Goal: Task Accomplishment & Management: Manage account settings

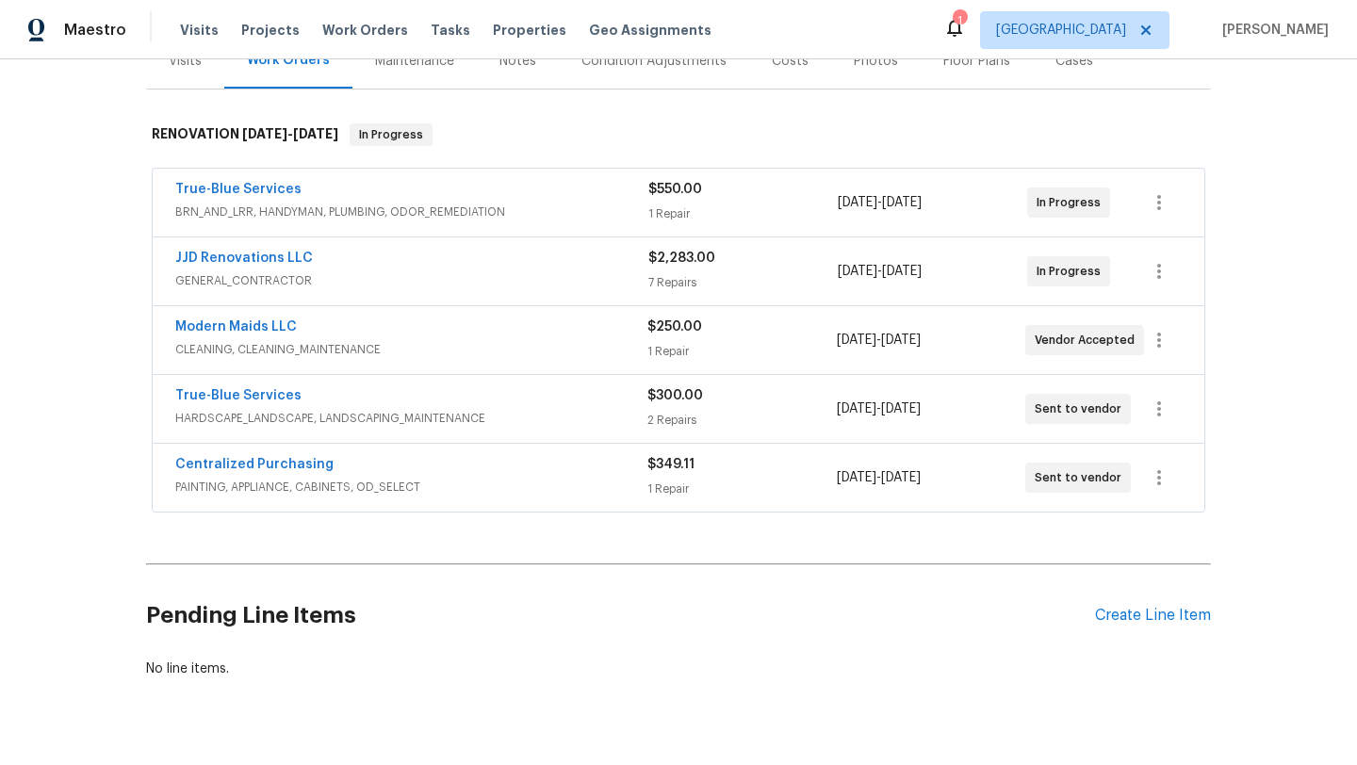
scroll to position [255, 0]
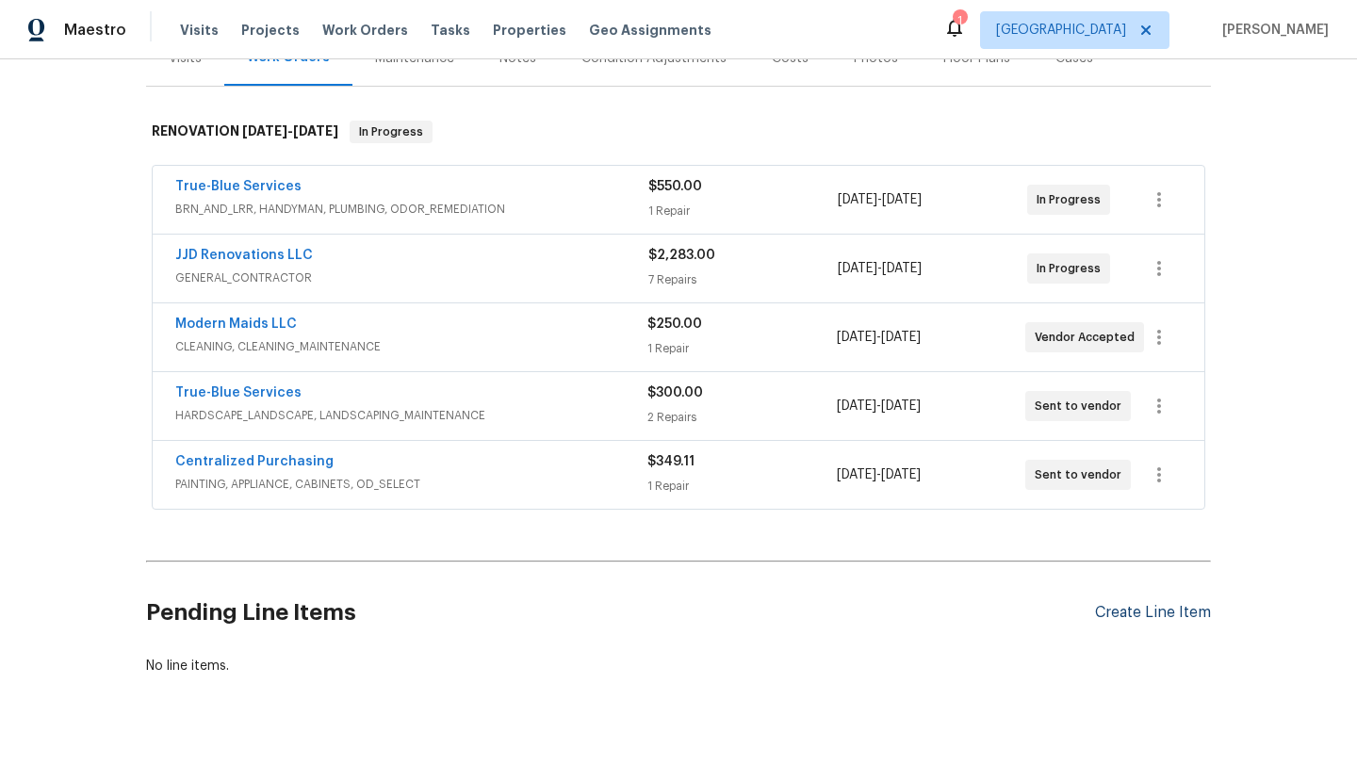
click at [1113, 615] on div "Create Line Item" at bounding box center [1153, 613] width 116 height 18
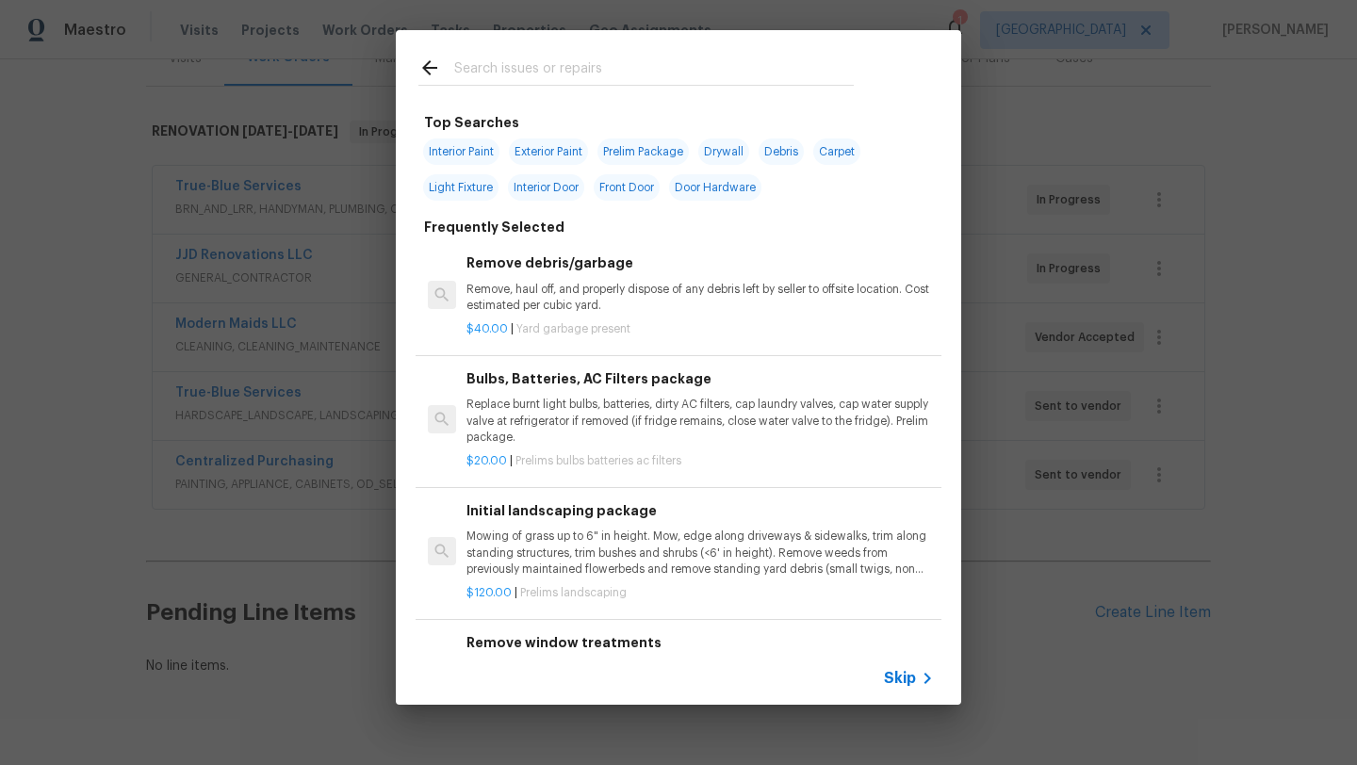
click at [913, 680] on span "Skip" at bounding box center [900, 678] width 32 height 19
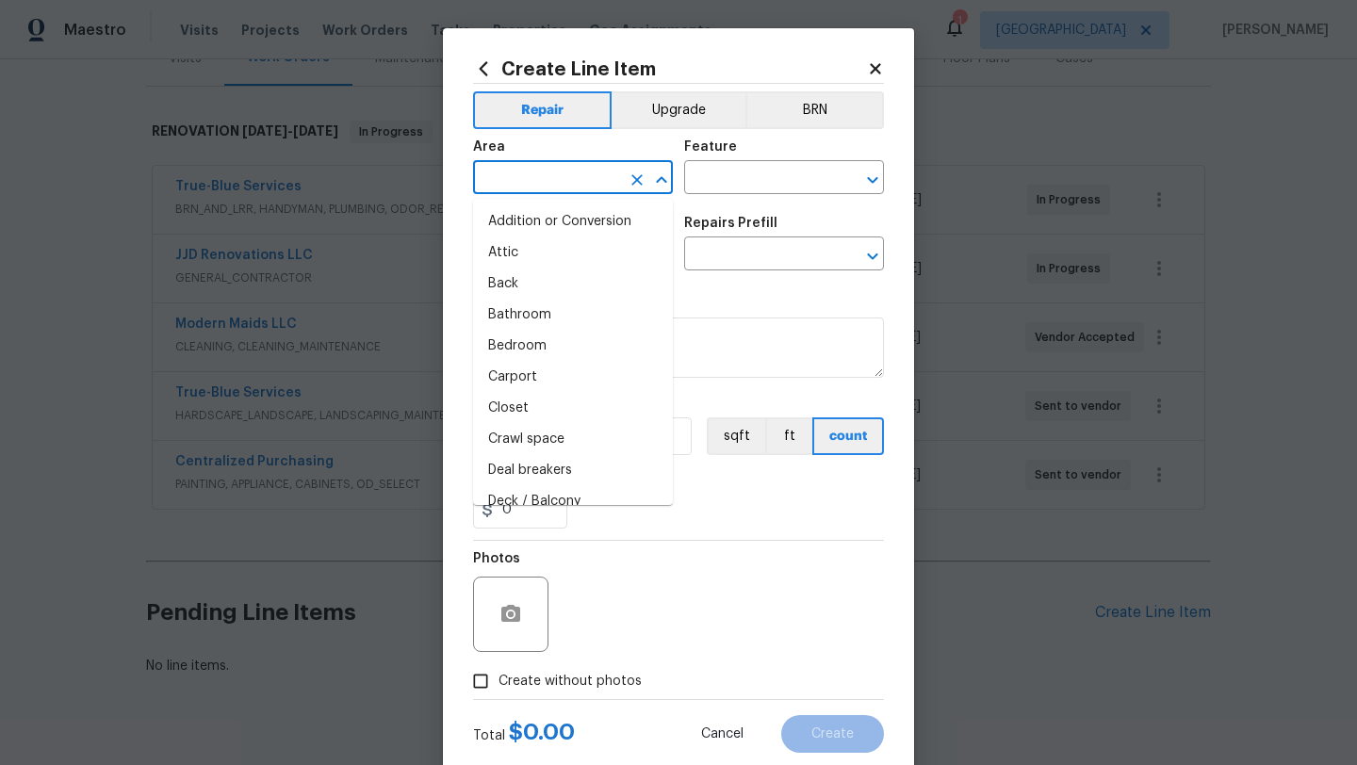
click at [587, 171] on input "text" at bounding box center [546, 179] width 147 height 29
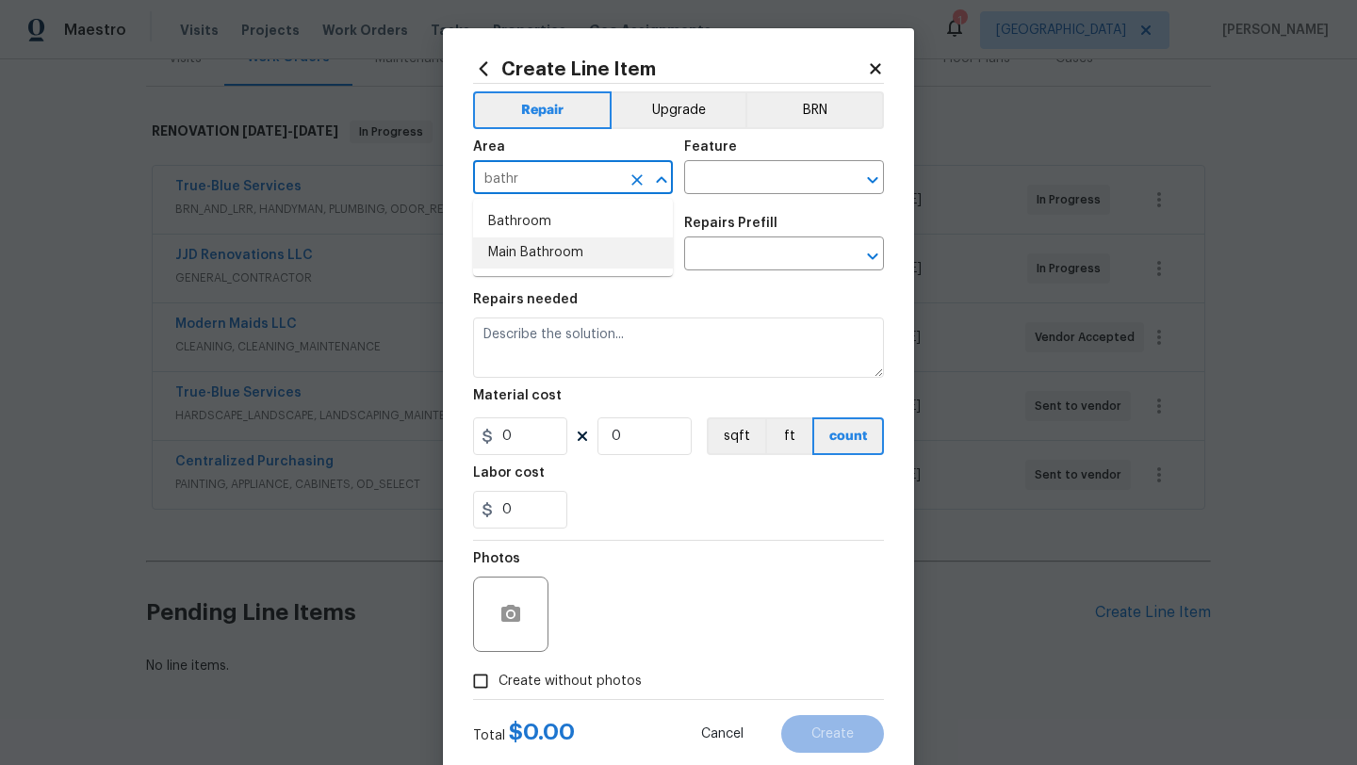
click at [550, 251] on li "Main Bathroom" at bounding box center [573, 252] width 200 height 31
type input "Main Bathroom"
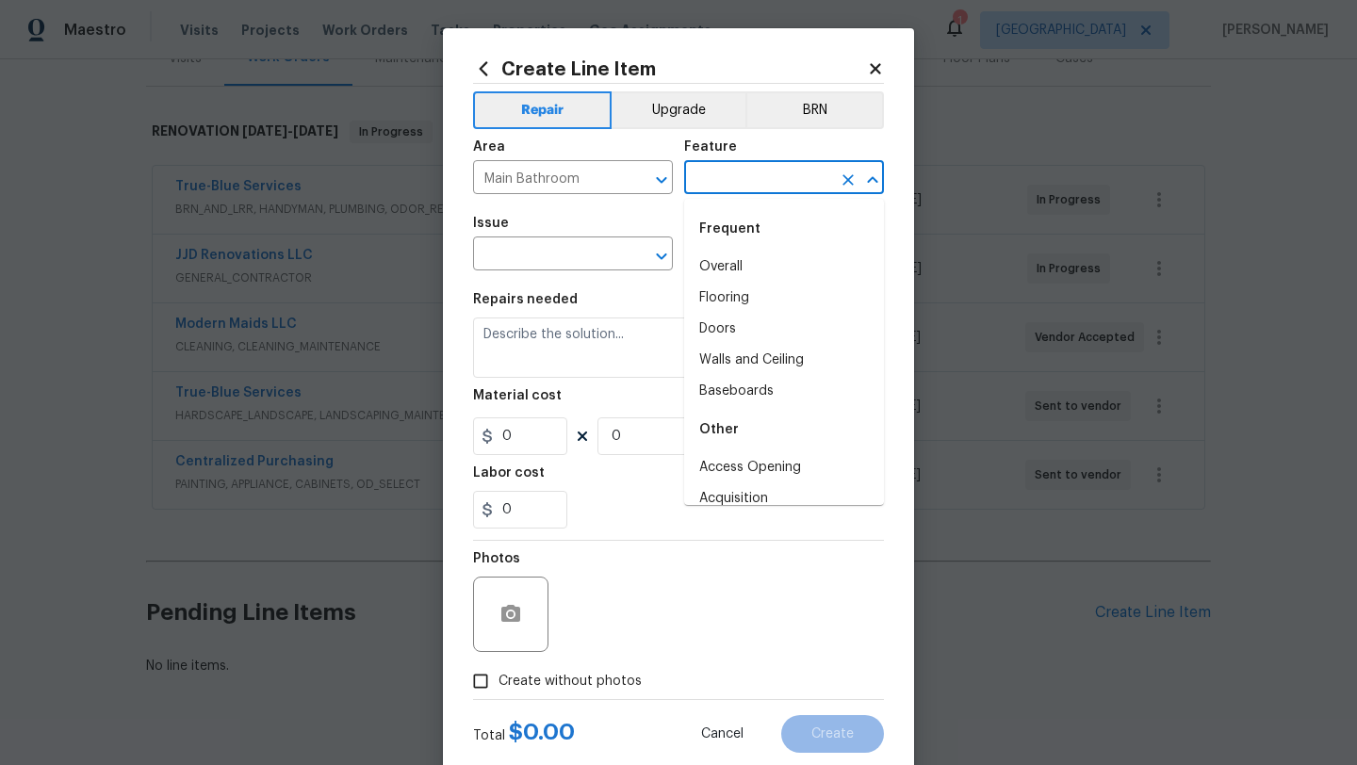
click at [743, 179] on input "text" at bounding box center [757, 179] width 147 height 29
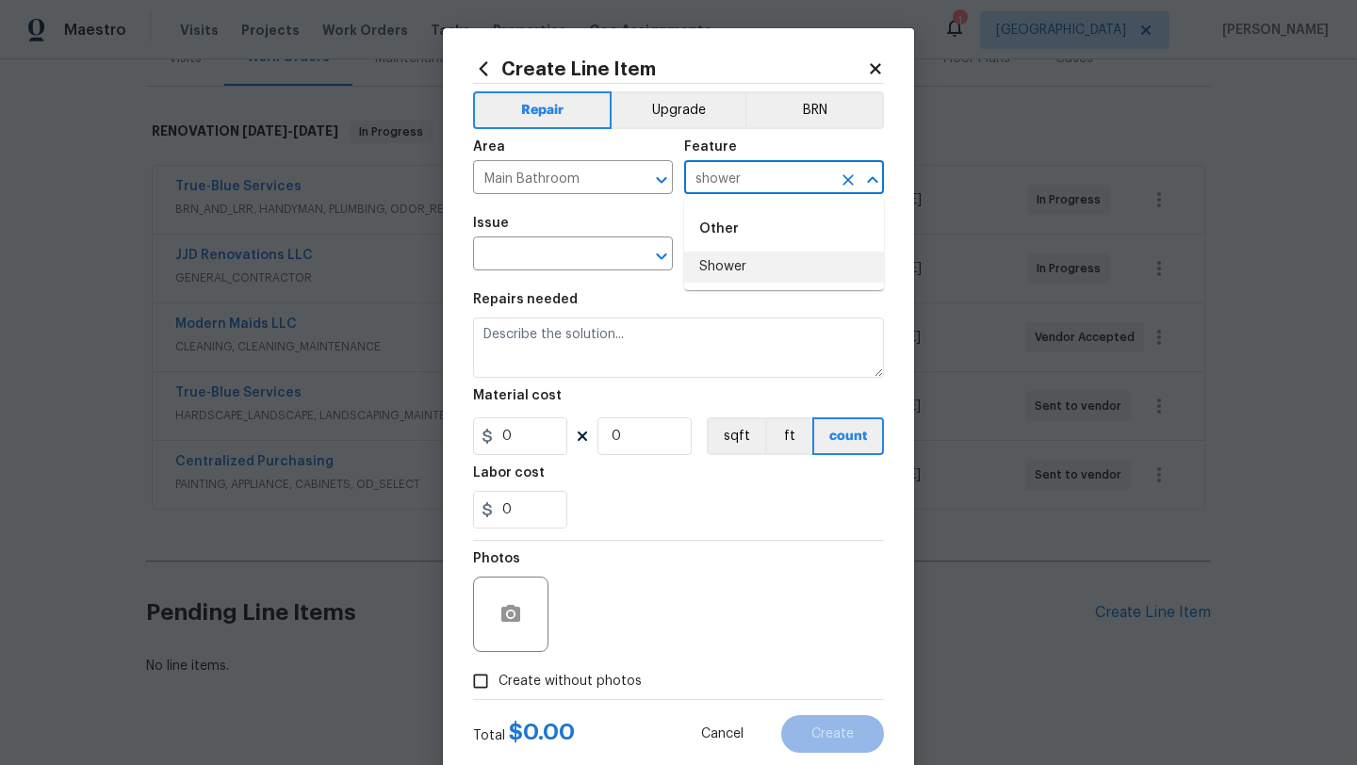
click at [746, 263] on li "Shower" at bounding box center [784, 267] width 200 height 31
type input "Shower"
click at [546, 249] on input "text" at bounding box center [546, 255] width 147 height 29
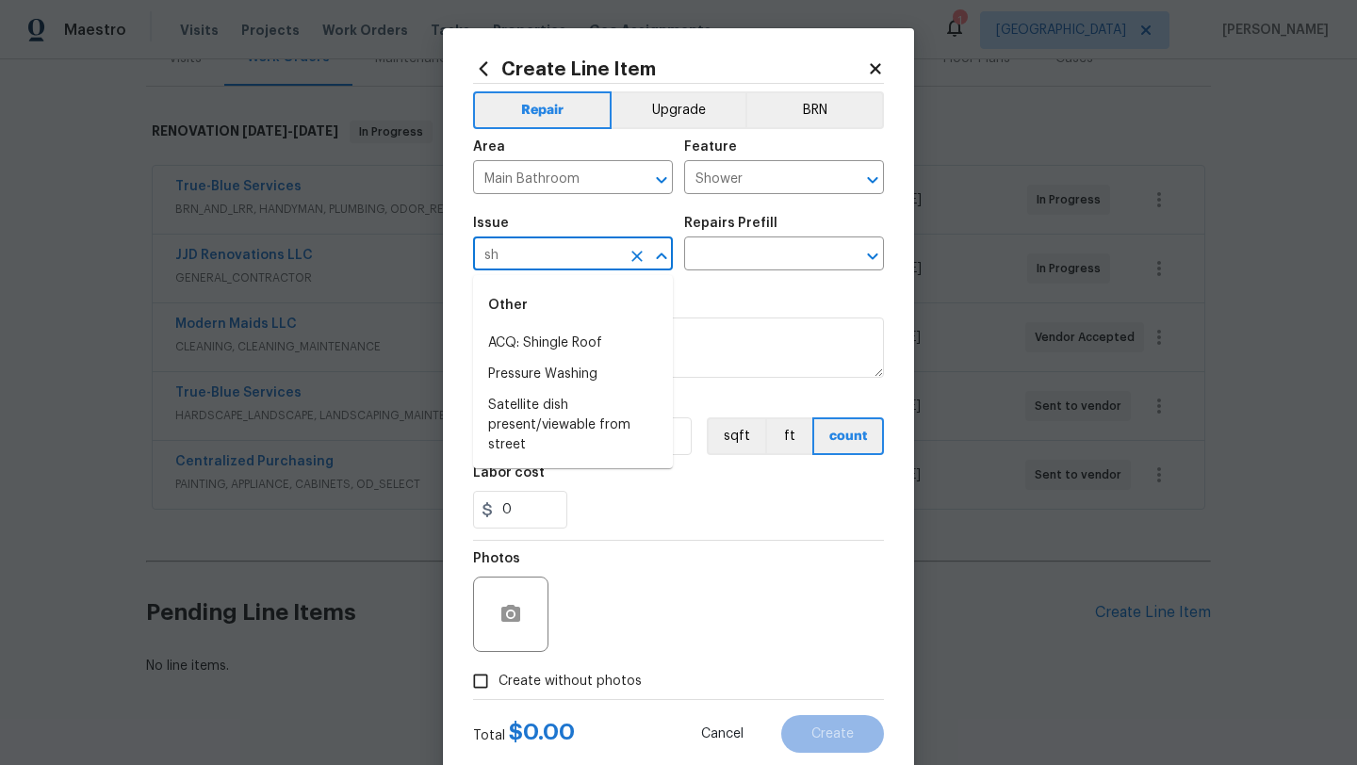
type input "s"
click at [561, 339] on li "Bathroom Plumbing" at bounding box center [573, 343] width 200 height 31
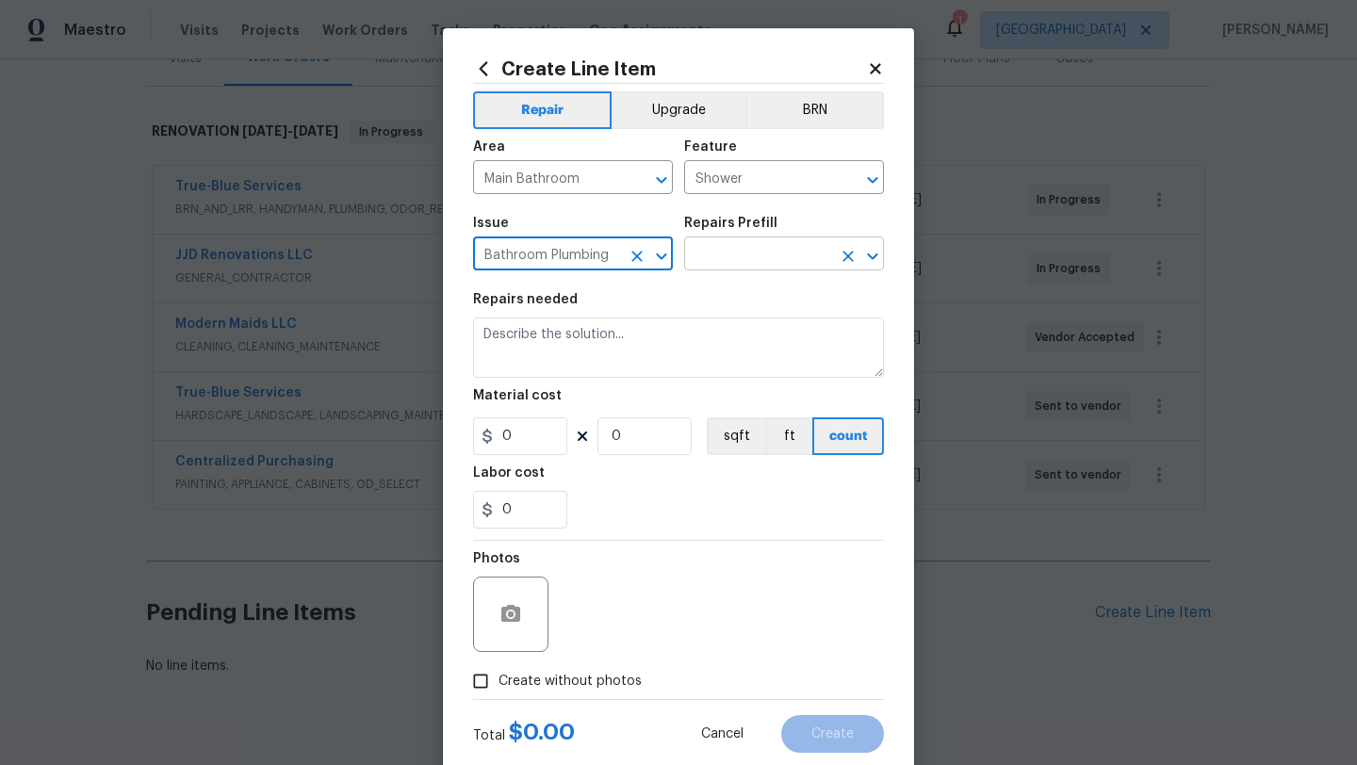
type input "Bathroom Plumbing"
click at [739, 262] on input "text" at bounding box center [757, 255] width 147 height 29
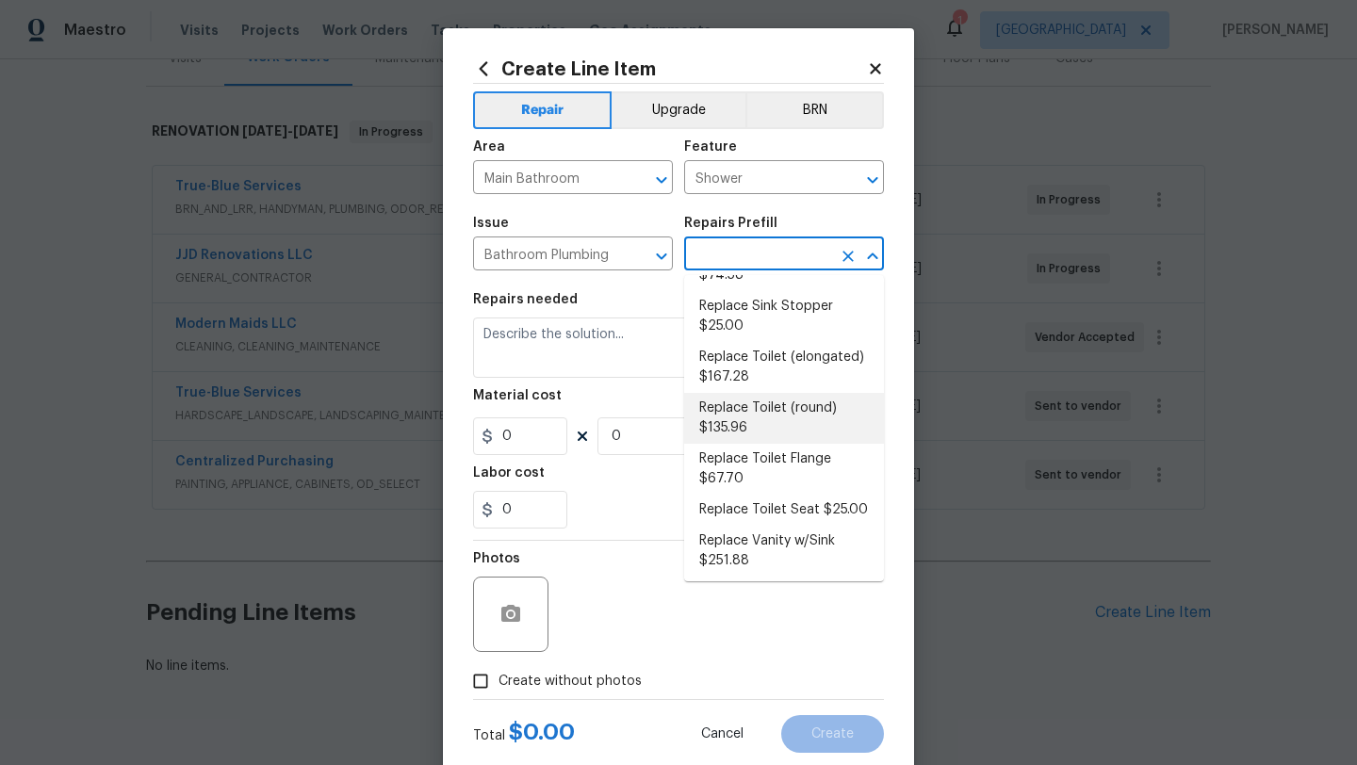
scroll to position [939, 0]
click at [809, 579] on li "Tub/Shower Surround Refinish $6.47" at bounding box center [784, 604] width 200 height 51
type input "Plumbing"
type input "Tub/Shower Surround Refinish $6.47"
type textarea "Prep, mask, clean and refinish the tub/shower tile surround both all sides ensu…"
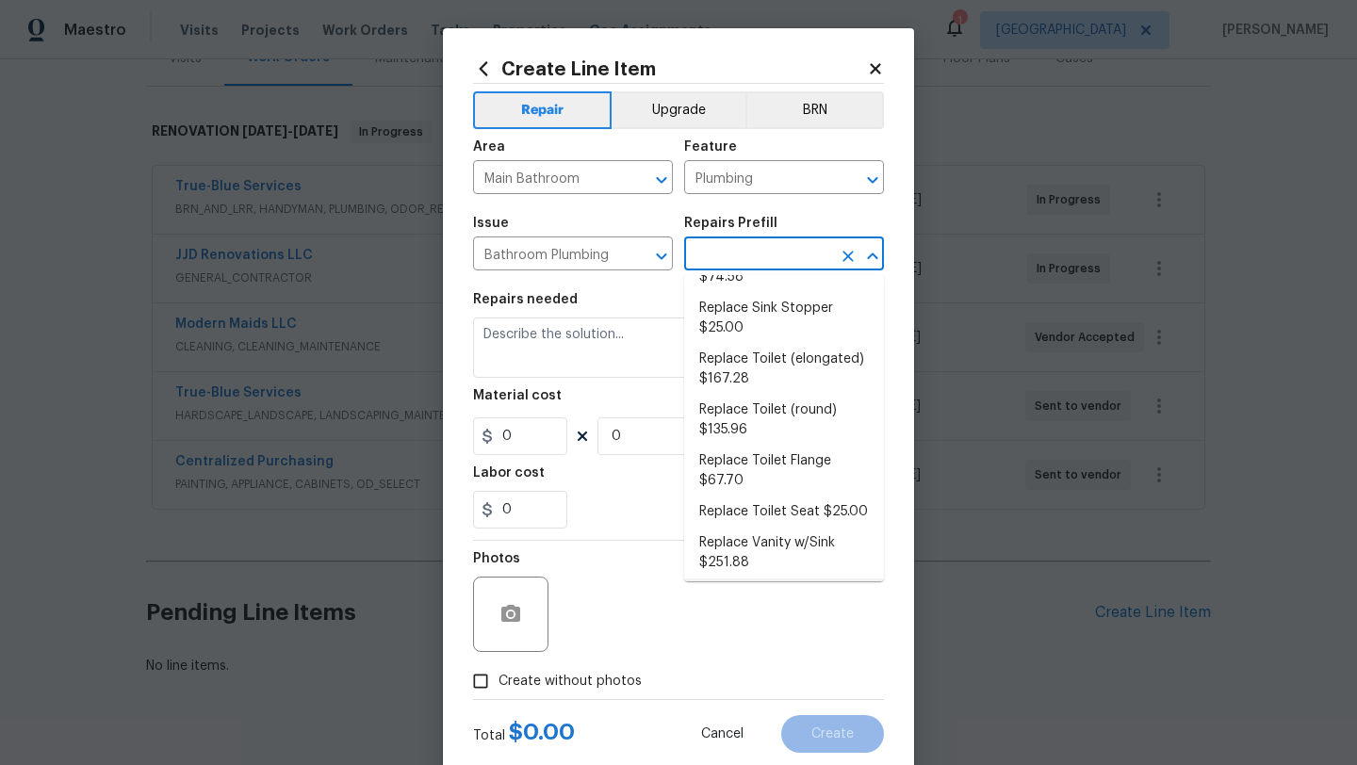
type input "6.47"
type input "1"
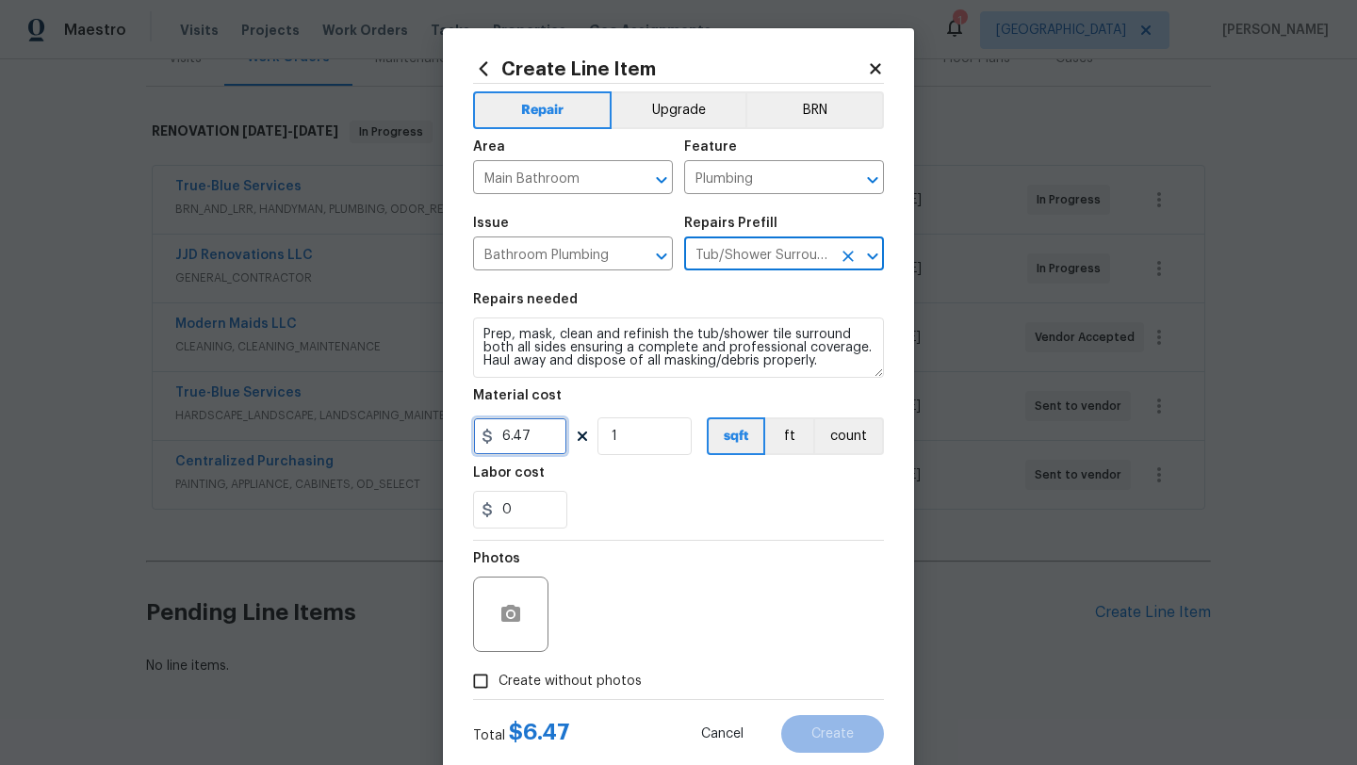
click at [540, 432] on input "6.47" at bounding box center [520, 436] width 94 height 38
type input "750"
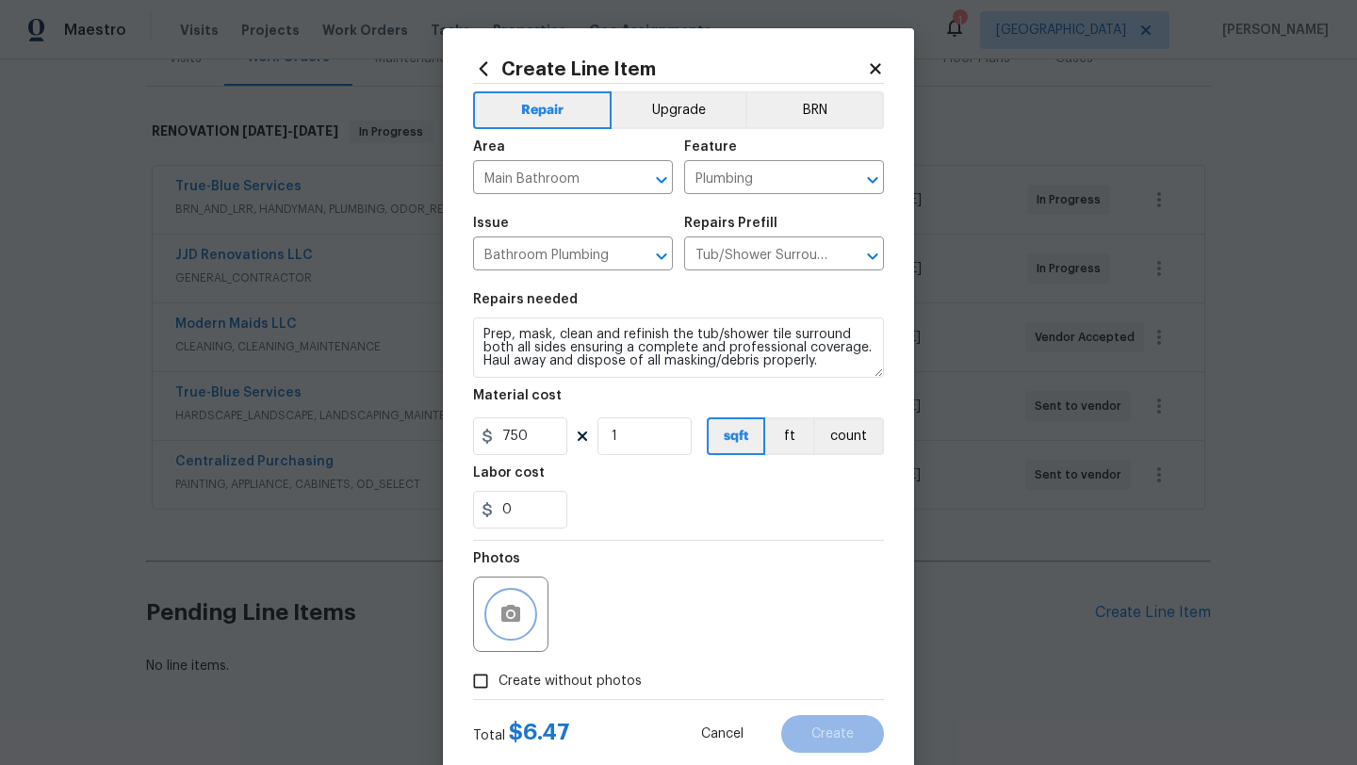
click at [516, 618] on icon "button" at bounding box center [510, 613] width 19 height 17
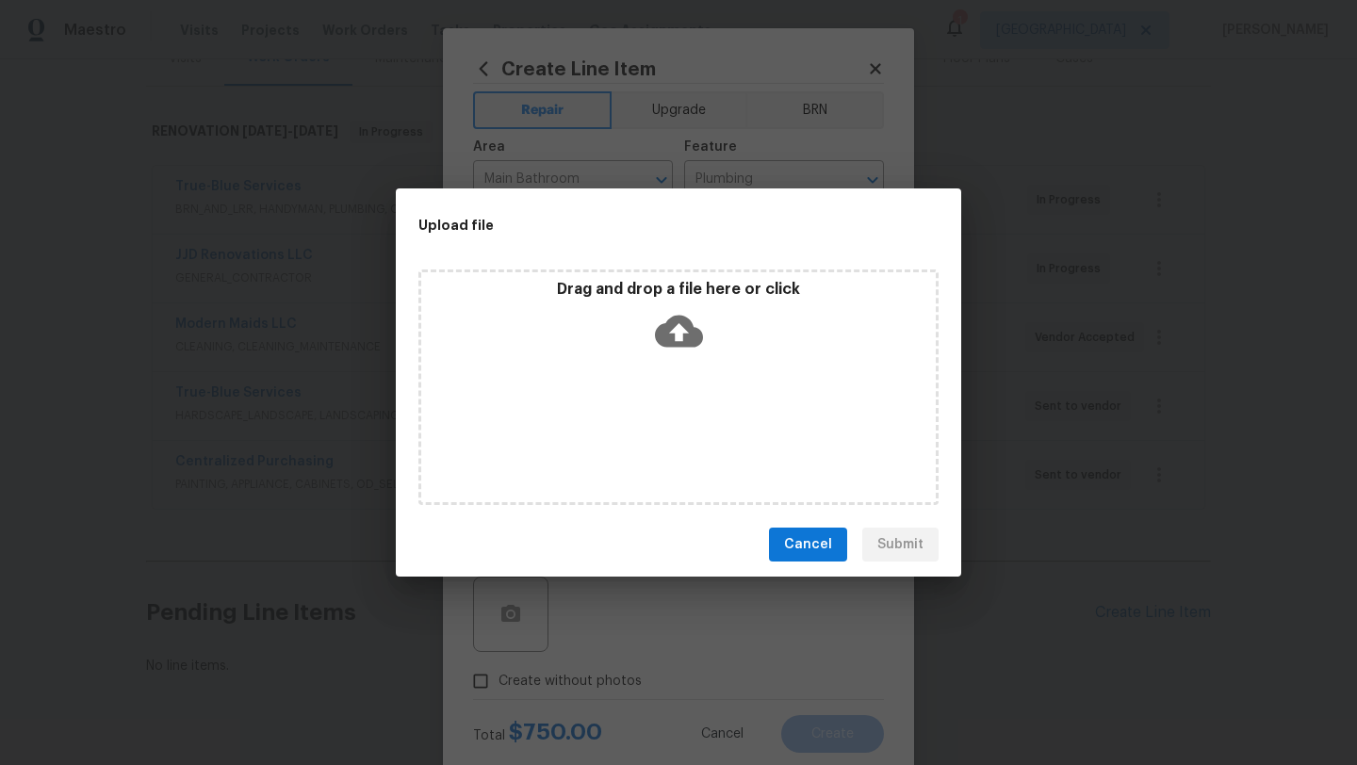
click at [816, 546] on span "Cancel" at bounding box center [808, 545] width 48 height 24
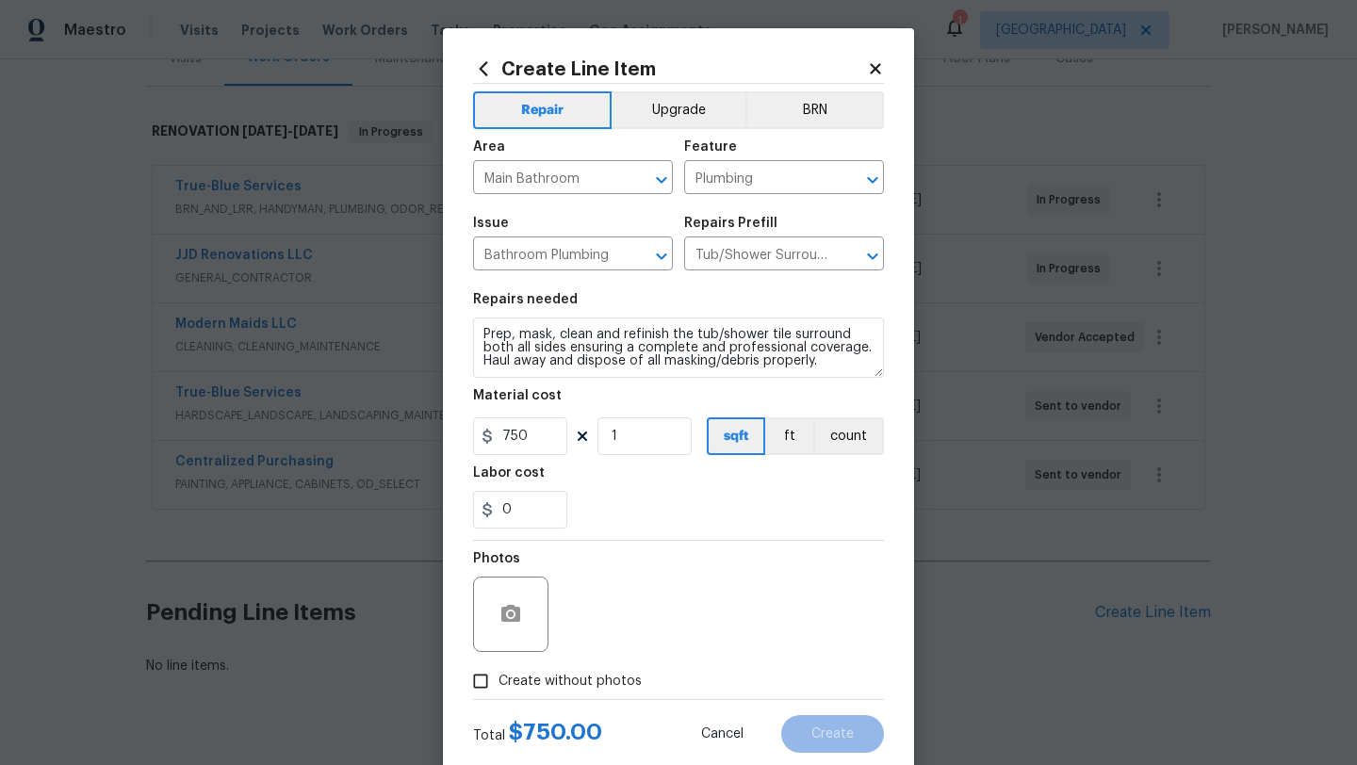
click at [571, 688] on span "Create without photos" at bounding box center [569, 682] width 143 height 20
click at [498, 688] on input "Create without photos" at bounding box center [481, 681] width 36 height 36
checkbox input "true"
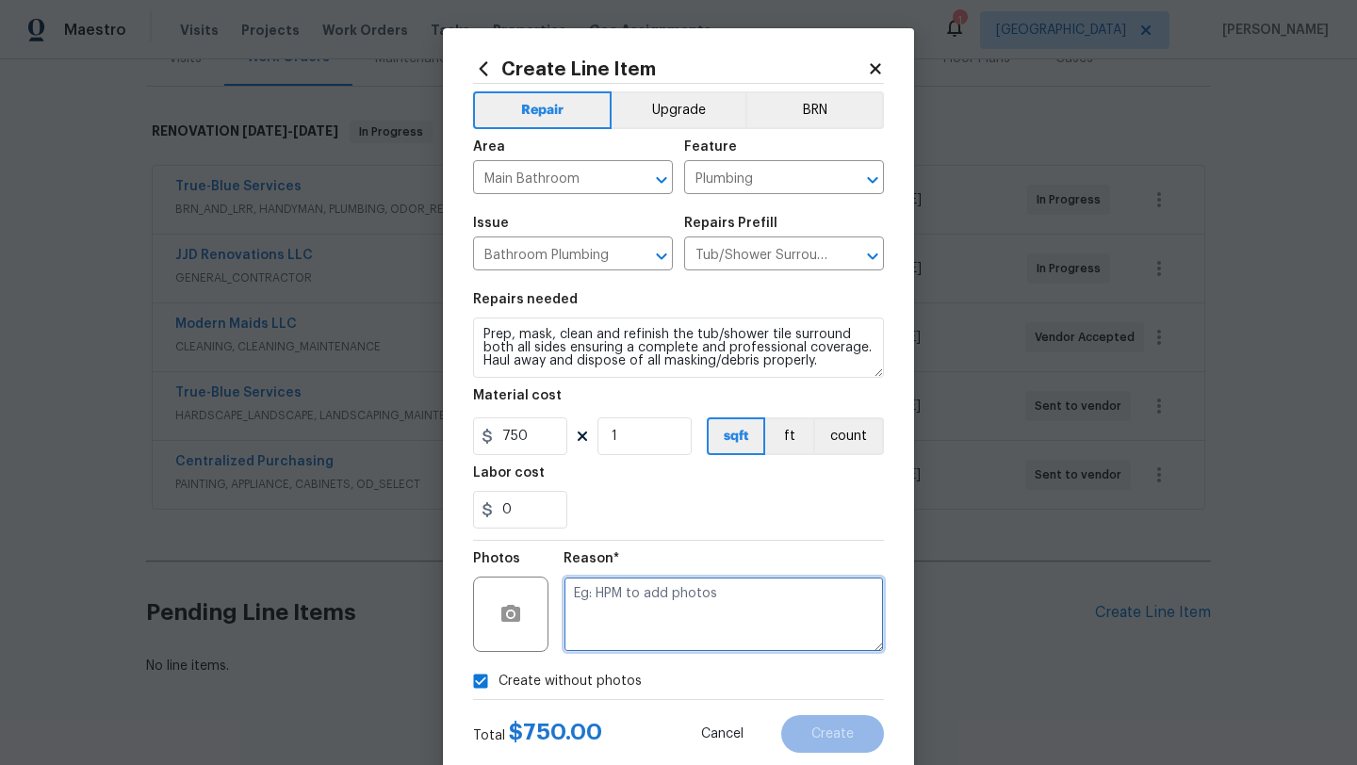
click at [642, 625] on textarea at bounding box center [723, 614] width 320 height 75
type textarea "Salability - epoxy primary shower"
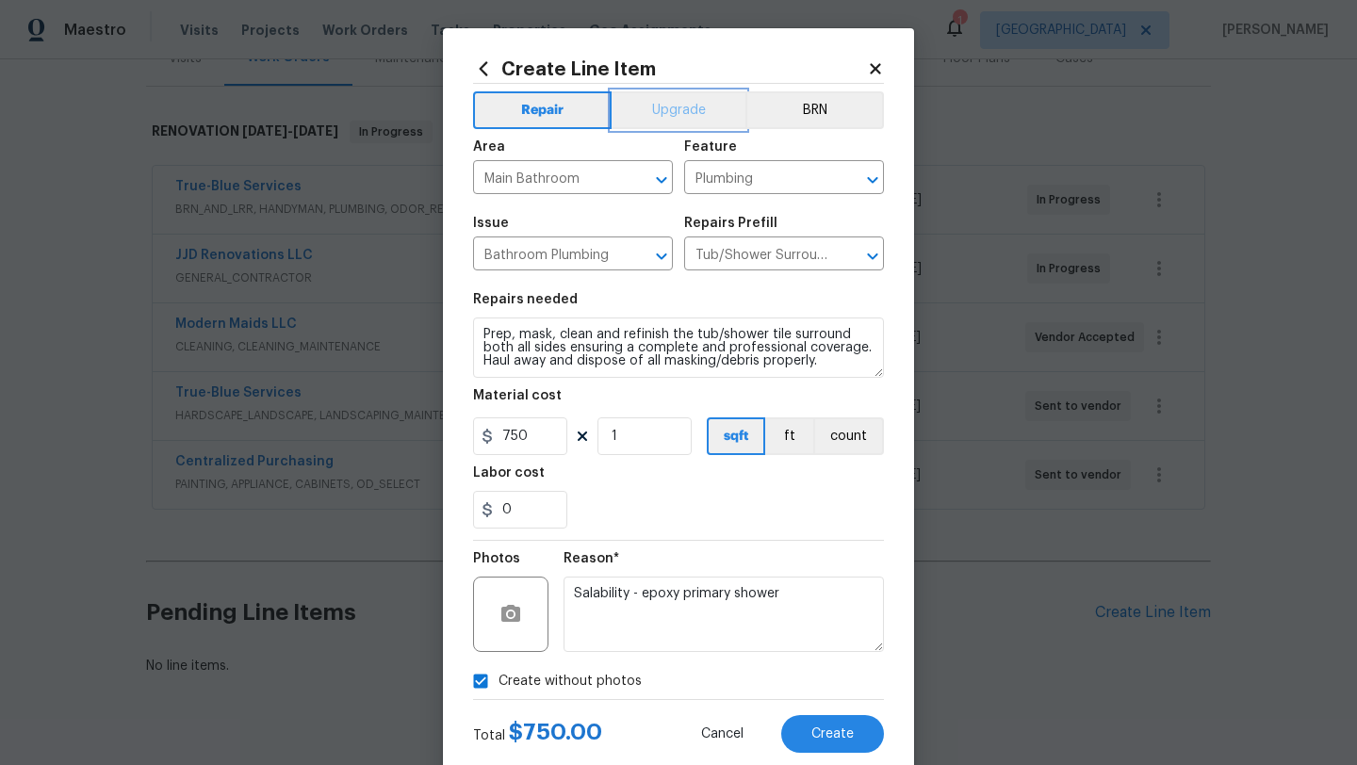
click at [694, 100] on button "Upgrade" at bounding box center [679, 110] width 135 height 38
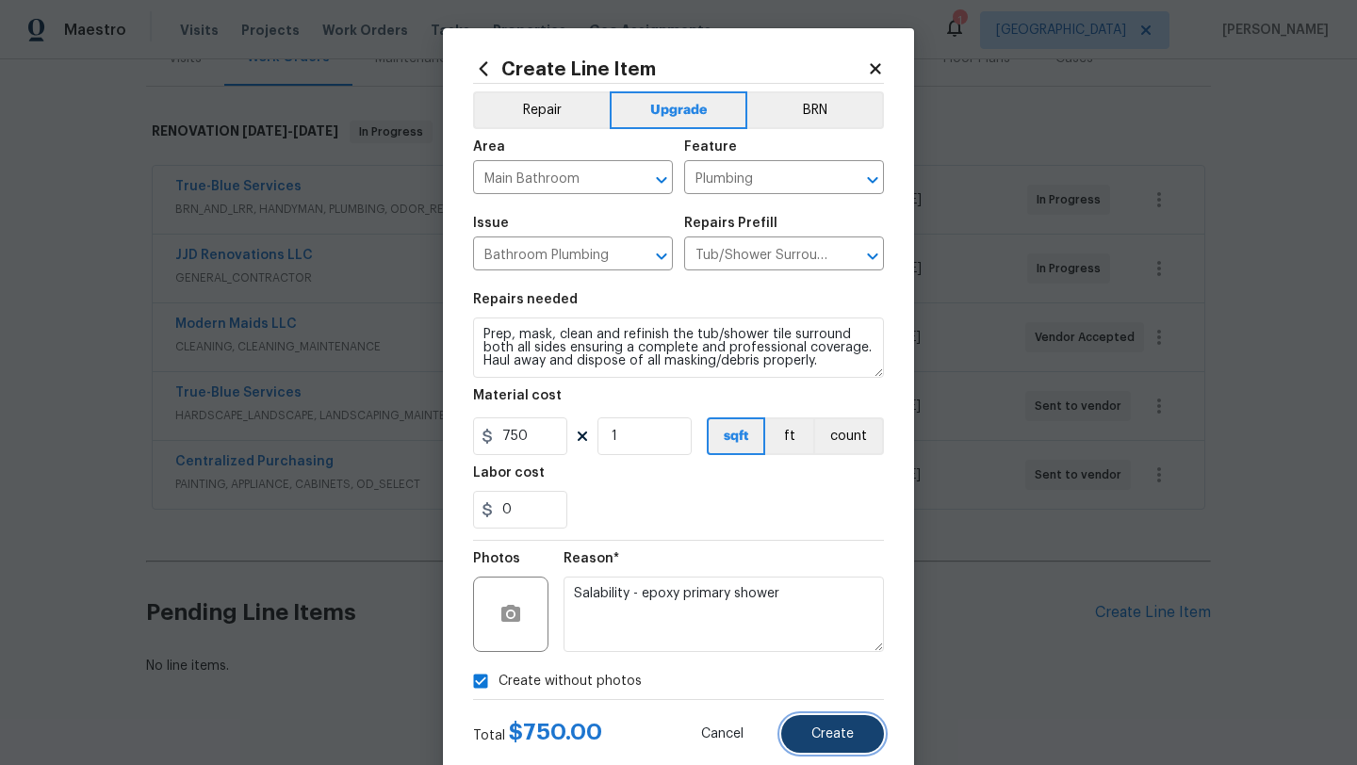
click at [858, 735] on button "Create" at bounding box center [832, 734] width 103 height 38
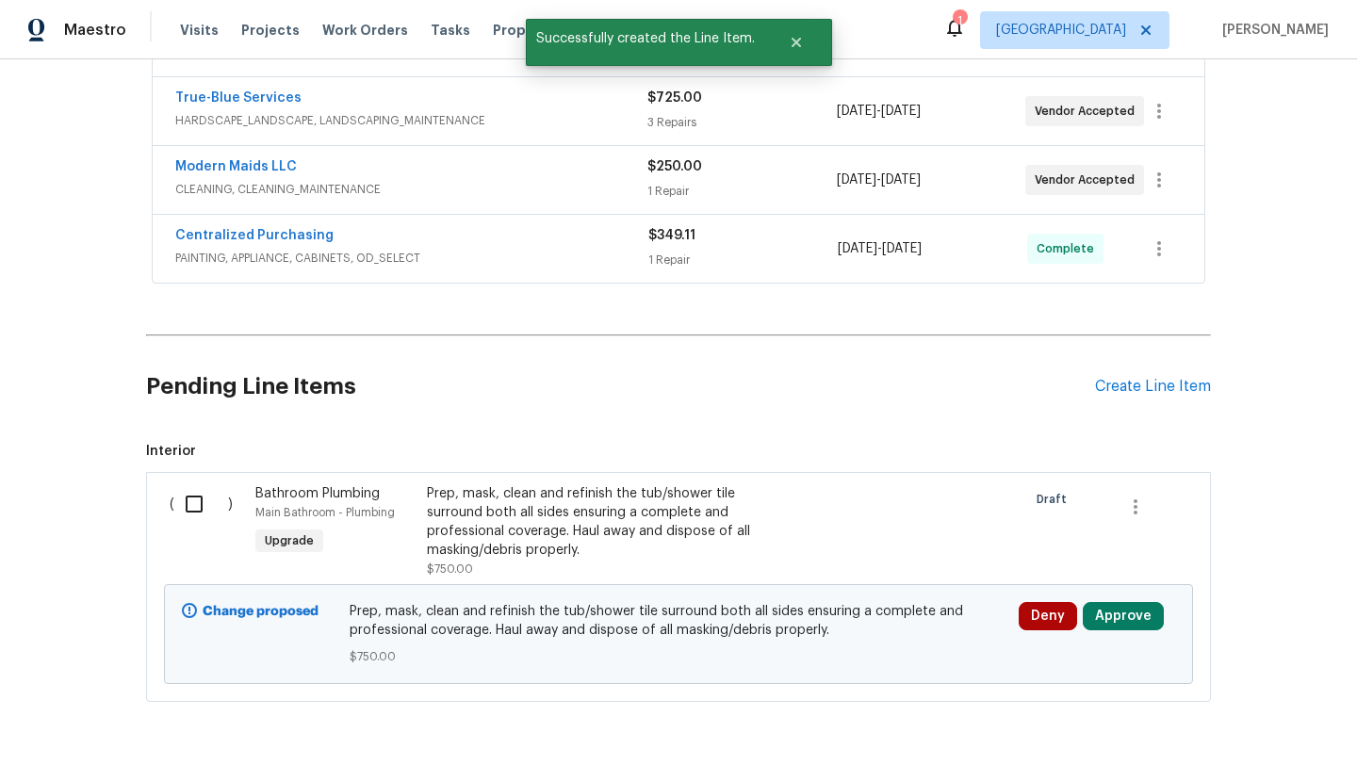
scroll to position [546, 0]
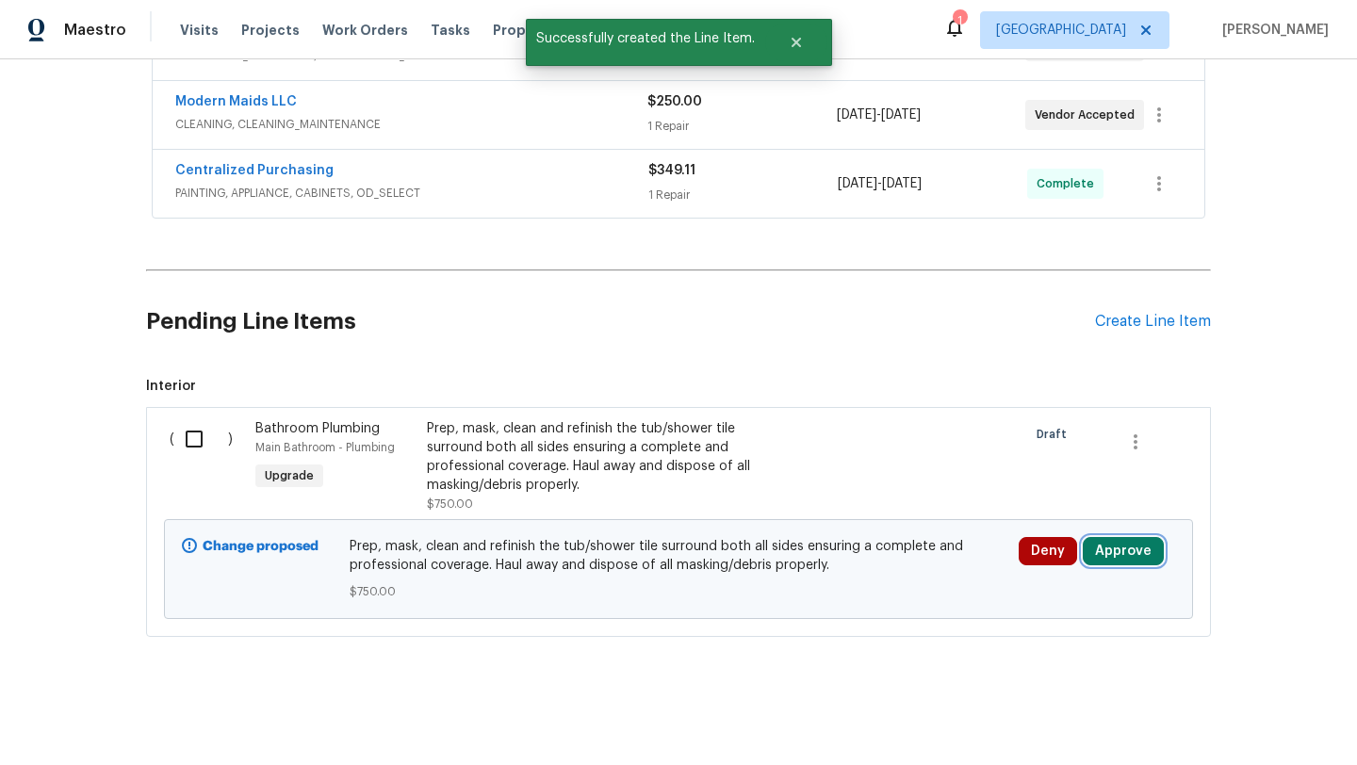
click at [1112, 564] on button "Approve" at bounding box center [1123, 551] width 81 height 28
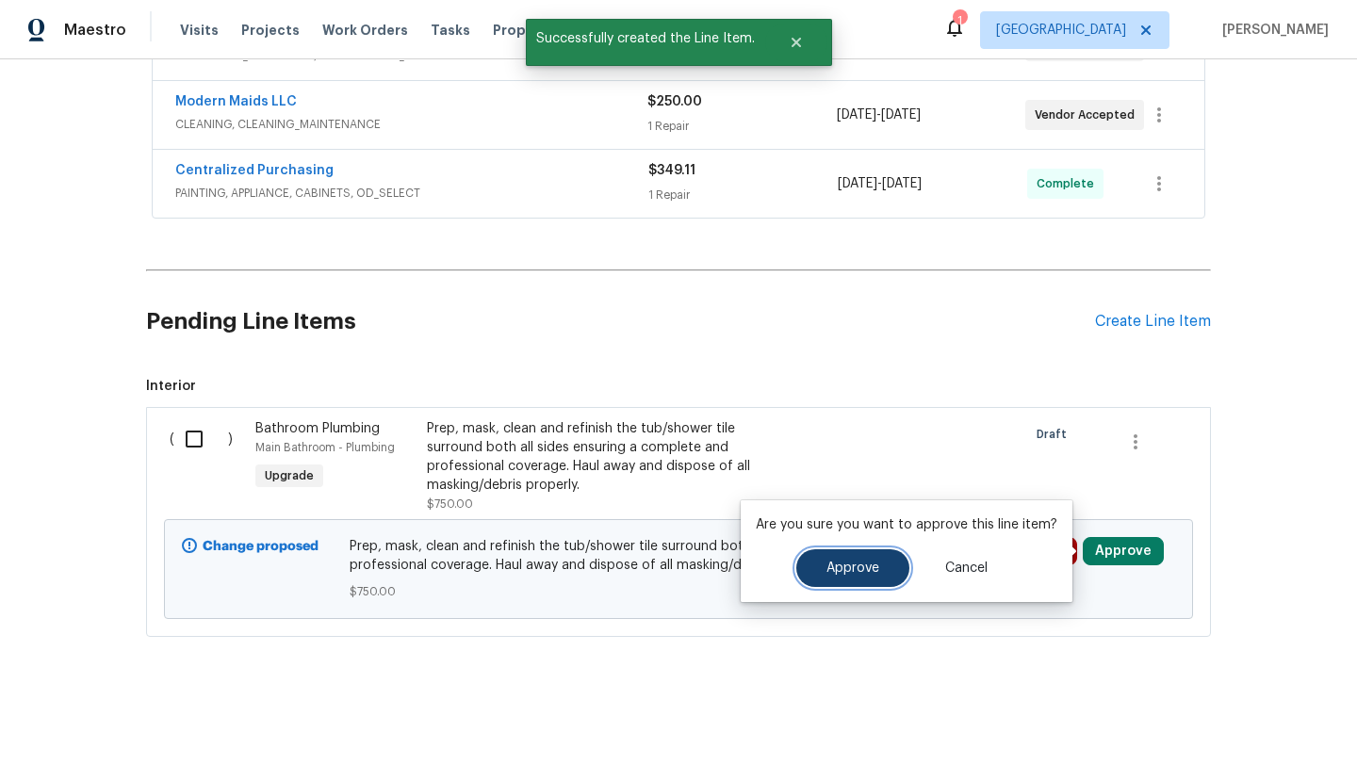
click at [847, 572] on span "Approve" at bounding box center [852, 569] width 53 height 14
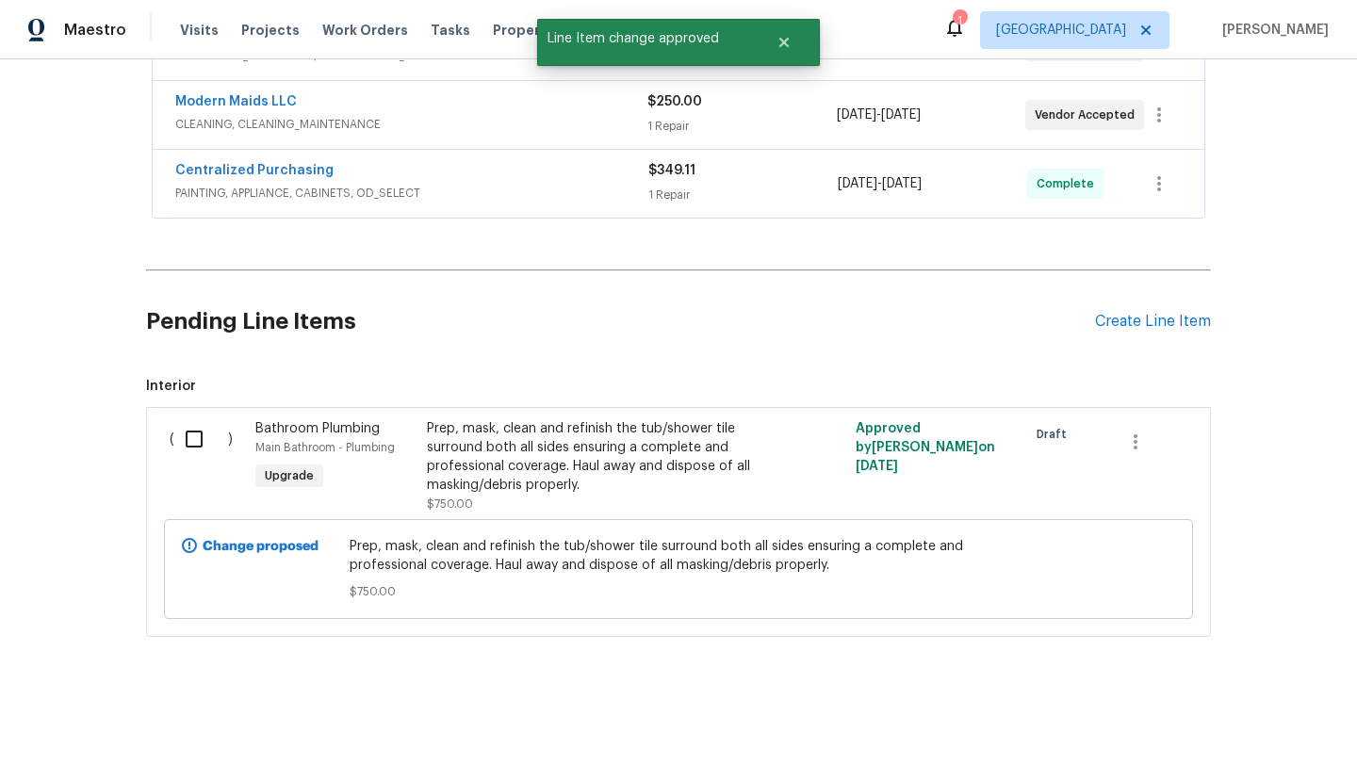
click at [188, 442] on input "checkbox" at bounding box center [201, 439] width 54 height 40
checkbox input "true"
click at [1286, 719] on span "Create Work Order" at bounding box center [1248, 719] width 125 height 24
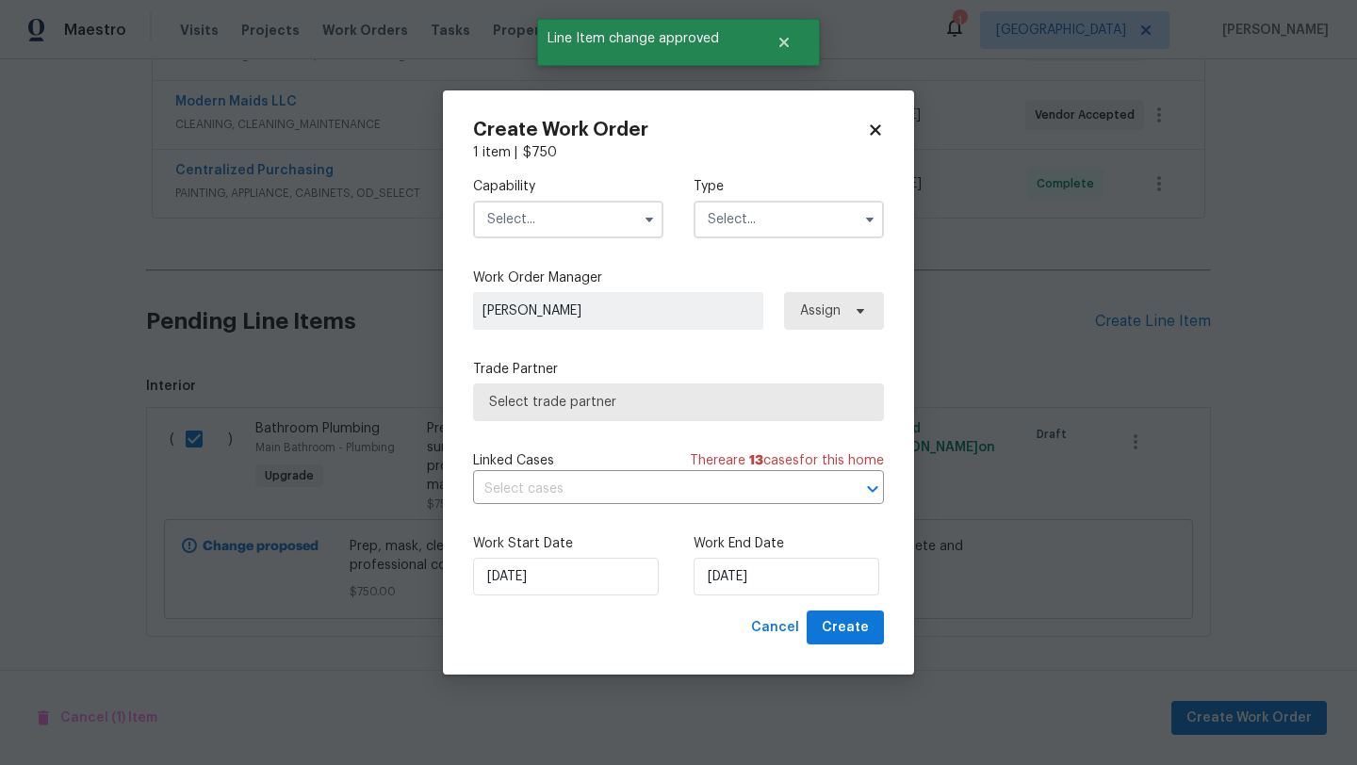
click at [580, 222] on input "text" at bounding box center [568, 220] width 190 height 38
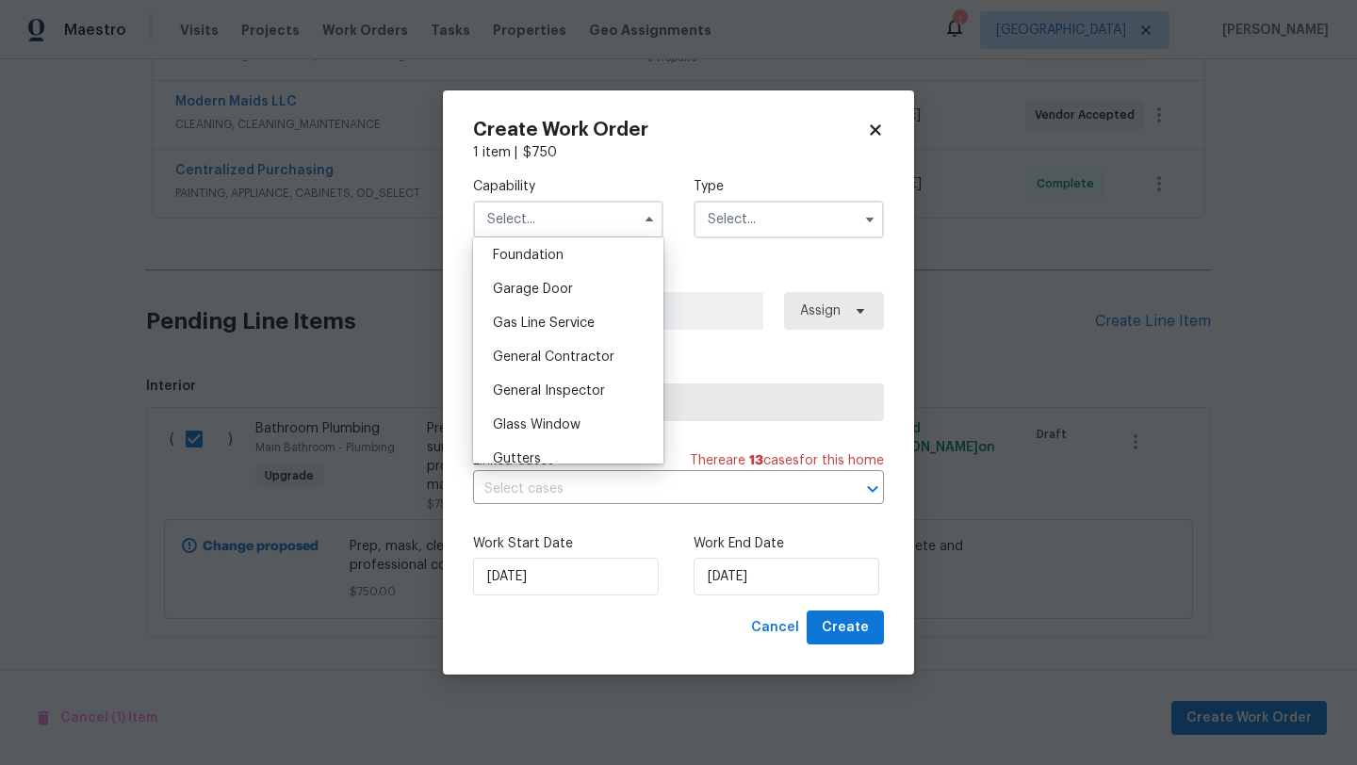
scroll to position [817, 0]
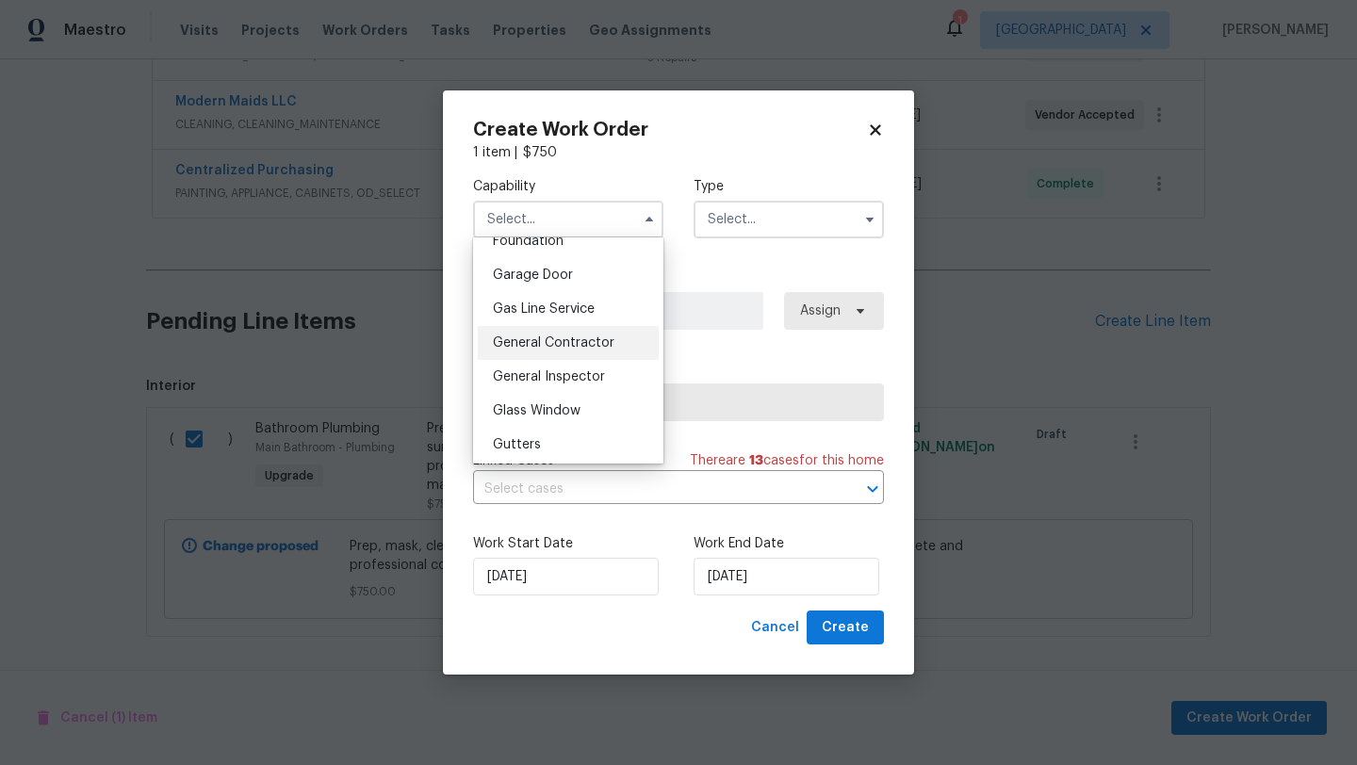
click at [555, 342] on span "General Contractor" at bounding box center [554, 342] width 122 height 13
type input "General Contractor"
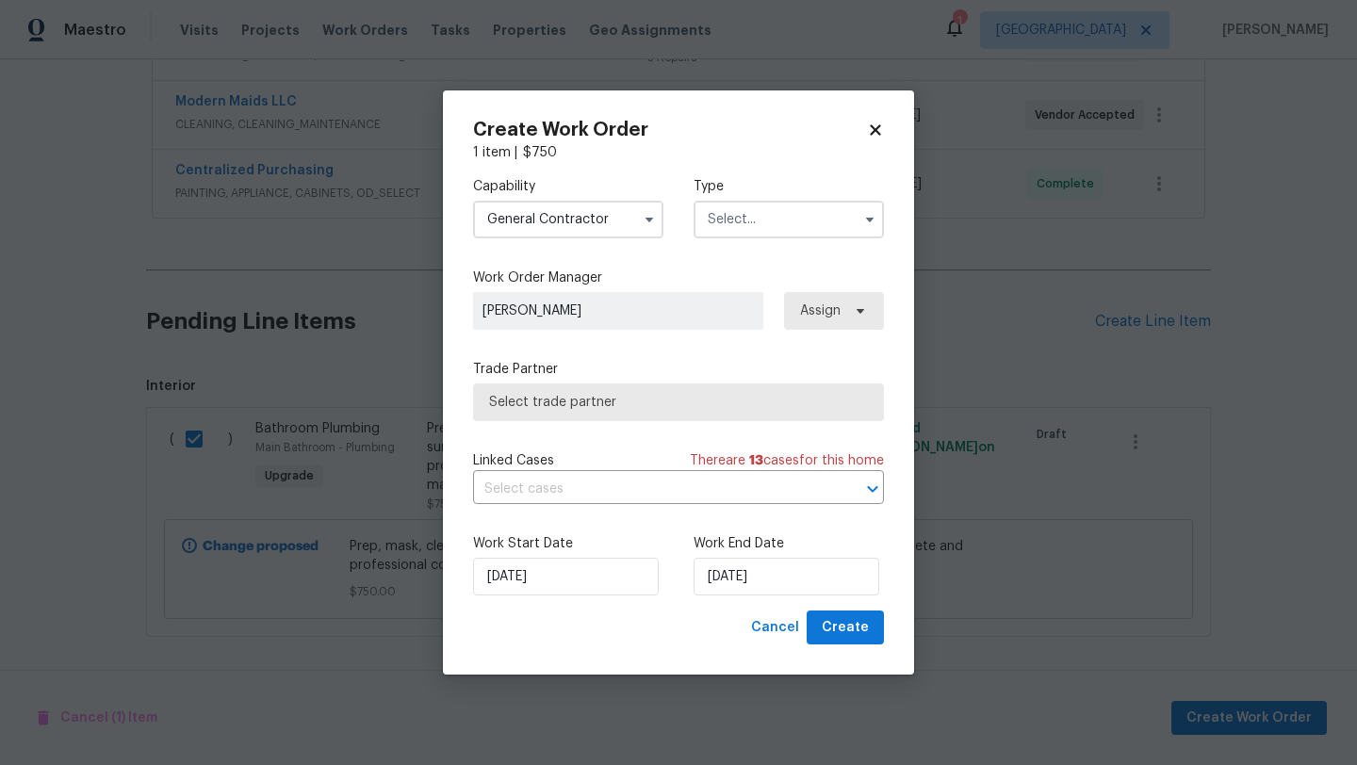
click at [798, 220] on input "text" at bounding box center [788, 220] width 190 height 38
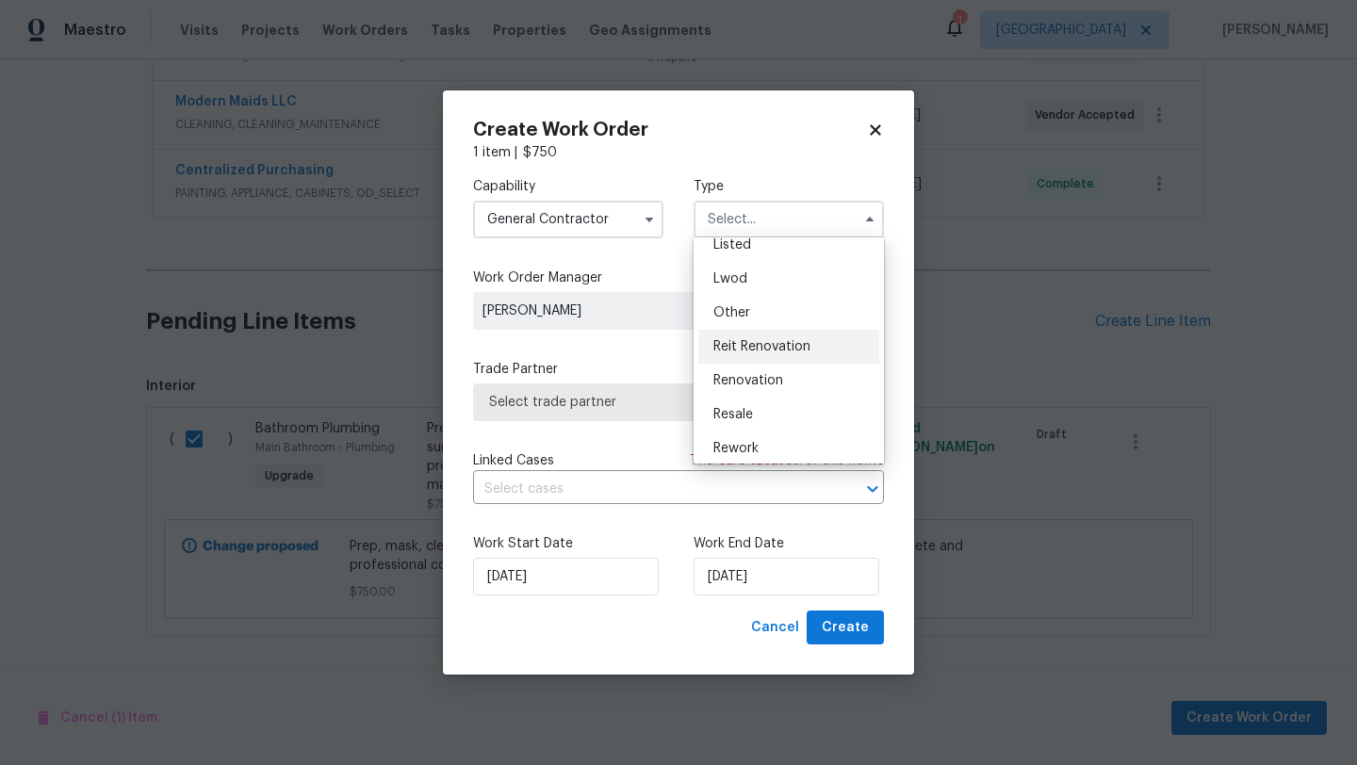
scroll to position [187, 0]
click at [752, 377] on span "Renovation" at bounding box center [748, 377] width 70 height 13
type input "Renovation"
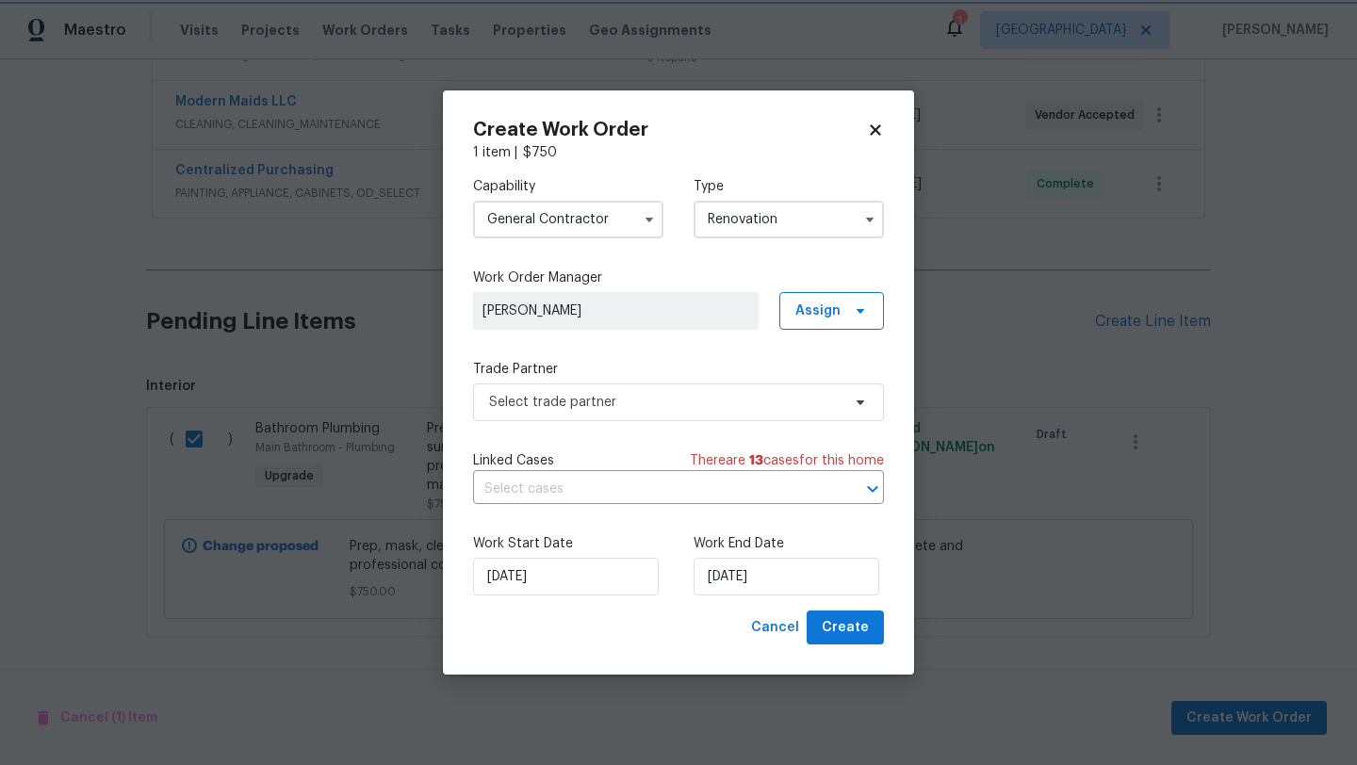
scroll to position [0, 0]
click at [794, 565] on input "9/24/2025" at bounding box center [786, 577] width 186 height 38
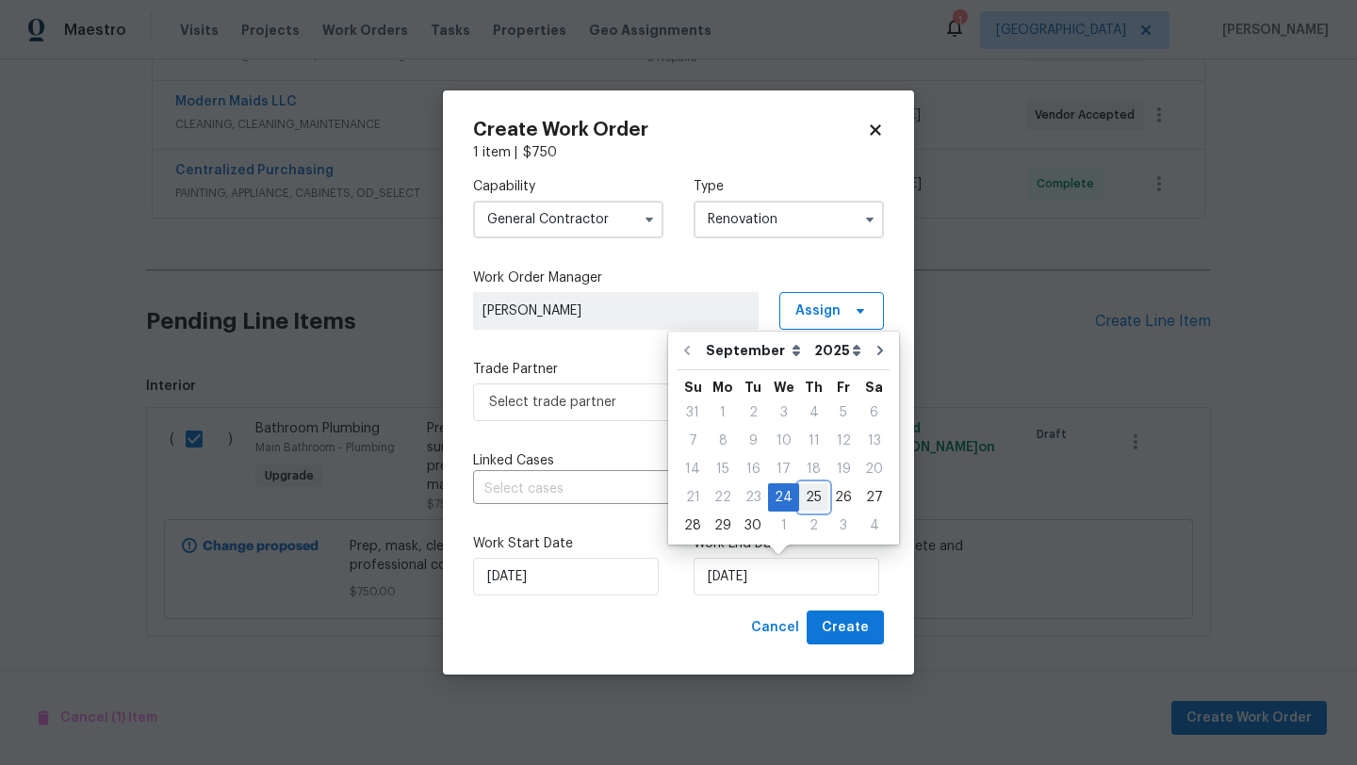
click at [803, 498] on div "25" at bounding box center [813, 497] width 29 height 26
type input "9/25/2025"
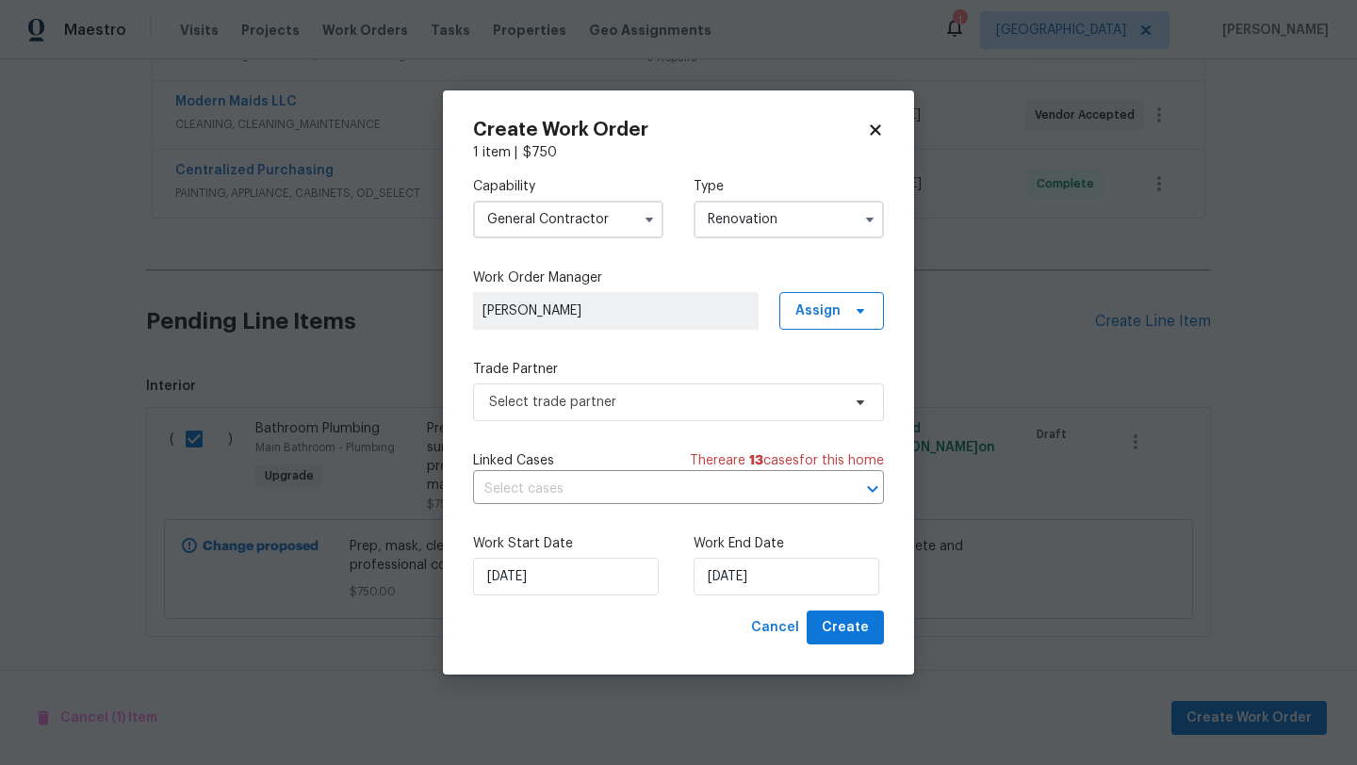
click at [694, 629] on div "Cancel Create" at bounding box center [678, 628] width 411 height 35
click at [847, 628] on span "Create" at bounding box center [845, 628] width 47 height 24
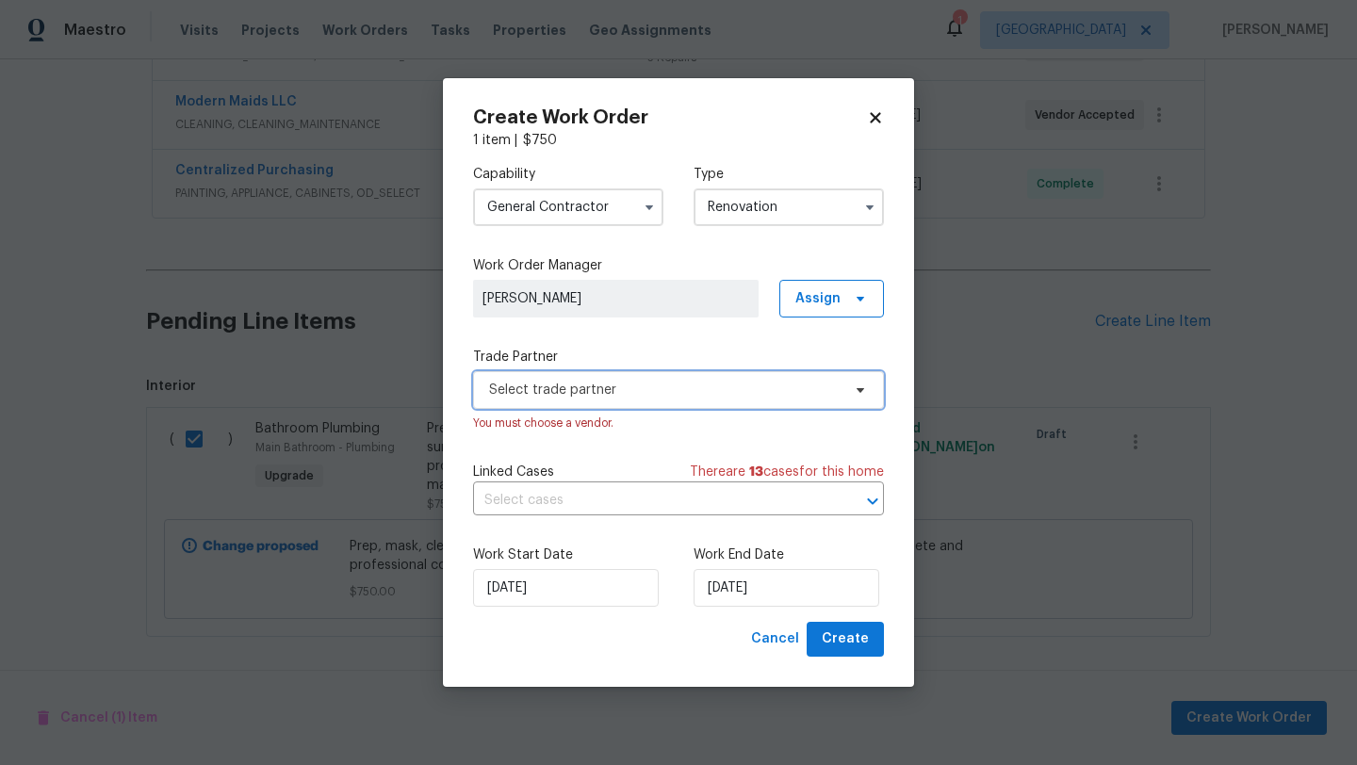
click at [627, 384] on span "Select trade partner" at bounding box center [664, 390] width 351 height 19
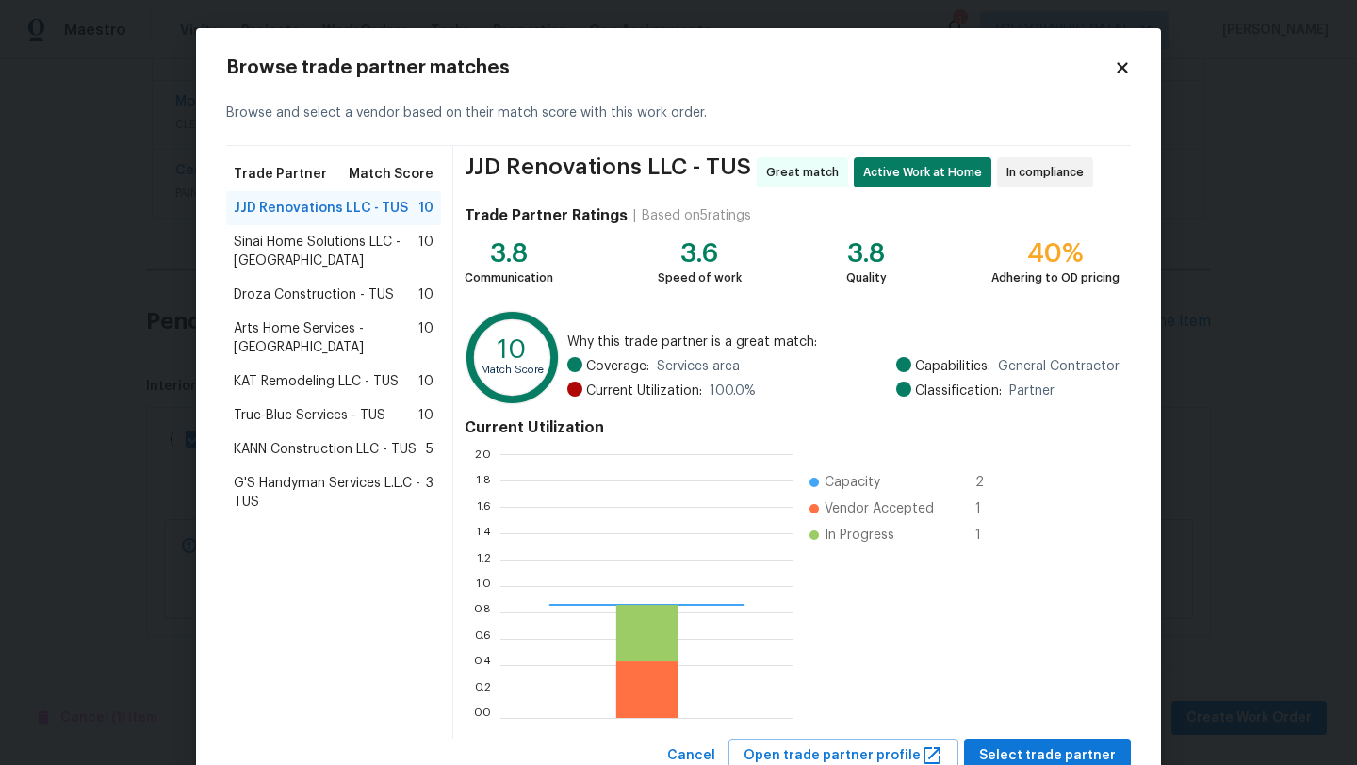
scroll to position [264, 293]
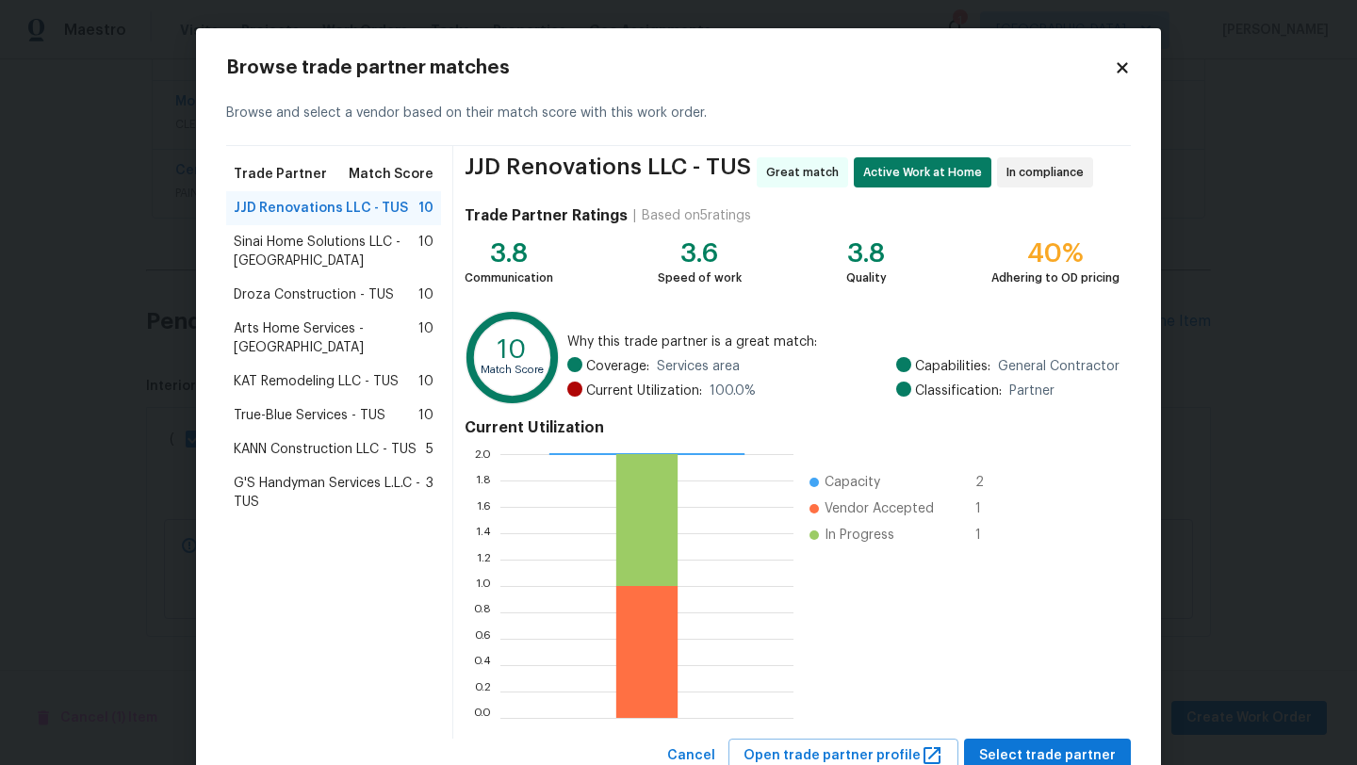
click at [326, 291] on span "Droza Construction - TUS" at bounding box center [314, 294] width 160 height 19
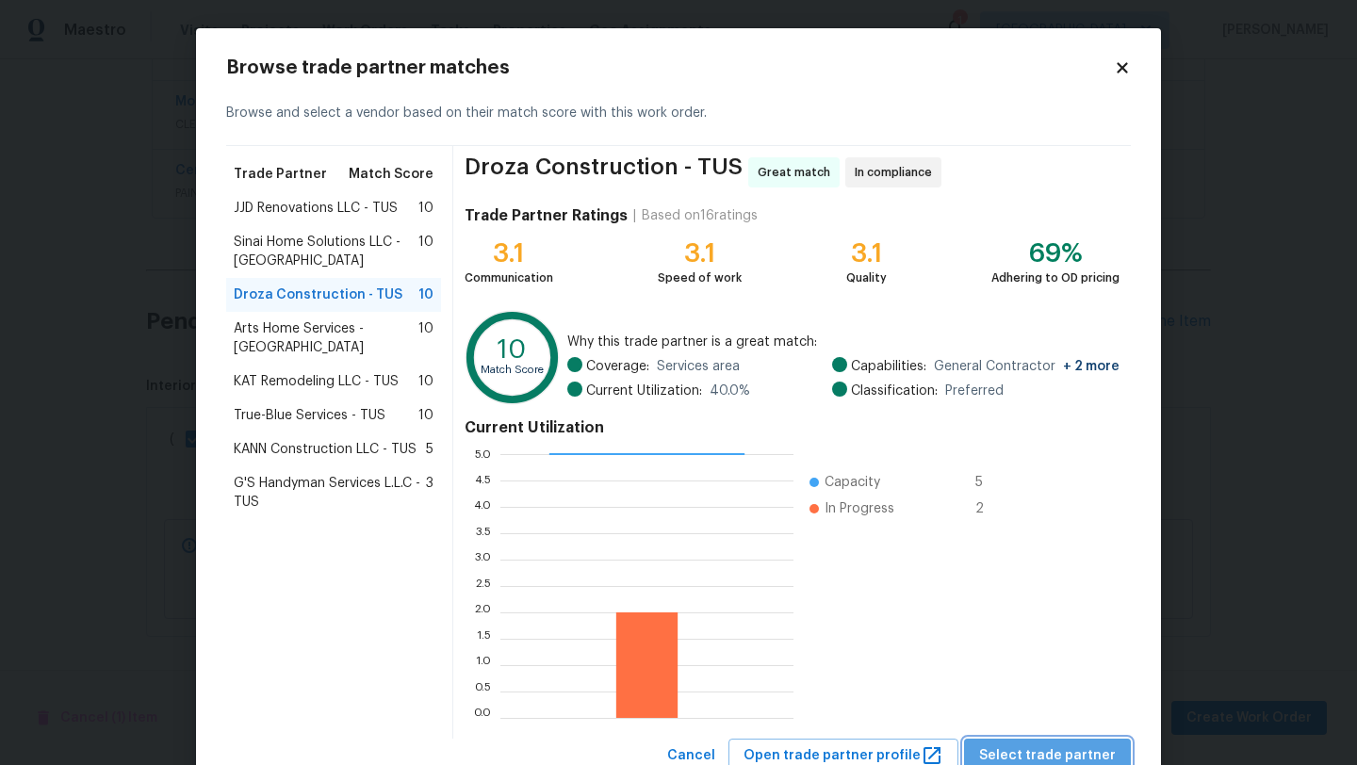
click at [1071, 752] on span "Select trade partner" at bounding box center [1047, 756] width 137 height 24
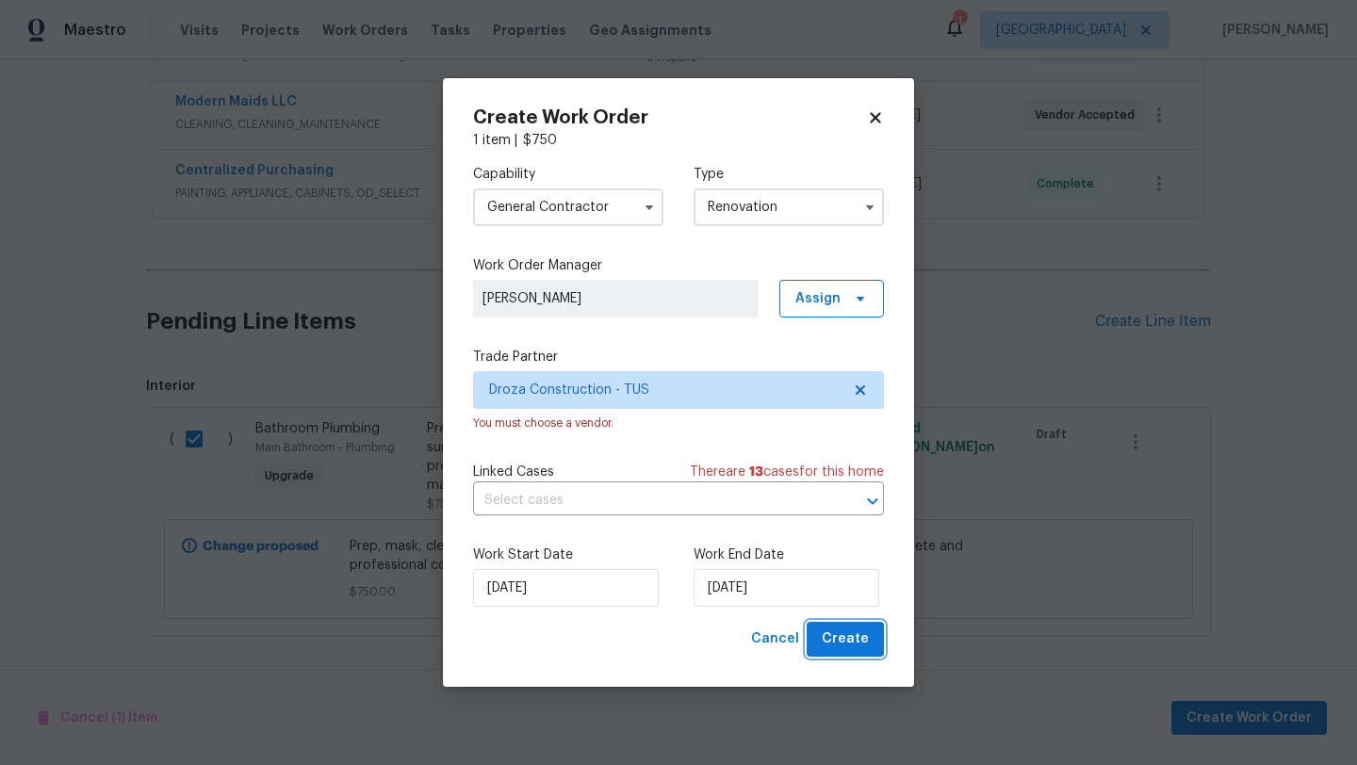
click at [830, 635] on span "Create" at bounding box center [845, 640] width 47 height 24
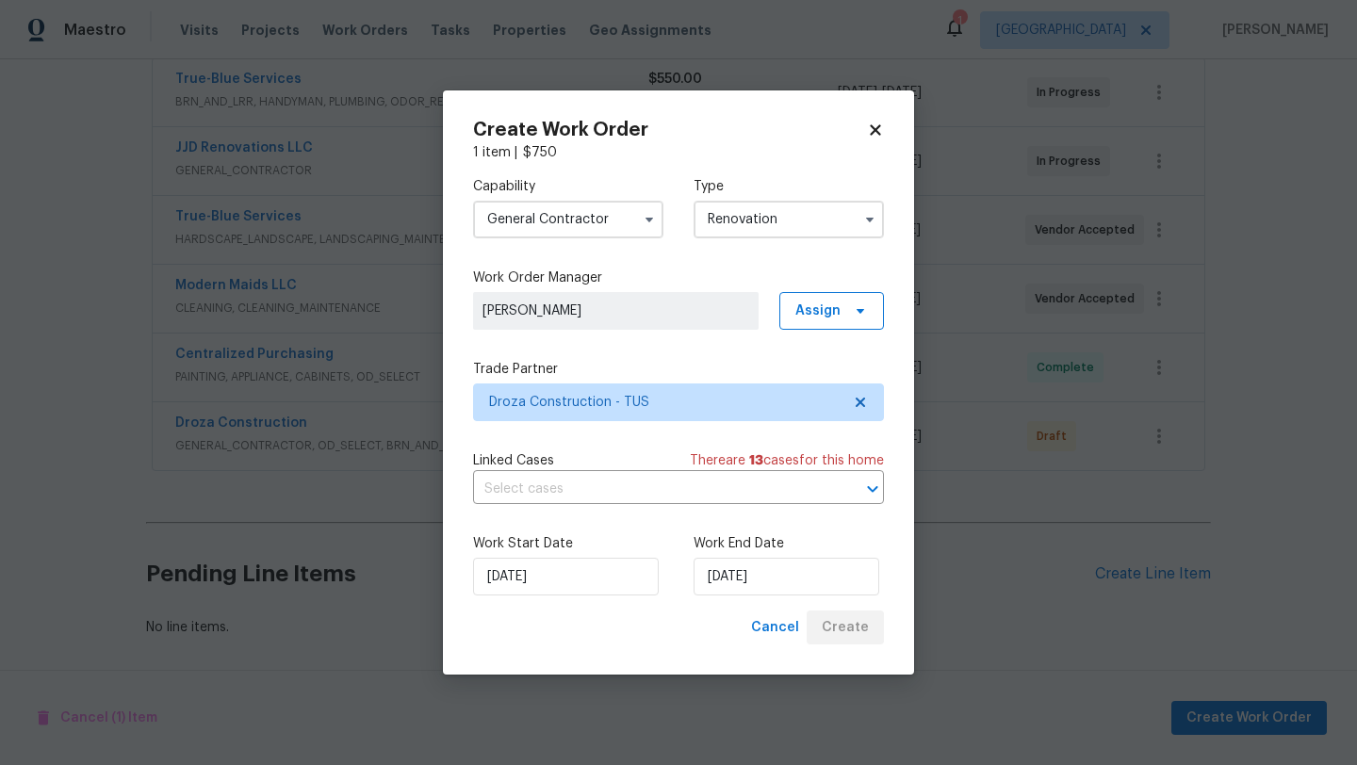
scroll to position [363, 0]
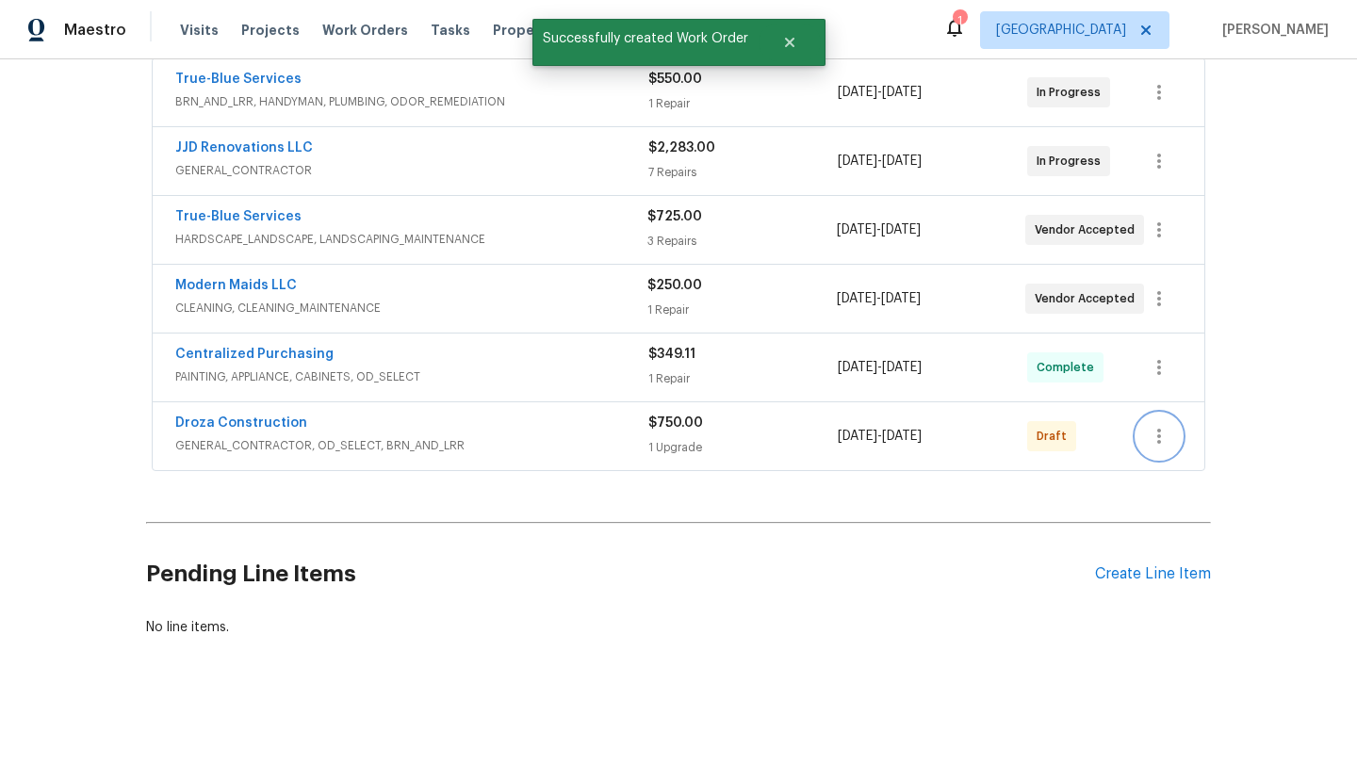
click at [1164, 432] on icon "button" at bounding box center [1159, 436] width 23 height 23
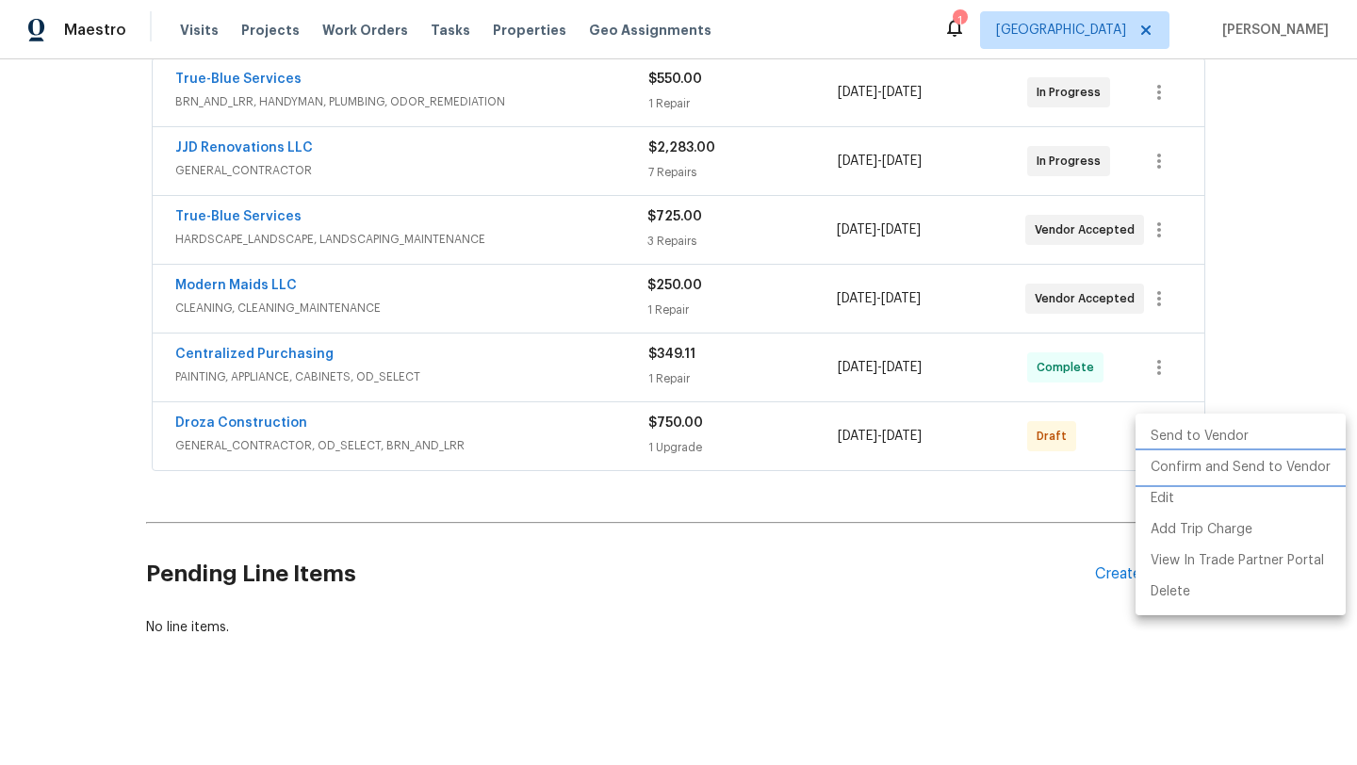
click at [1238, 465] on li "Confirm and Send to Vendor" at bounding box center [1240, 467] width 210 height 31
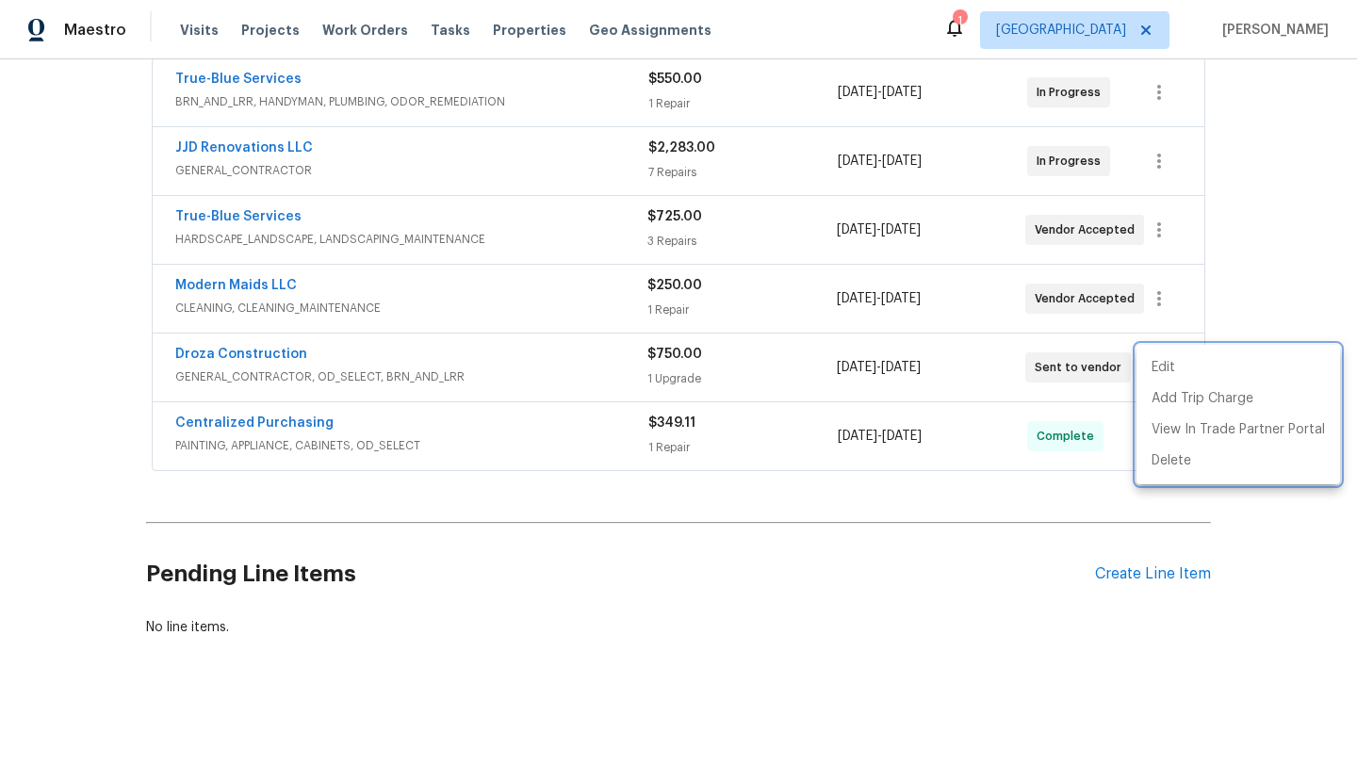
click at [1260, 319] on div at bounding box center [678, 382] width 1357 height 765
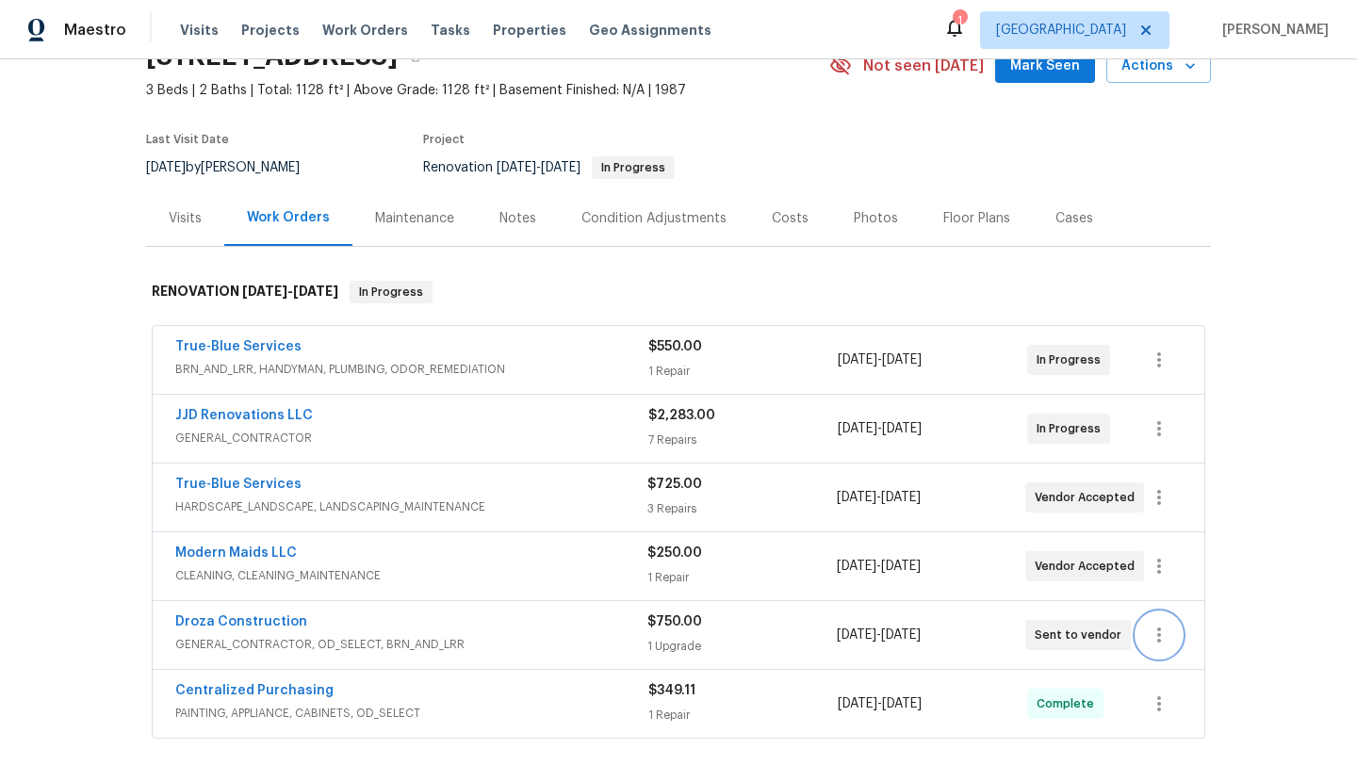
scroll to position [93, 0]
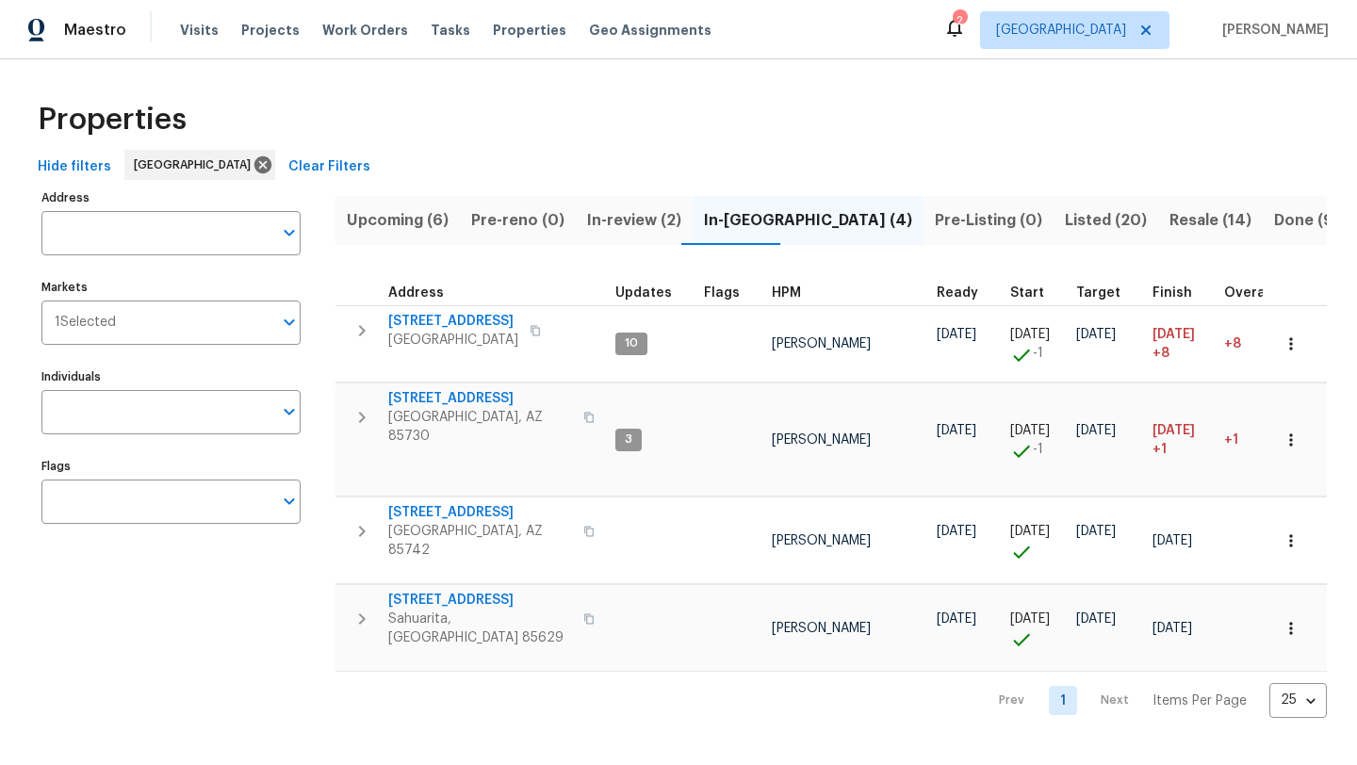
click at [1065, 216] on span "Listed (20)" at bounding box center [1106, 220] width 82 height 26
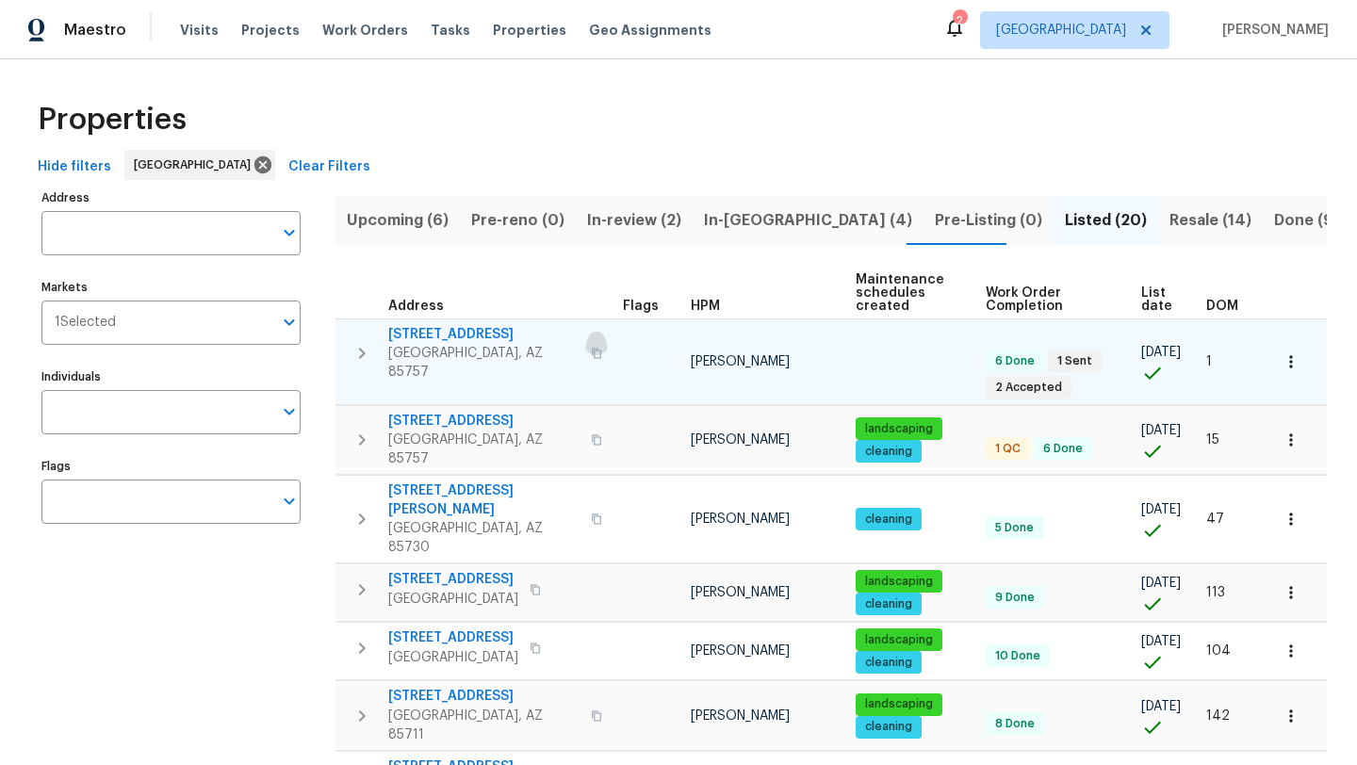
click at [591, 348] on icon "button" at bounding box center [596, 353] width 11 height 11
click at [1295, 361] on icon "button" at bounding box center [1290, 361] width 19 height 19
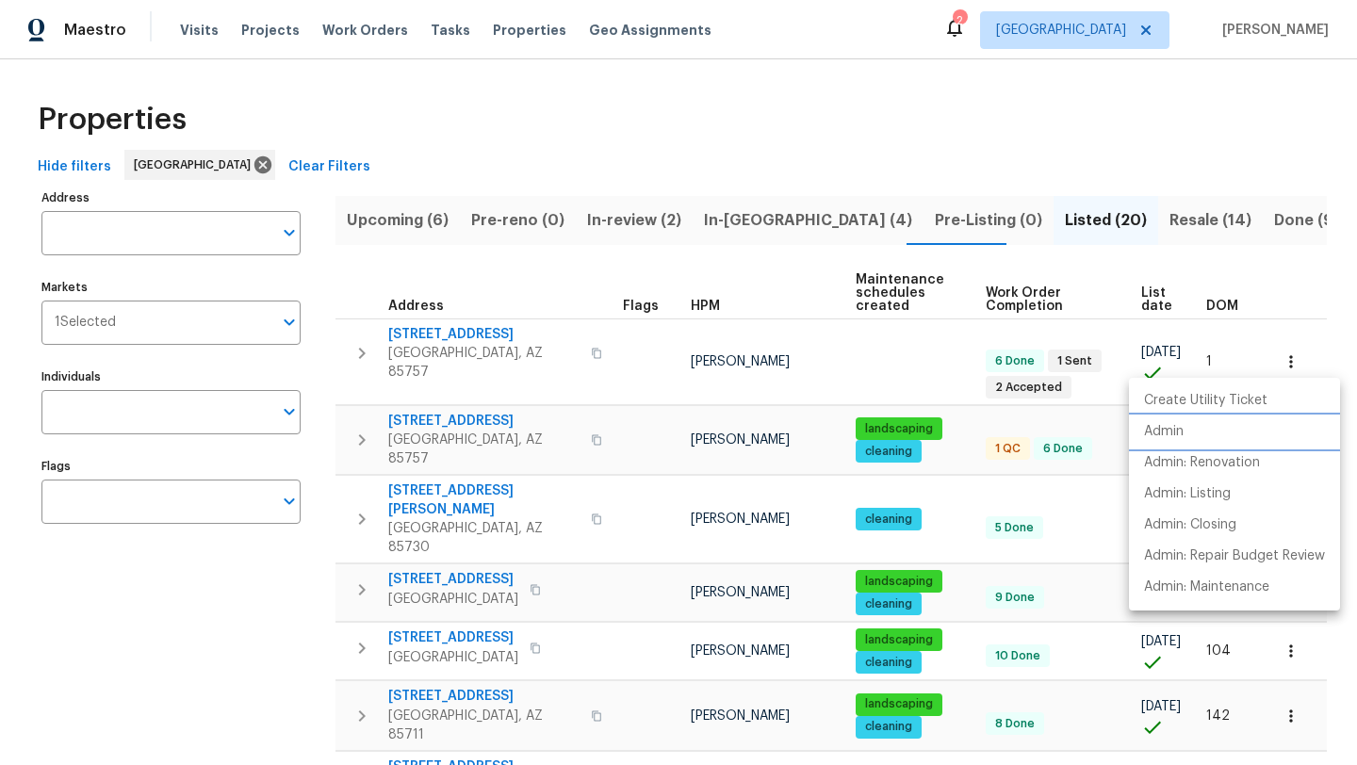
click at [1175, 431] on p "Admin" at bounding box center [1164, 432] width 40 height 20
click at [678, 151] on div at bounding box center [678, 382] width 1357 height 765
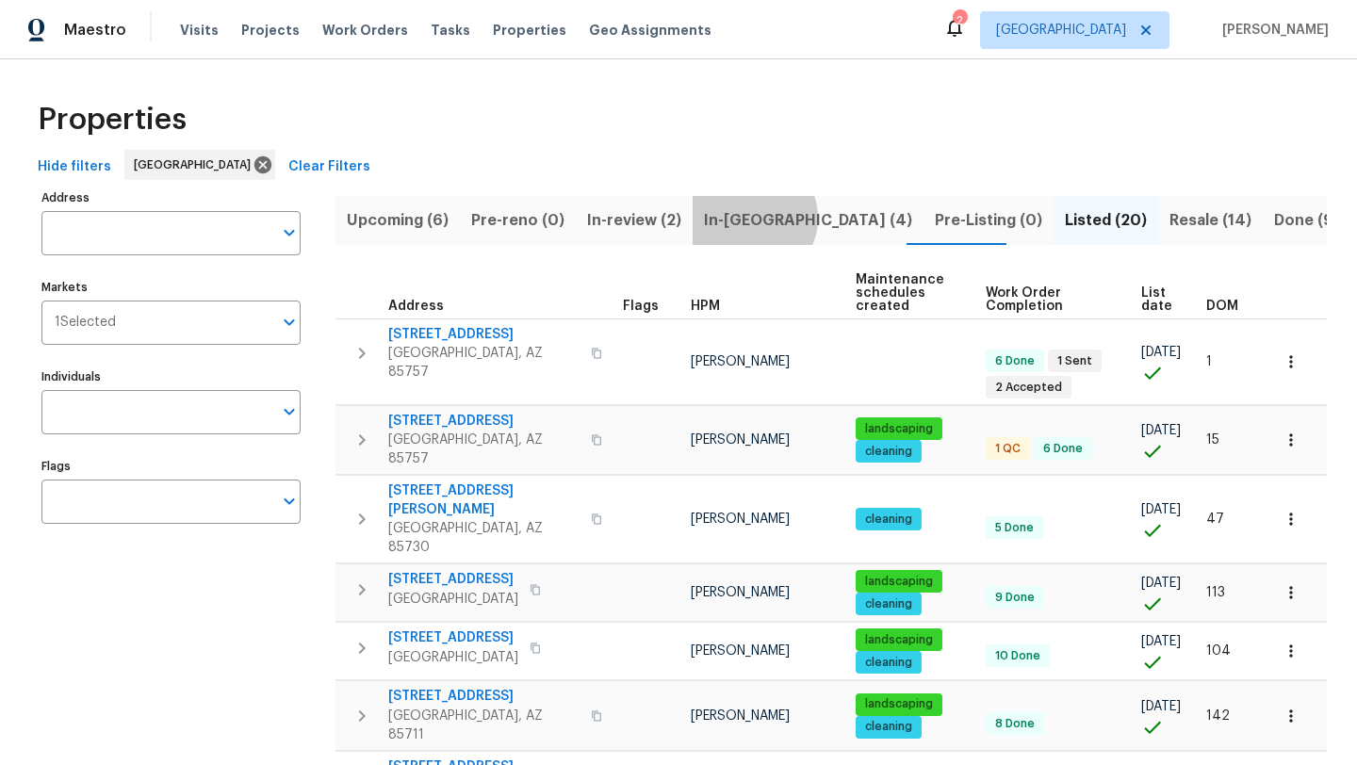
click at [741, 218] on span "In-[GEOGRAPHIC_DATA] (4)" at bounding box center [808, 220] width 208 height 26
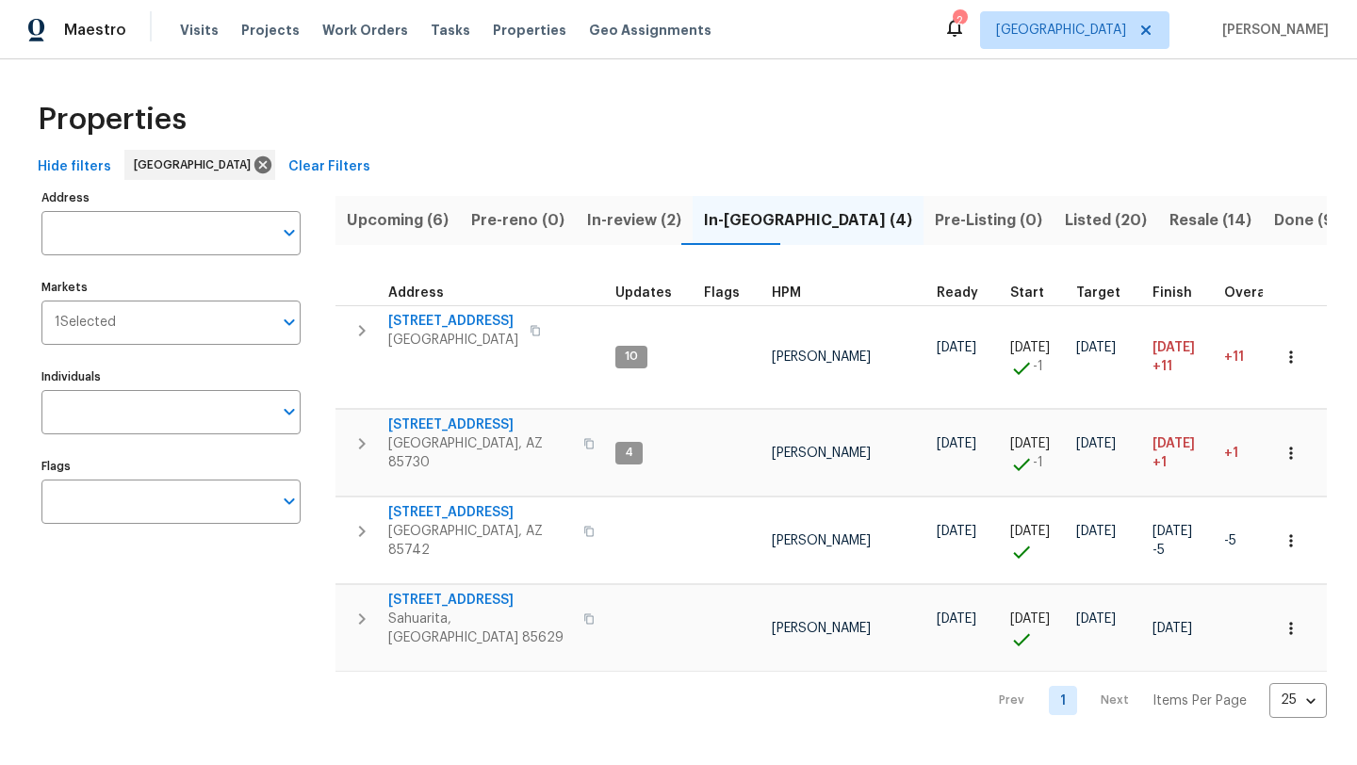
click at [710, 129] on div "Properties" at bounding box center [678, 120] width 1297 height 60
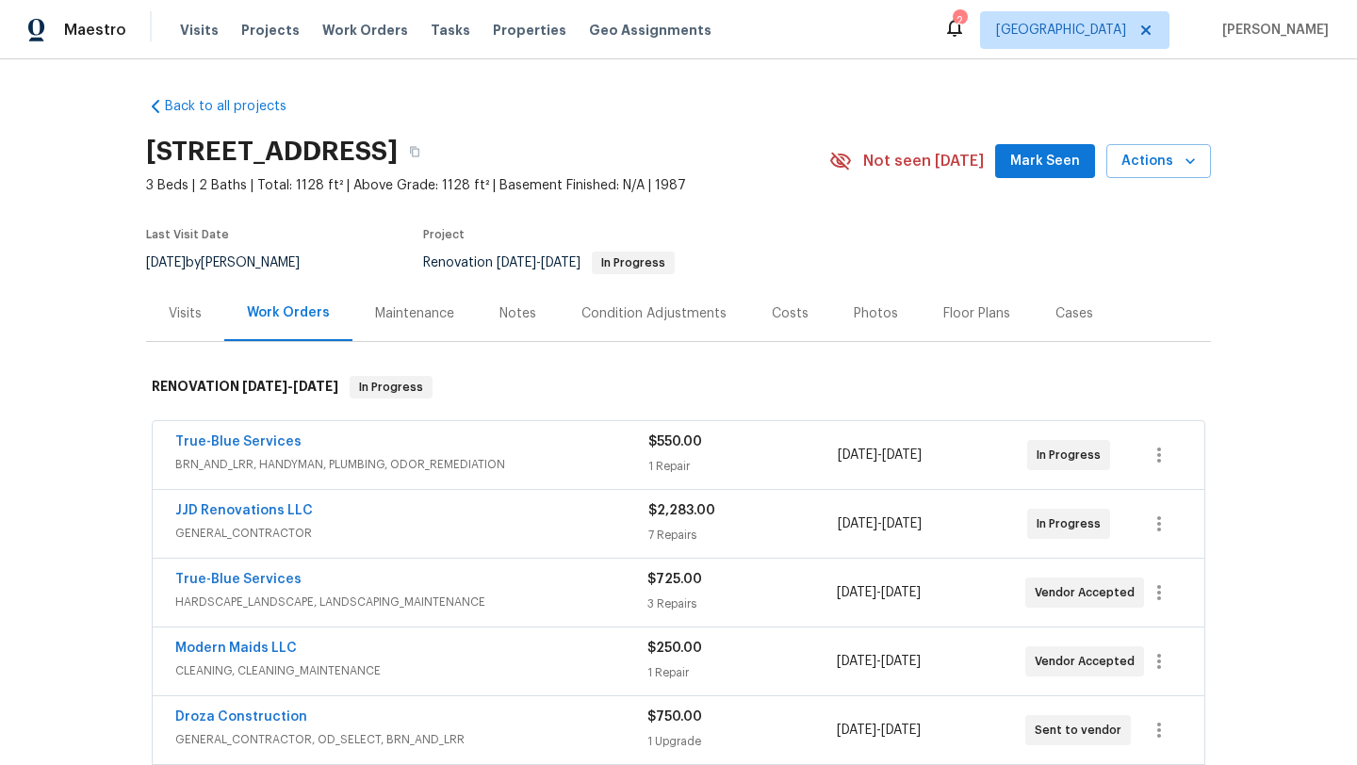
click at [520, 318] on div "Notes" at bounding box center [517, 313] width 37 height 19
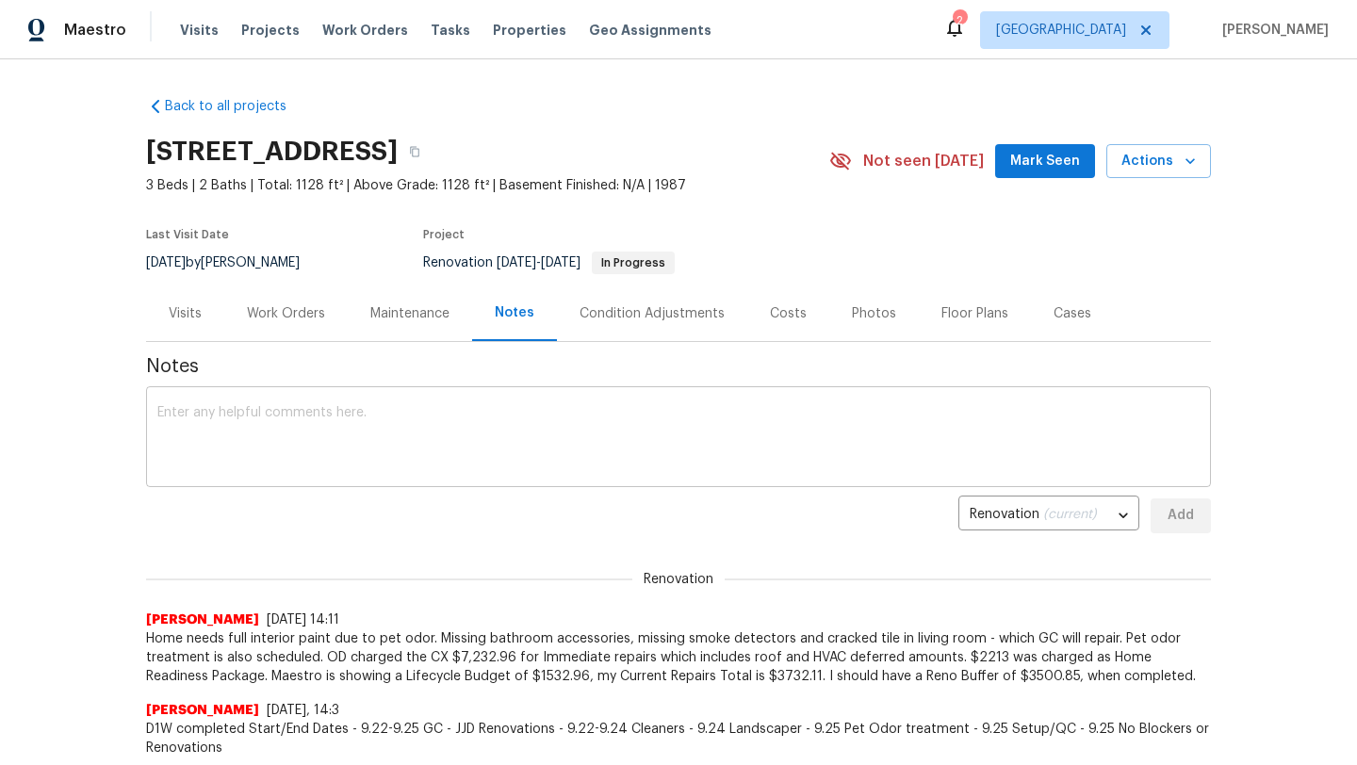
click at [336, 418] on textarea at bounding box center [678, 439] width 1042 height 66
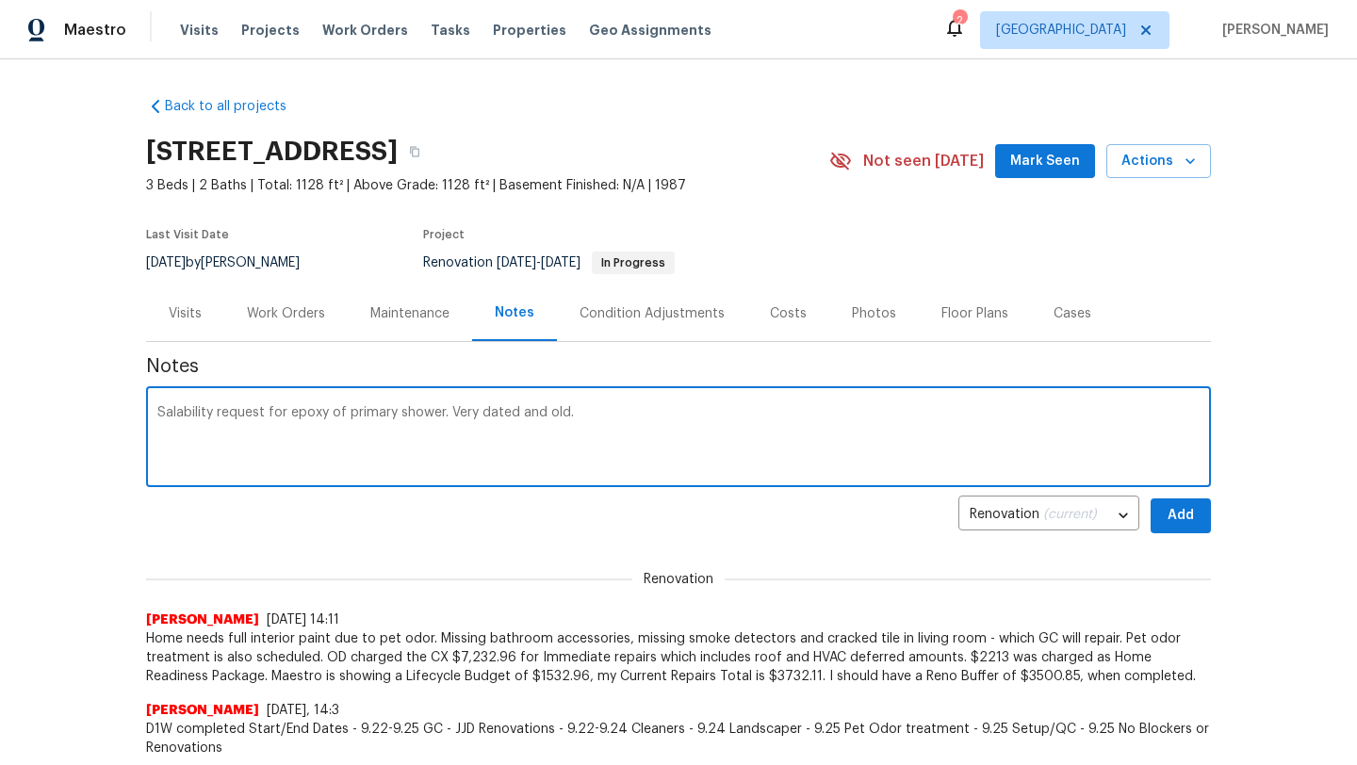
click at [607, 411] on textarea "Salability request for epoxy of primary shower. Very dated and old." at bounding box center [678, 439] width 1042 height 66
paste textarea "https://opendoor.slack.com/archives/C09GS3J0TFS/p1758744960885179"
type textarea "Salability request for epoxy of primary shower. Very dated and old. https://ope…"
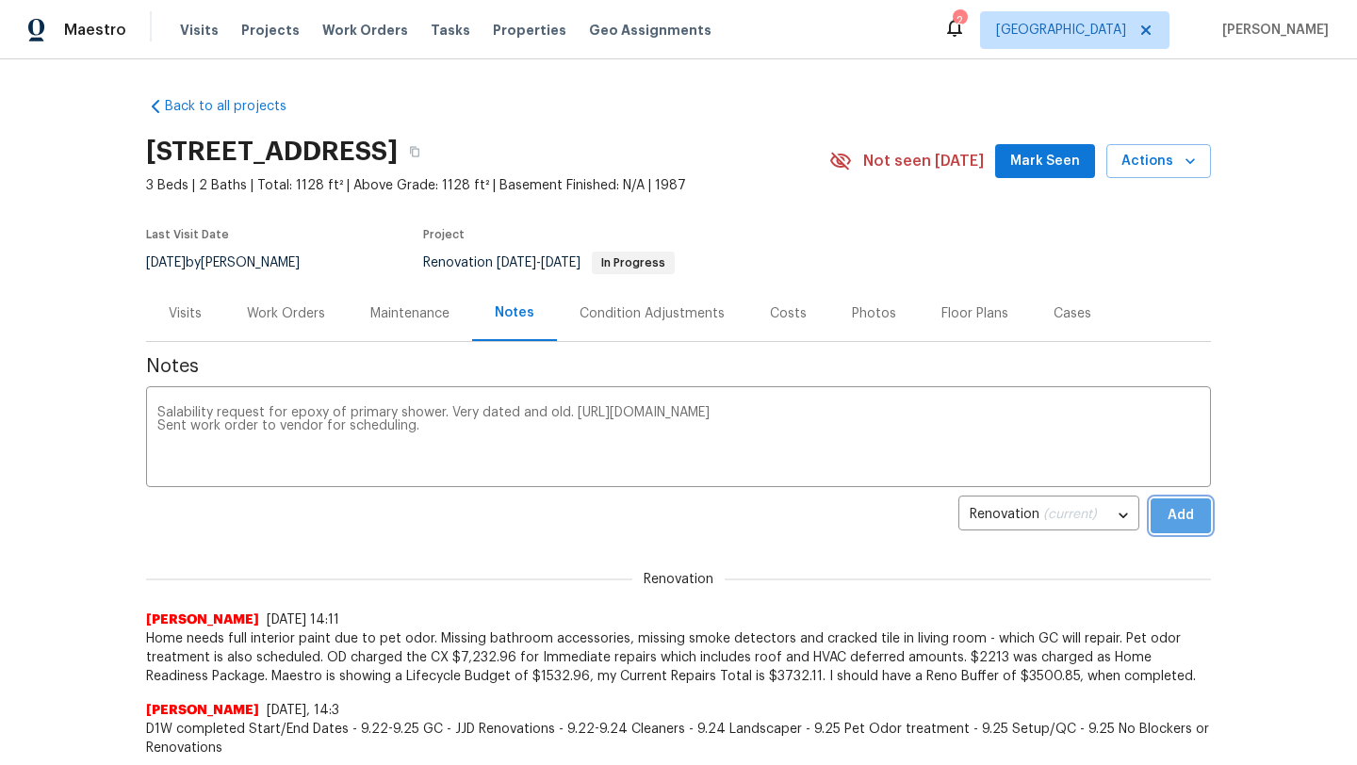
click at [1180, 510] on span "Add" at bounding box center [1181, 516] width 30 height 24
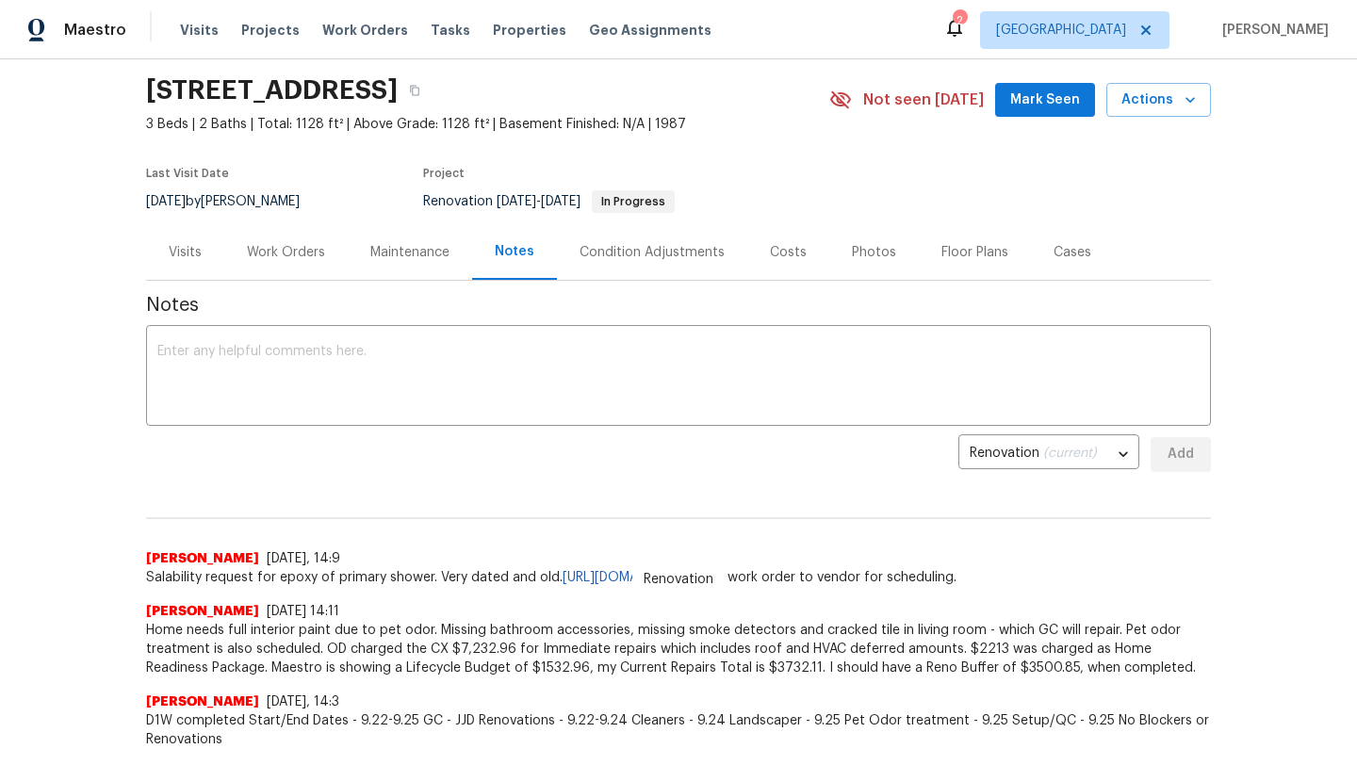
scroll to position [62, 0]
click at [276, 260] on div "Work Orders" at bounding box center [285, 251] width 123 height 56
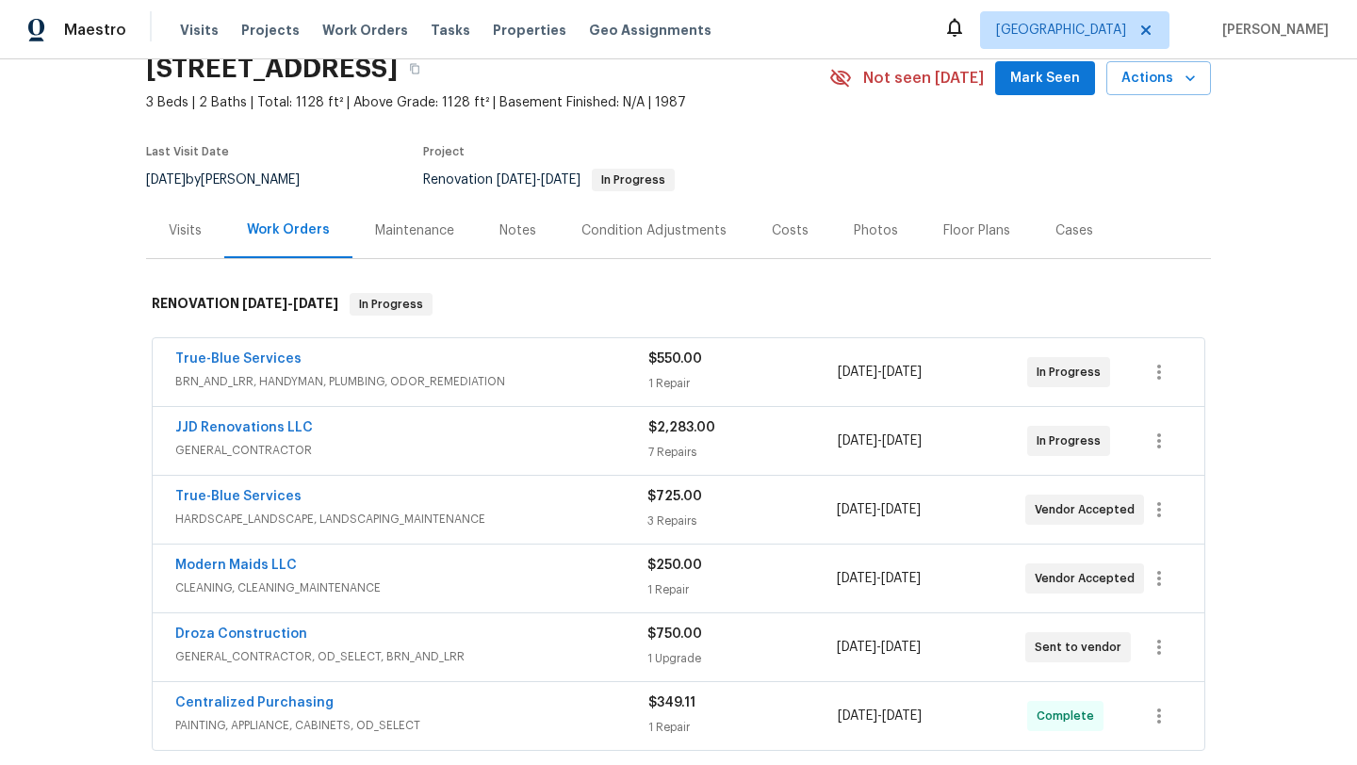
scroll to position [99, 0]
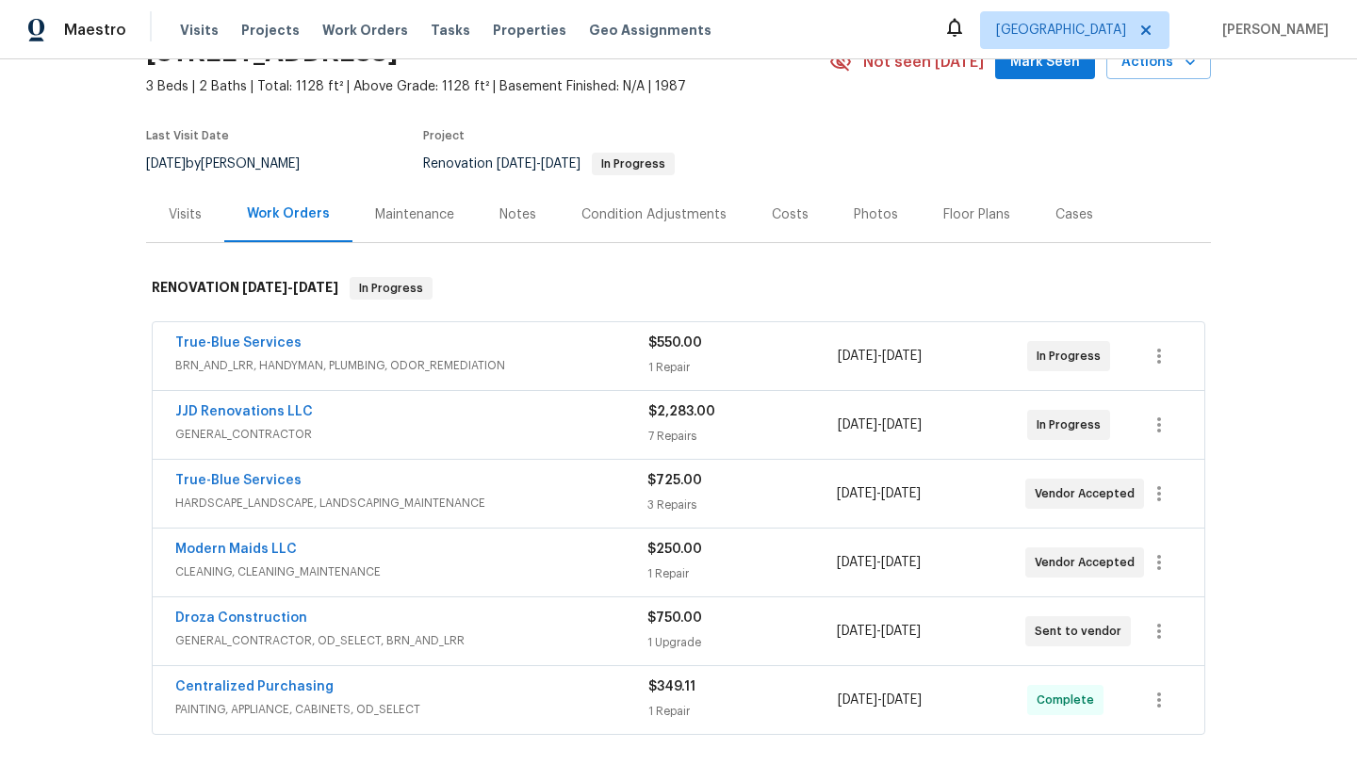
click at [305, 413] on div "JJD Renovations LLC" at bounding box center [411, 413] width 473 height 23
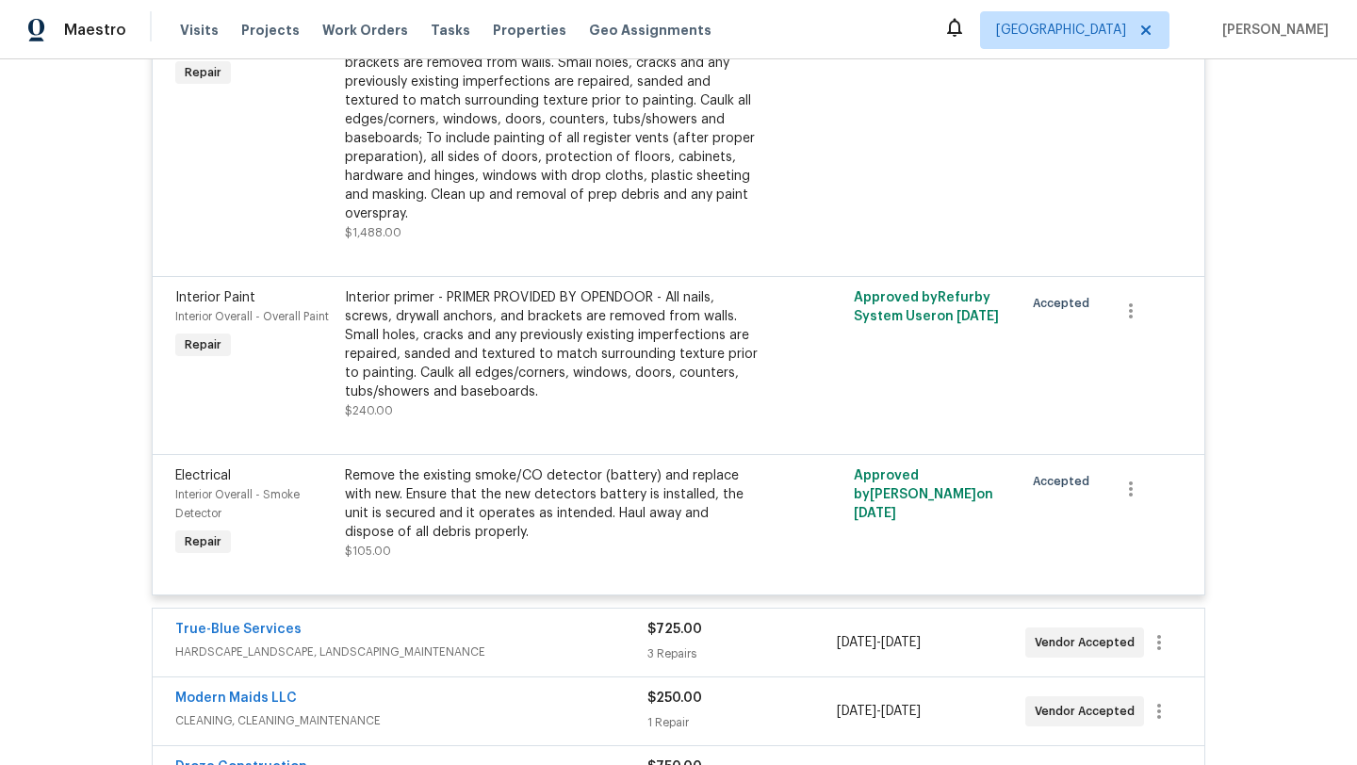
scroll to position [1356, 0]
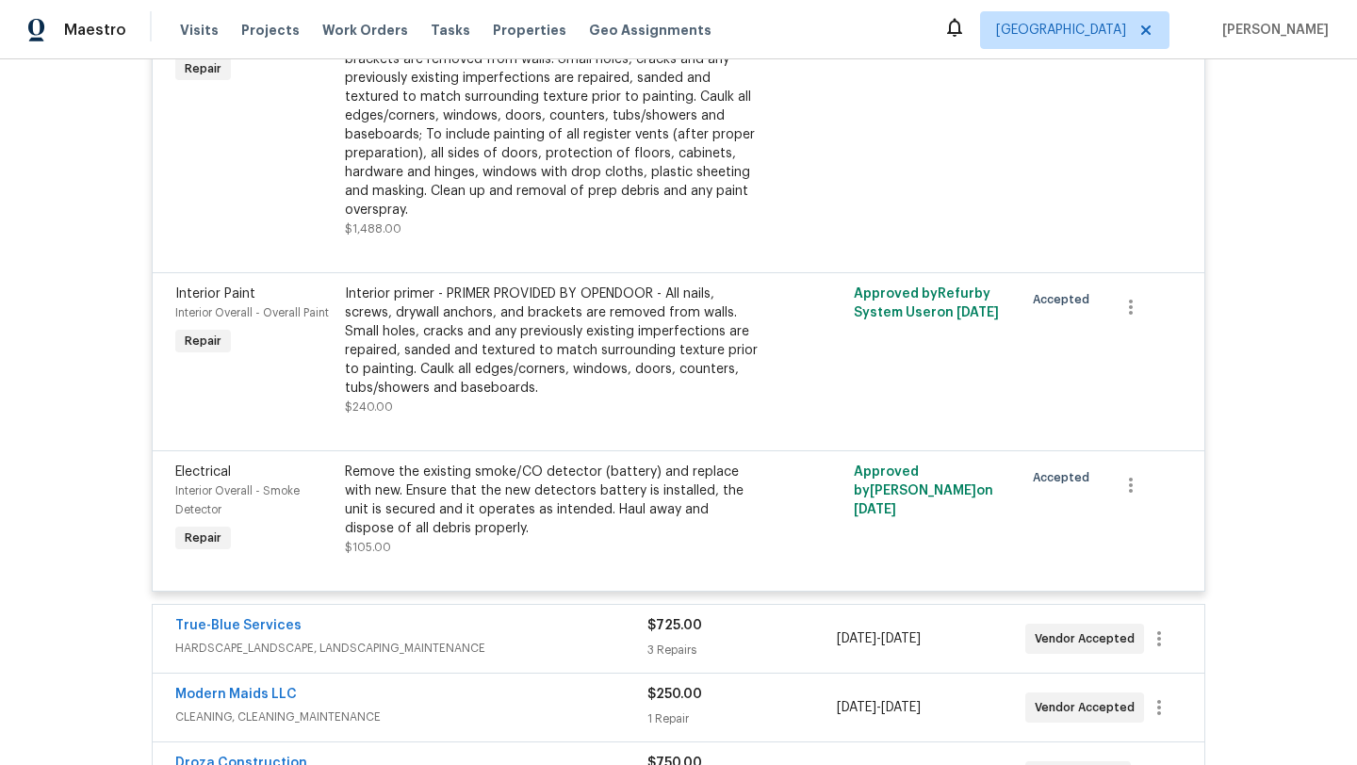
click at [517, 376] on div "Interior primer - PRIMER PROVIDED BY OPENDOOR - All nails, screws, drywall anch…" at bounding box center [551, 341] width 413 height 113
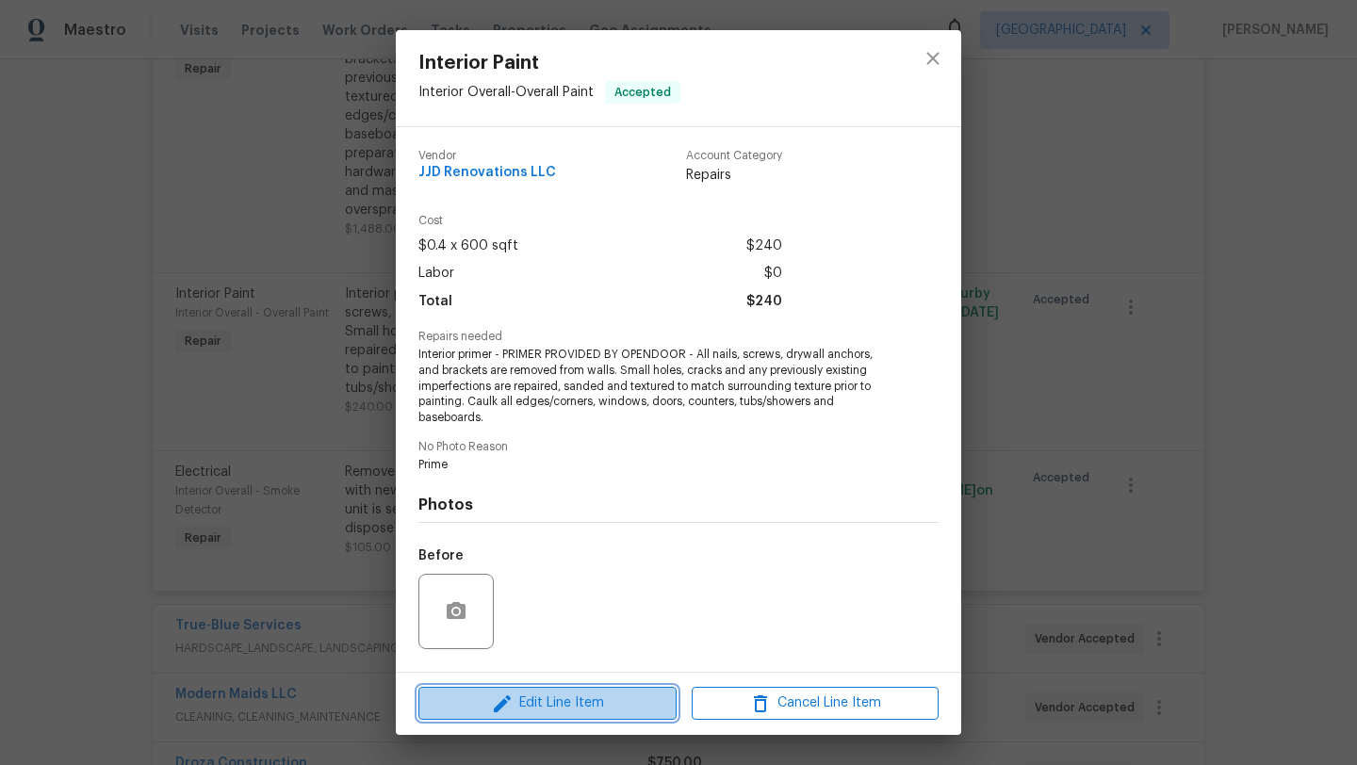
click at [570, 702] on span "Edit Line Item" at bounding box center [547, 704] width 247 height 24
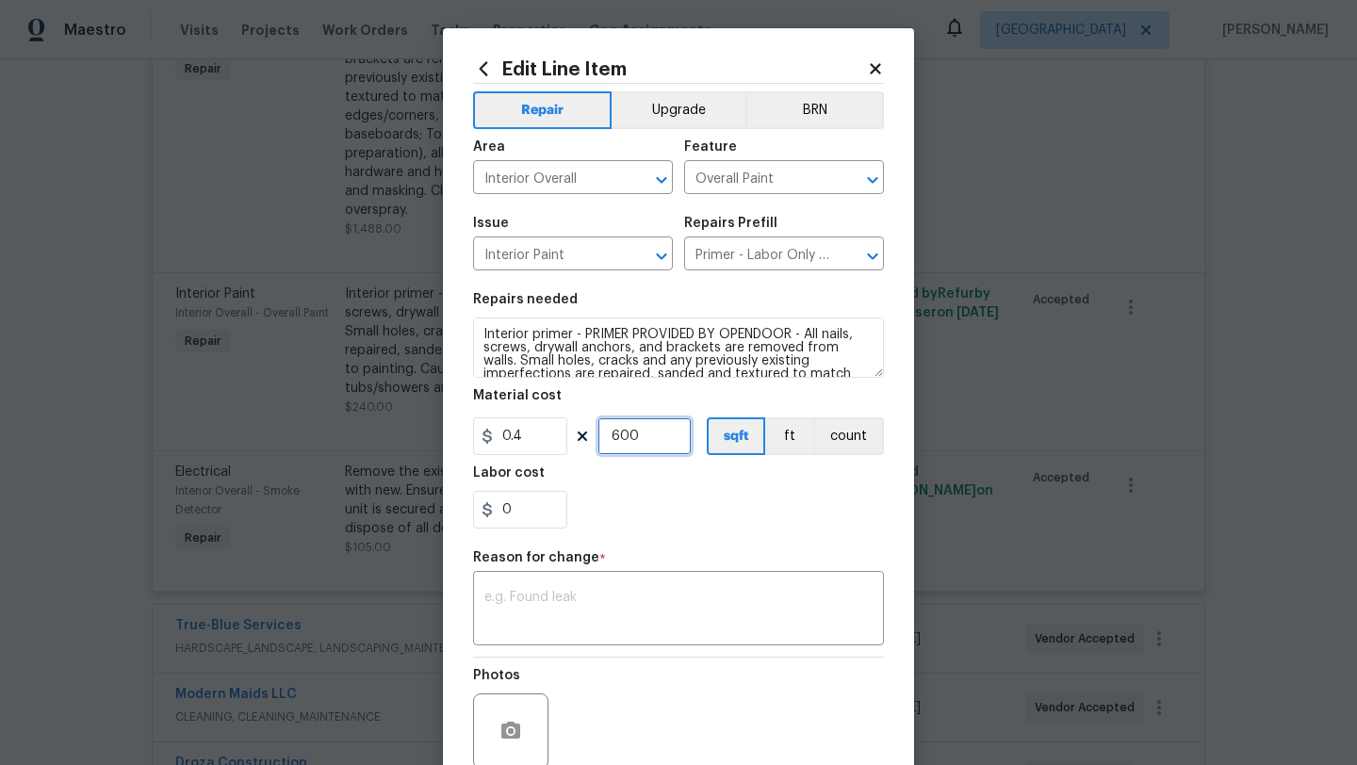
click at [666, 433] on input "600" at bounding box center [644, 436] width 94 height 38
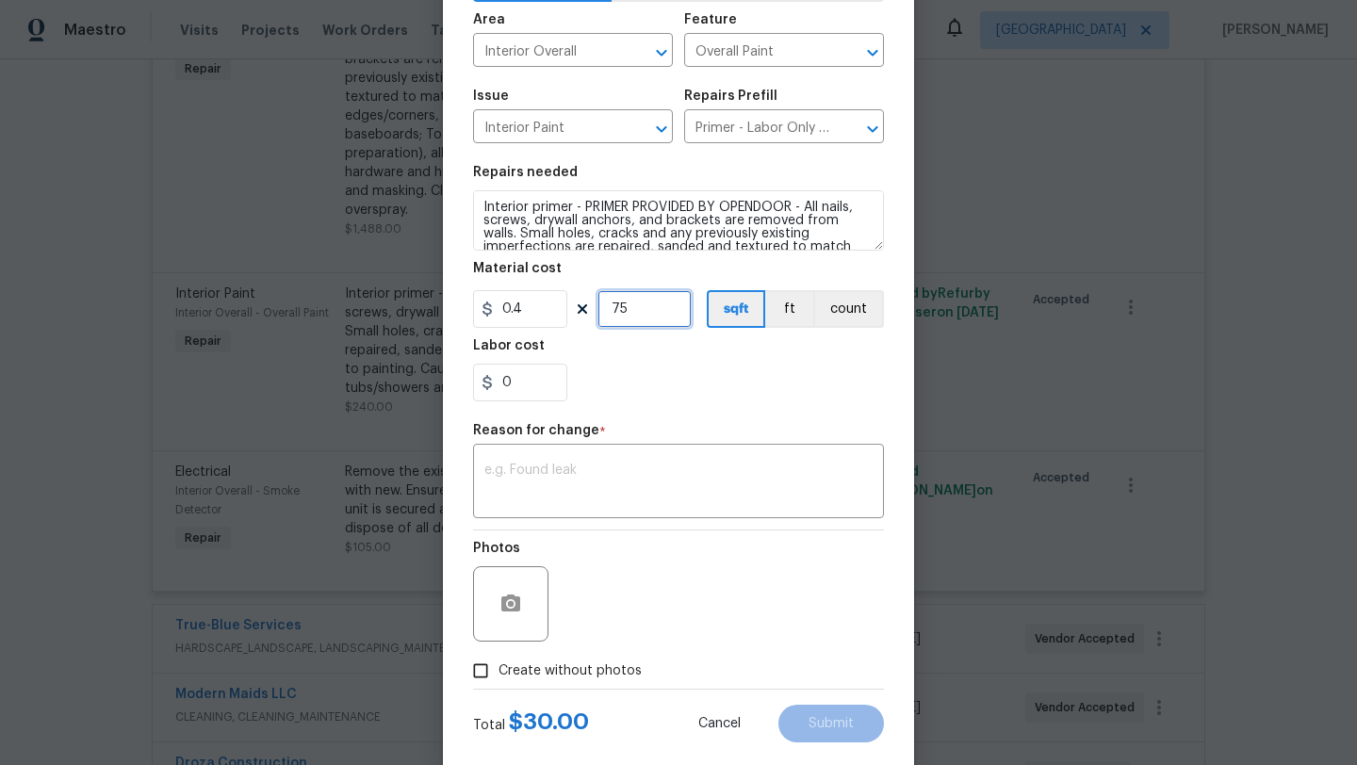
scroll to position [129, 0]
click at [647, 310] on input "750" at bounding box center [644, 307] width 94 height 38
type input "850"
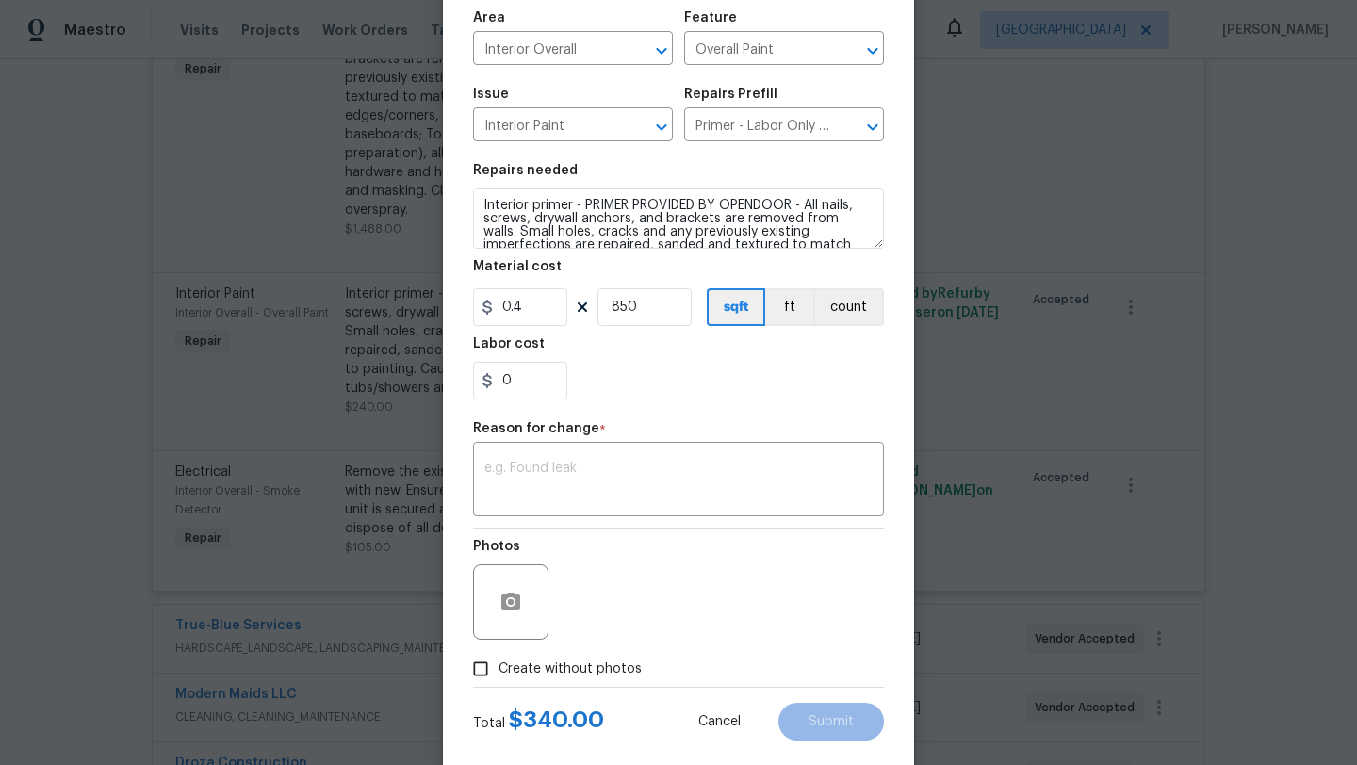
click at [690, 383] on div "0" at bounding box center [678, 381] width 411 height 38
click at [642, 457] on div "x ​" at bounding box center [678, 482] width 411 height 70
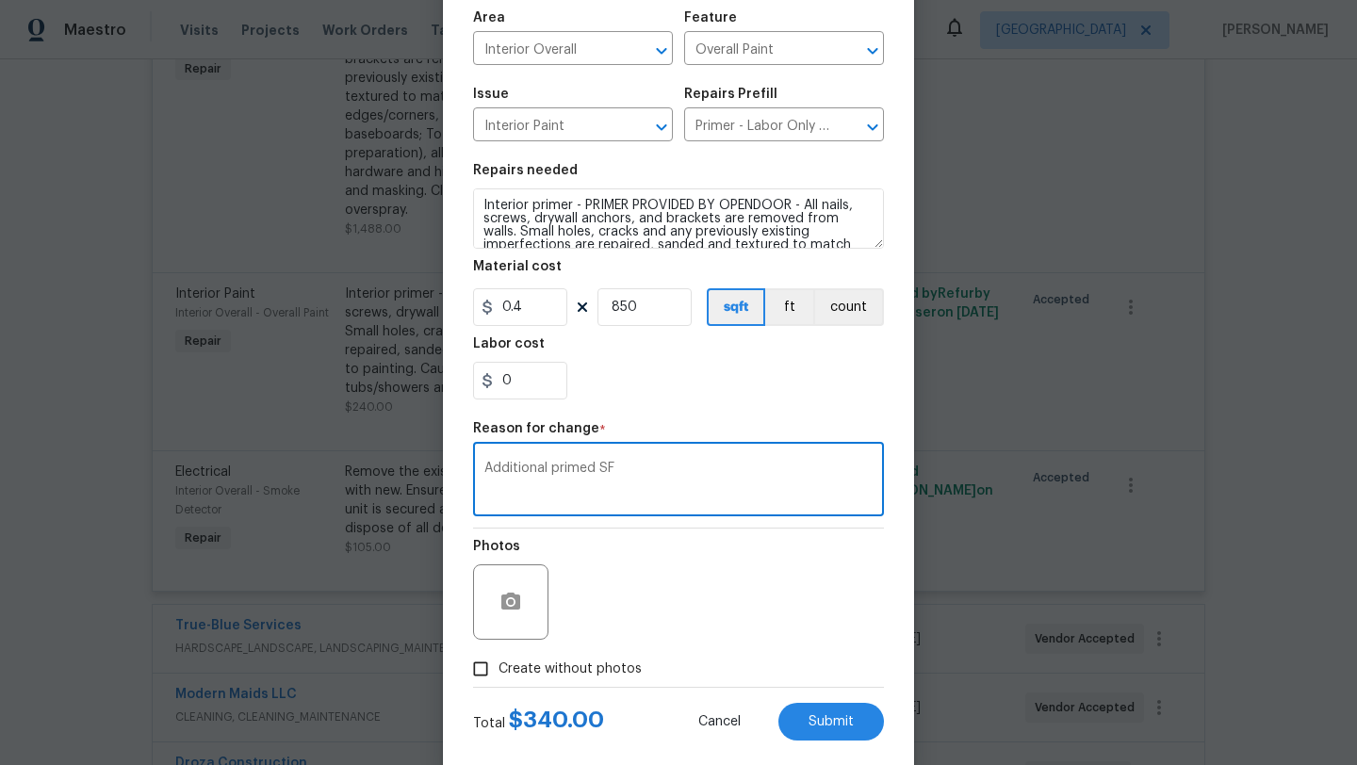
type textarea "Additional primed SF"
click at [574, 672] on span "Create without photos" at bounding box center [569, 670] width 143 height 20
click at [498, 672] on input "Create without photos" at bounding box center [481, 669] width 36 height 36
checkbox input "true"
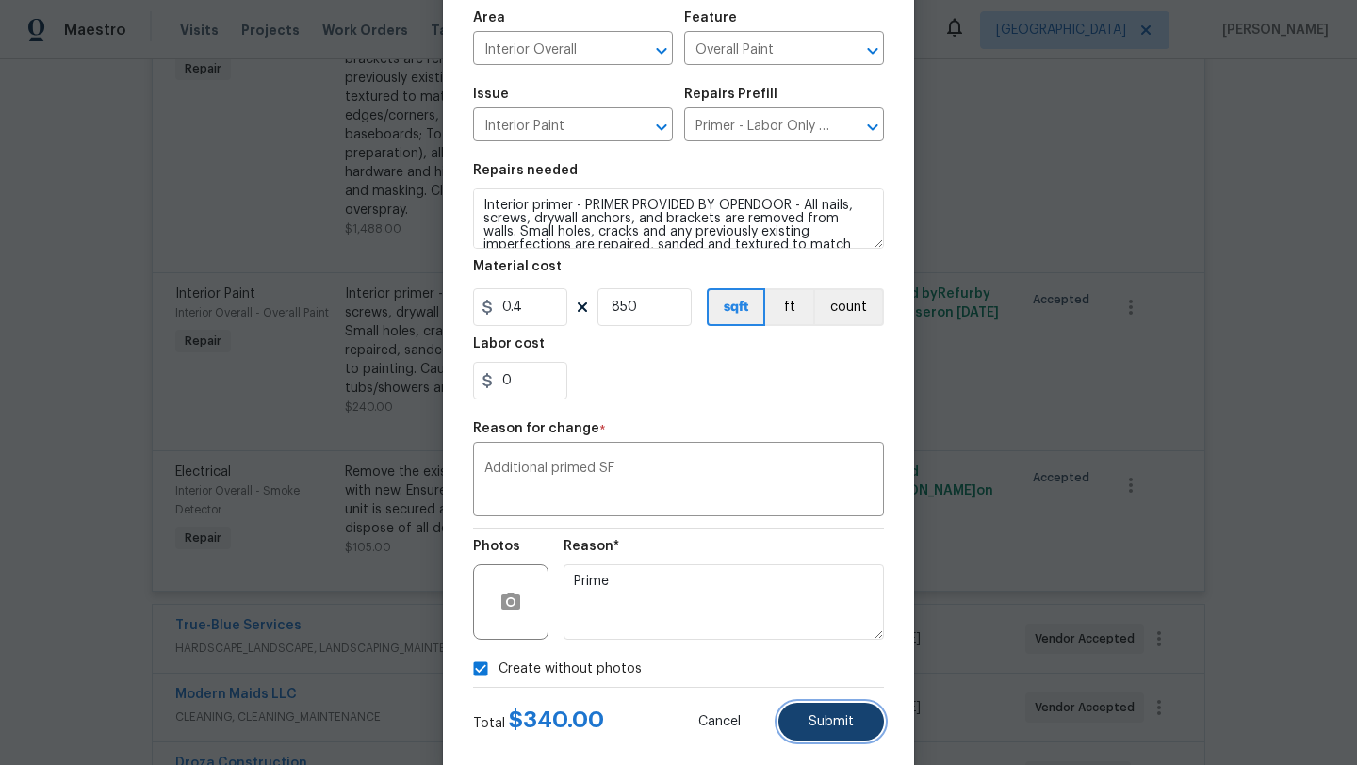
click at [826, 727] on span "Submit" at bounding box center [830, 722] width 45 height 14
type input "600"
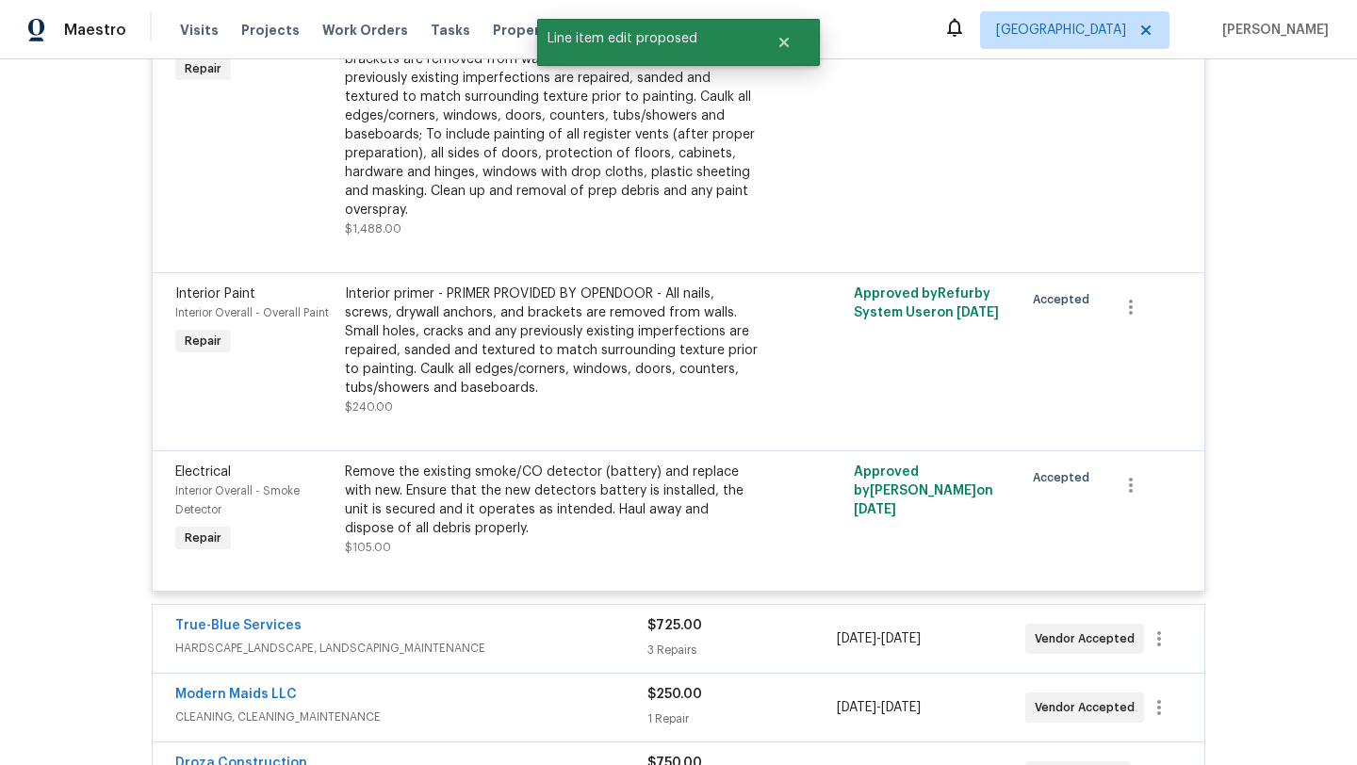
scroll to position [0, 0]
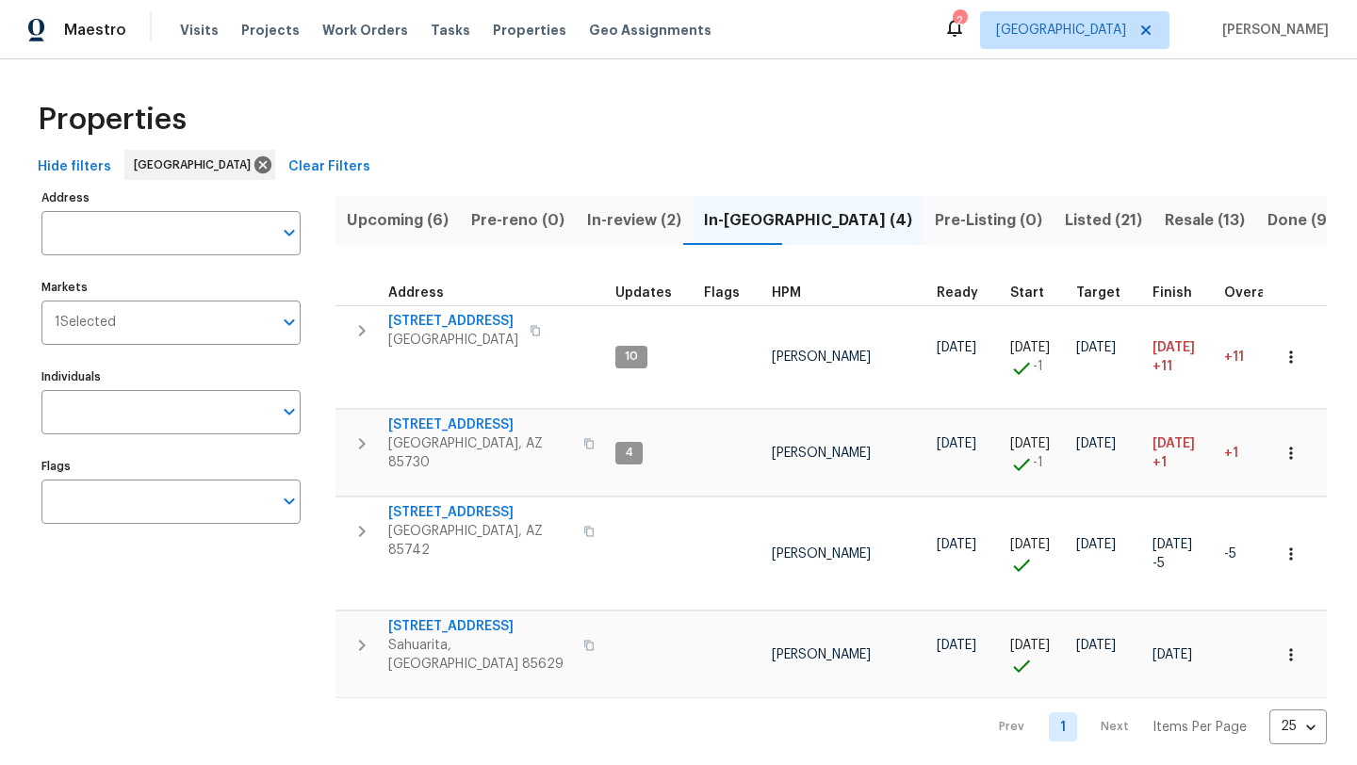
click at [1065, 213] on span "Listed (21)" at bounding box center [1103, 220] width 77 height 26
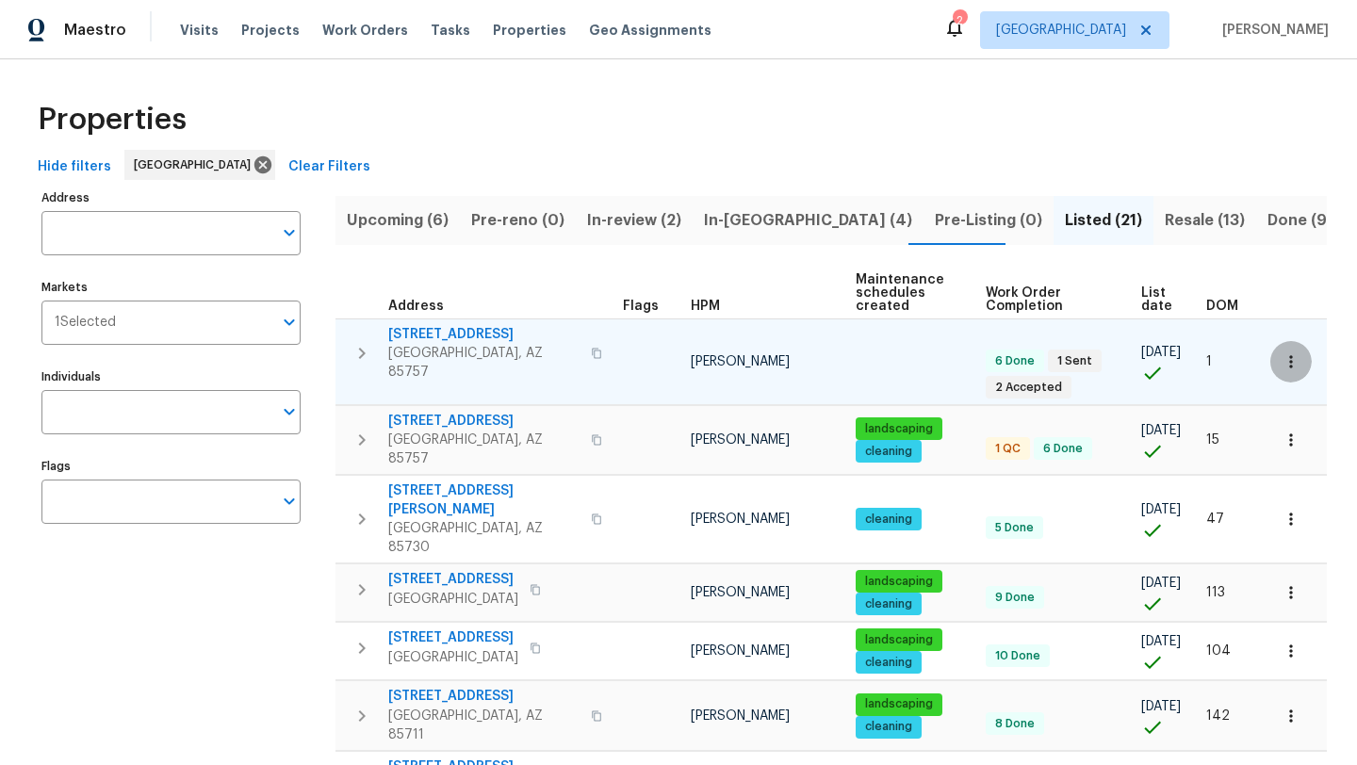
click at [1290, 352] on icon "button" at bounding box center [1290, 361] width 19 height 19
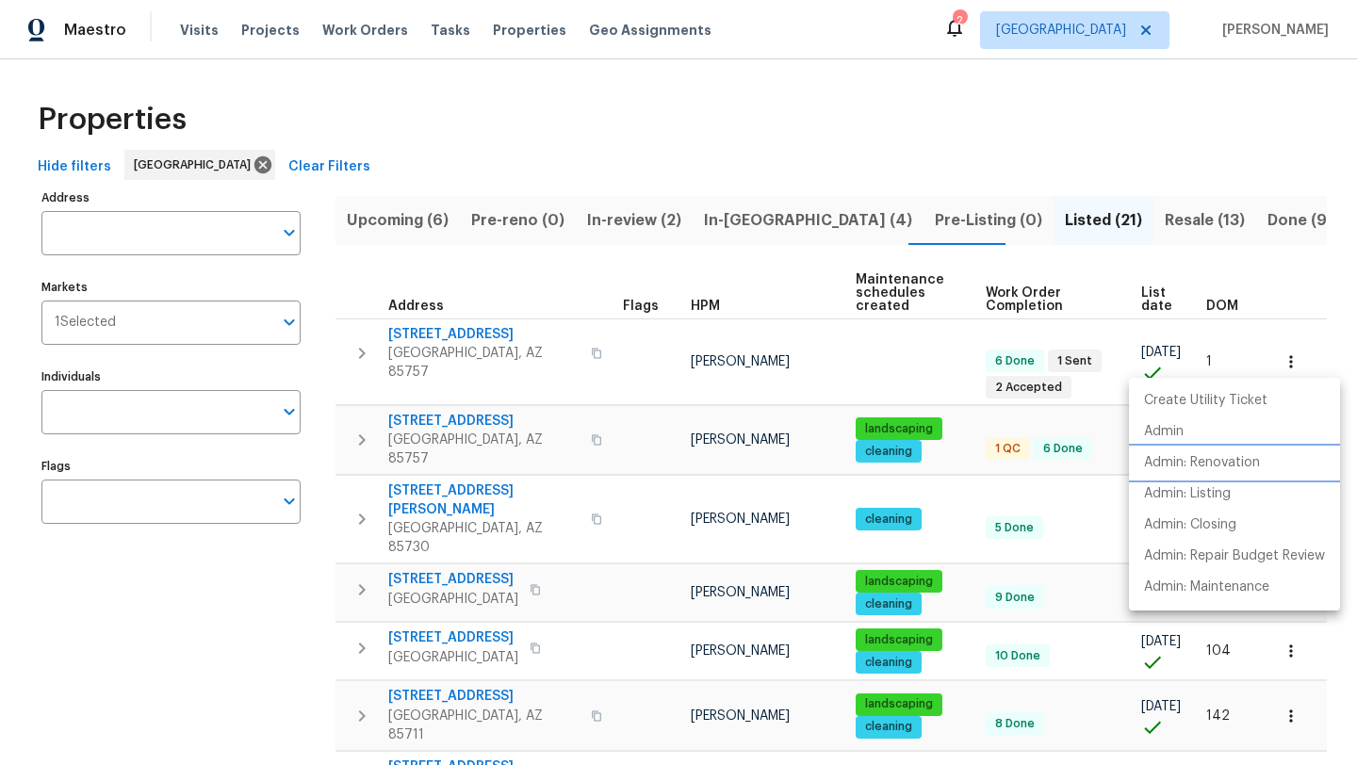
click at [1223, 461] on p "Admin: Renovation" at bounding box center [1202, 463] width 116 height 20
click at [1219, 142] on div at bounding box center [678, 382] width 1357 height 765
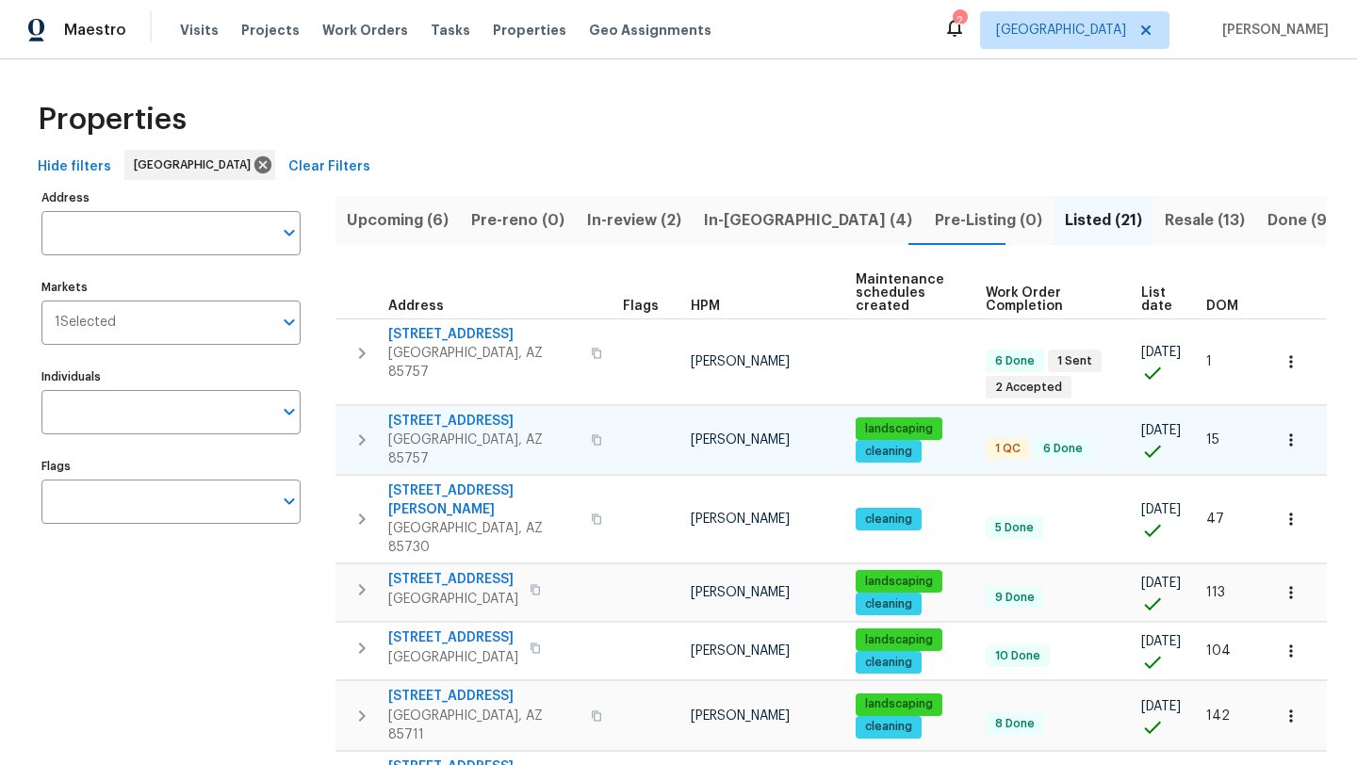
click at [429, 412] on span "[STREET_ADDRESS]" at bounding box center [483, 421] width 191 height 19
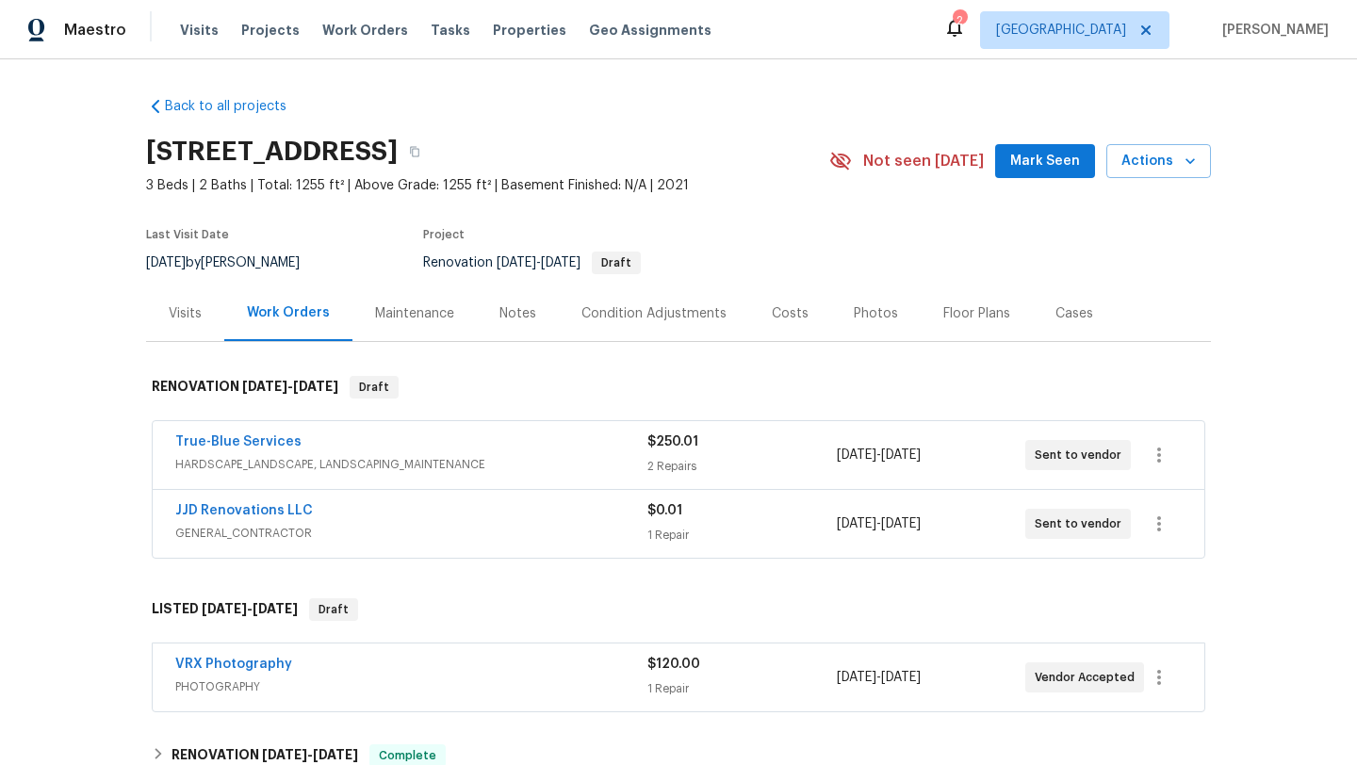
click at [506, 316] on div "Notes" at bounding box center [517, 313] width 37 height 19
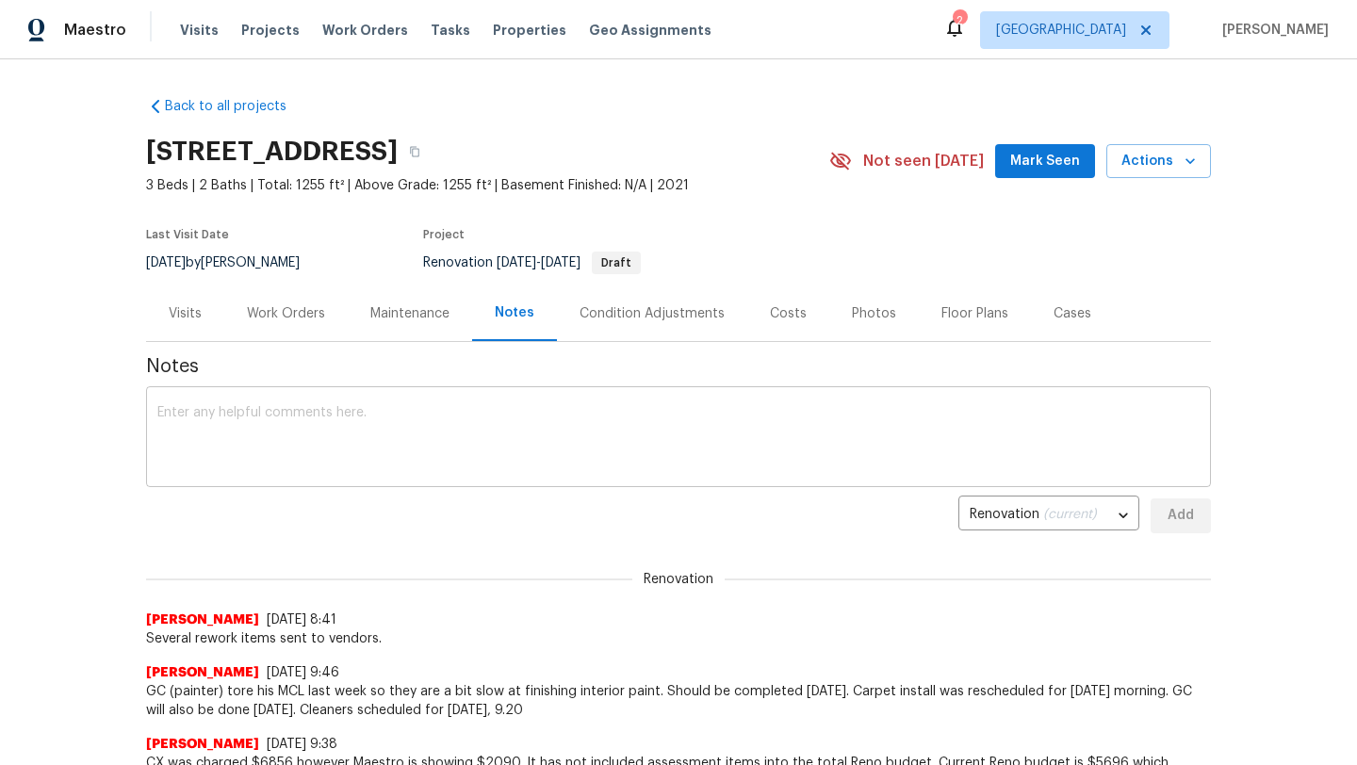
click at [376, 413] on textarea at bounding box center [678, 439] width 1042 height 66
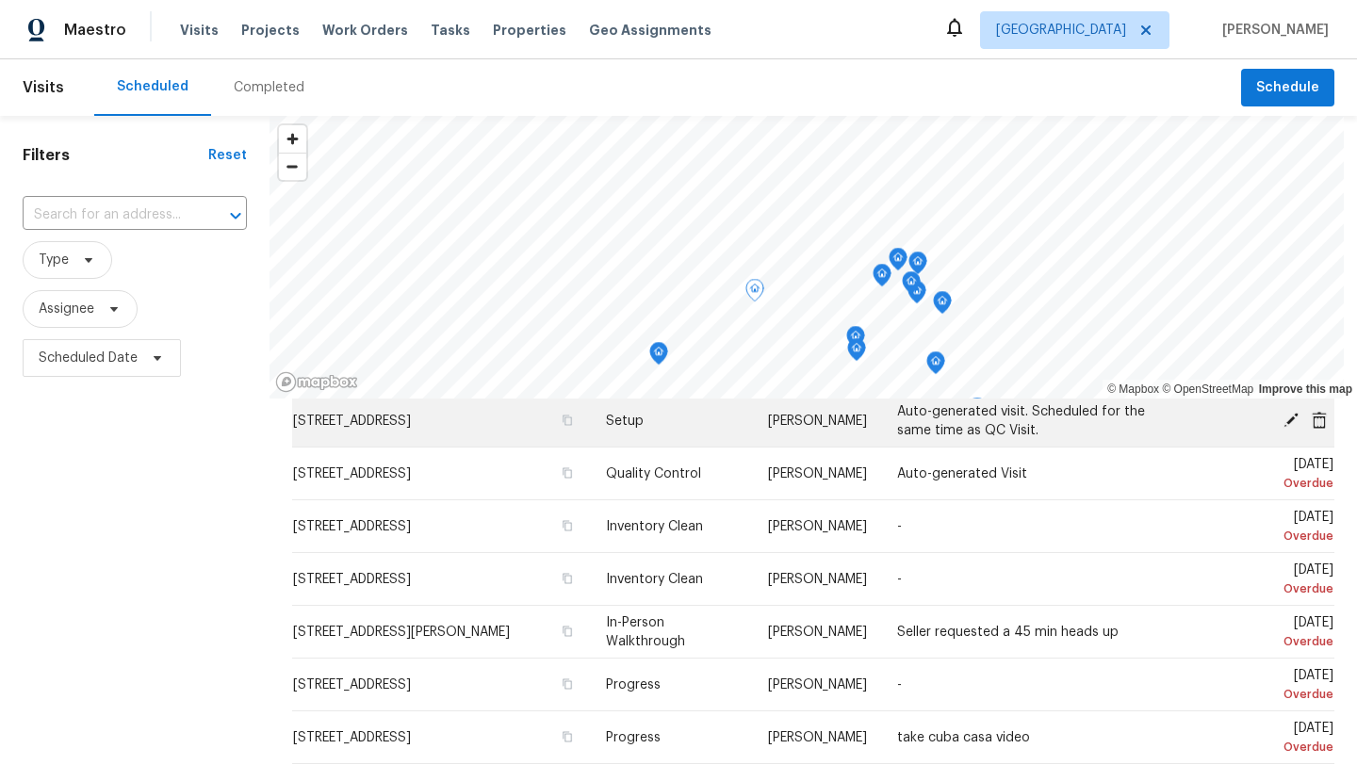
scroll to position [65, 0]
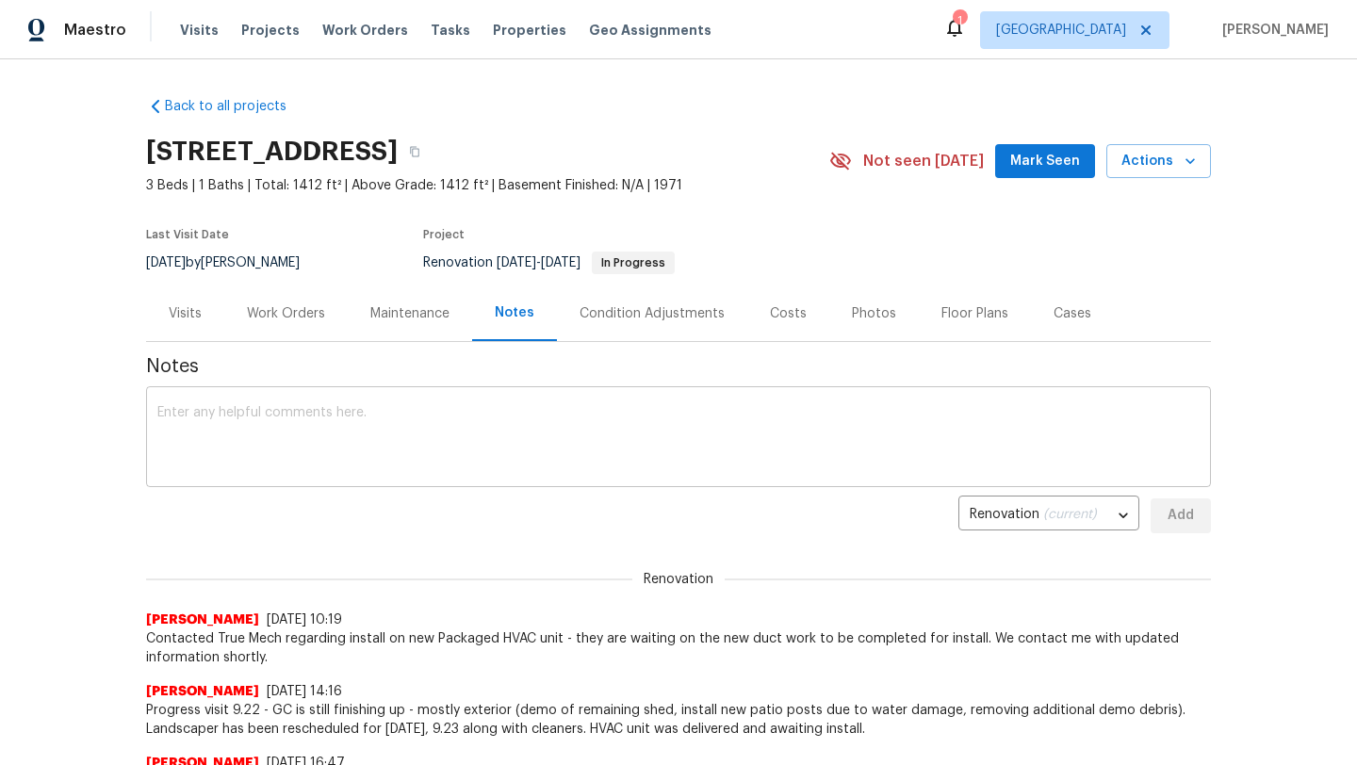
click at [331, 447] on textarea at bounding box center [678, 439] width 1042 height 66
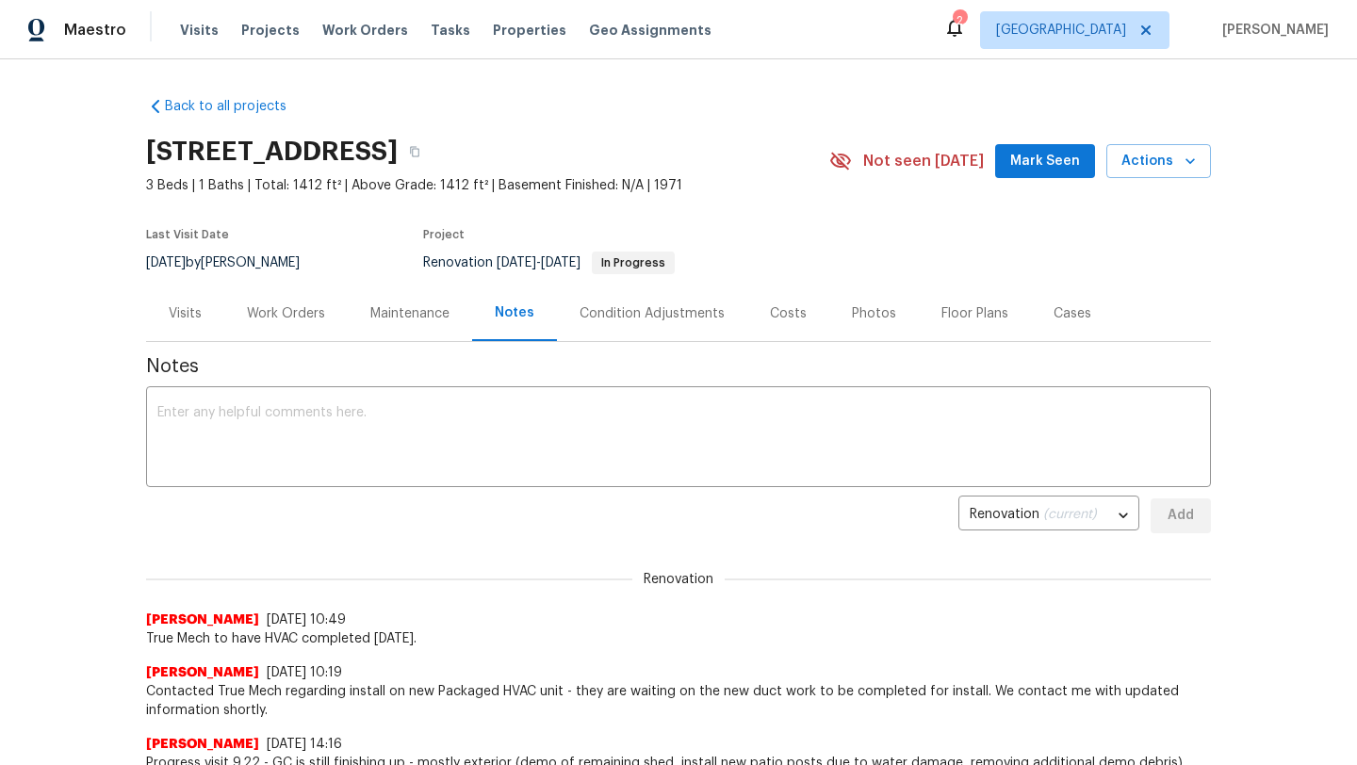
click at [304, 314] on div "Work Orders" at bounding box center [286, 313] width 78 height 19
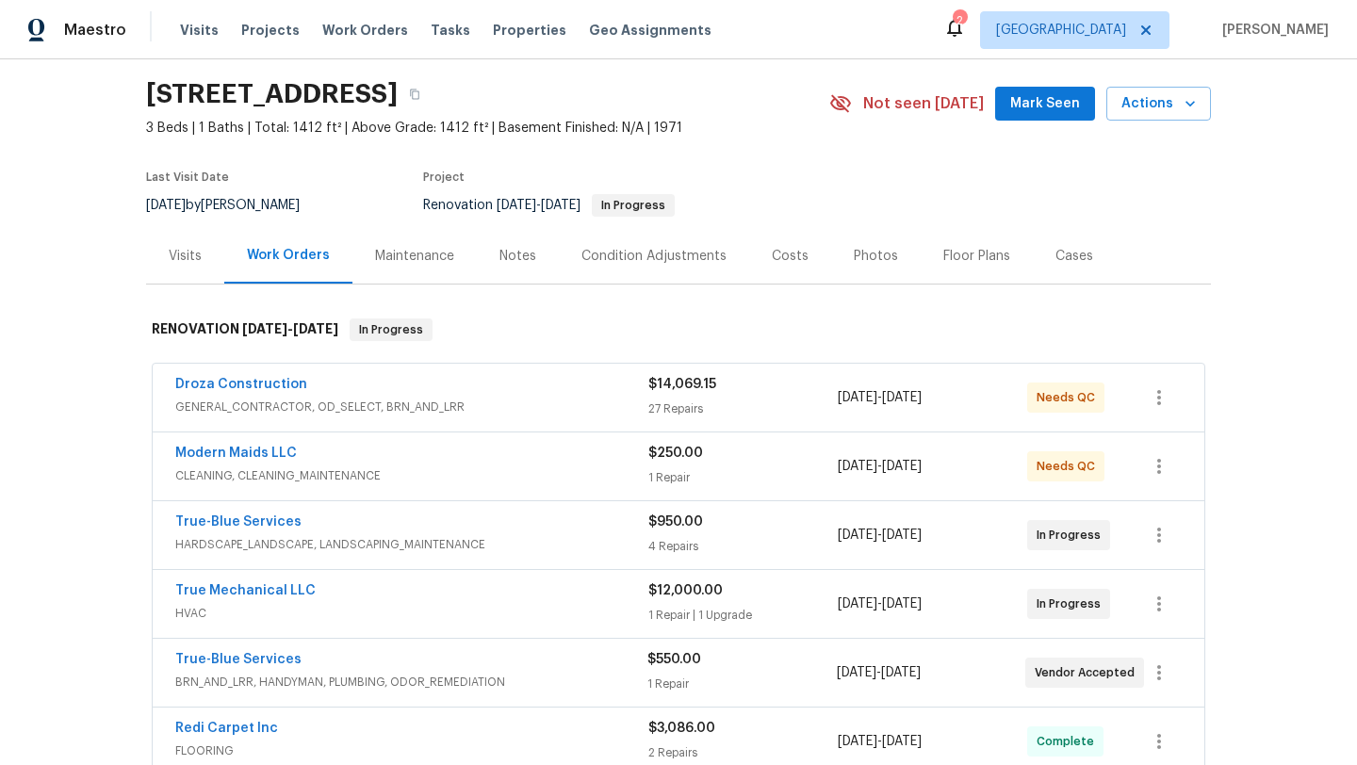
scroll to position [82, 0]
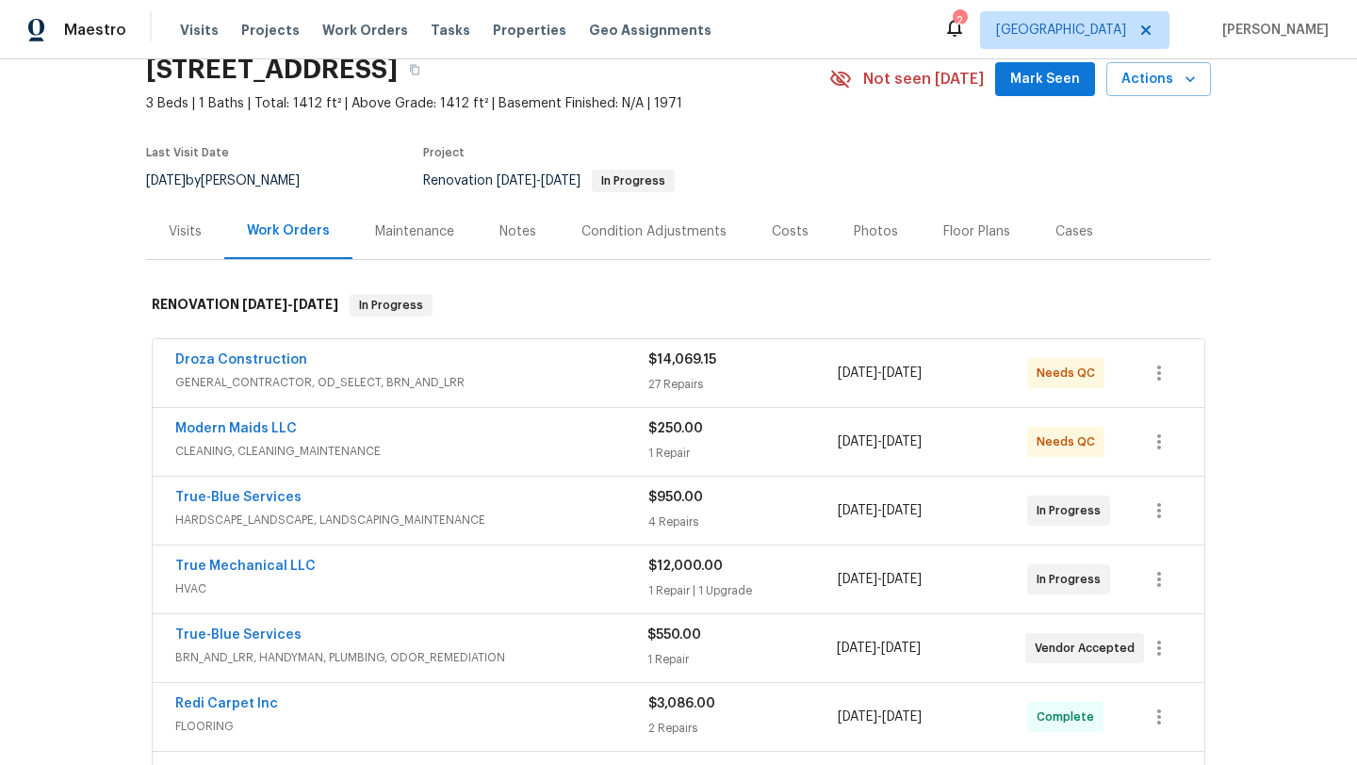
click at [526, 224] on div "Notes" at bounding box center [517, 231] width 37 height 19
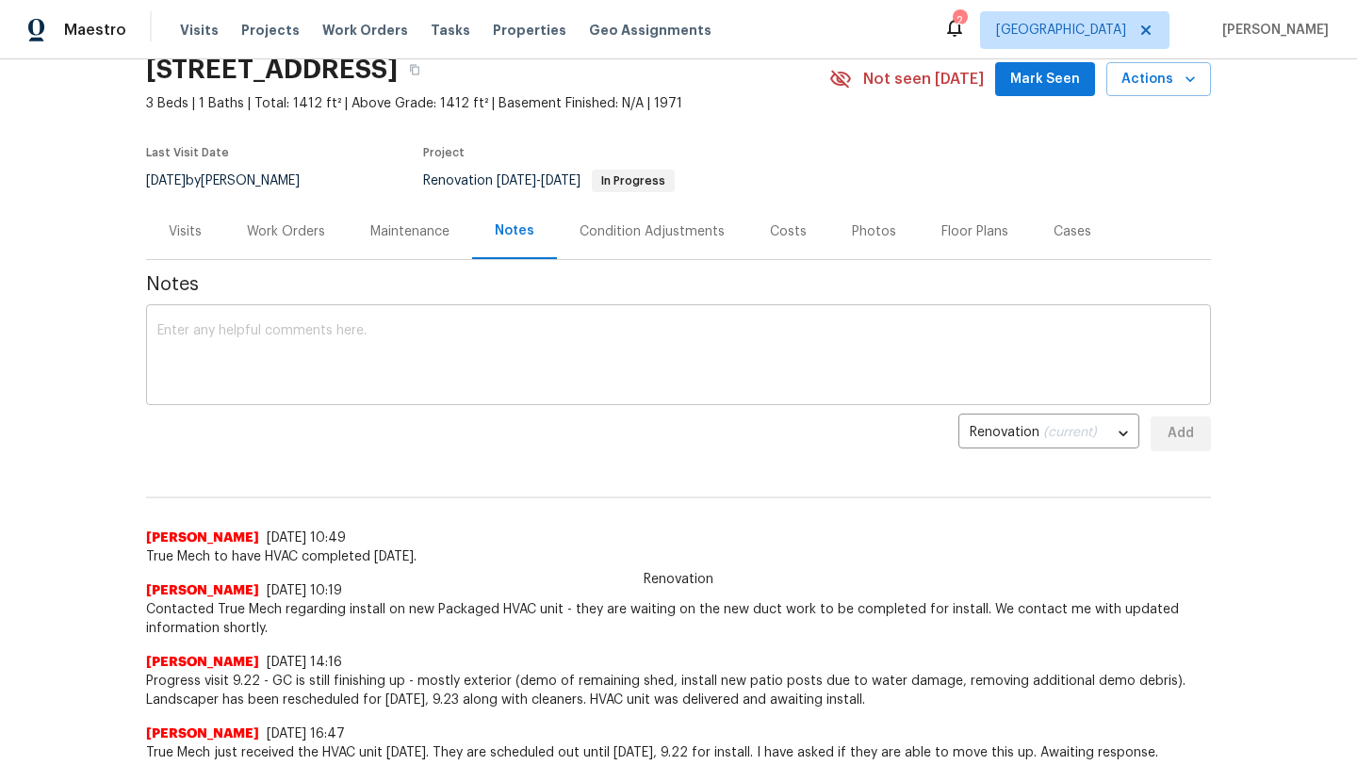
click at [517, 330] on textarea at bounding box center [678, 357] width 1042 height 66
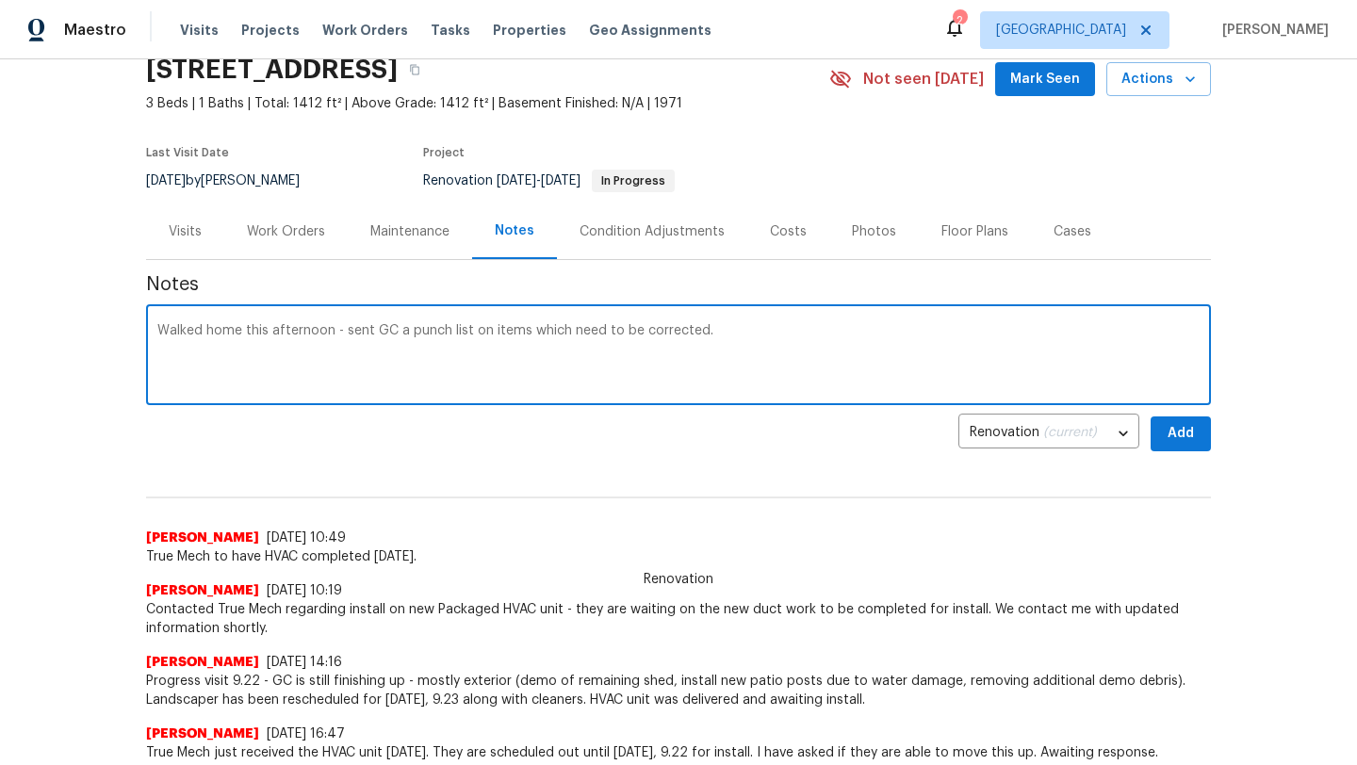
type textarea "Walked home this afternoon - sent GC a punch list on items which need to be cor…"
click at [1182, 435] on span "Add" at bounding box center [1181, 434] width 30 height 24
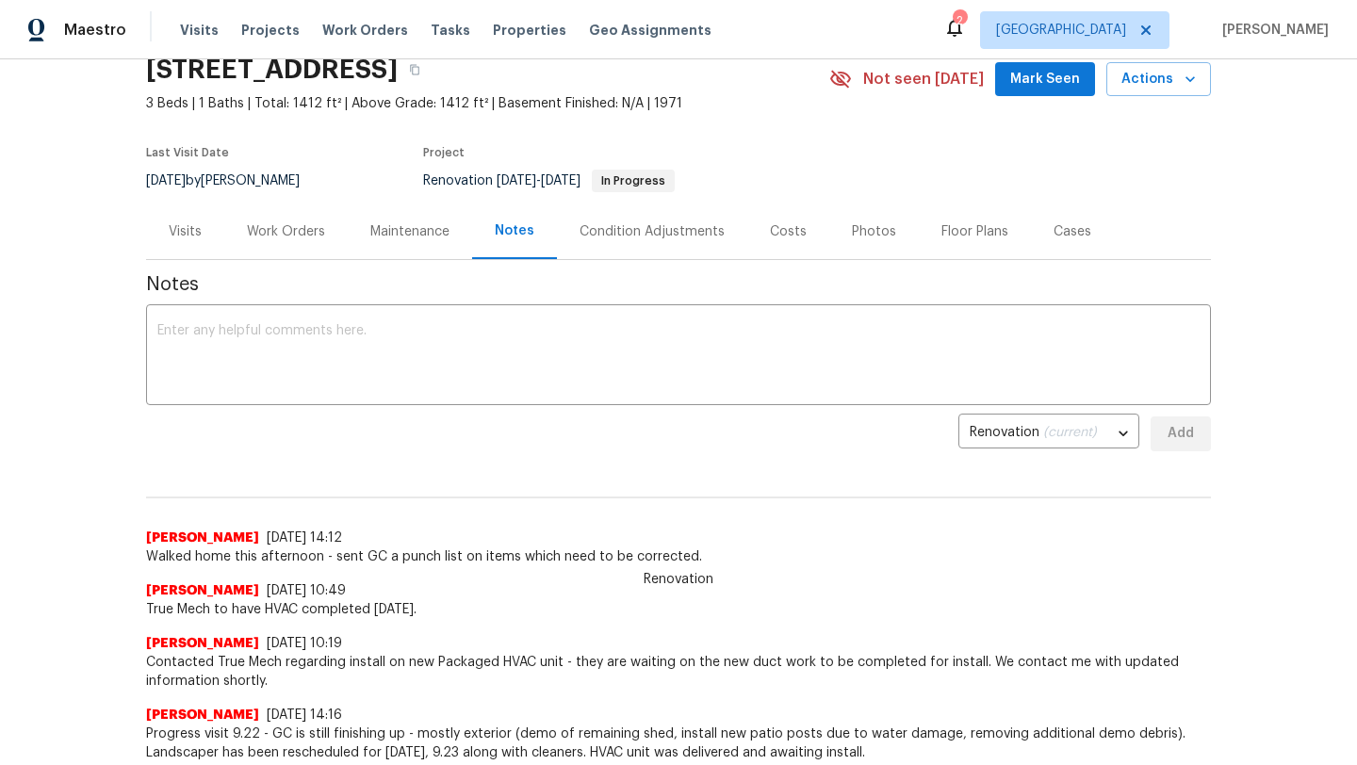
click at [281, 234] on div "Work Orders" at bounding box center [286, 231] width 78 height 19
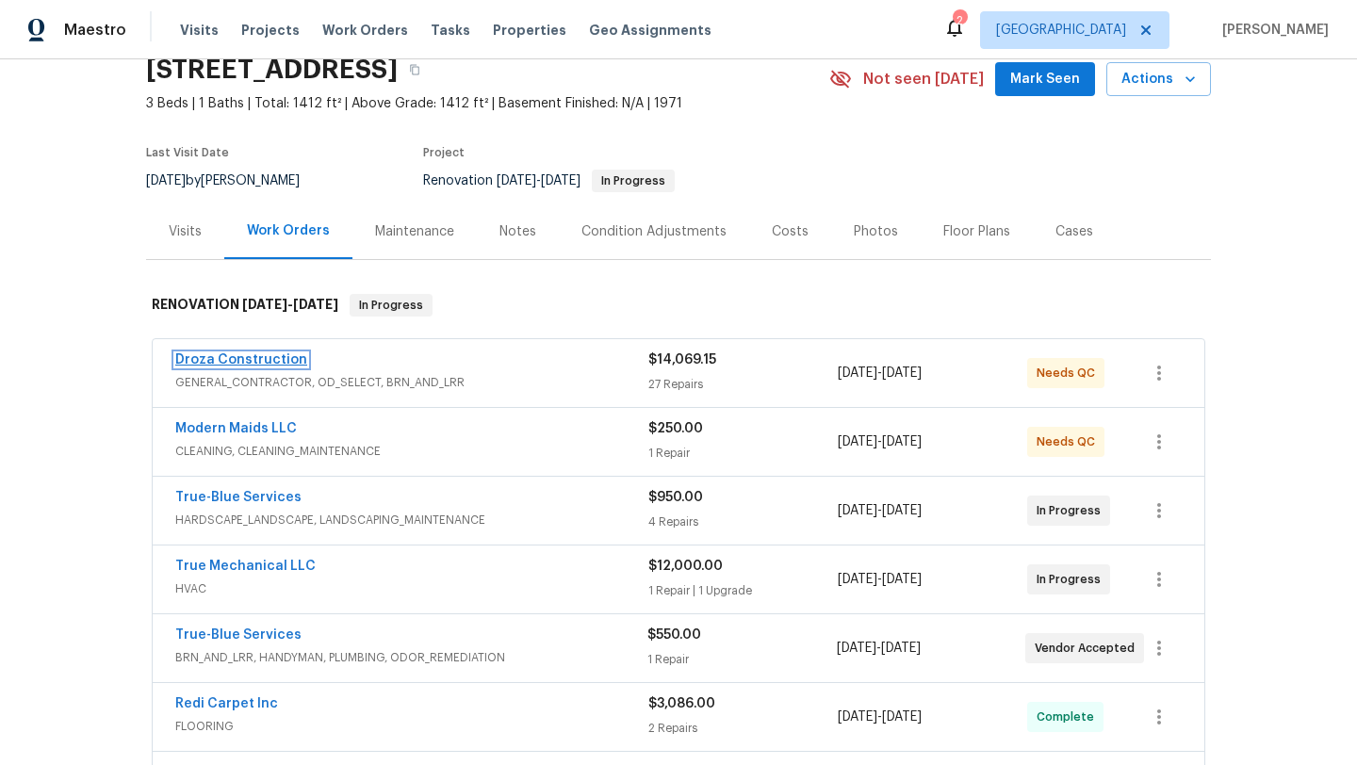
click at [254, 366] on link "Droza Construction" at bounding box center [241, 359] width 132 height 13
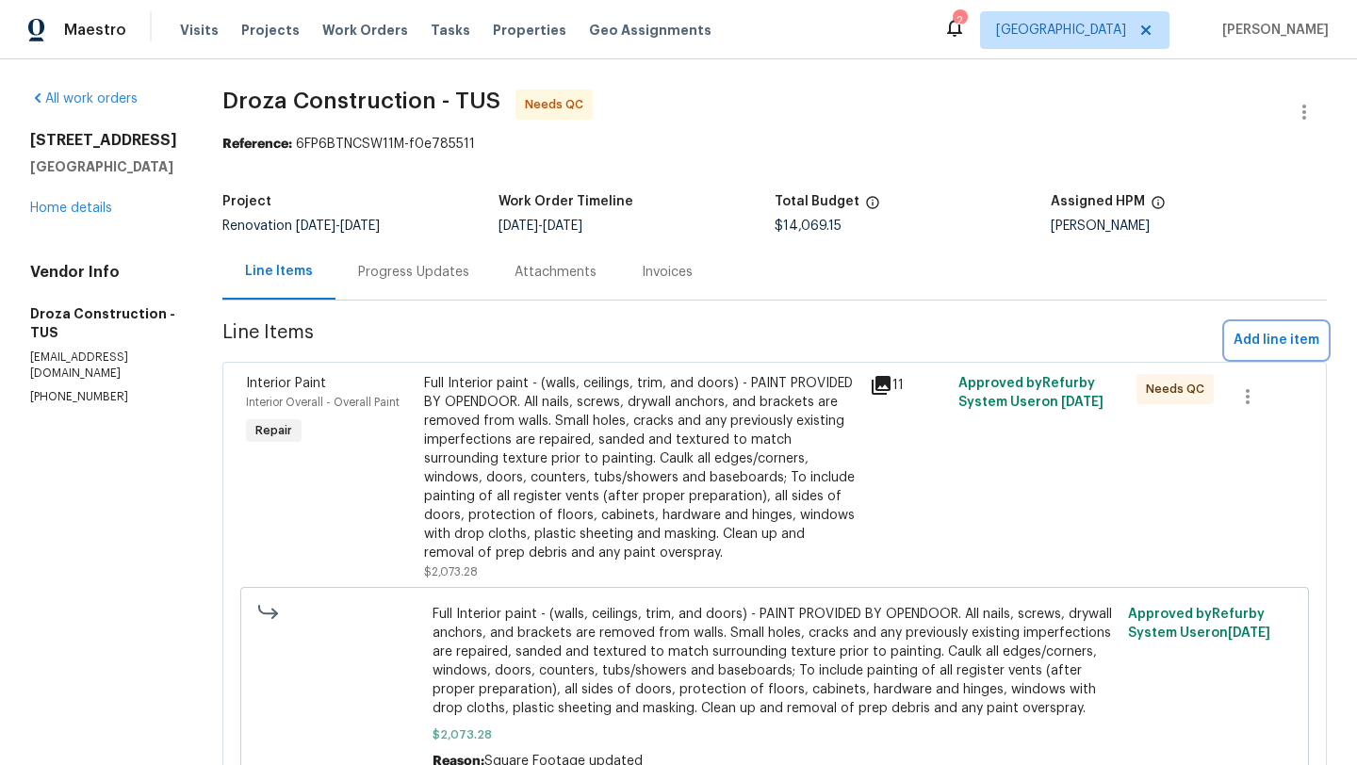
click at [1269, 340] on span "Add line item" at bounding box center [1276, 341] width 86 height 24
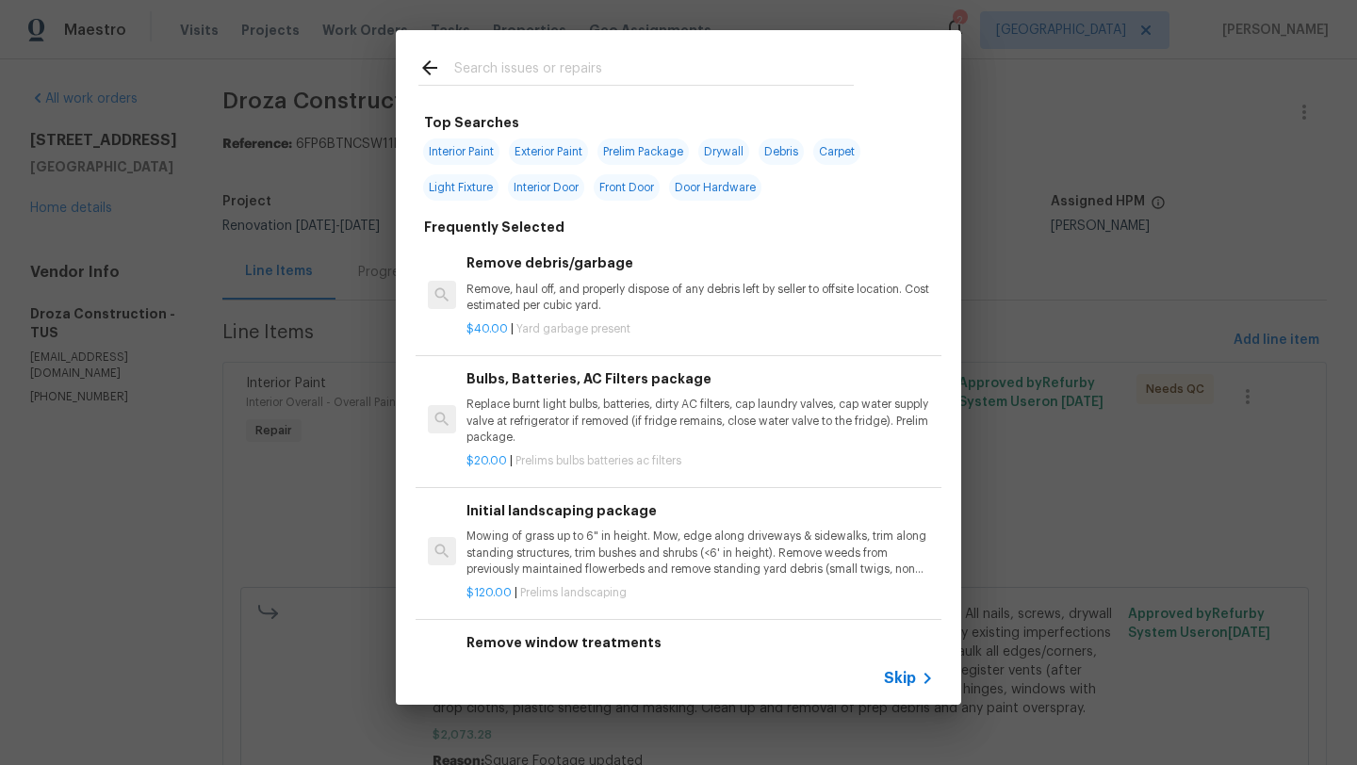
click at [625, 72] on input "text" at bounding box center [654, 71] width 400 height 28
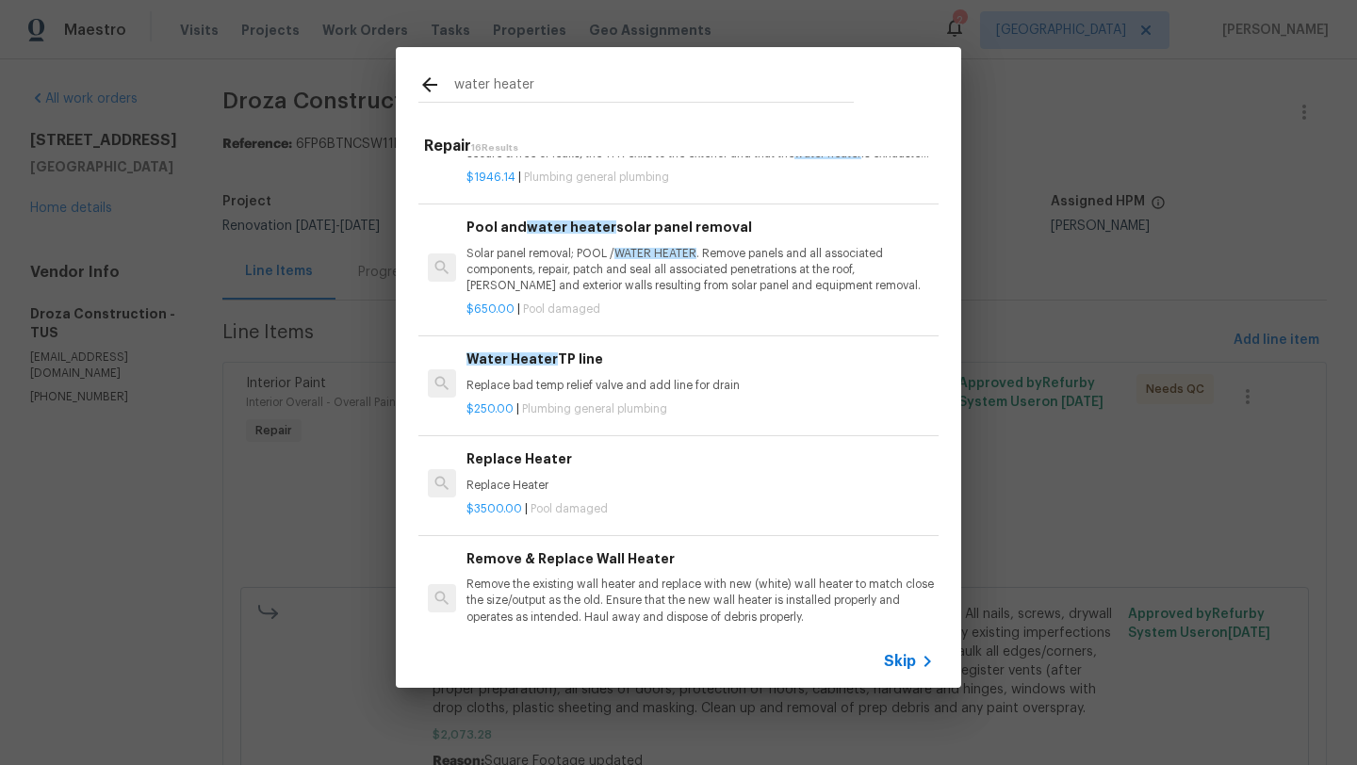
scroll to position [617, 0]
type input "water heater"
click at [914, 662] on span "Skip" at bounding box center [900, 661] width 32 height 19
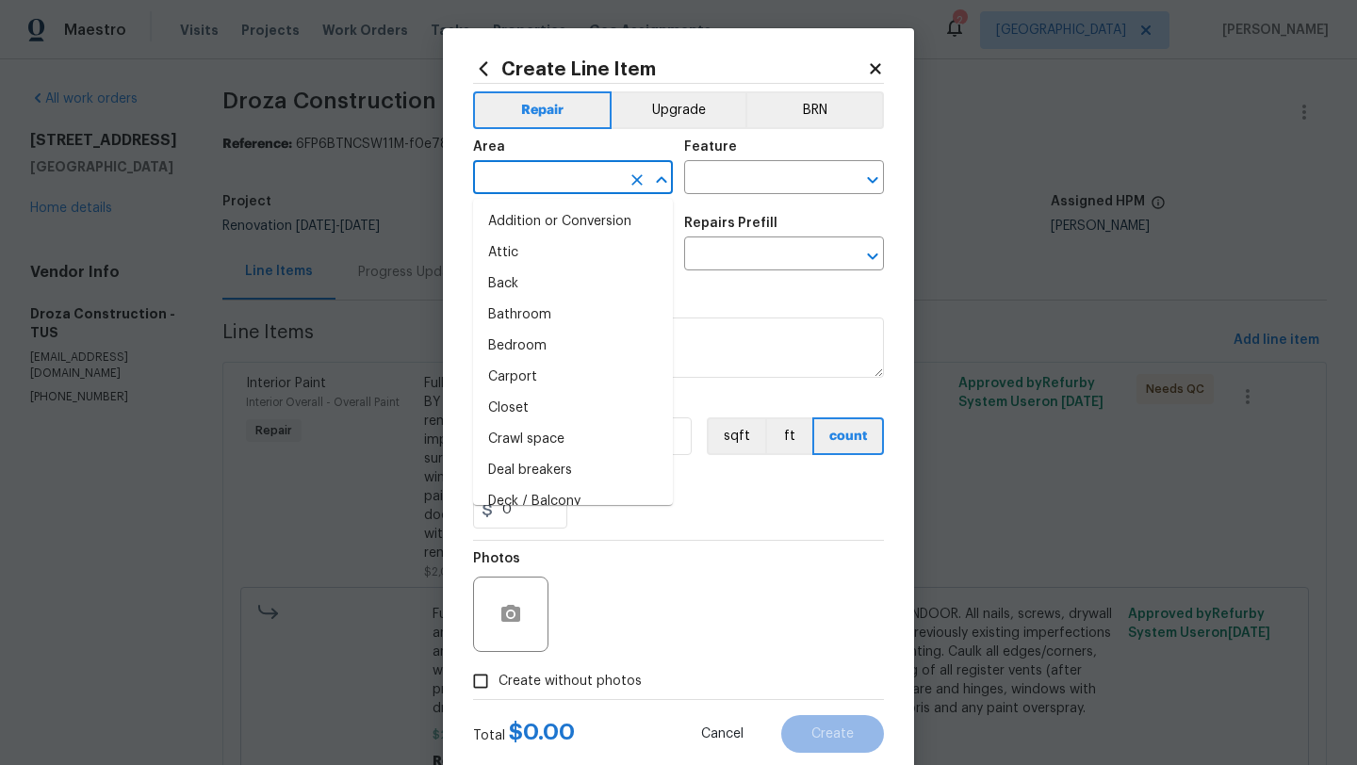
click at [516, 188] on input "text" at bounding box center [546, 179] width 147 height 29
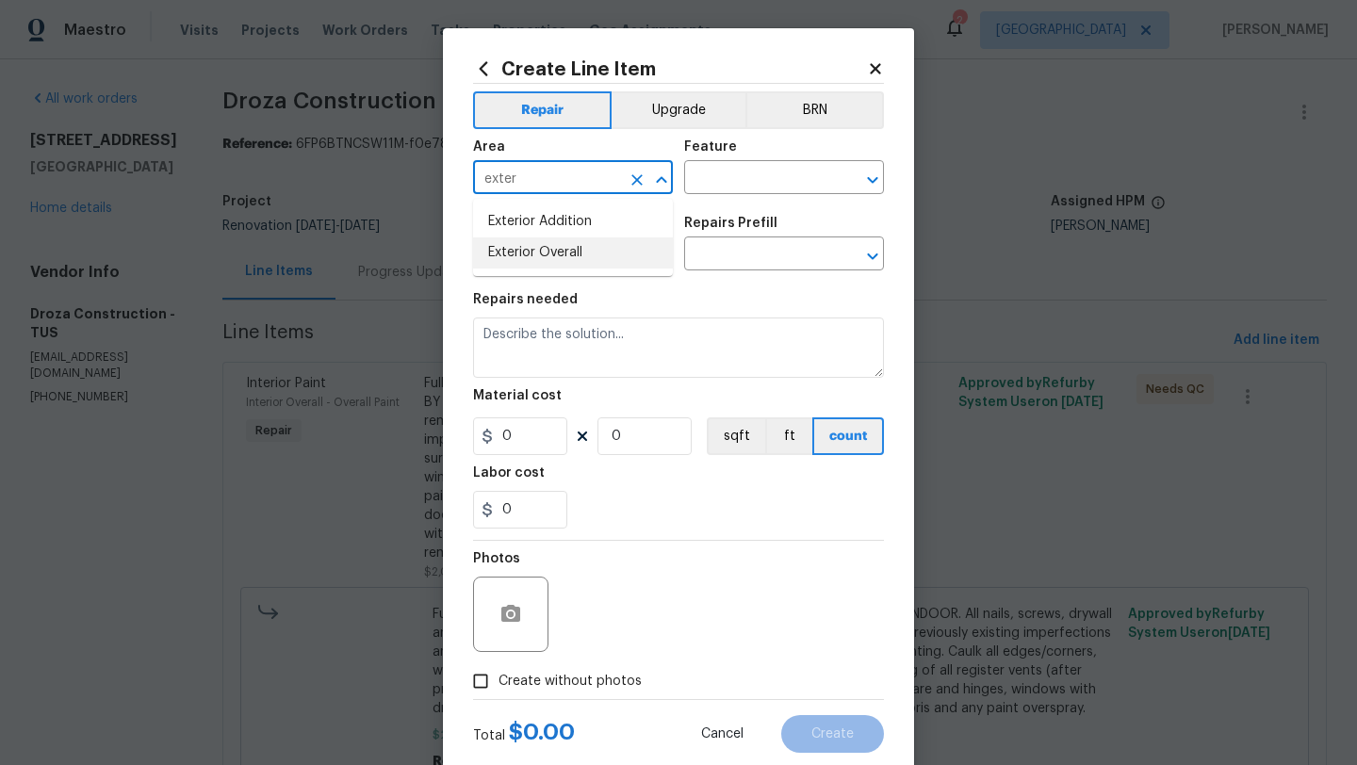
click at [549, 253] on li "Exterior Overall" at bounding box center [573, 252] width 200 height 31
type input "Exterior Overall"
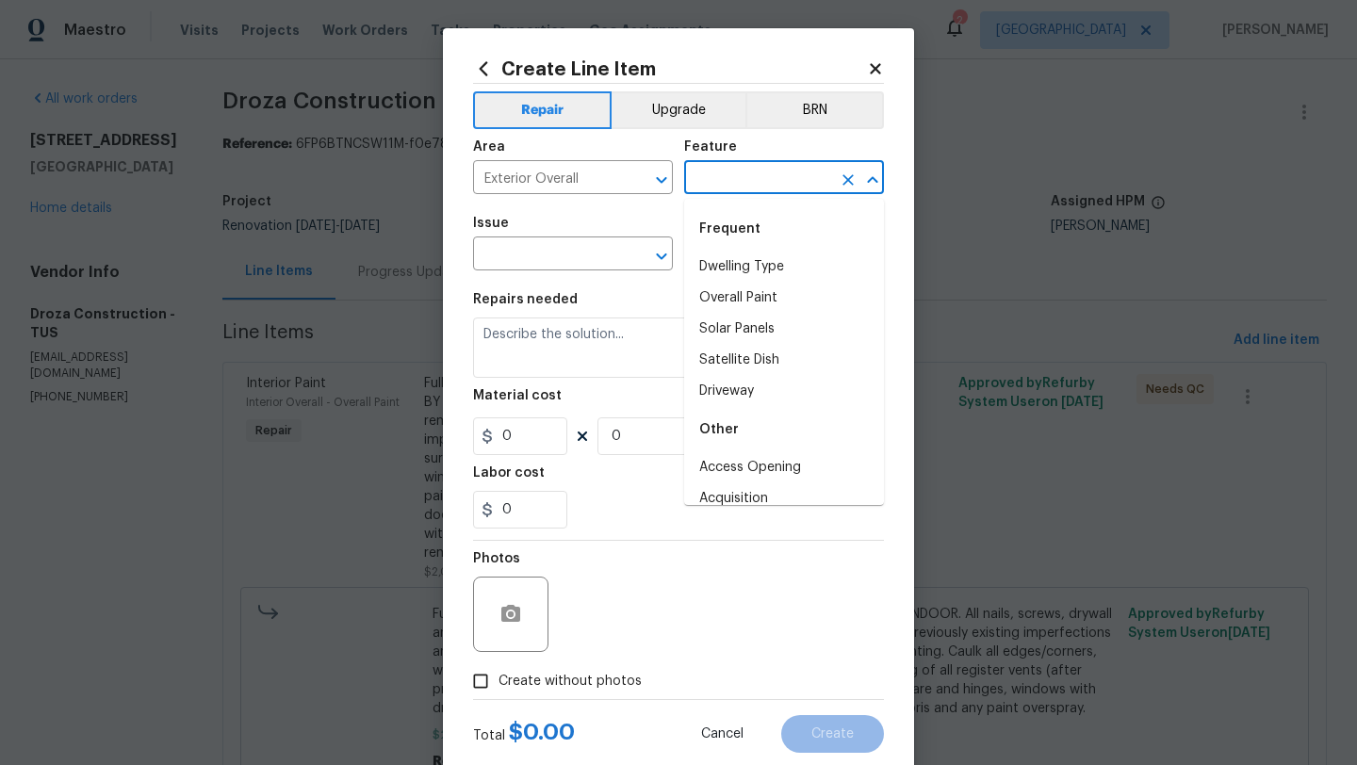
click at [713, 187] on input "text" at bounding box center [757, 179] width 147 height 29
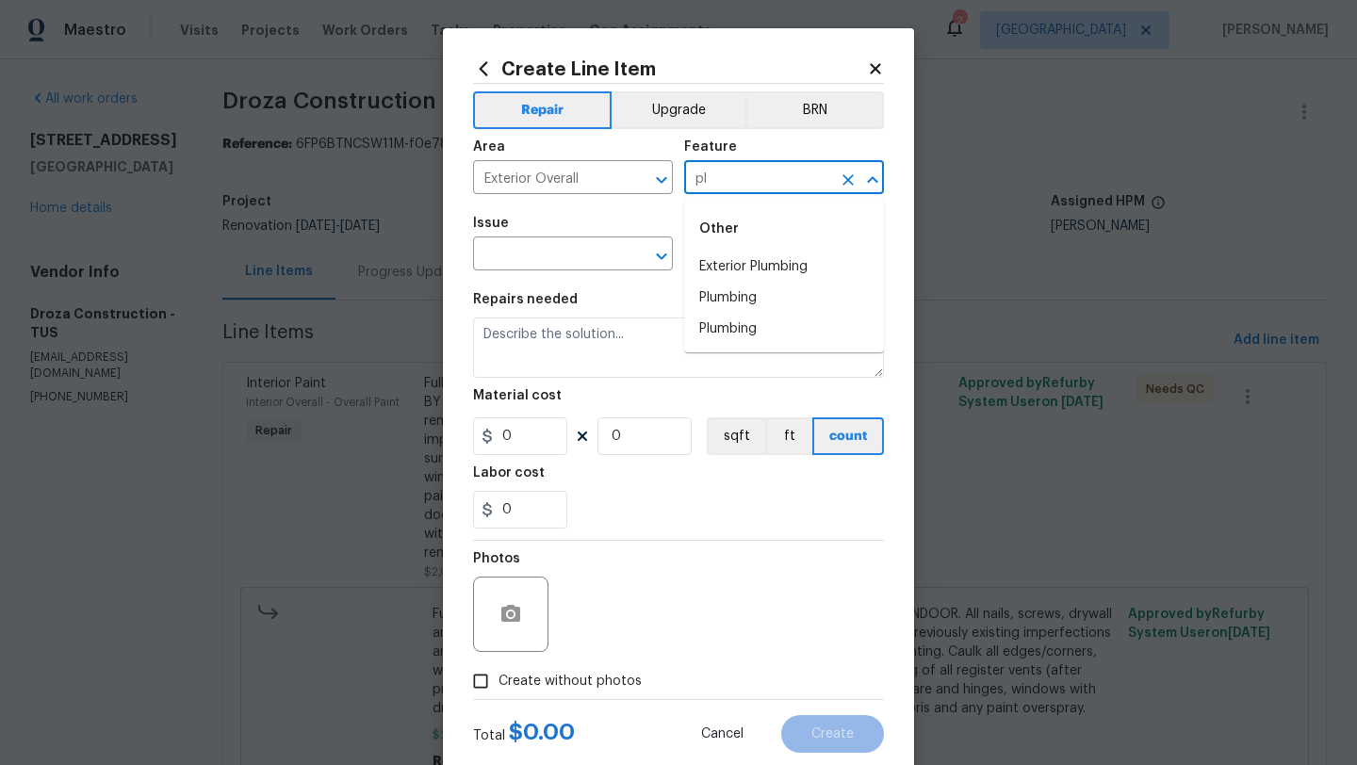
type input "p"
click at [764, 271] on li "Hot Water Heater" at bounding box center [784, 267] width 200 height 31
type input "Hot Water Heater"
click at [514, 255] on input "text" at bounding box center [546, 255] width 147 height 29
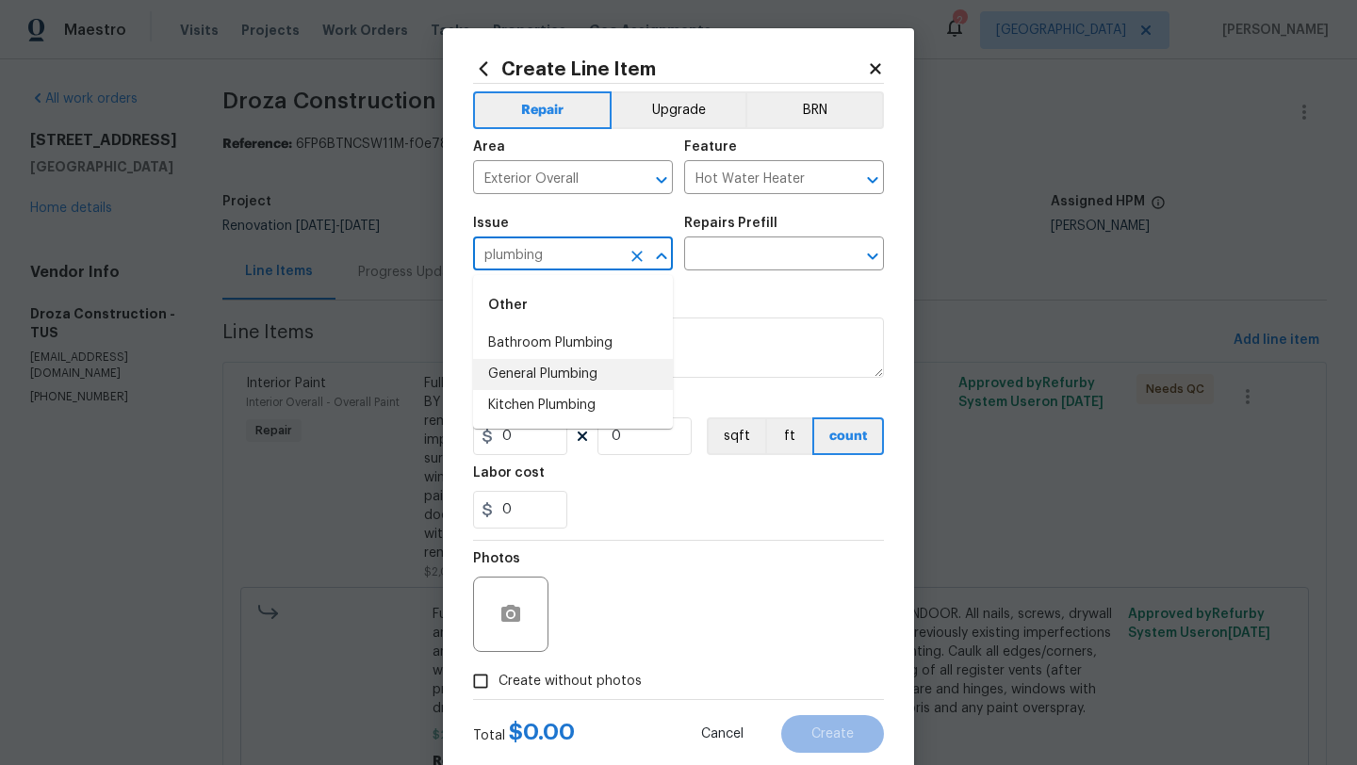
click at [542, 371] on li "General Plumbing" at bounding box center [573, 374] width 200 height 31
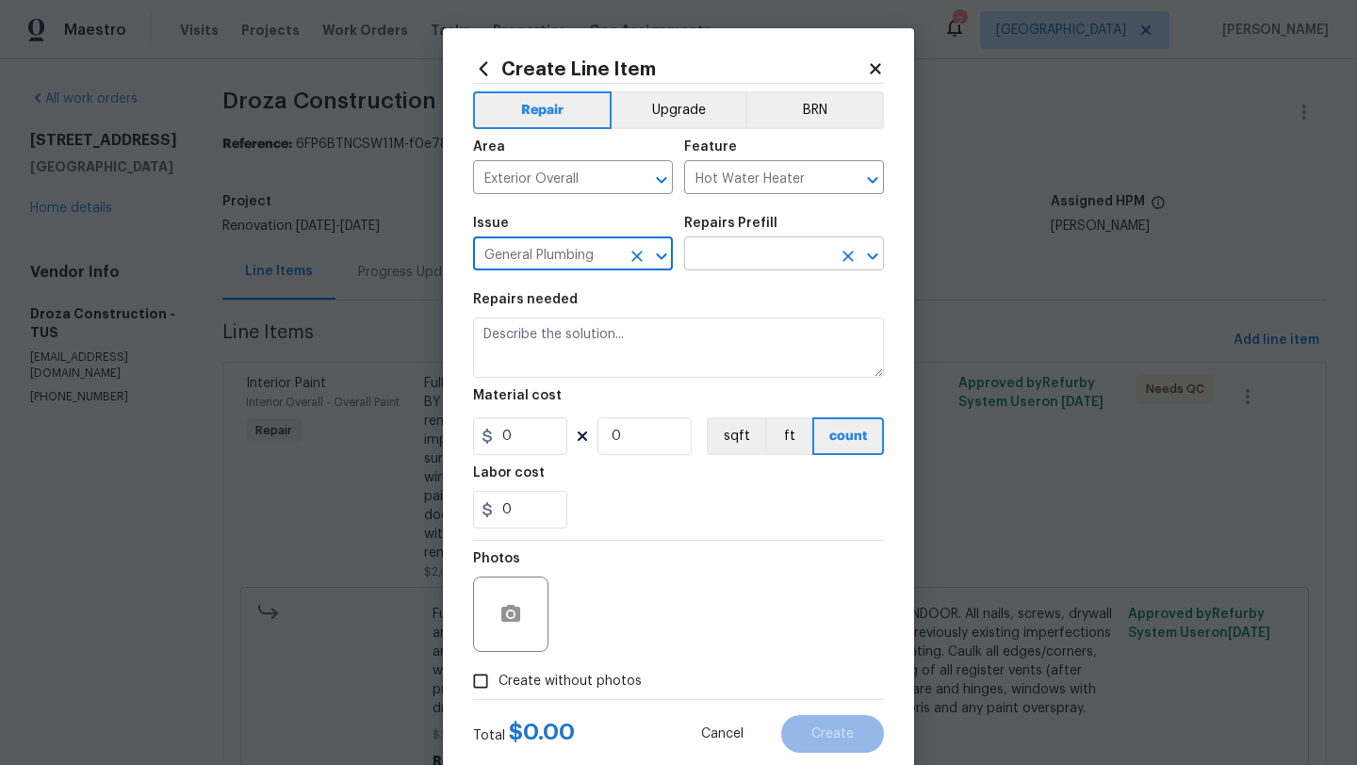
type input "General Plumbing"
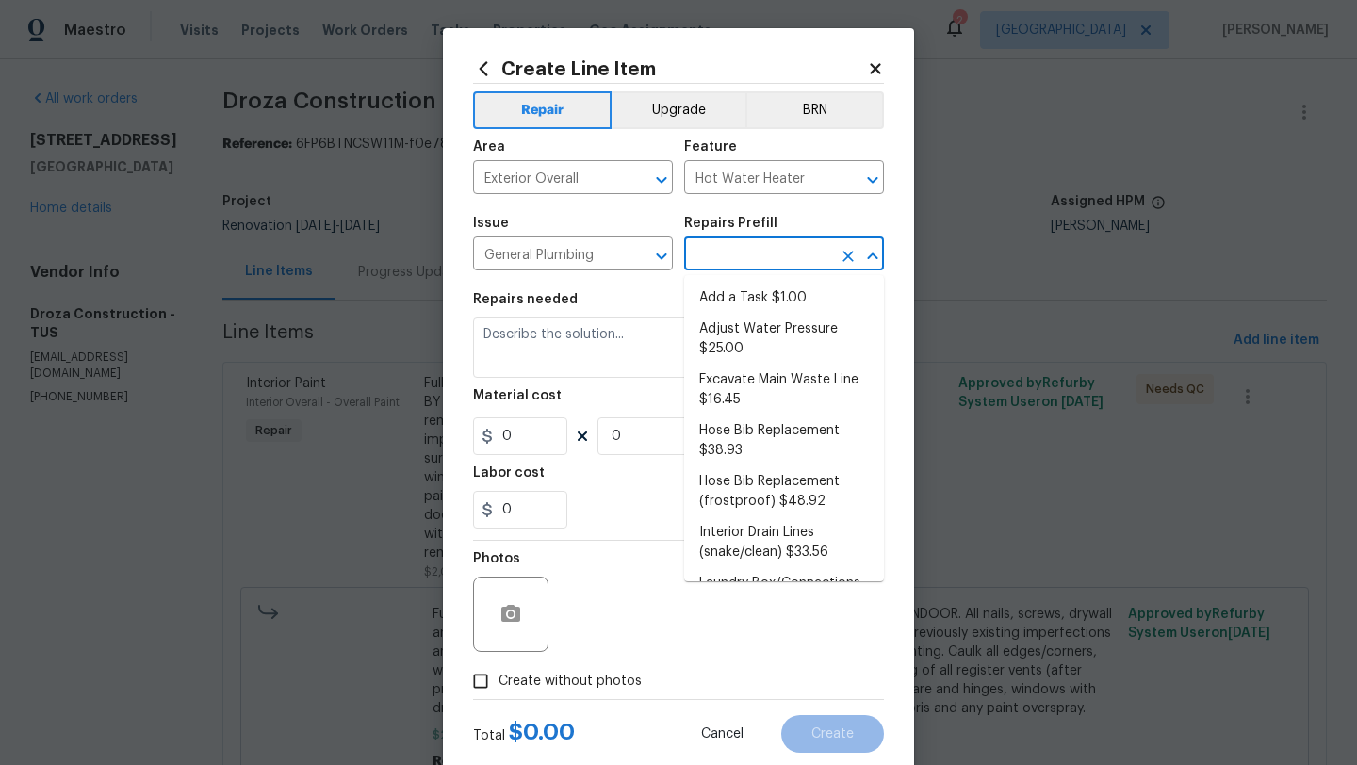
click at [750, 265] on input "text" at bounding box center [757, 255] width 147 height 29
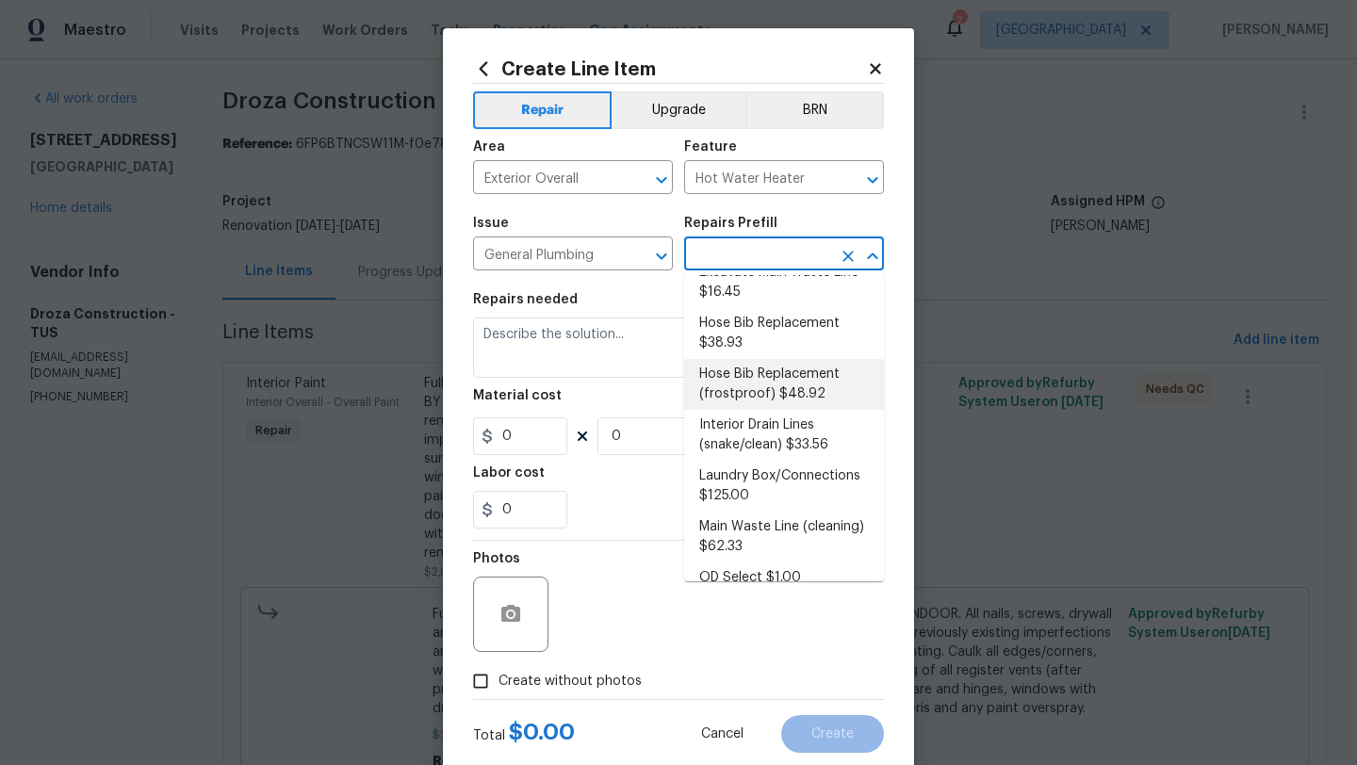
scroll to position [0, 0]
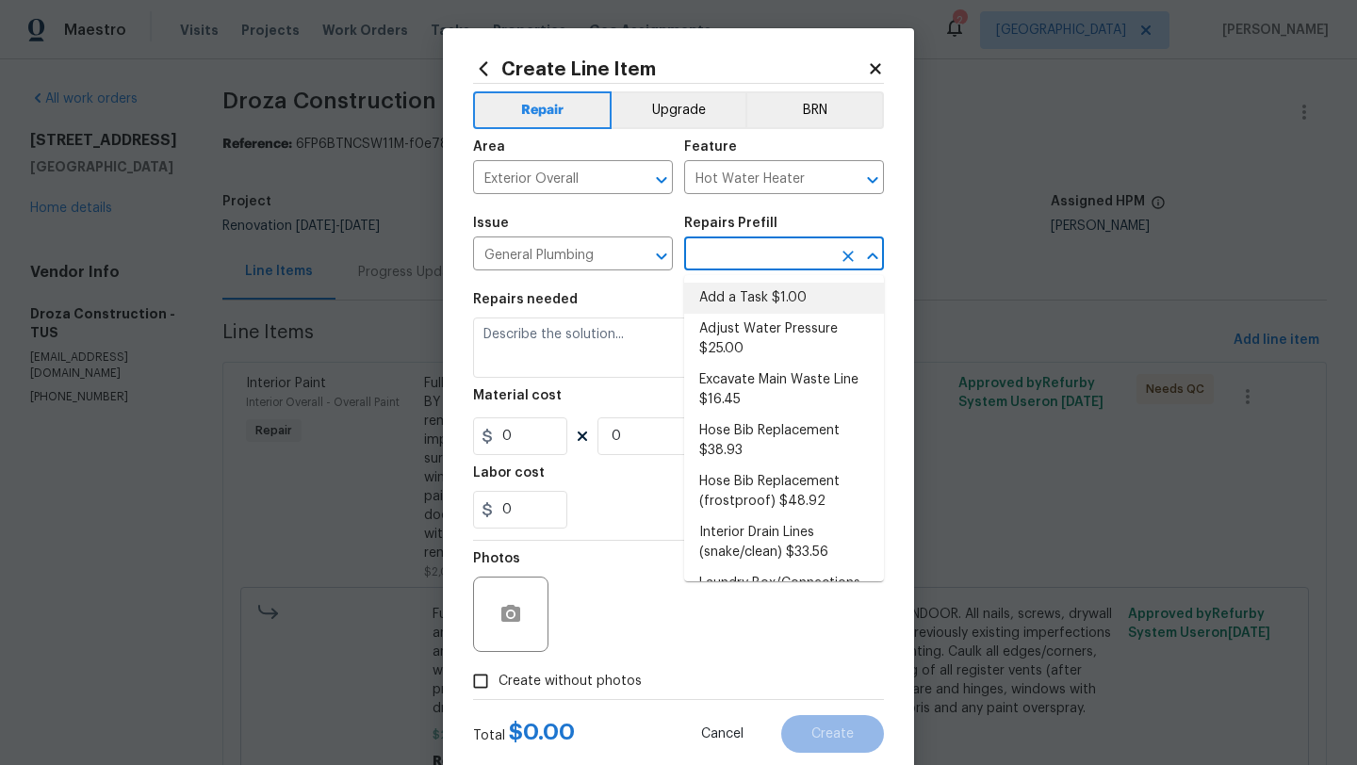
click at [762, 299] on li "Add a Task $1.00" at bounding box center [784, 298] width 200 height 31
type input "Plumbing"
type input "Add a Task $1.00"
type textarea "HPM to detail"
type input "1"
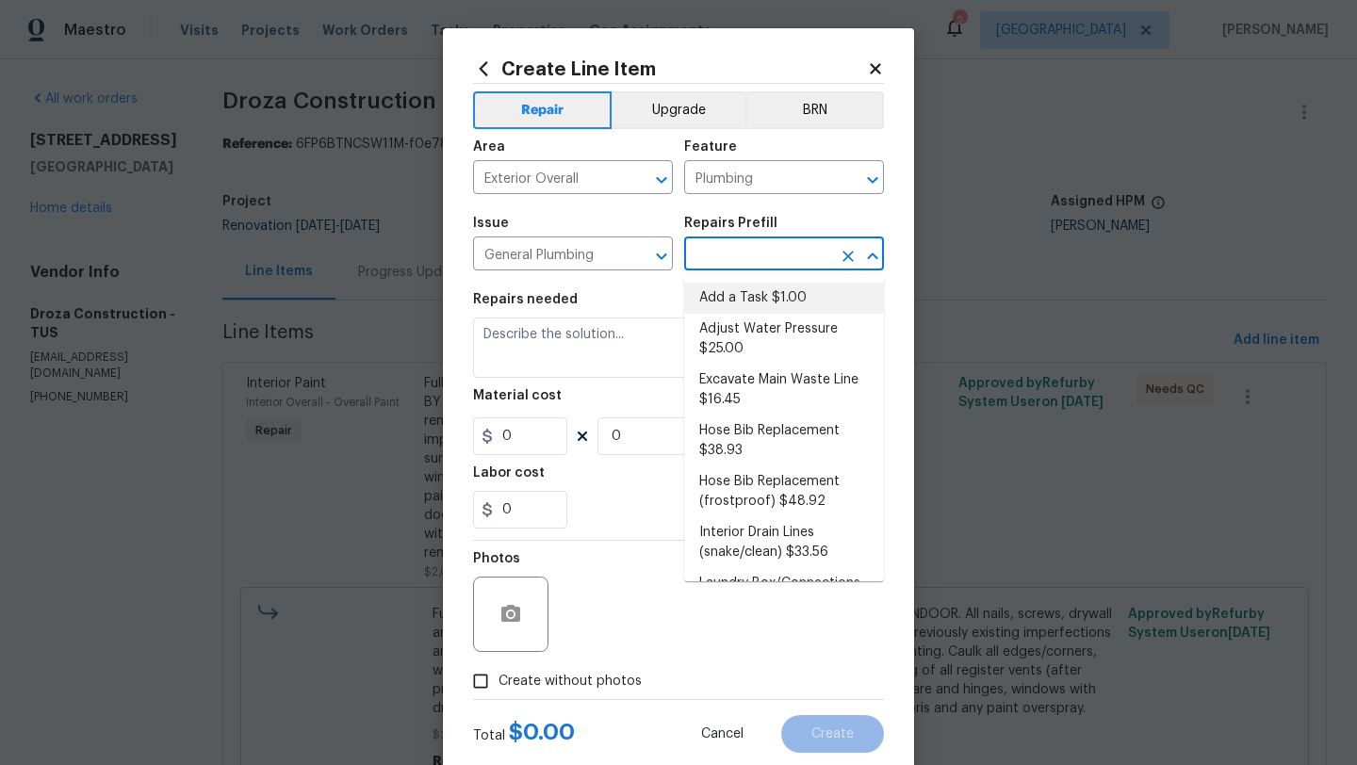
type input "1"
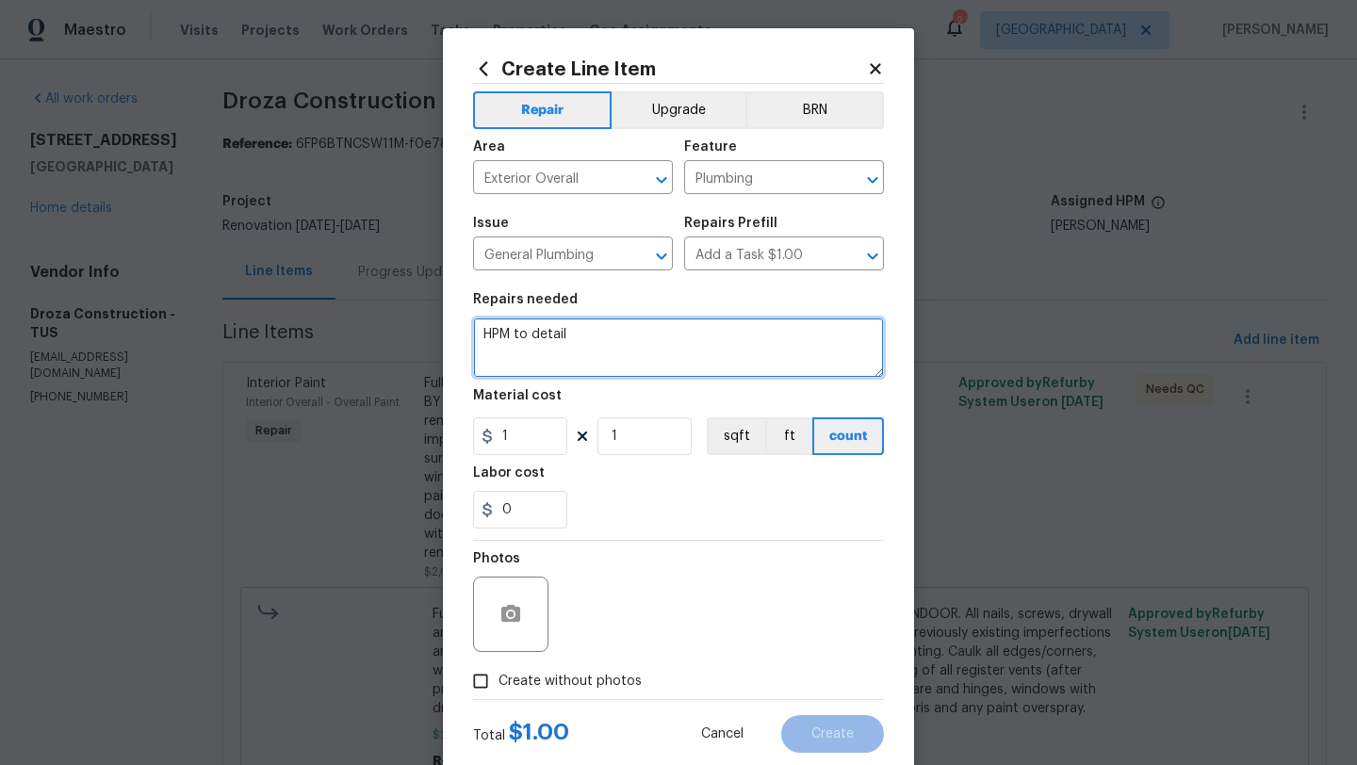
click at [623, 338] on textarea "HPM to detail" at bounding box center [678, 348] width 411 height 60
type textarea "H"
type textarea "Connect exhaust vent pipe at HWH."
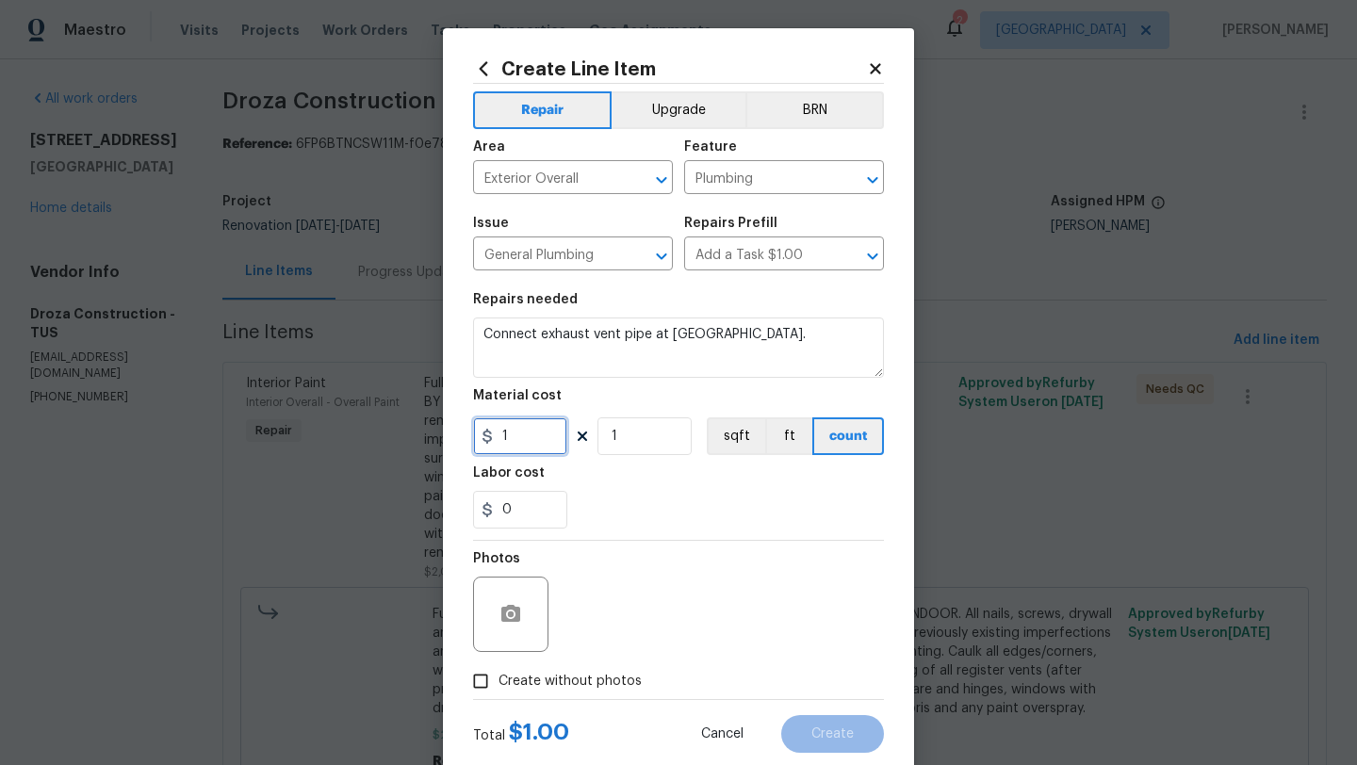
click at [524, 438] on input "1" at bounding box center [520, 436] width 94 height 38
type input "25"
click at [516, 683] on span "Create without photos" at bounding box center [569, 682] width 143 height 20
click at [498, 683] on input "Create without photos" at bounding box center [481, 681] width 36 height 36
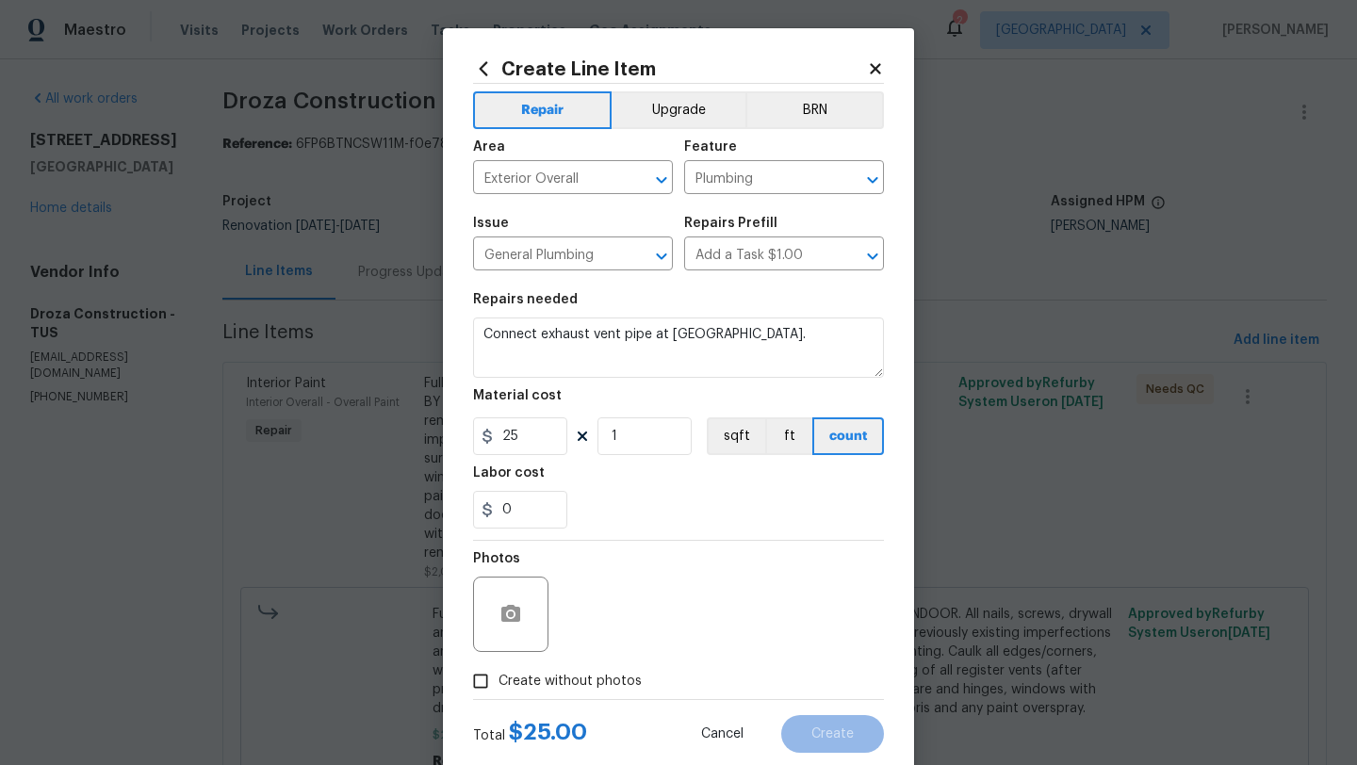
checkbox input "true"
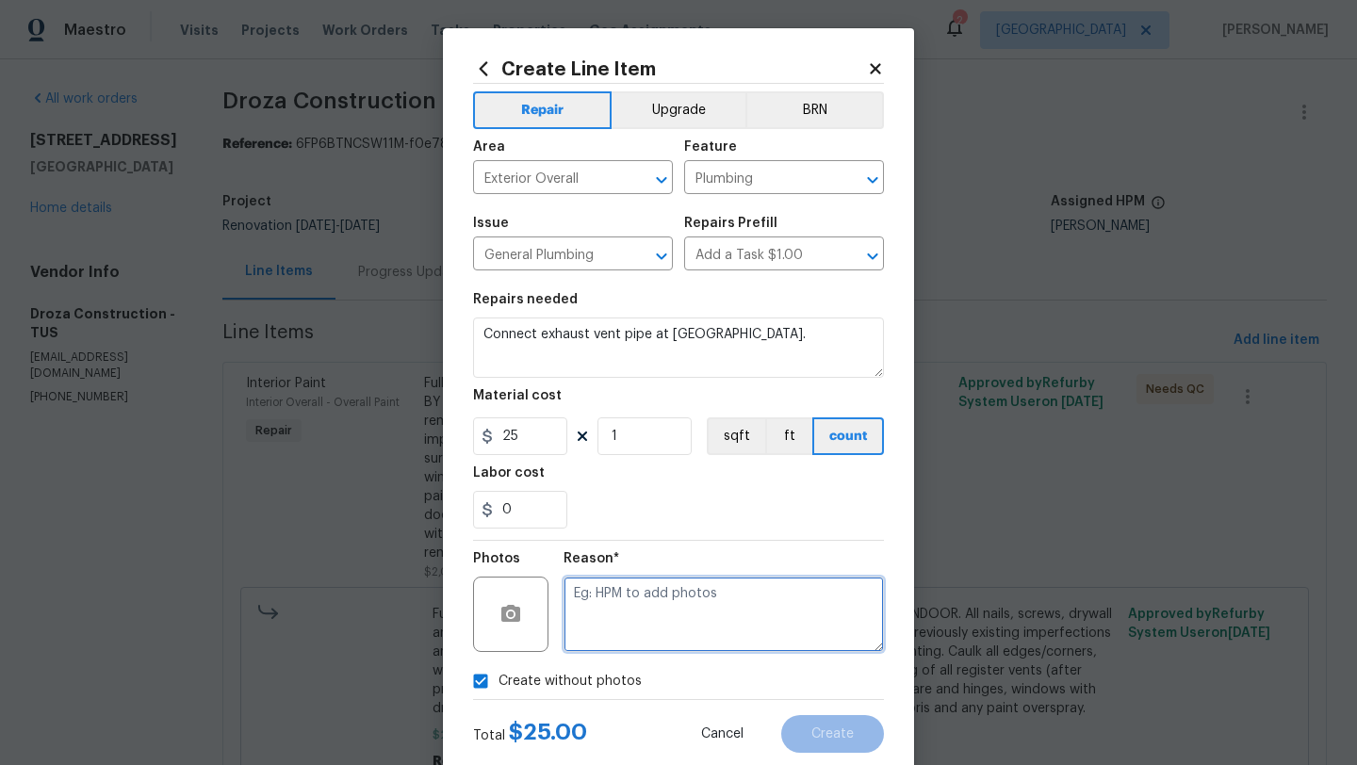
click at [677, 633] on textarea at bounding box center [723, 614] width 320 height 75
type textarea "Vent pipe"
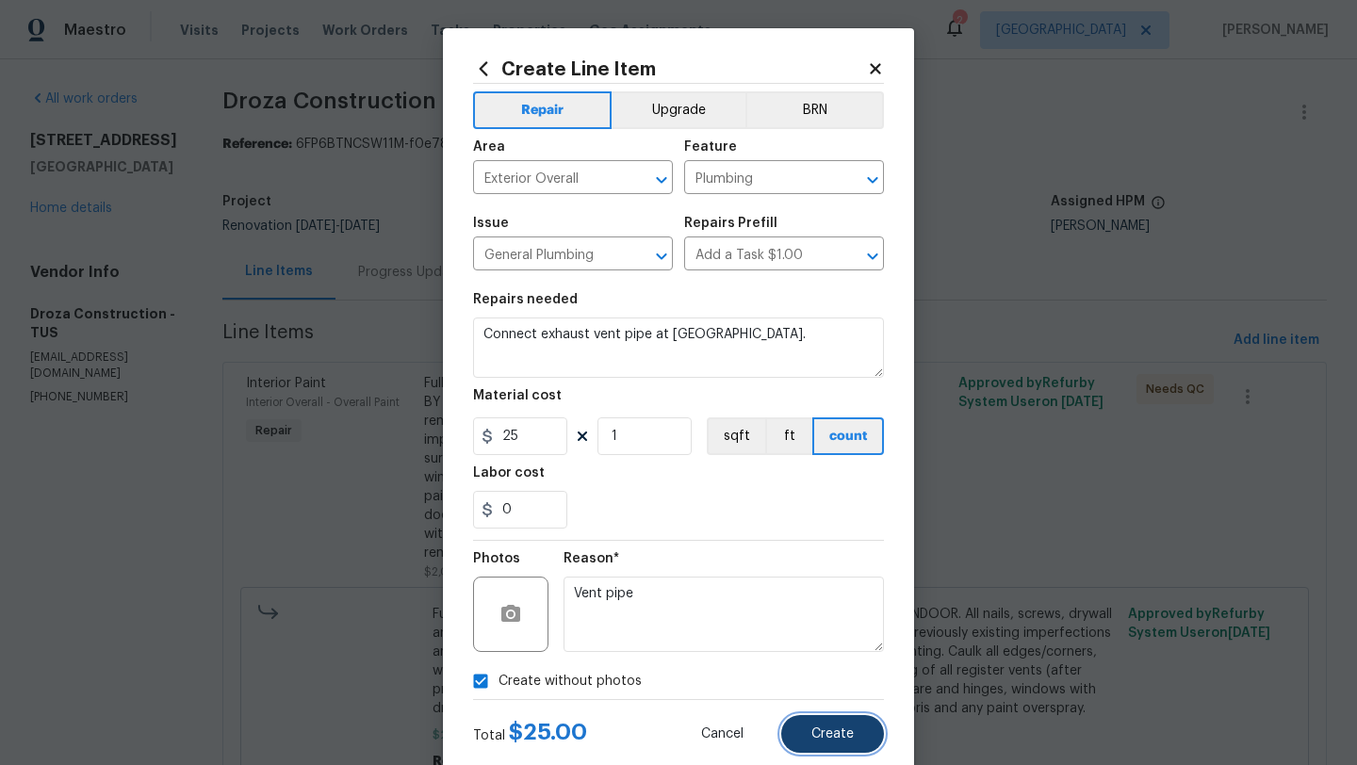
click at [846, 730] on span "Create" at bounding box center [832, 734] width 42 height 14
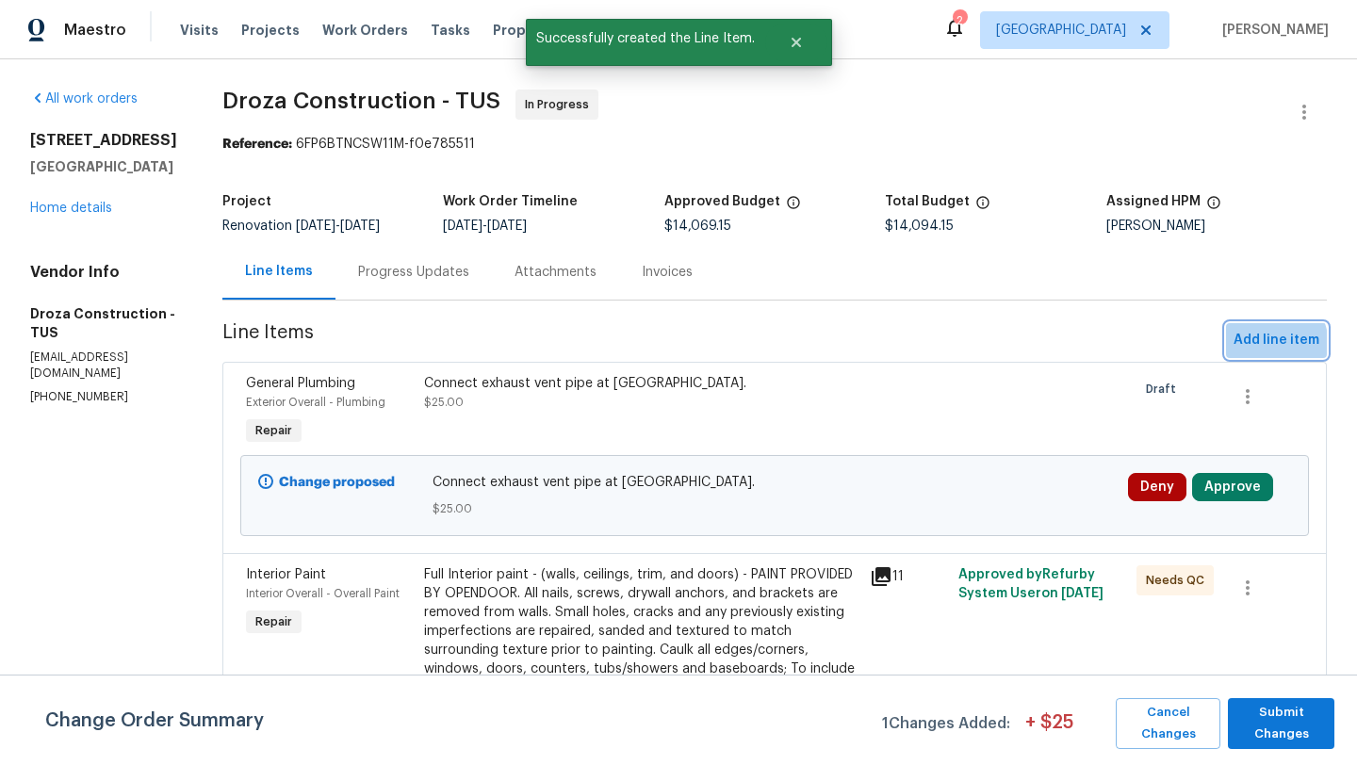
click at [1257, 349] on span "Add line item" at bounding box center [1276, 341] width 86 height 24
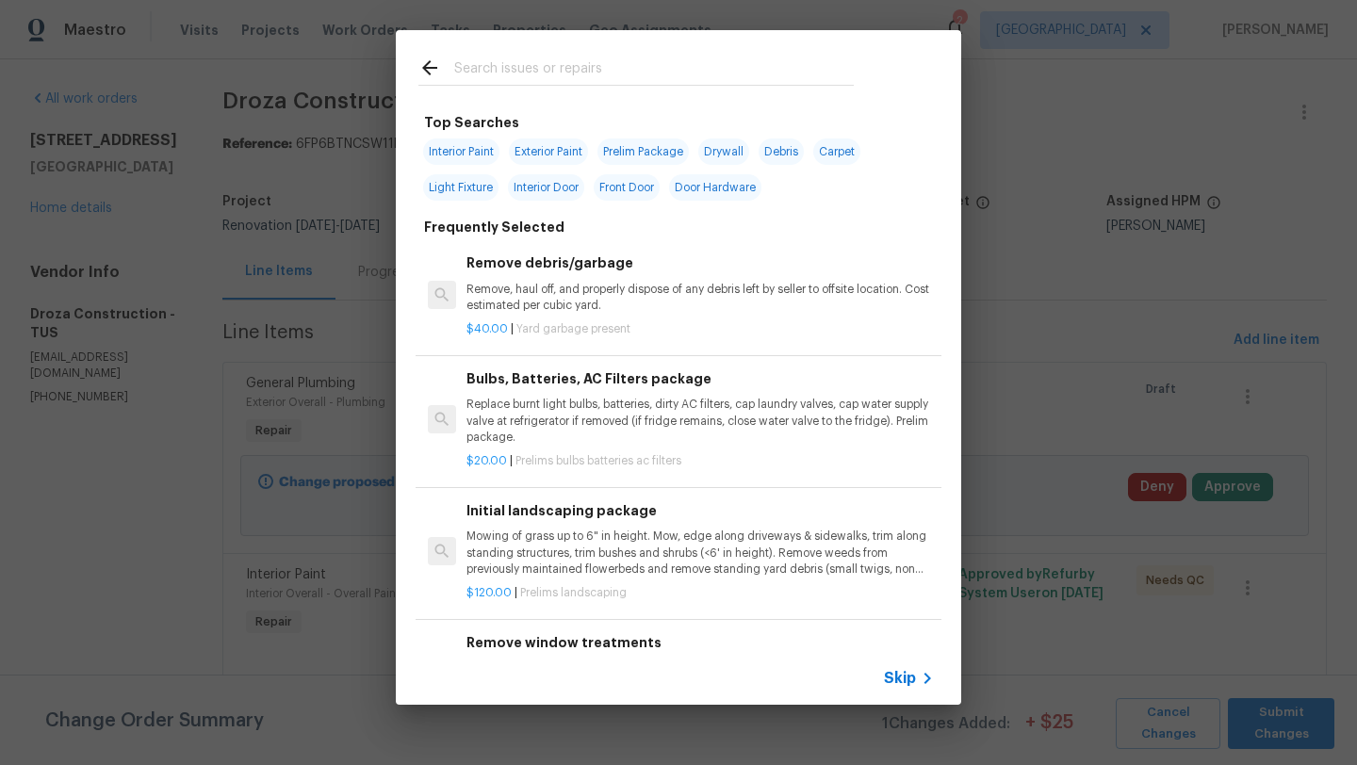
click at [644, 84] on input "text" at bounding box center [654, 71] width 400 height 28
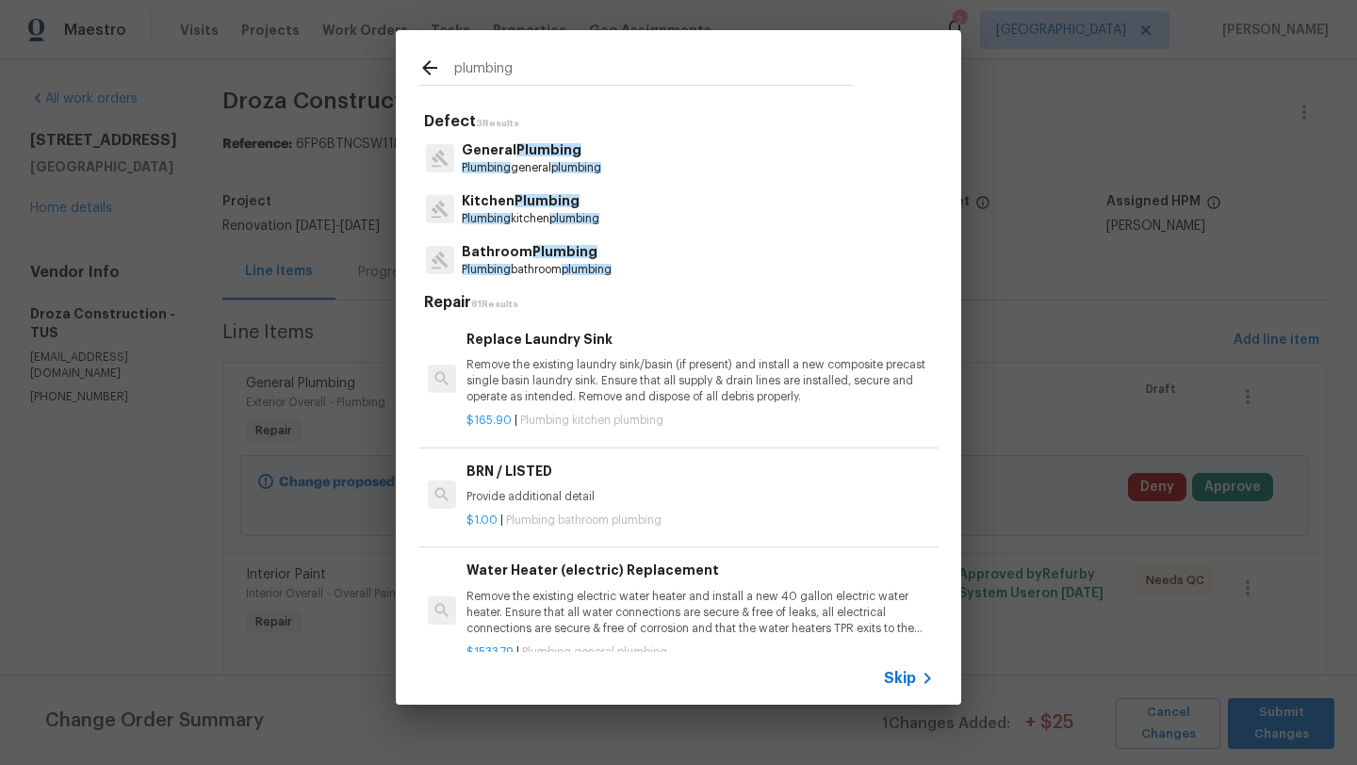
type input "plumbing"
click at [544, 155] on span "Plumbing" at bounding box center [548, 149] width 65 height 13
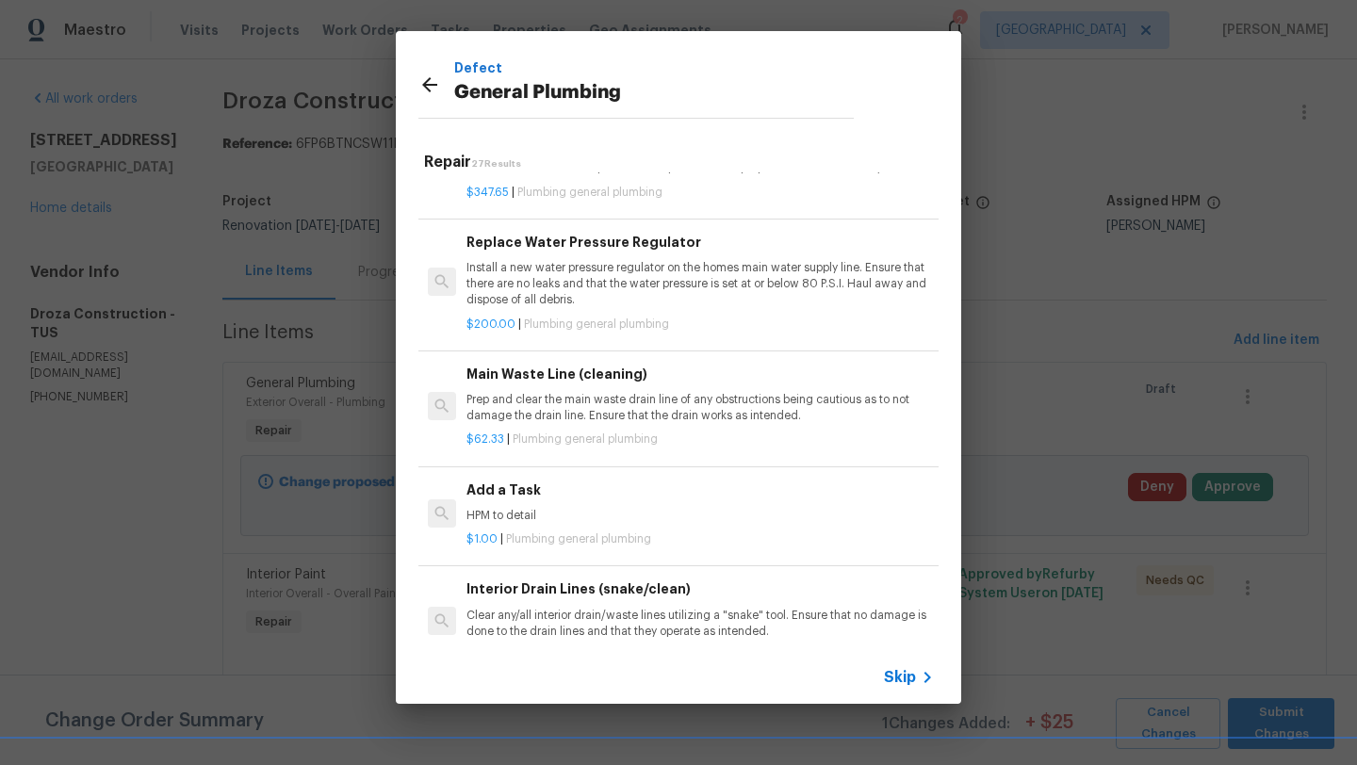
scroll to position [1842, 0]
click at [616, 271] on p "Install a new water pressure regulator on the homes main water supply line. Ens…" at bounding box center [699, 280] width 467 height 48
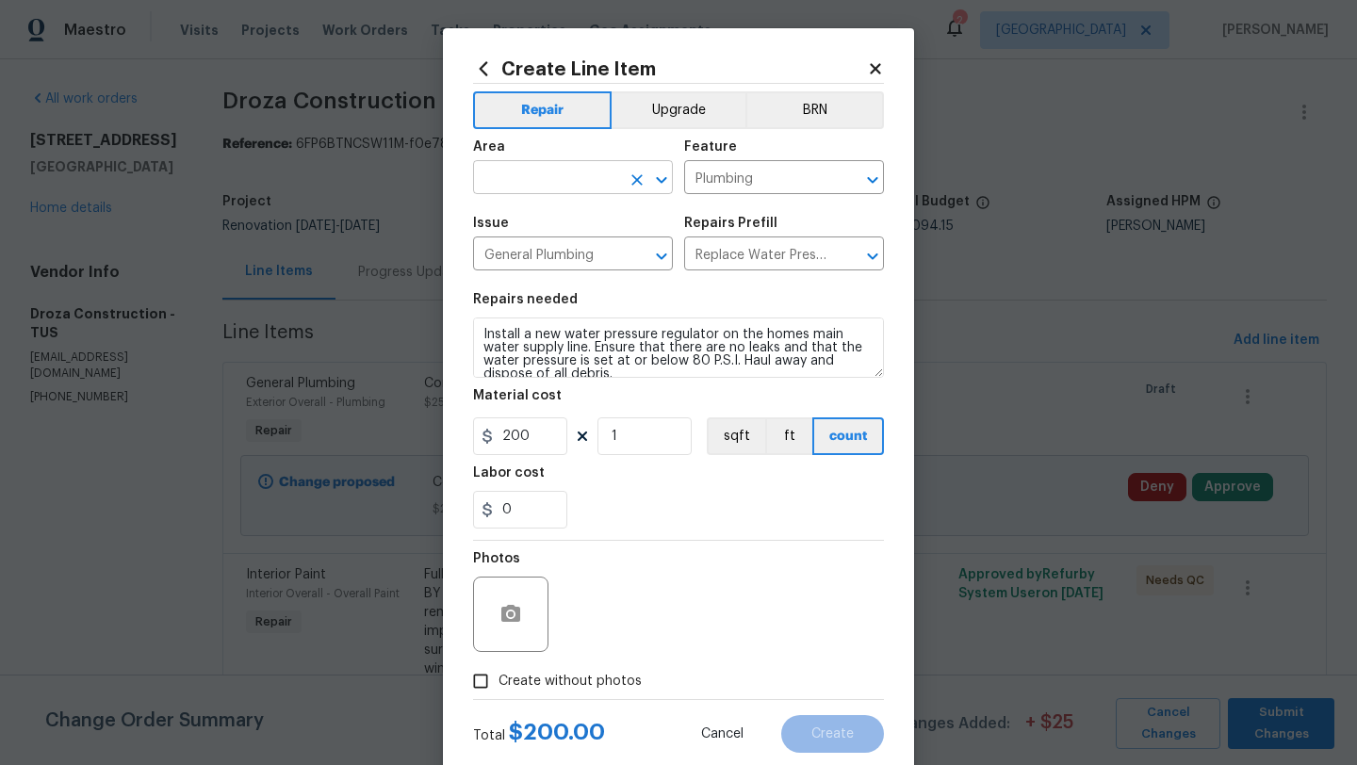
click at [546, 179] on input "text" at bounding box center [546, 179] width 147 height 29
click at [563, 261] on li "Exterior Overall" at bounding box center [573, 252] width 200 height 31
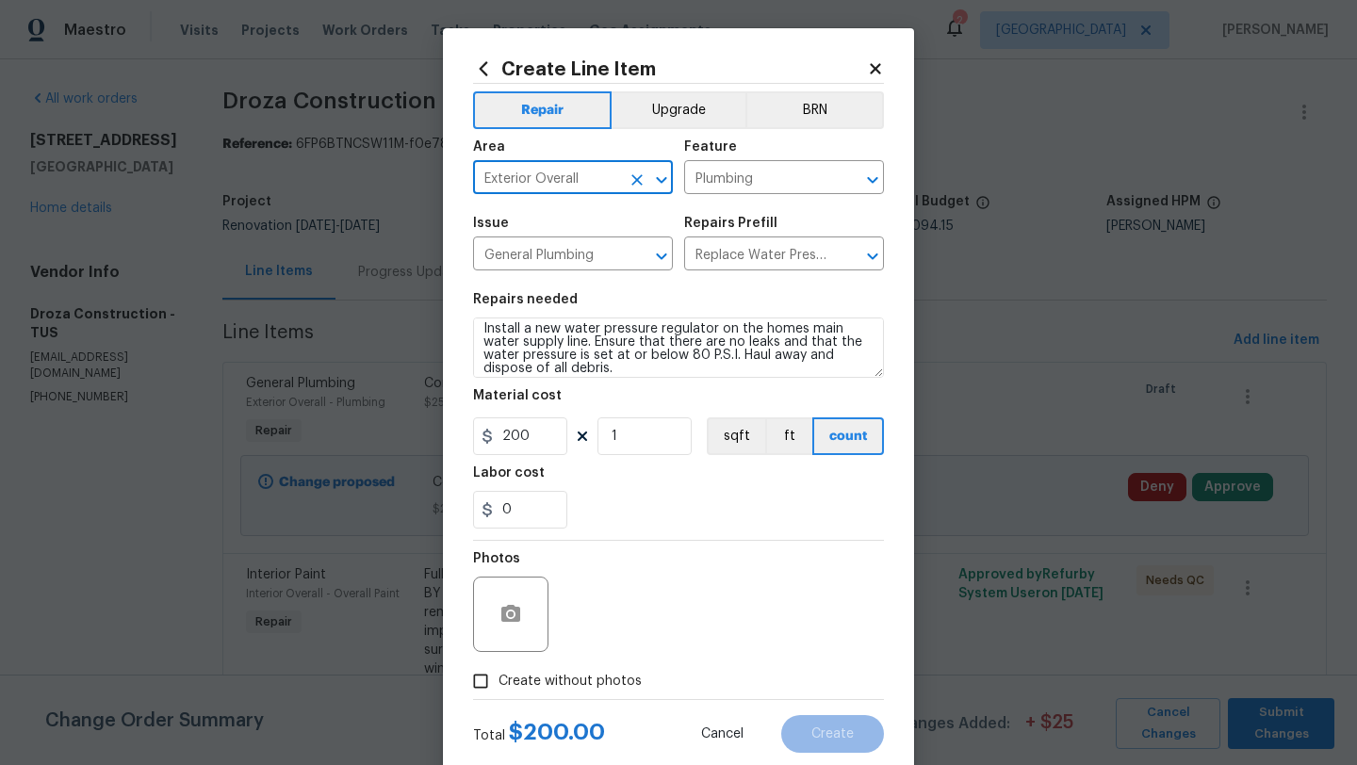
type input "Exterior Overall"
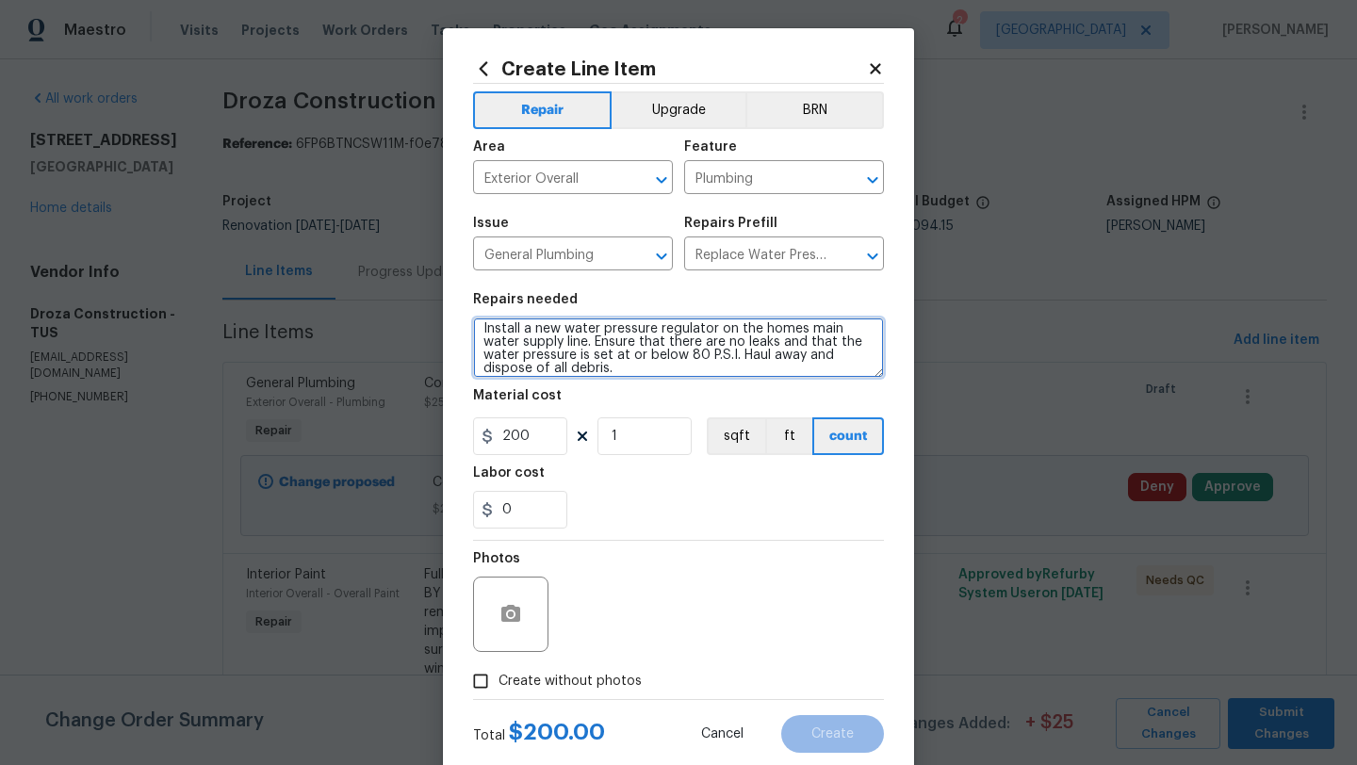
click at [719, 330] on textarea "Install a new water pressure regulator on the homes main water supply line. Ens…" at bounding box center [678, 348] width 411 height 60
click at [528, 345] on textarea "Install a new water pressure regulator and shut of valve on the homes main wate…" at bounding box center [678, 348] width 411 height 60
type textarea "Install a new water pressure regulator and shut of valve on the home's main wat…"
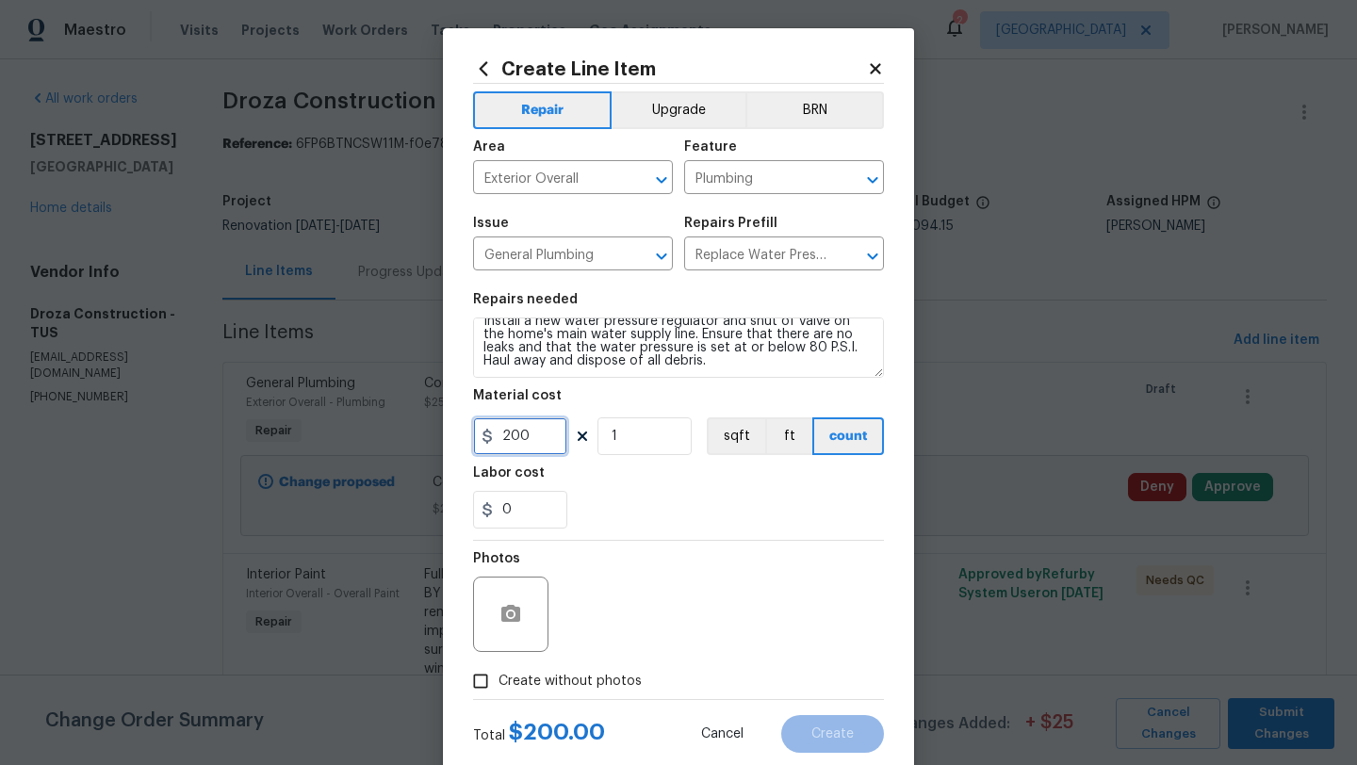
click at [533, 432] on input "200" at bounding box center [520, 436] width 94 height 38
type input "350"
click at [505, 681] on span "Create without photos" at bounding box center [569, 682] width 143 height 20
click at [498, 681] on input "Create without photos" at bounding box center [481, 681] width 36 height 36
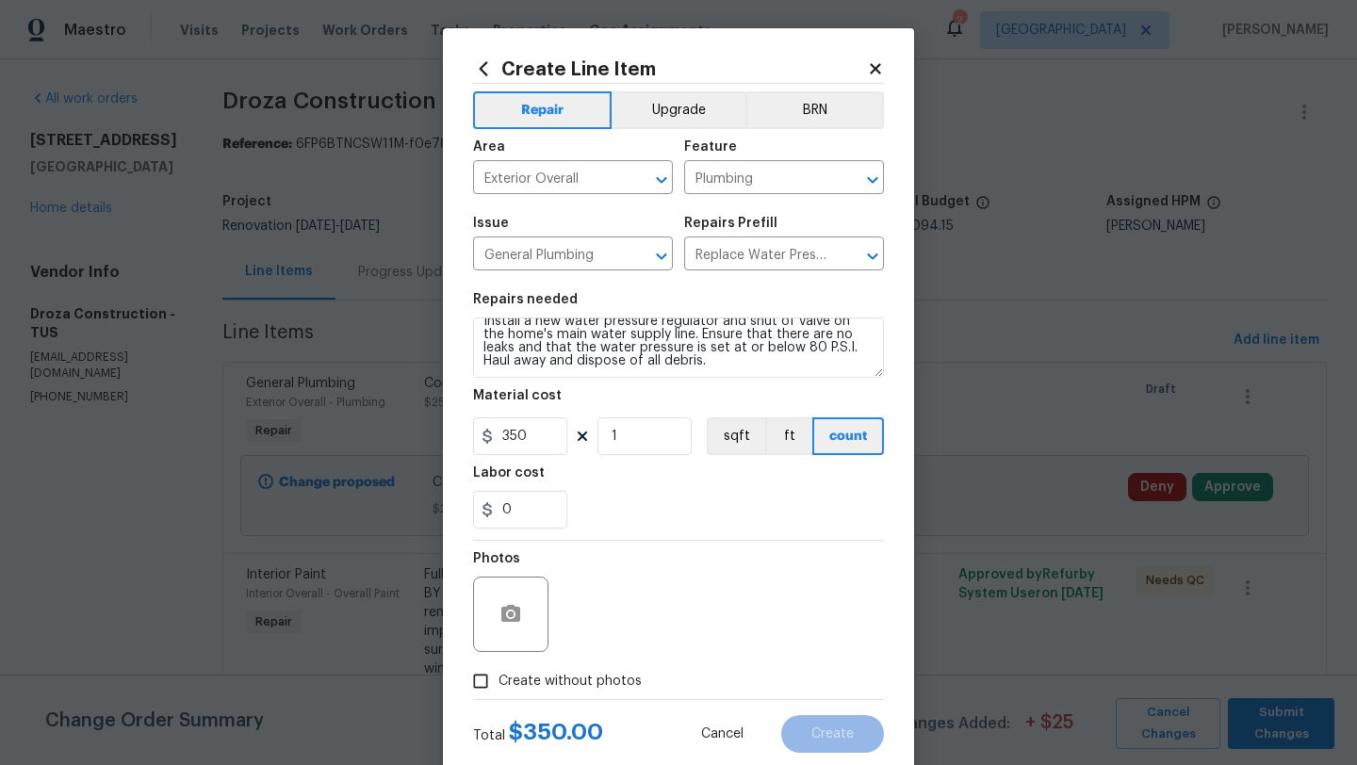
checkbox input "true"
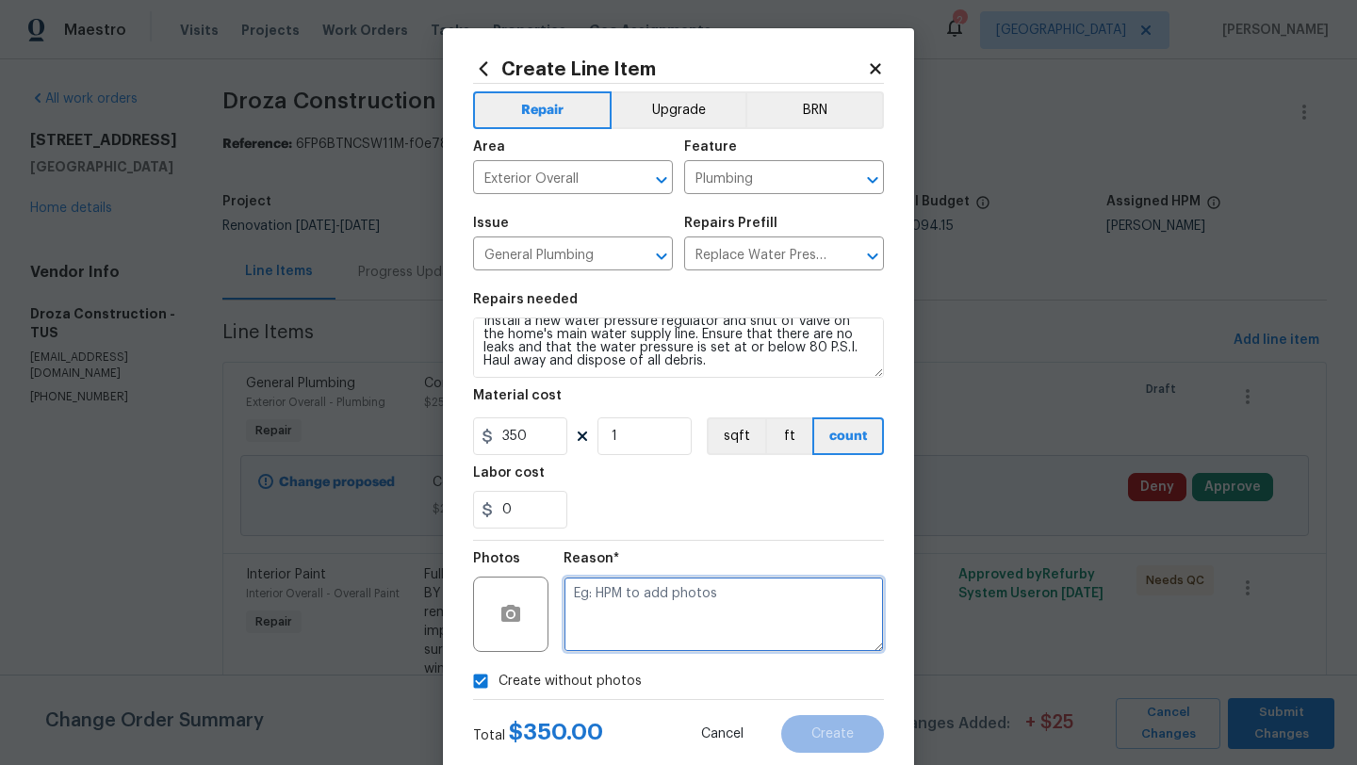
click at [630, 633] on textarea at bounding box center [723, 614] width 320 height 75
type textarea "Pressure regulator and shutoff valve"
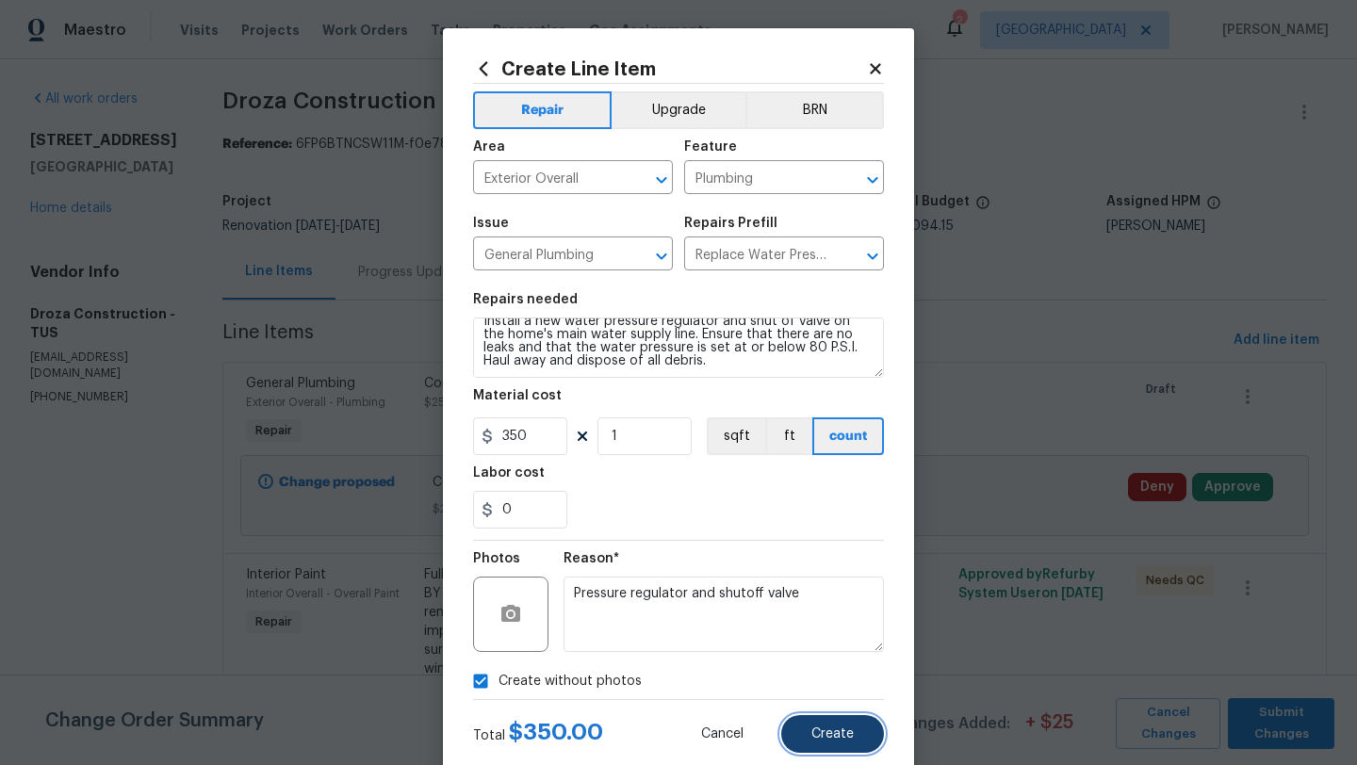
click at [851, 730] on span "Create" at bounding box center [832, 734] width 42 height 14
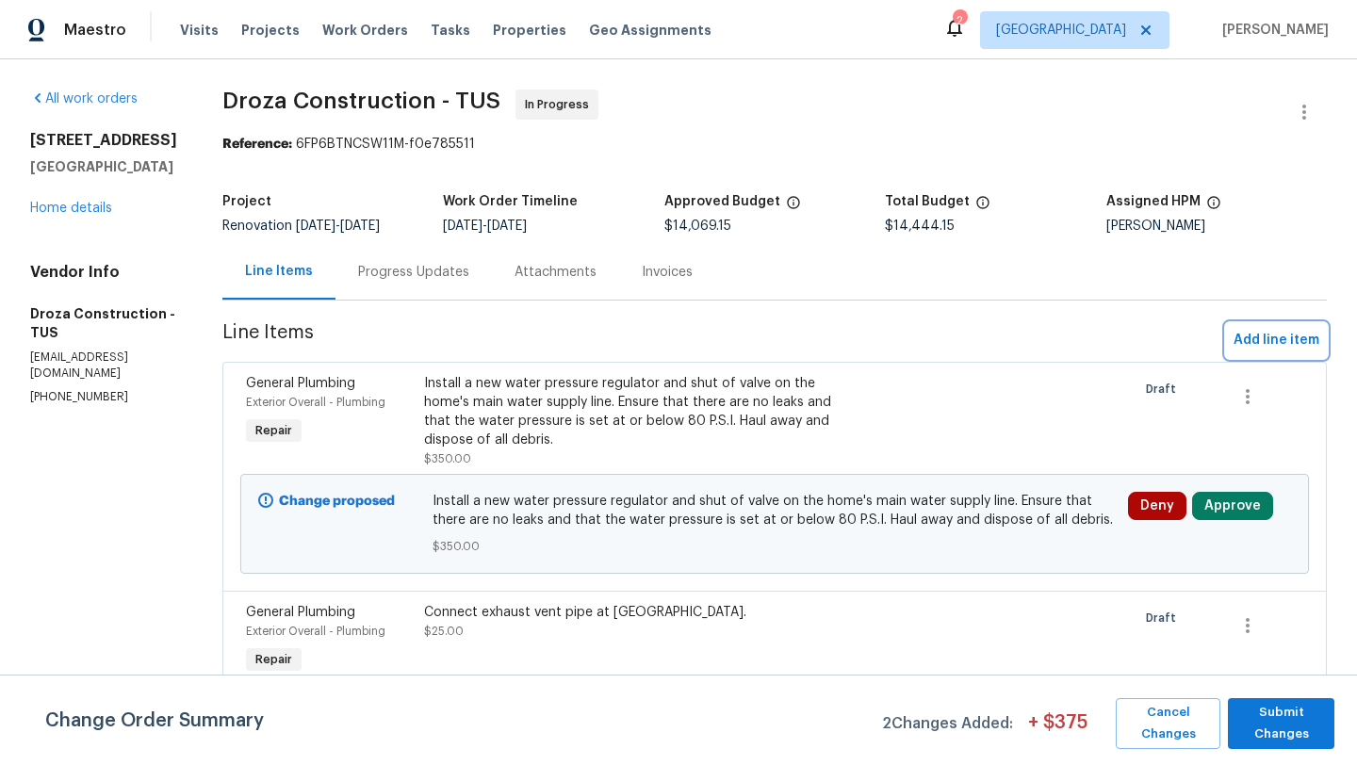
click at [1300, 338] on span "Add line item" at bounding box center [1276, 341] width 86 height 24
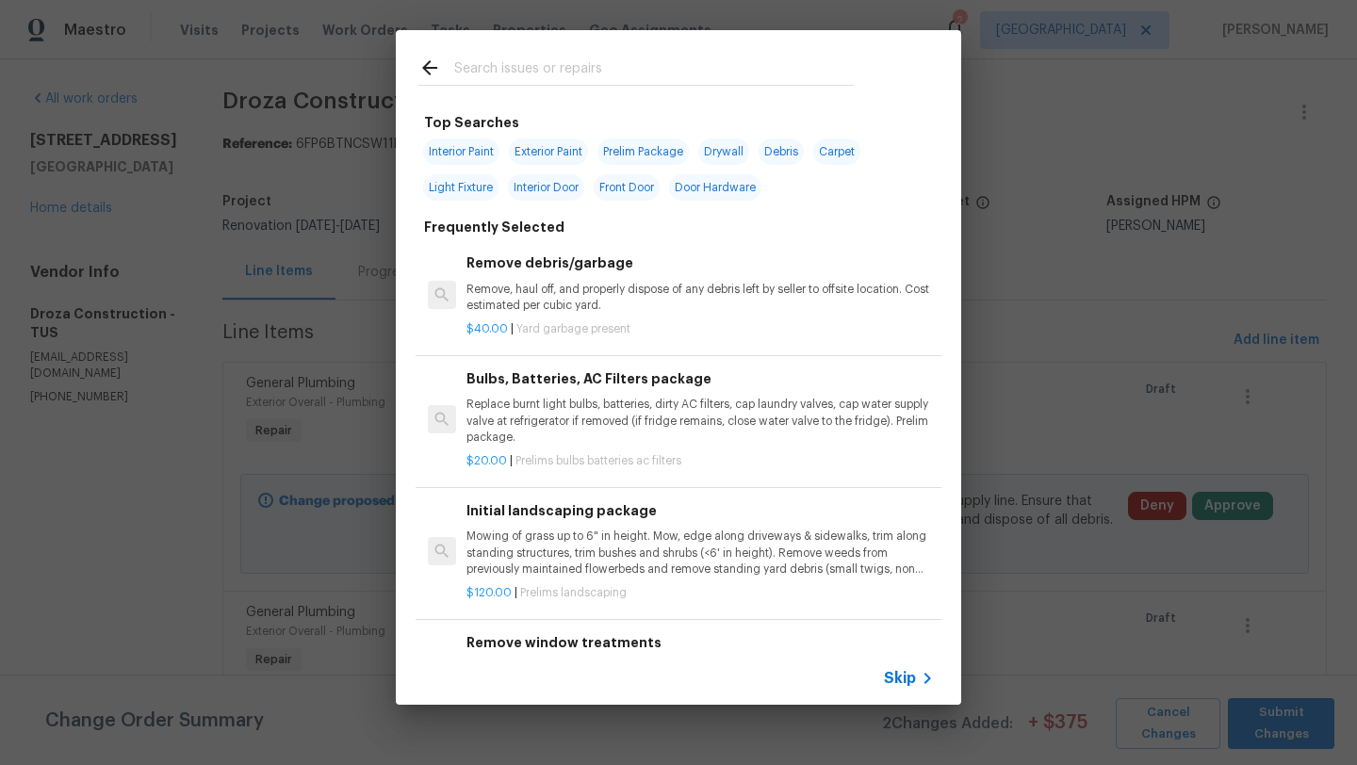
click at [613, 73] on input "text" at bounding box center [654, 71] width 400 height 28
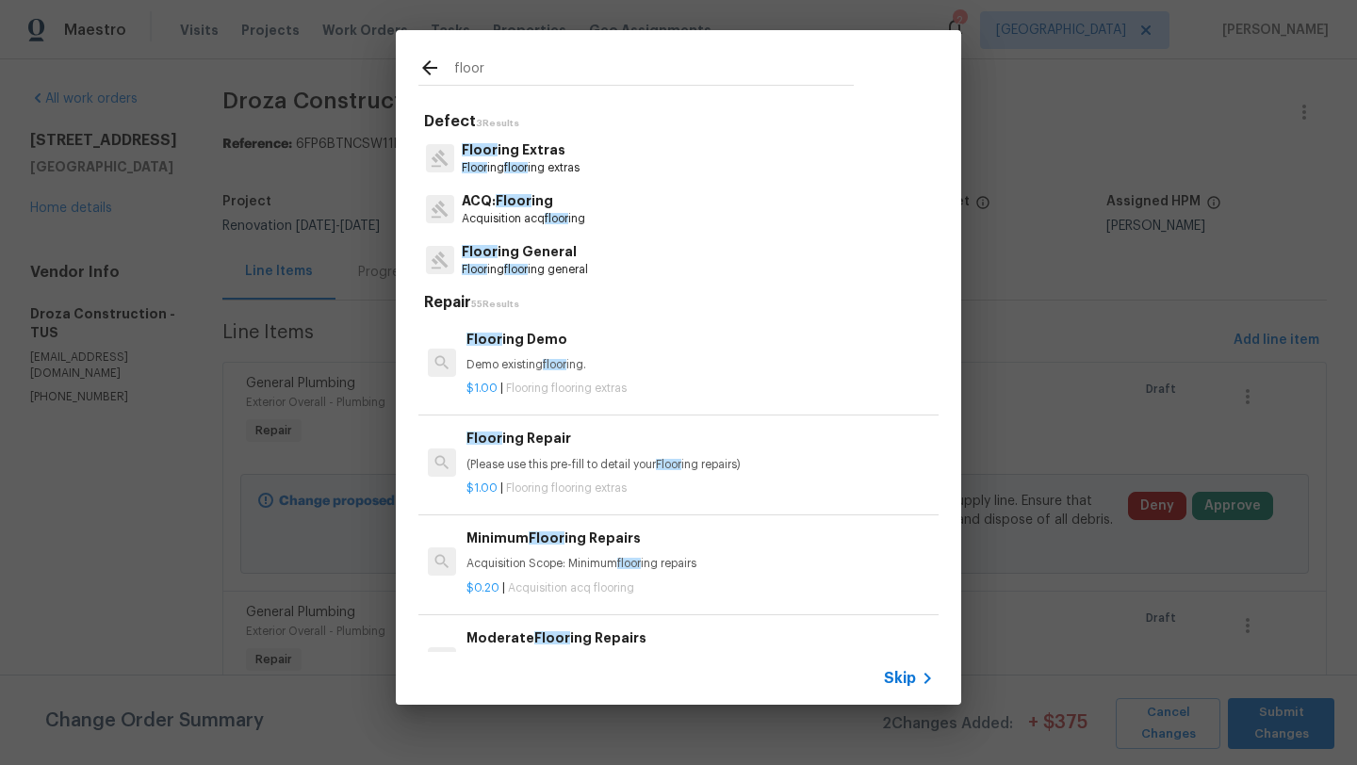
type input "floor"
click at [525, 263] on p "Floor ing floor ing general" at bounding box center [525, 270] width 126 height 16
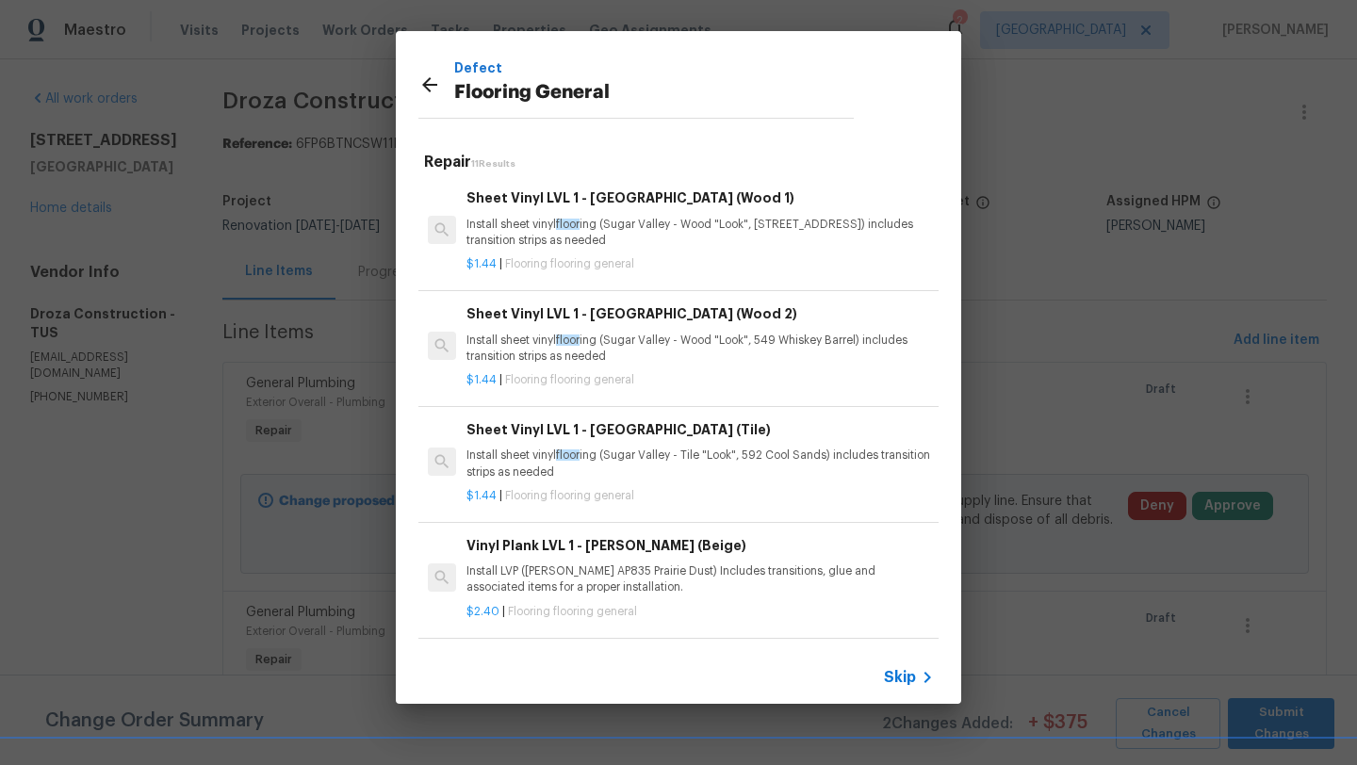
click at [902, 674] on span "Skip" at bounding box center [900, 677] width 32 height 19
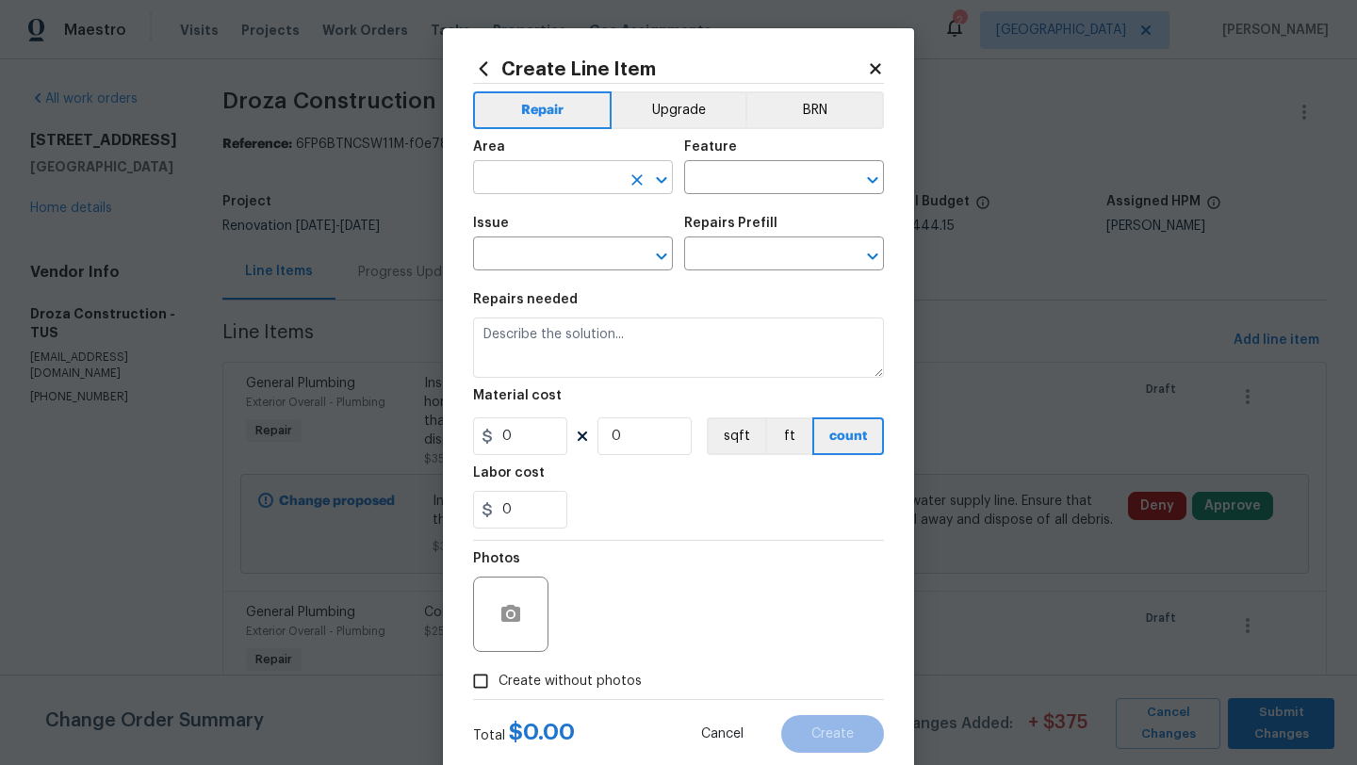
click at [543, 178] on input "text" at bounding box center [546, 179] width 147 height 29
click at [575, 255] on li "Interior Overall" at bounding box center [573, 252] width 200 height 31
type input "Interior Overall"
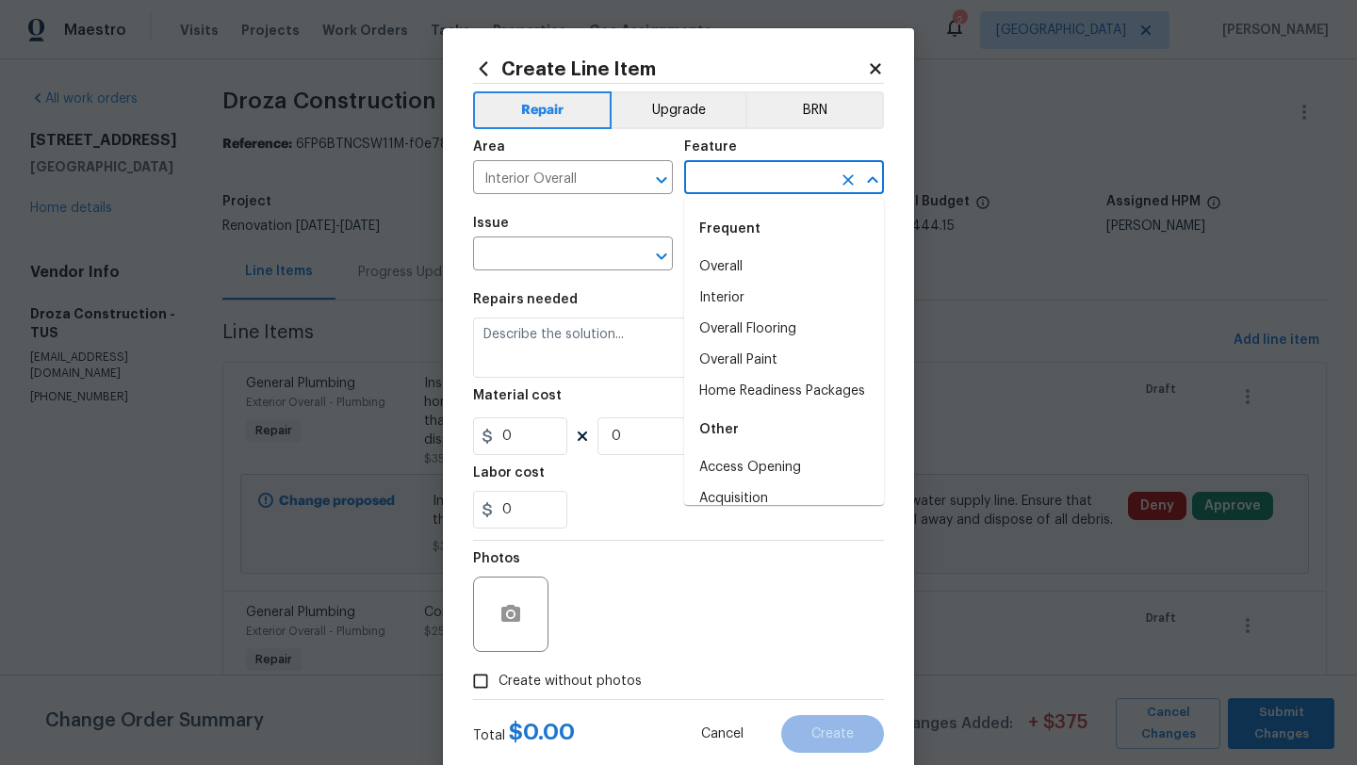
click at [744, 183] on input "text" at bounding box center [757, 179] width 147 height 29
click at [780, 334] on li "Overall Flooring" at bounding box center [784, 329] width 200 height 31
type input "Overall Flooring"
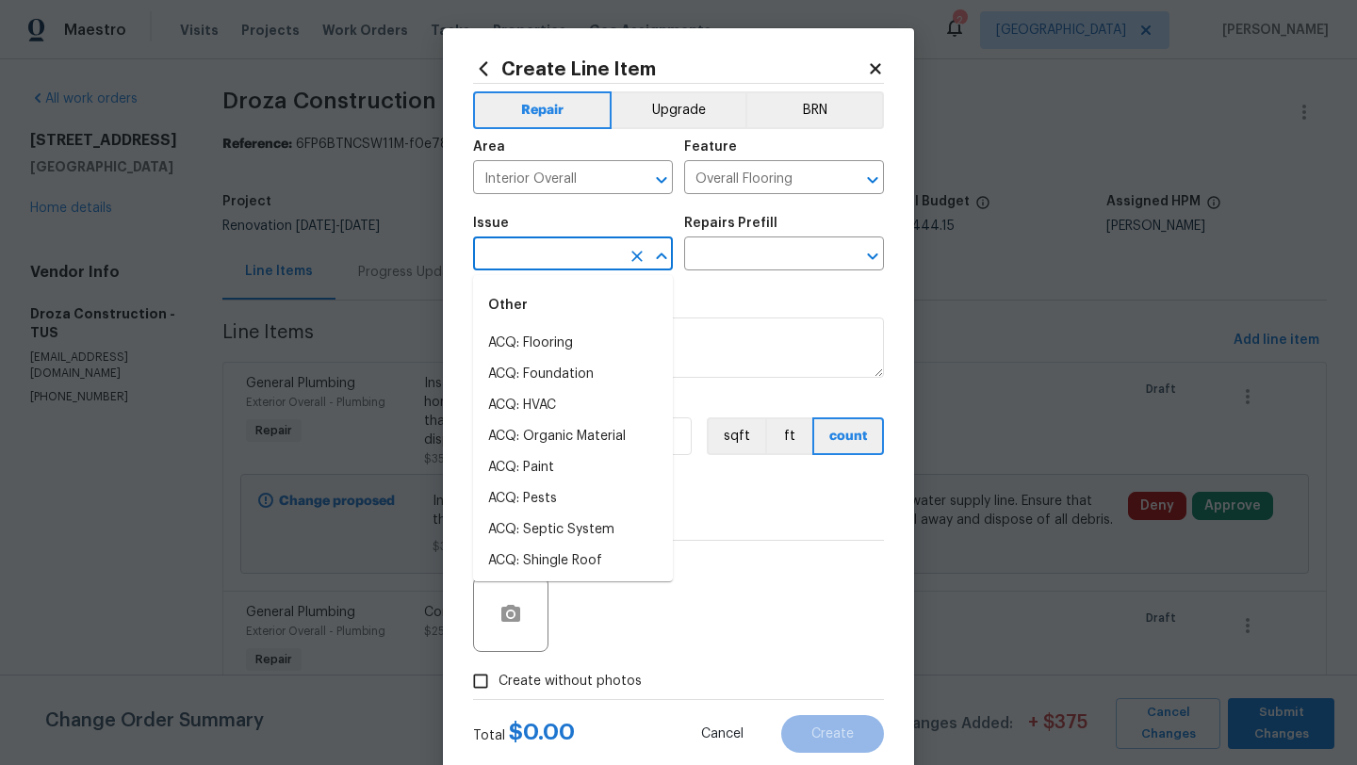
click at [562, 257] on input "text" at bounding box center [546, 255] width 147 height 29
click at [563, 378] on li "Flooring Extras" at bounding box center [573, 374] width 200 height 31
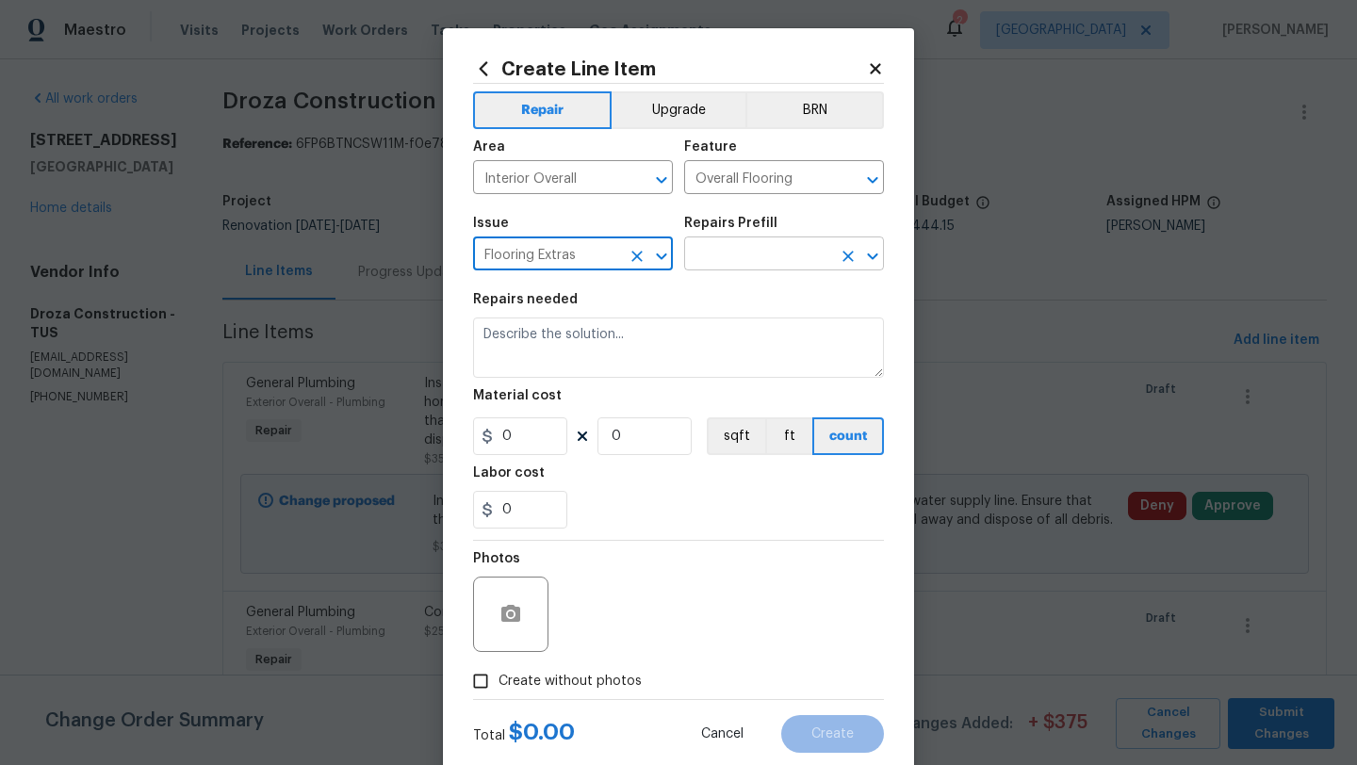
type input "Flooring Extras"
click at [777, 246] on input "text" at bounding box center [757, 255] width 147 height 29
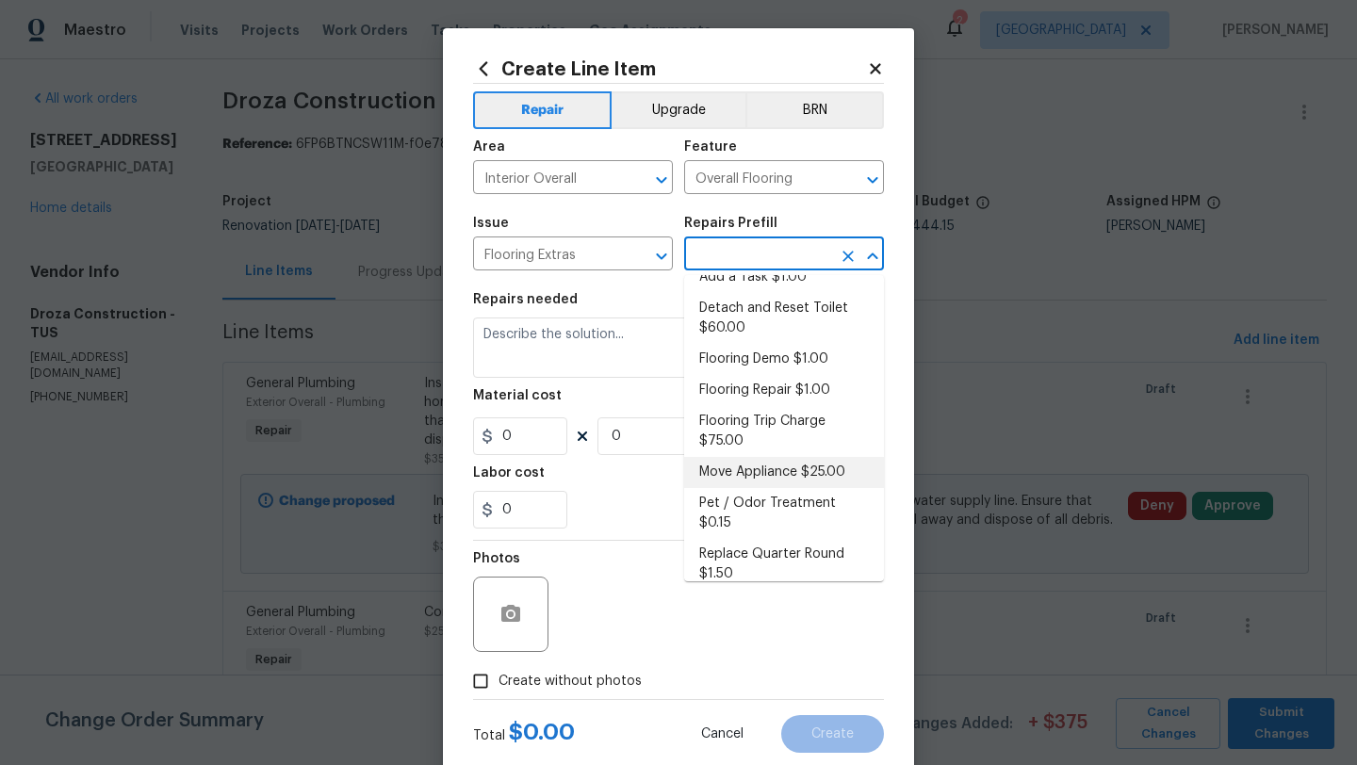
scroll to position [0, 0]
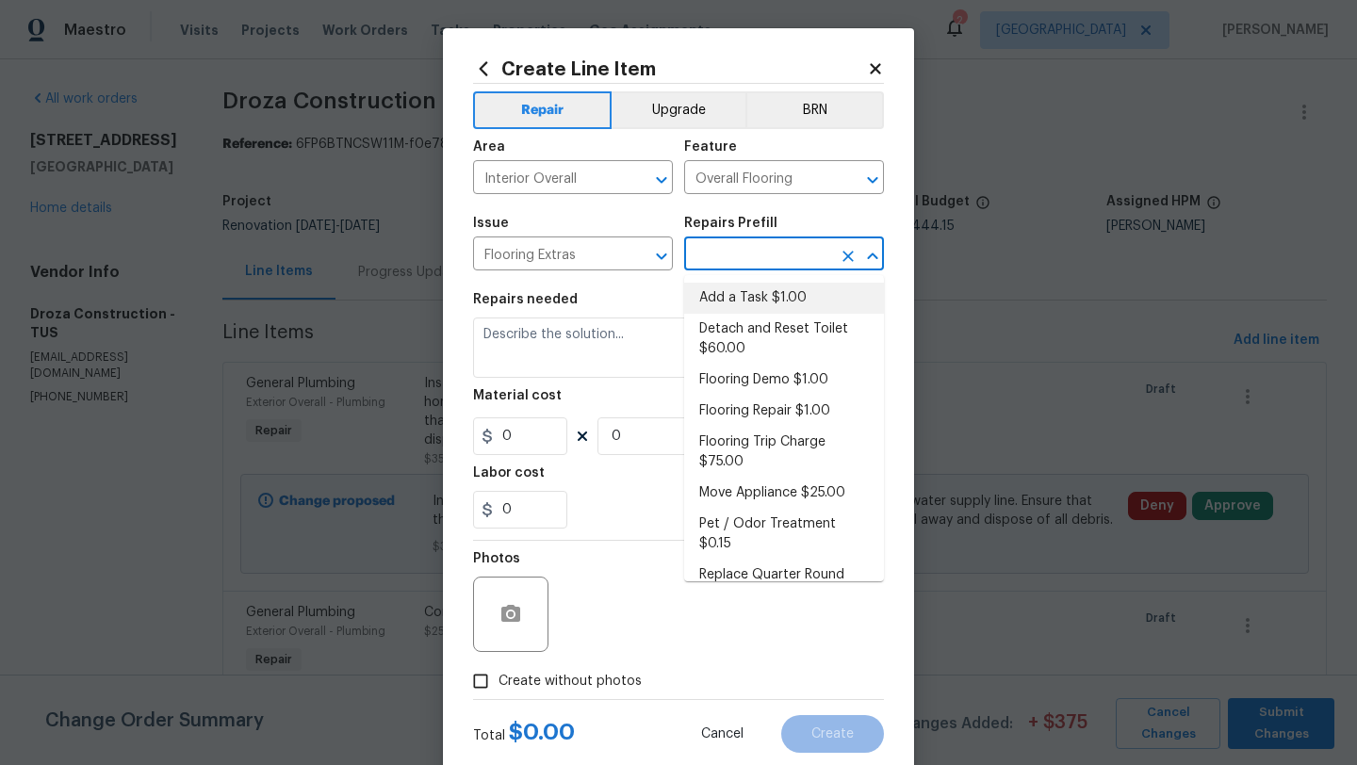
click at [790, 293] on li "Add a Task $1.00" at bounding box center [784, 298] width 200 height 31
type input "Add a Task $1.00"
type textarea "HPM to detail"
type input "1"
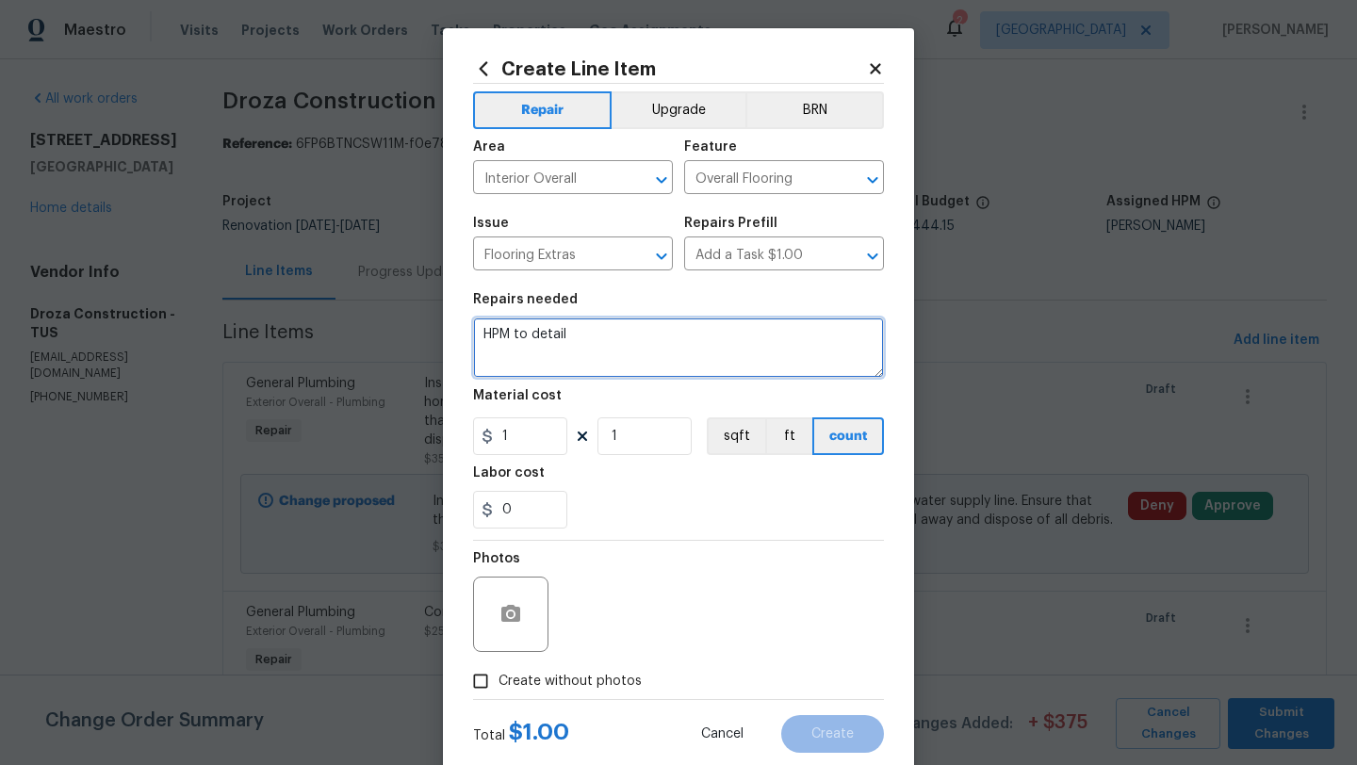
click at [574, 353] on textarea "HPM to detail" at bounding box center [678, 348] width 411 height 60
type textarea "g"
type textarea "G"
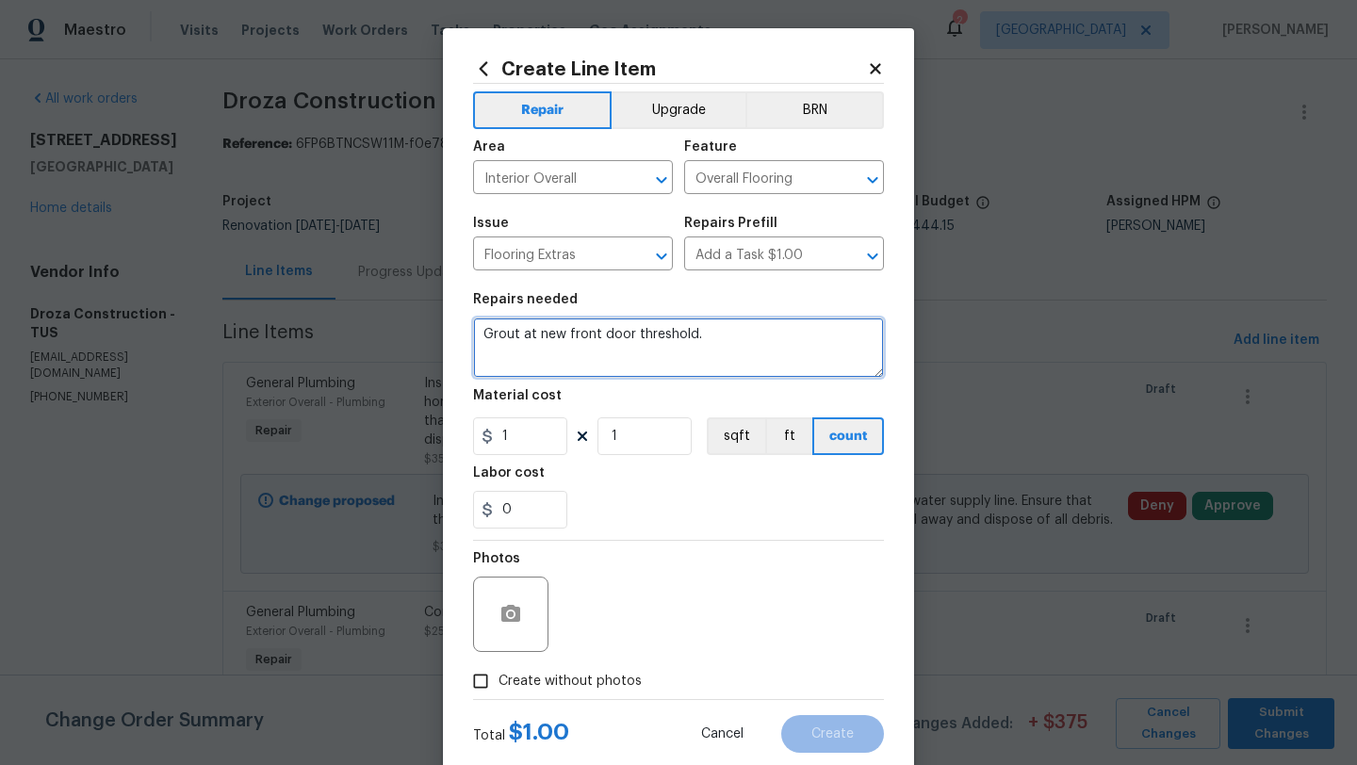
type textarea "Grout at new front door threshold."
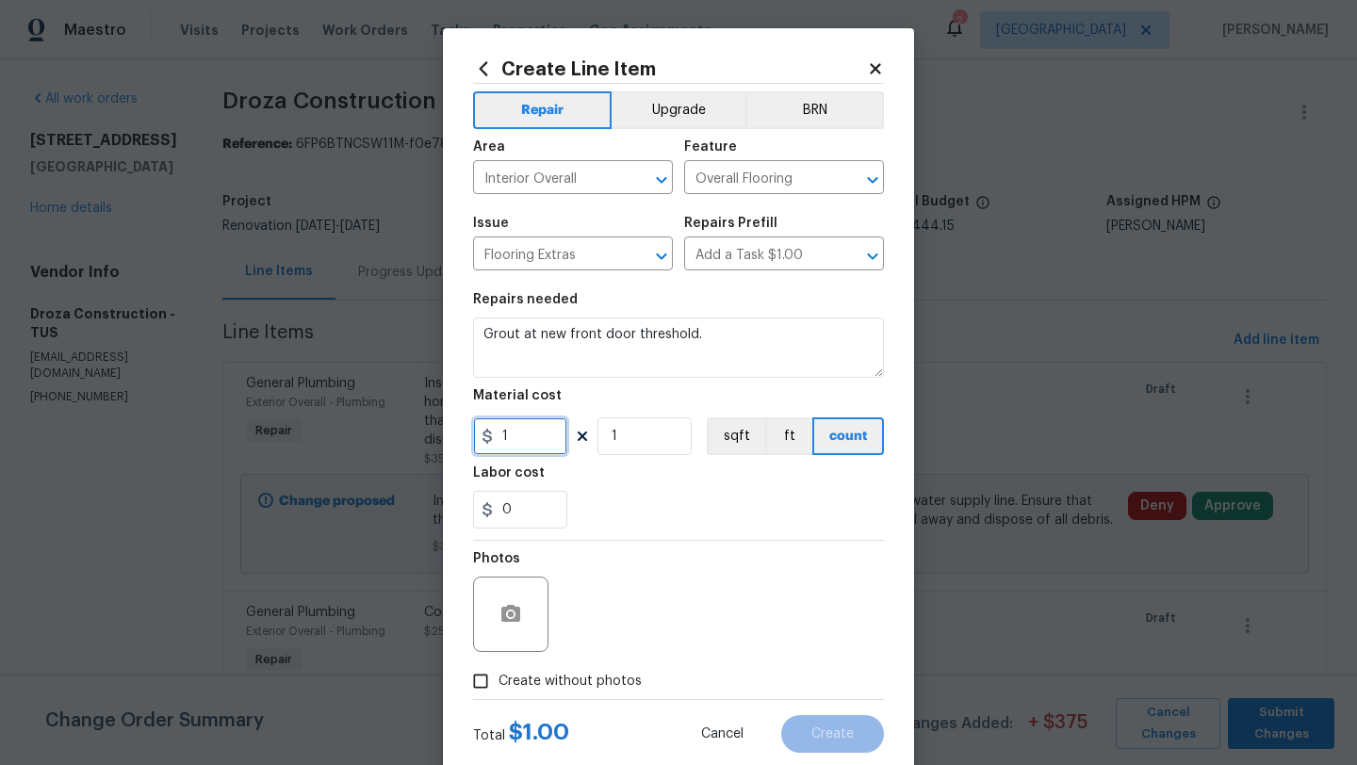
click at [540, 452] on input "1" at bounding box center [520, 436] width 94 height 38
type input "75"
click at [514, 684] on span "Create without photos" at bounding box center [569, 682] width 143 height 20
click at [498, 684] on input "Create without photos" at bounding box center [481, 681] width 36 height 36
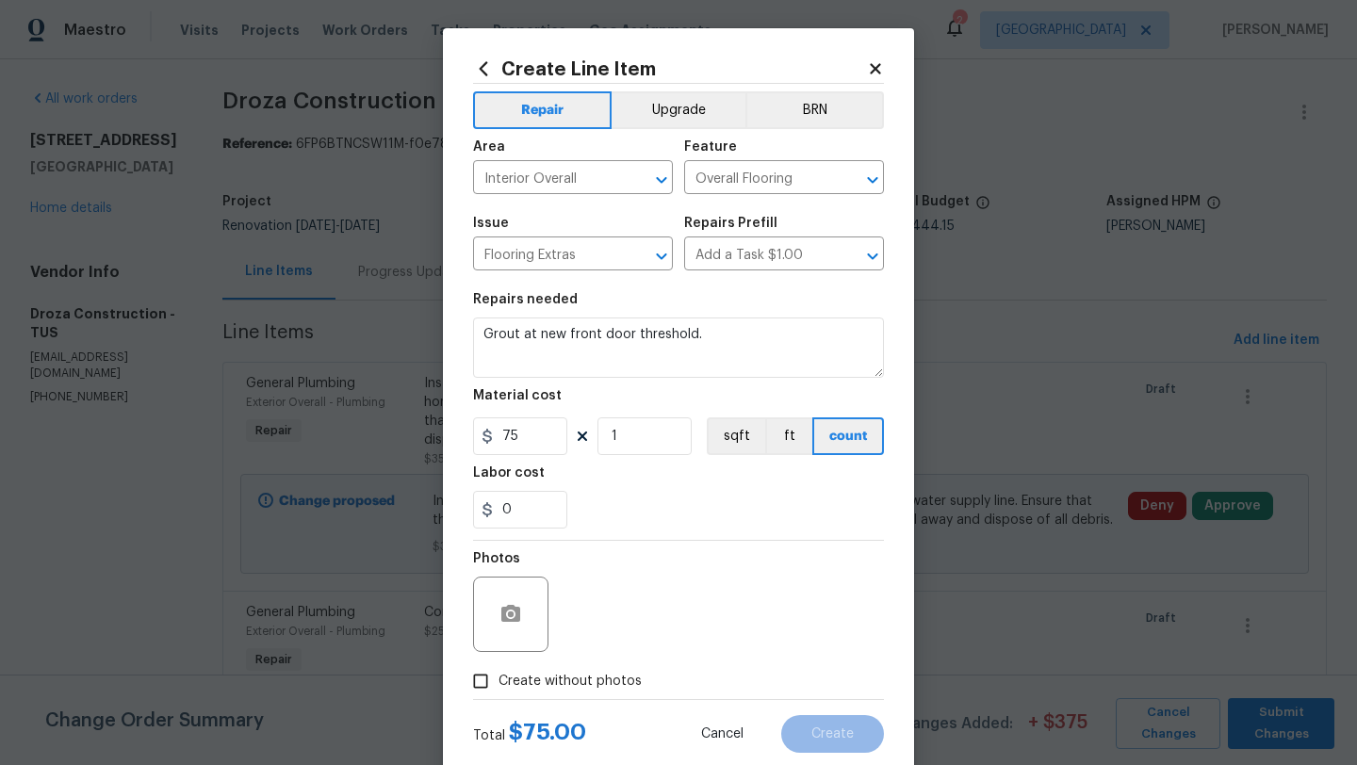
checkbox input "true"
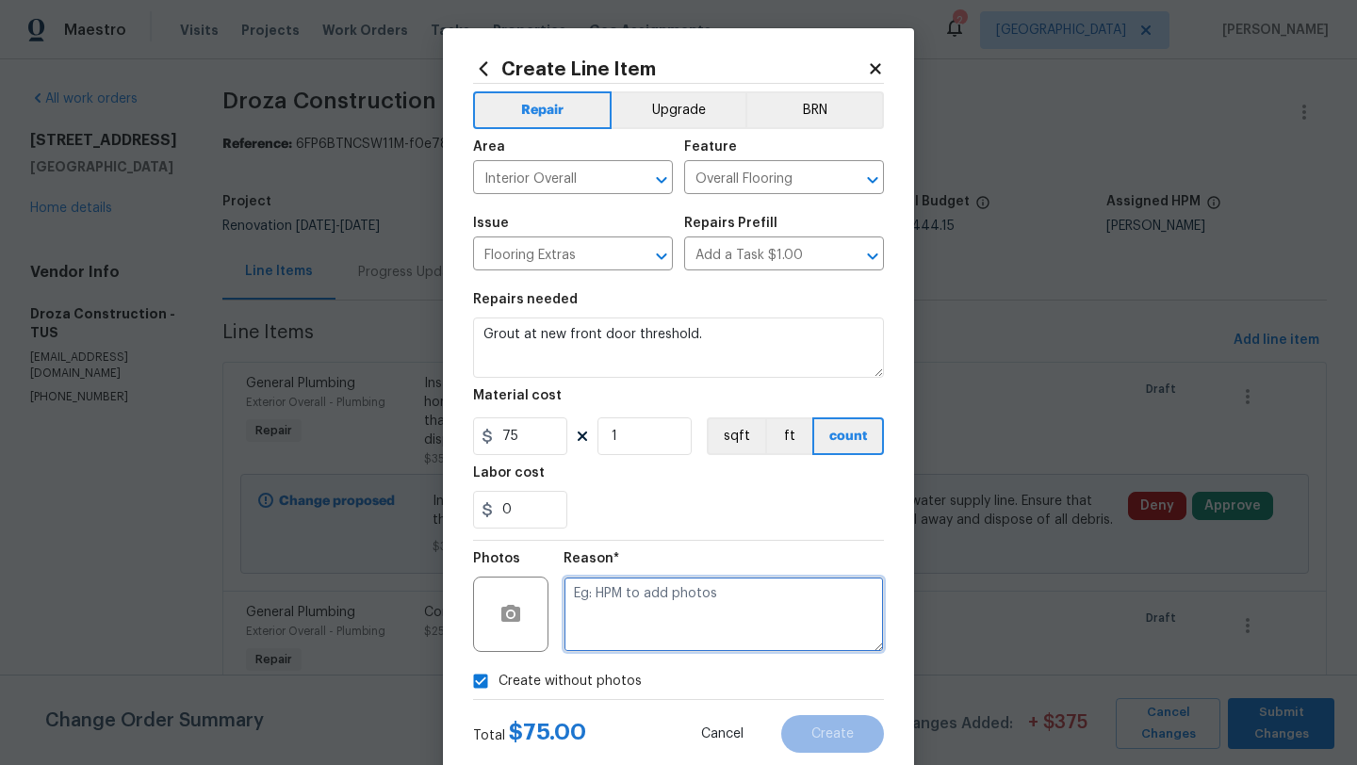
click at [643, 643] on textarea at bounding box center [723, 614] width 320 height 75
type textarea "Grout at threshold"
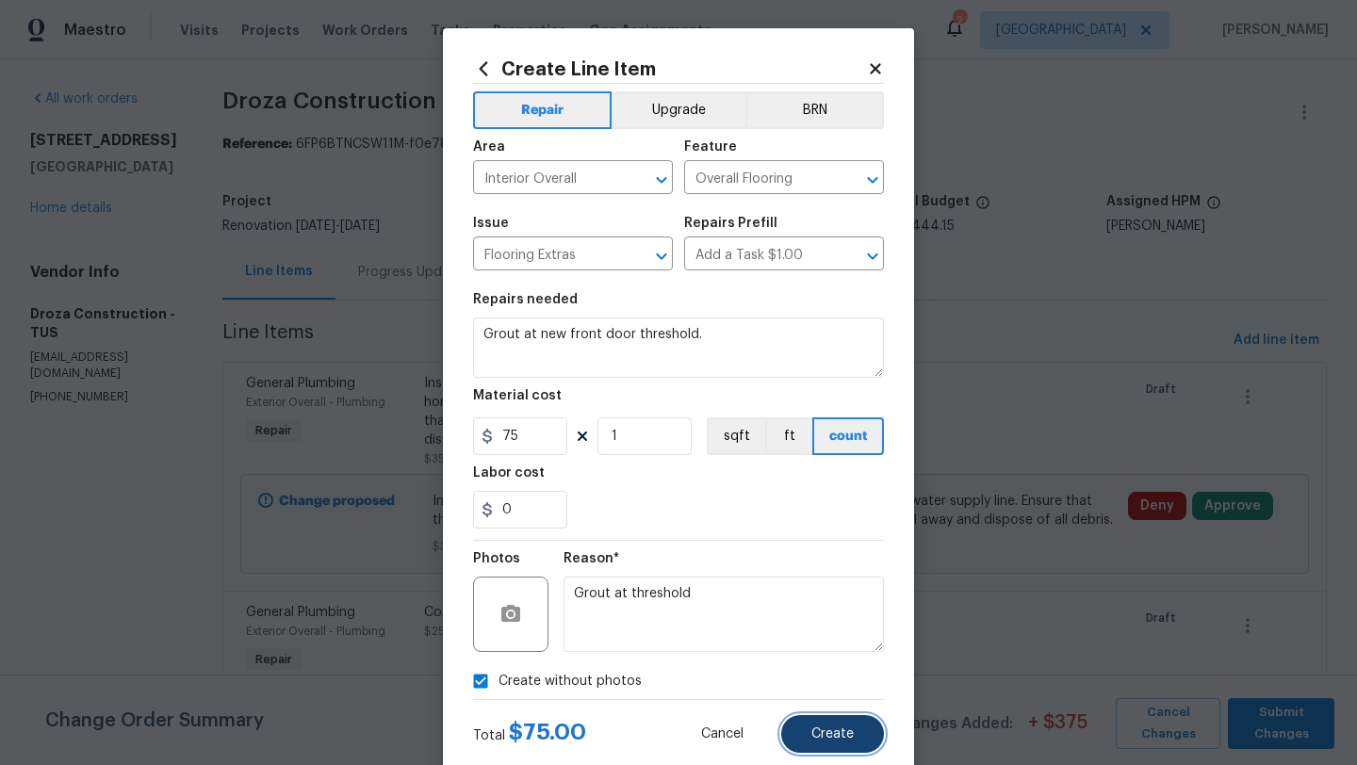
click at [856, 737] on button "Create" at bounding box center [832, 734] width 103 height 38
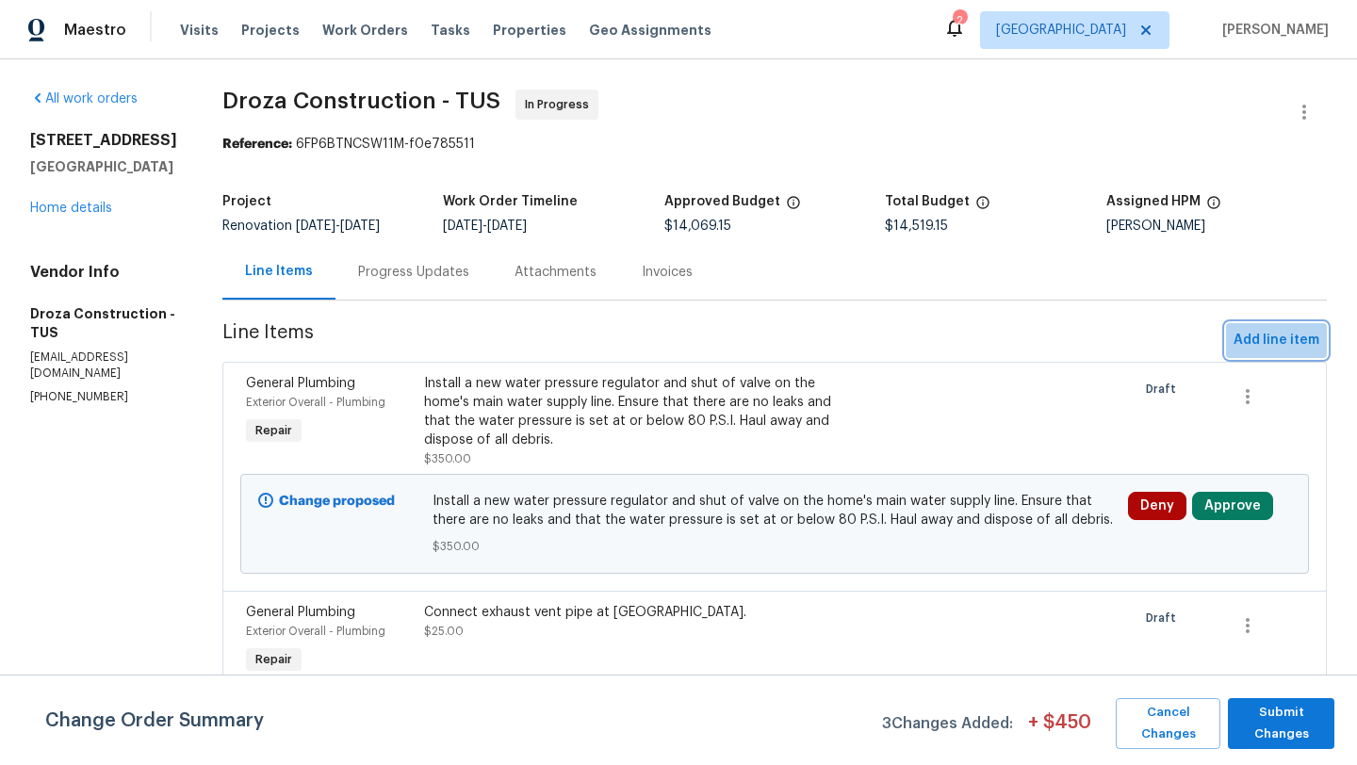
click at [1284, 355] on button "Add line item" at bounding box center [1276, 340] width 101 height 35
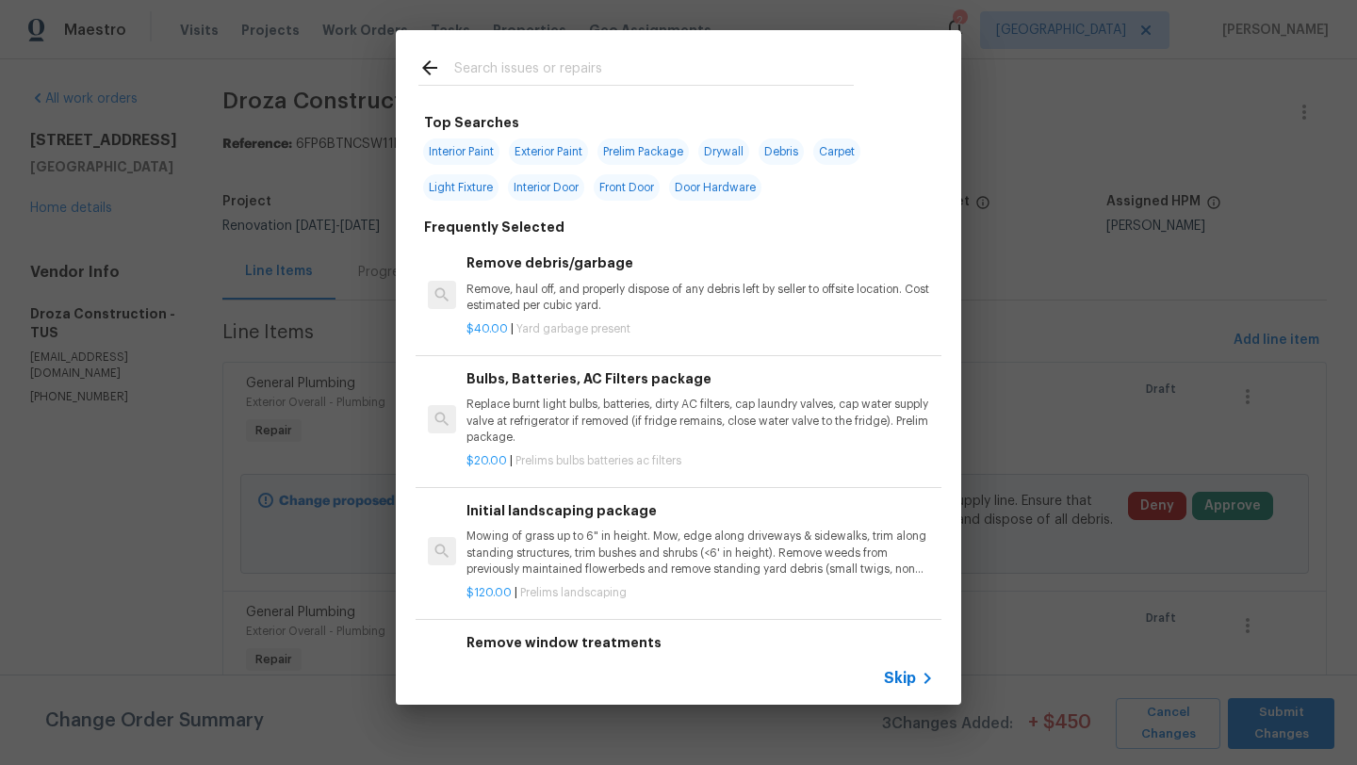
click at [882, 668] on div "Skip" at bounding box center [678, 678] width 565 height 53
click at [893, 676] on span "Skip" at bounding box center [900, 678] width 32 height 19
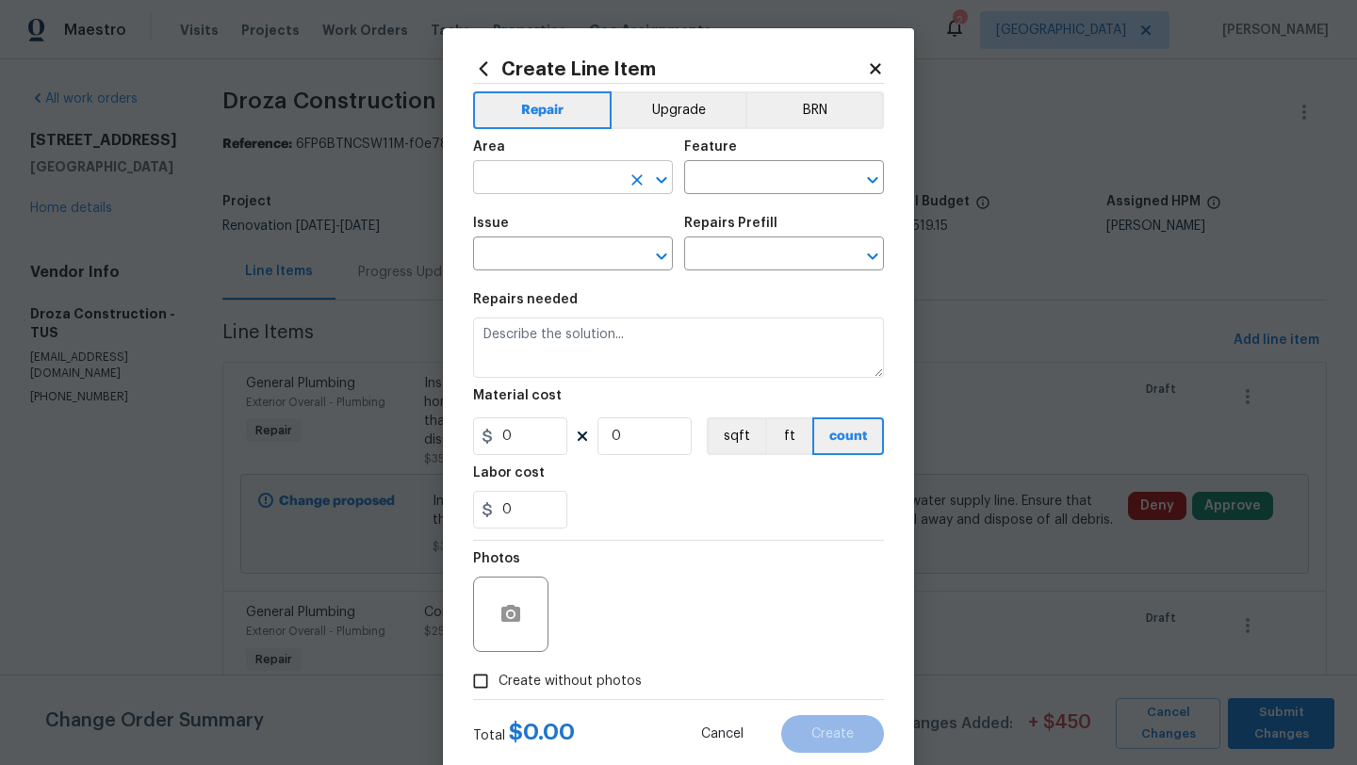
click at [507, 177] on input "text" at bounding box center [546, 179] width 147 height 29
click at [533, 260] on li "Exterior Overall" at bounding box center [573, 252] width 200 height 31
type input "Exterior Overall"
click at [754, 188] on input "text" at bounding box center [757, 179] width 147 height 29
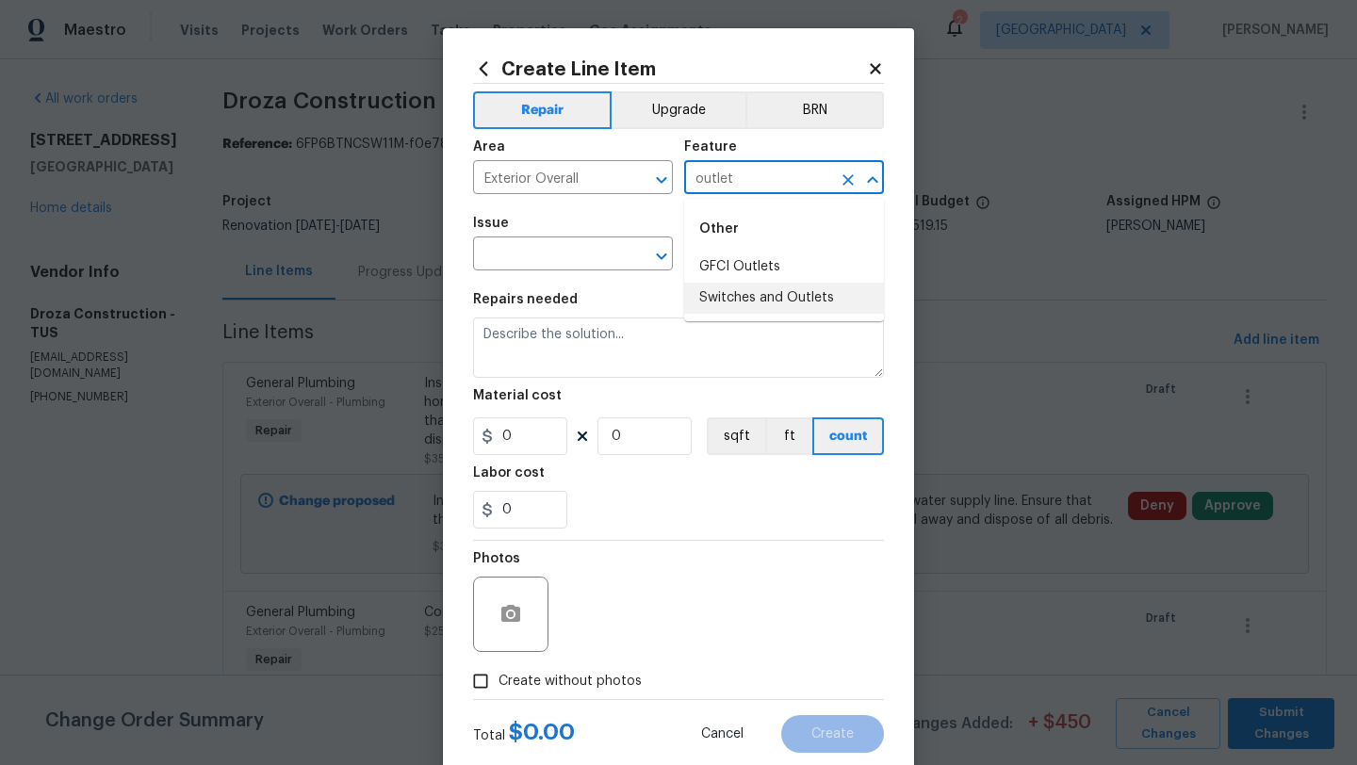
click at [800, 298] on li "Switches and Outlets" at bounding box center [784, 298] width 200 height 31
type input "Switches and Outlets"
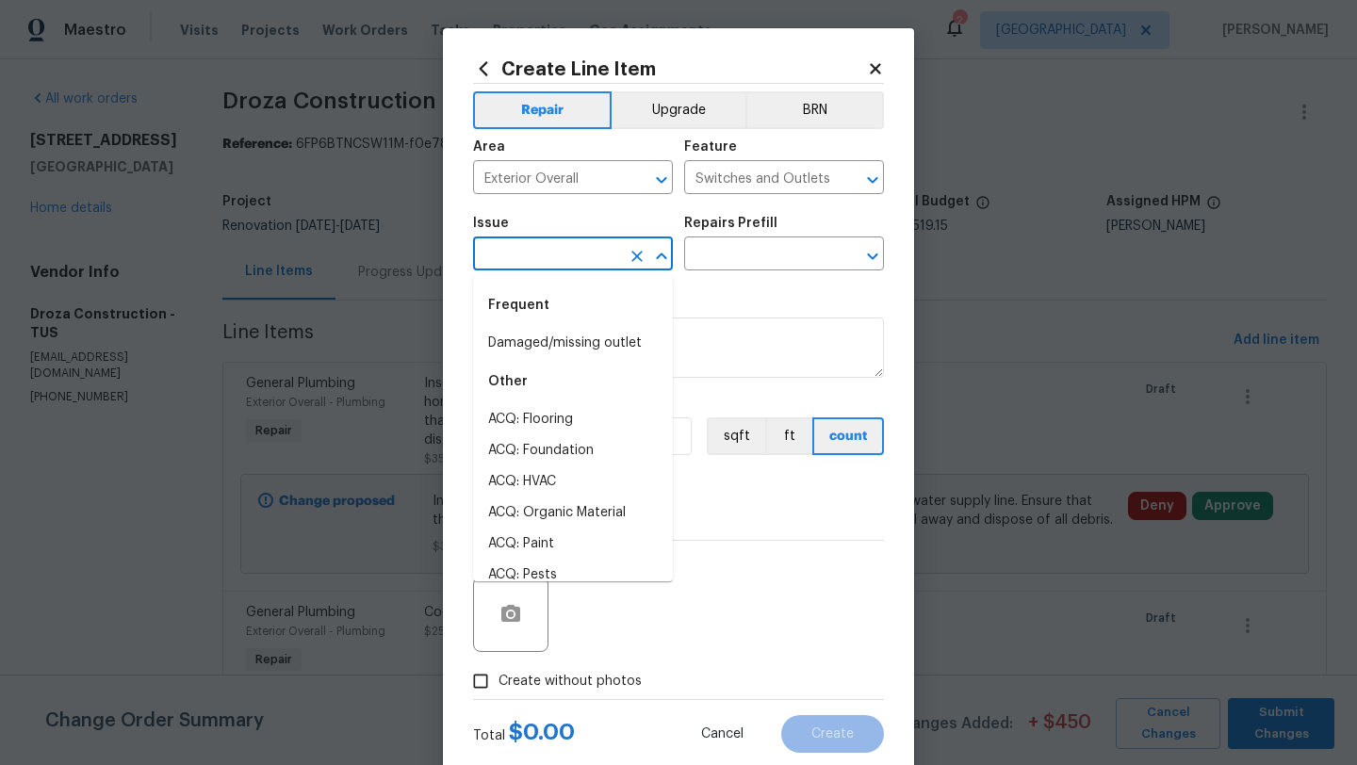
click at [532, 257] on input "text" at bounding box center [546, 255] width 147 height 29
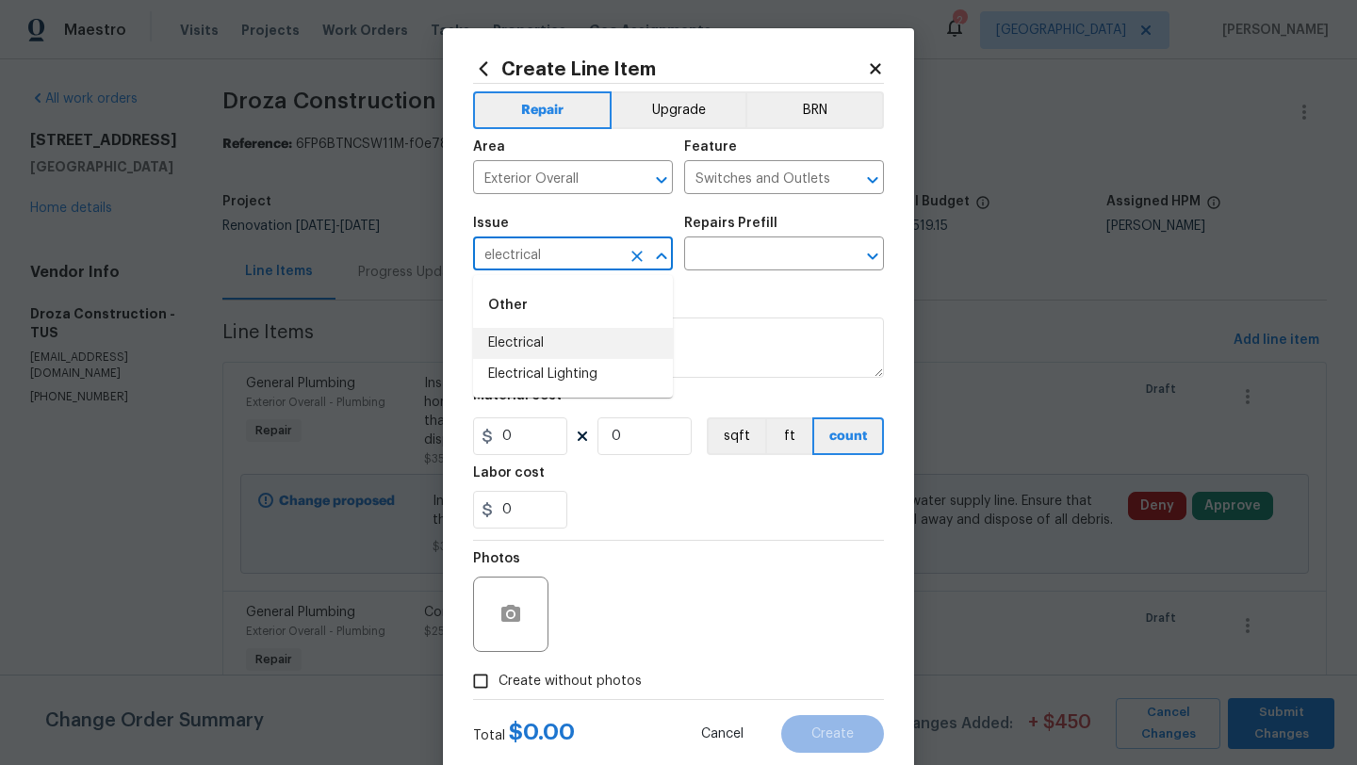
click at [527, 342] on li "Electrical" at bounding box center [573, 343] width 200 height 31
type input "Electrical"
click at [790, 259] on input "text" at bounding box center [757, 255] width 147 height 29
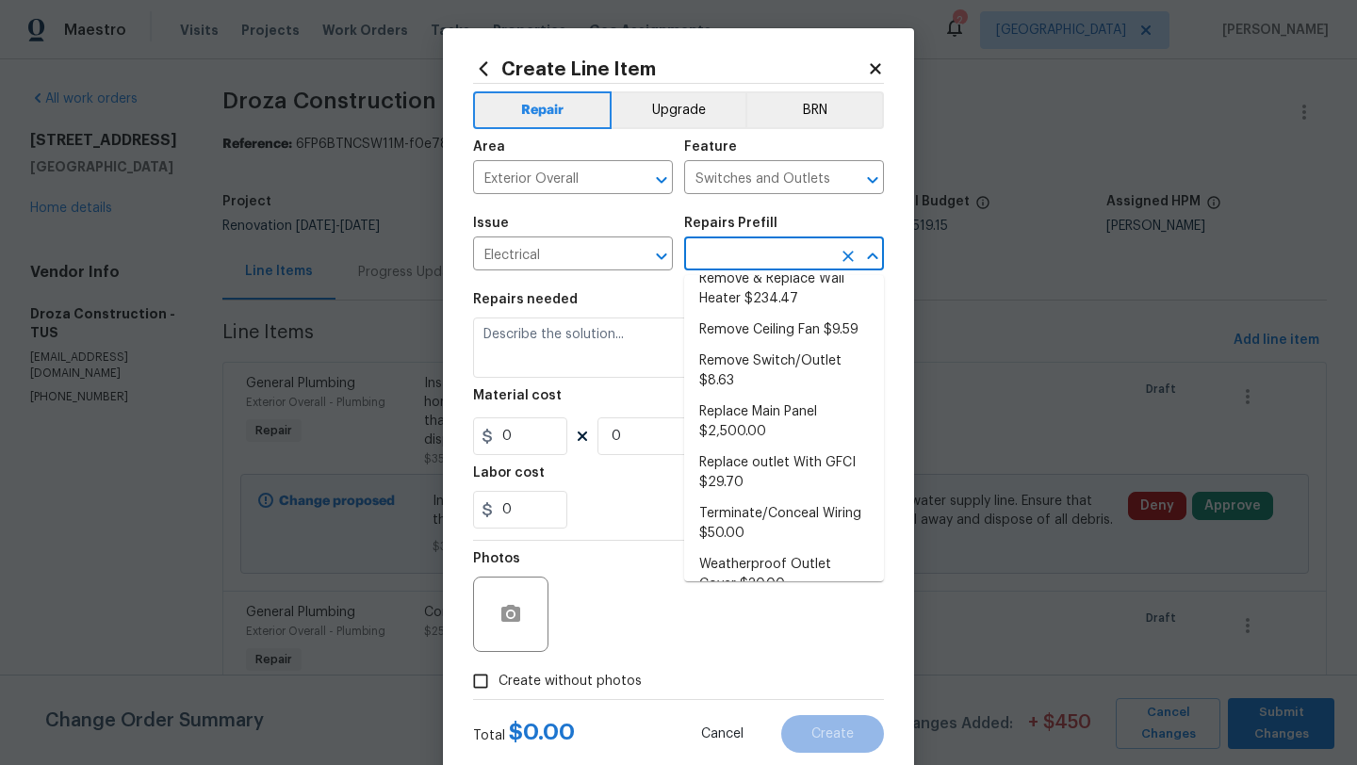
scroll to position [715, 0]
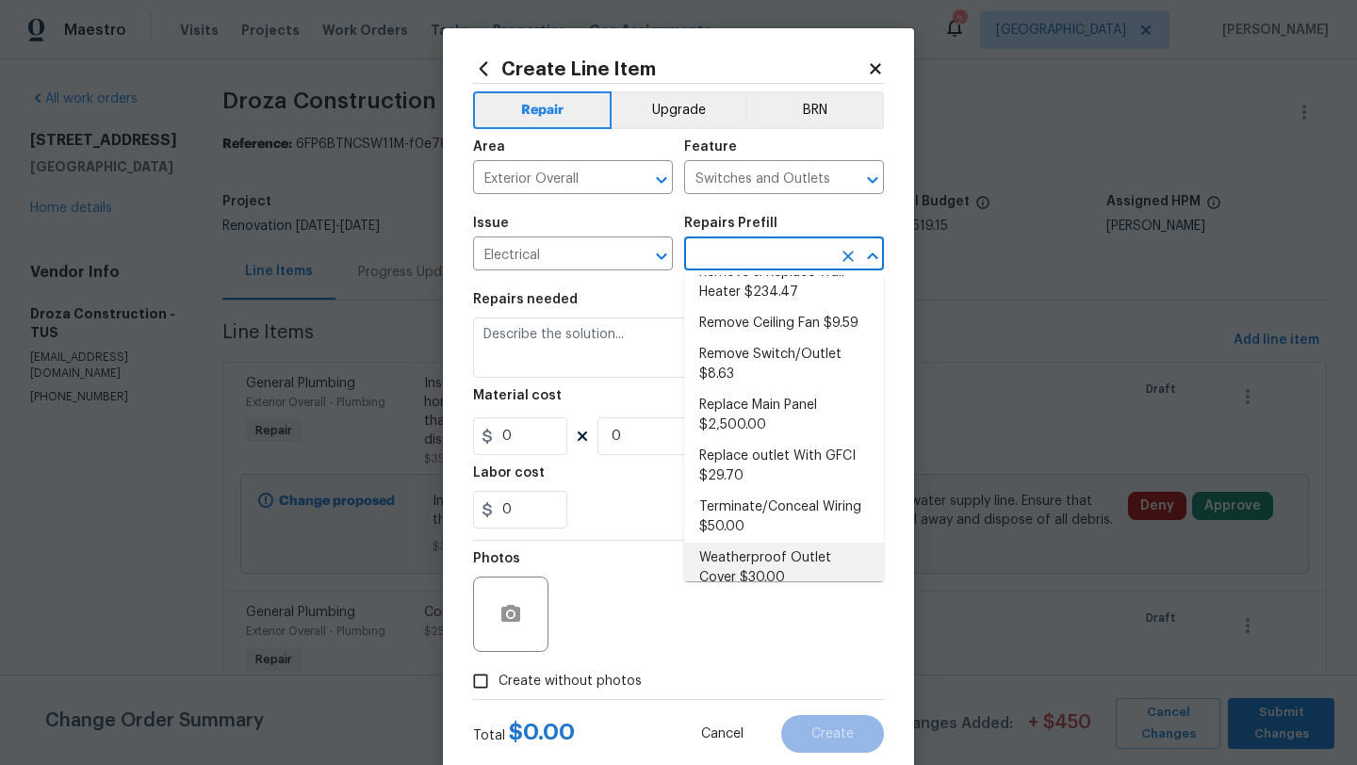
click at [838, 550] on li "Weatherproof Outlet Cover $30.00" at bounding box center [784, 568] width 200 height 51
type input "Weatherproof Outlet Cover $30.00"
type textarea "Install a weatherproof outlet cover on the exterior outlet(s) as directed by th…"
type input "30"
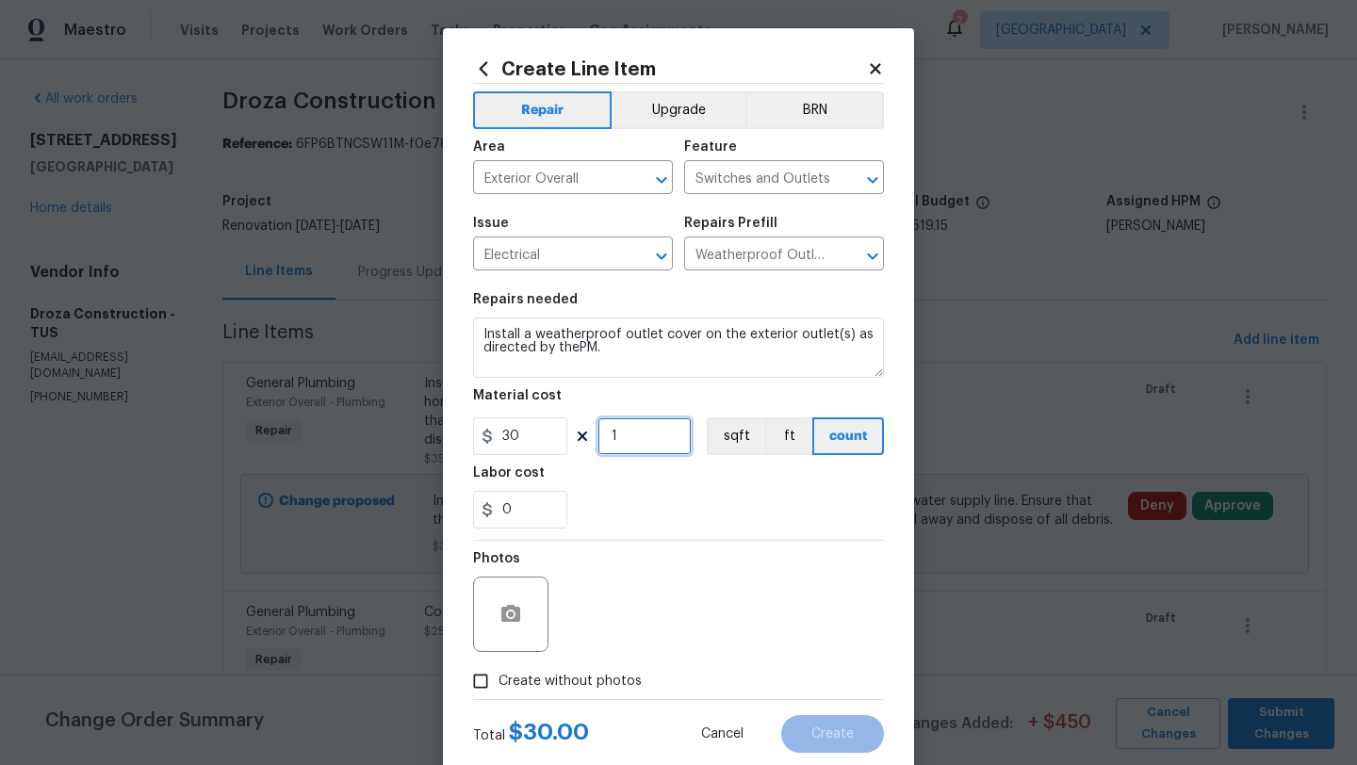
click at [645, 439] on input "1" at bounding box center [644, 436] width 94 height 38
type input "2"
click at [521, 671] on label "Create without photos" at bounding box center [552, 681] width 179 height 36
click at [498, 671] on input "Create without photos" at bounding box center [481, 681] width 36 height 36
checkbox input "true"
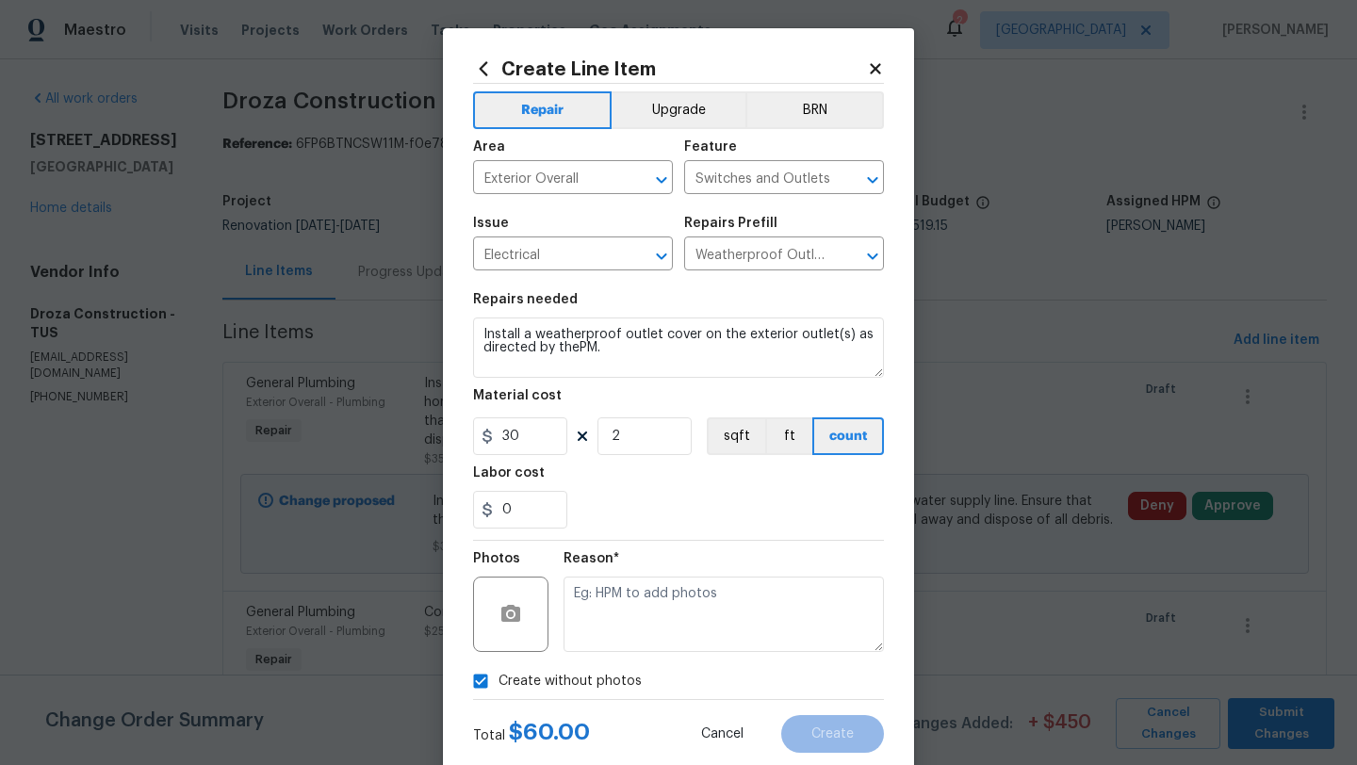
click at [709, 539] on section "Repairs needed Install a weatherproof outlet cover on the exterior outlet(s) as…" at bounding box center [678, 411] width 411 height 258
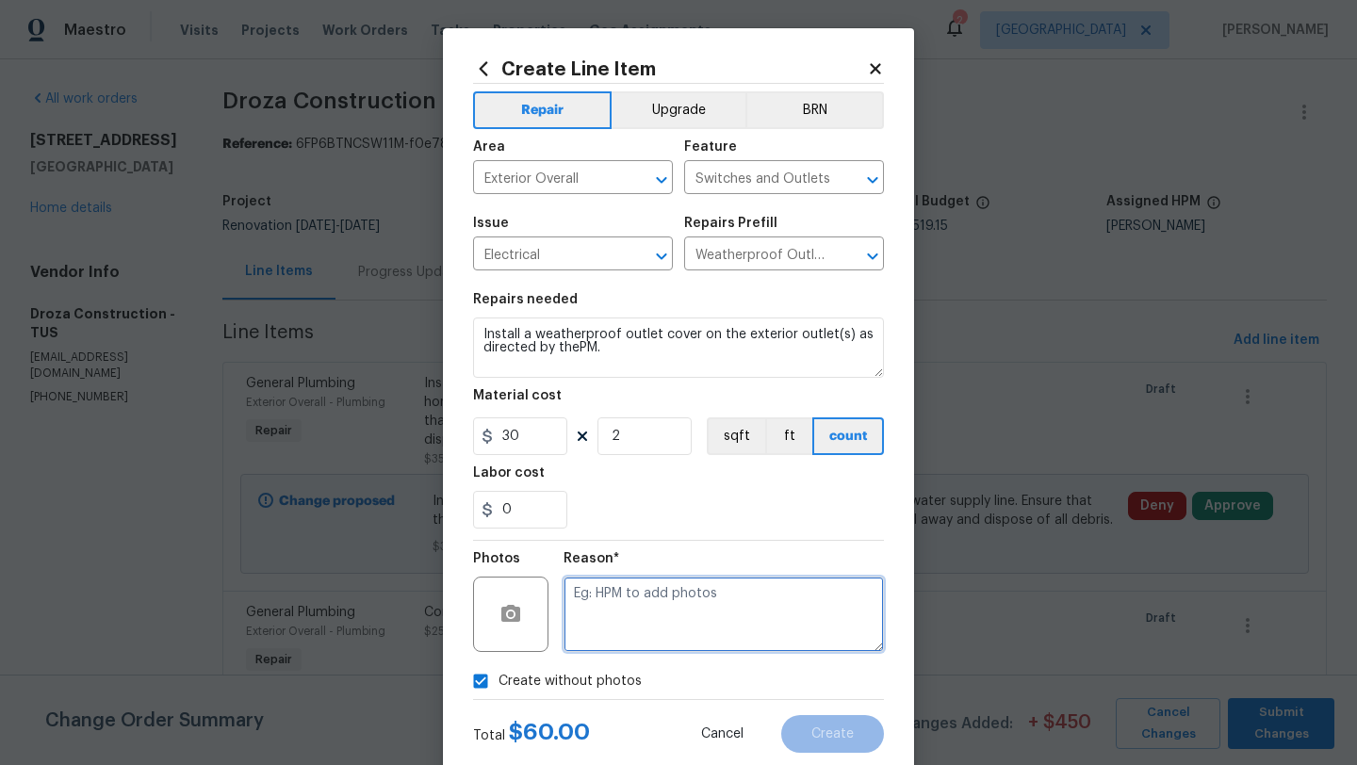
click at [691, 601] on textarea at bounding box center [723, 614] width 320 height 75
type textarea "Weatherproof covers"
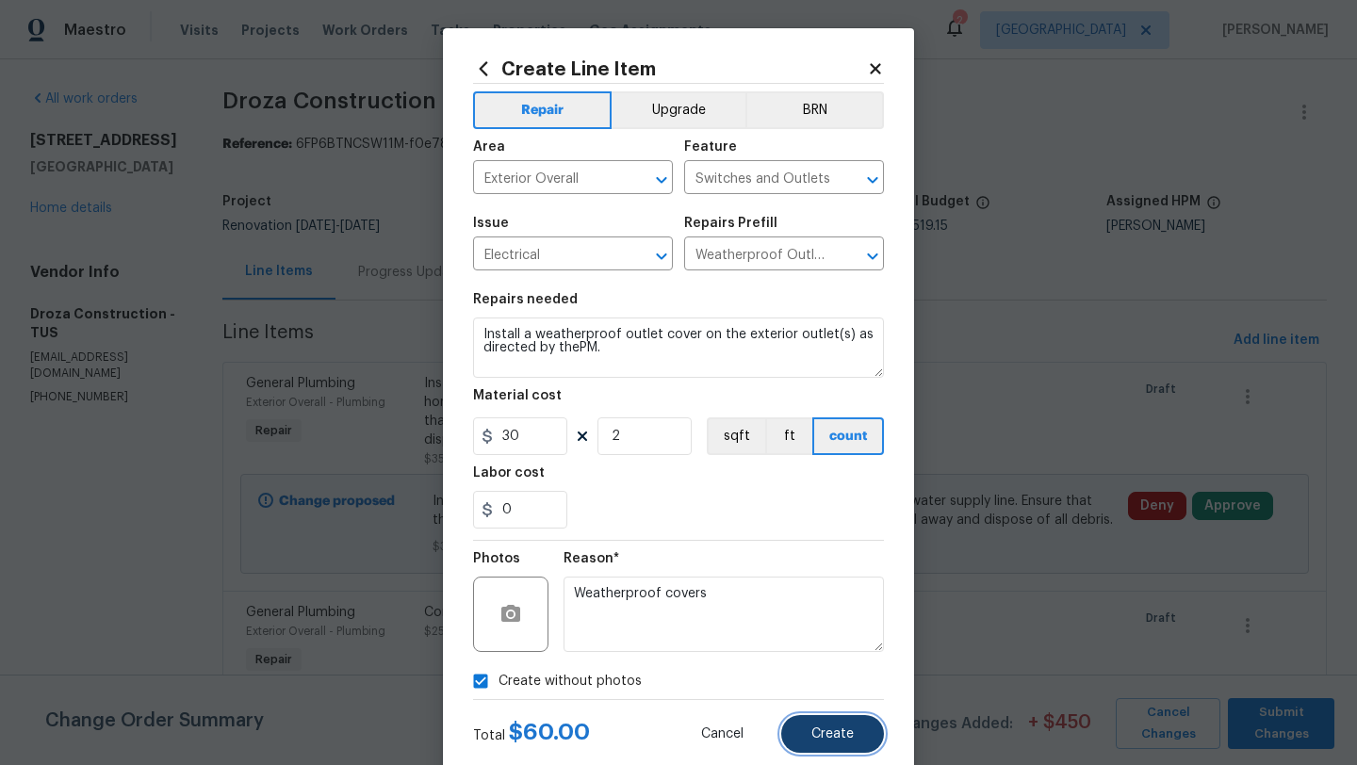
click at [846, 735] on span "Create" at bounding box center [832, 734] width 42 height 14
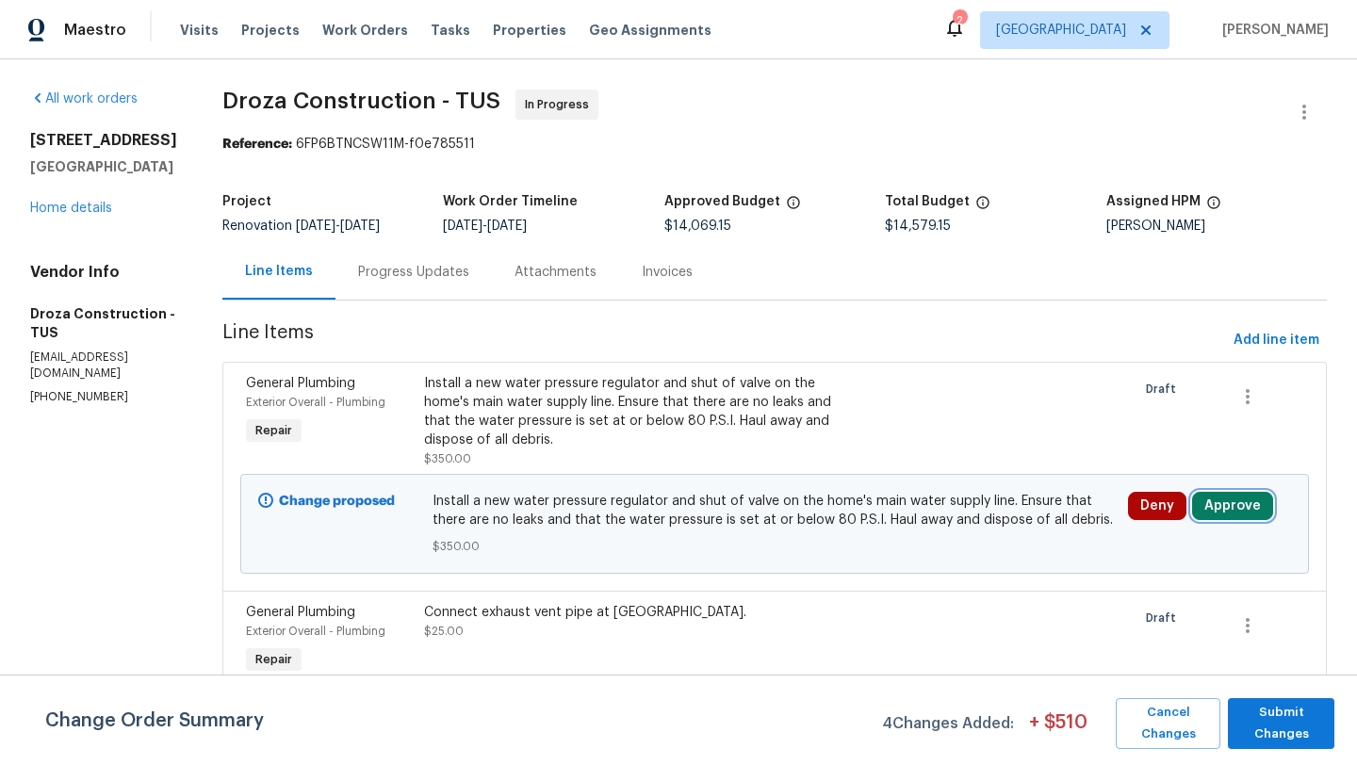
click at [1237, 500] on button "Approve" at bounding box center [1232, 506] width 81 height 28
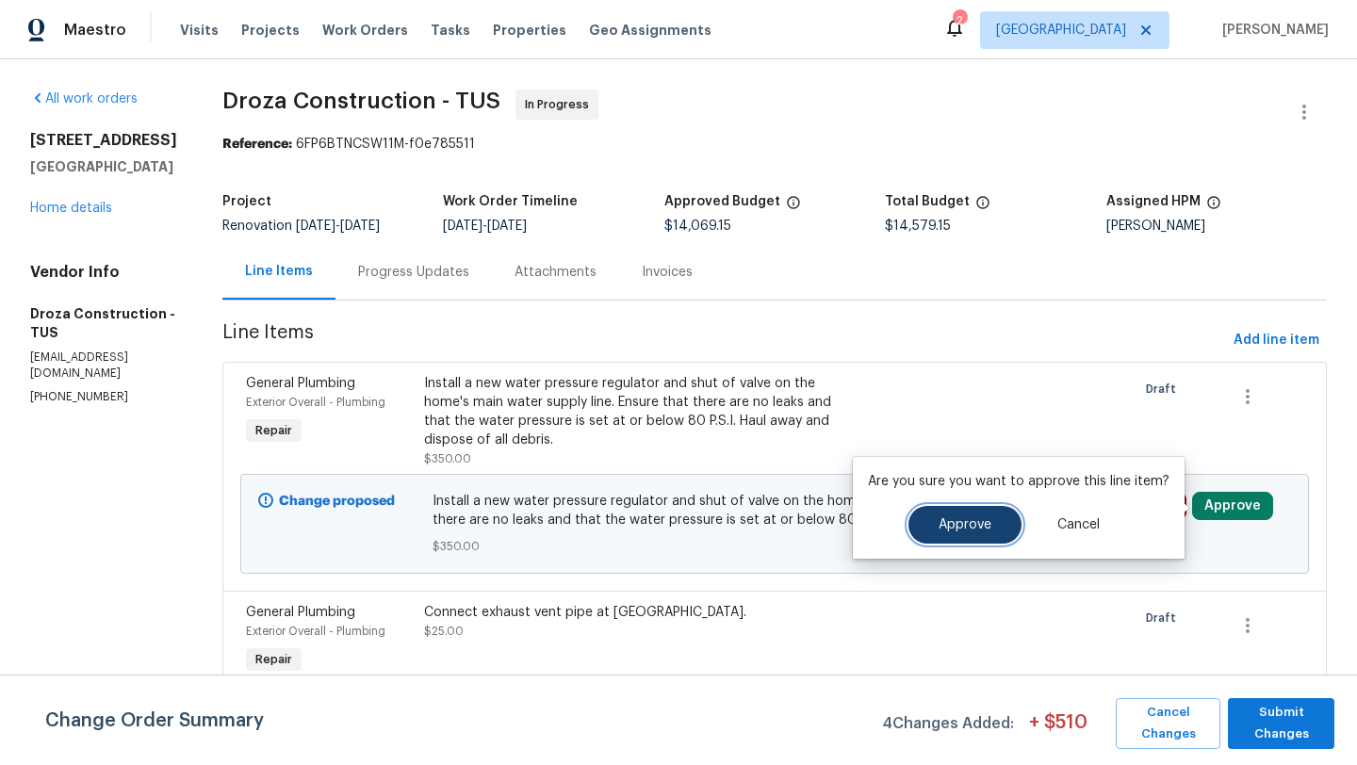
click at [1003, 534] on button "Approve" at bounding box center [964, 525] width 113 height 38
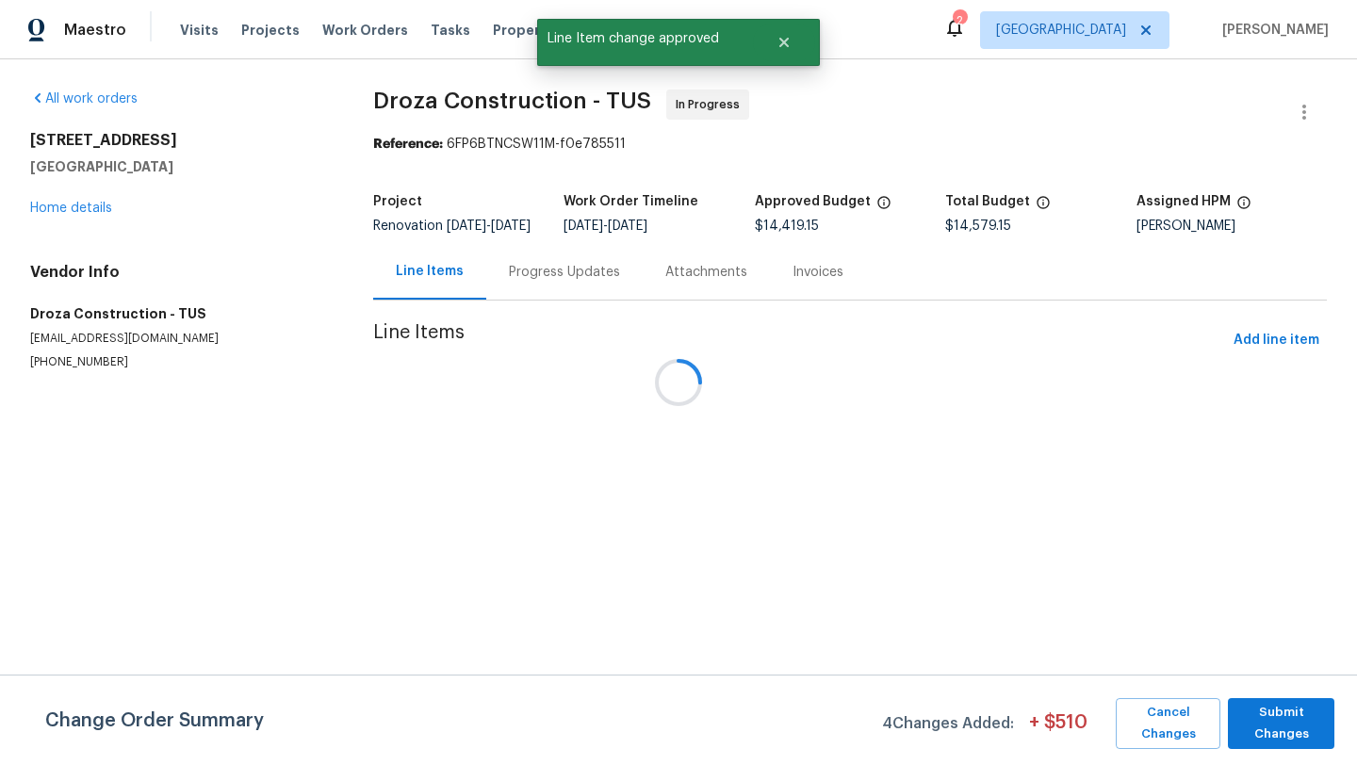
scroll to position [0, 0]
click at [1234, 357] on div at bounding box center [678, 382] width 1357 height 765
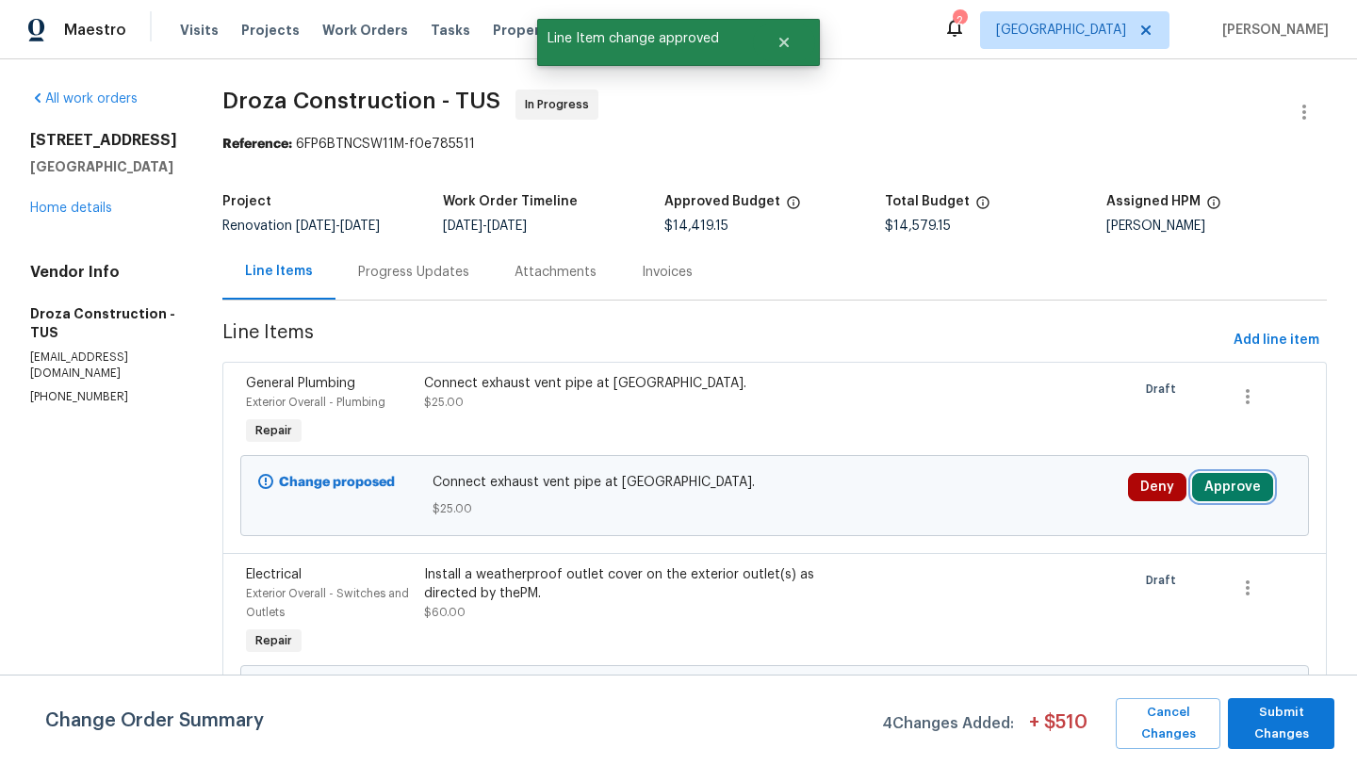
click at [1246, 488] on button "Approve" at bounding box center [1232, 487] width 81 height 28
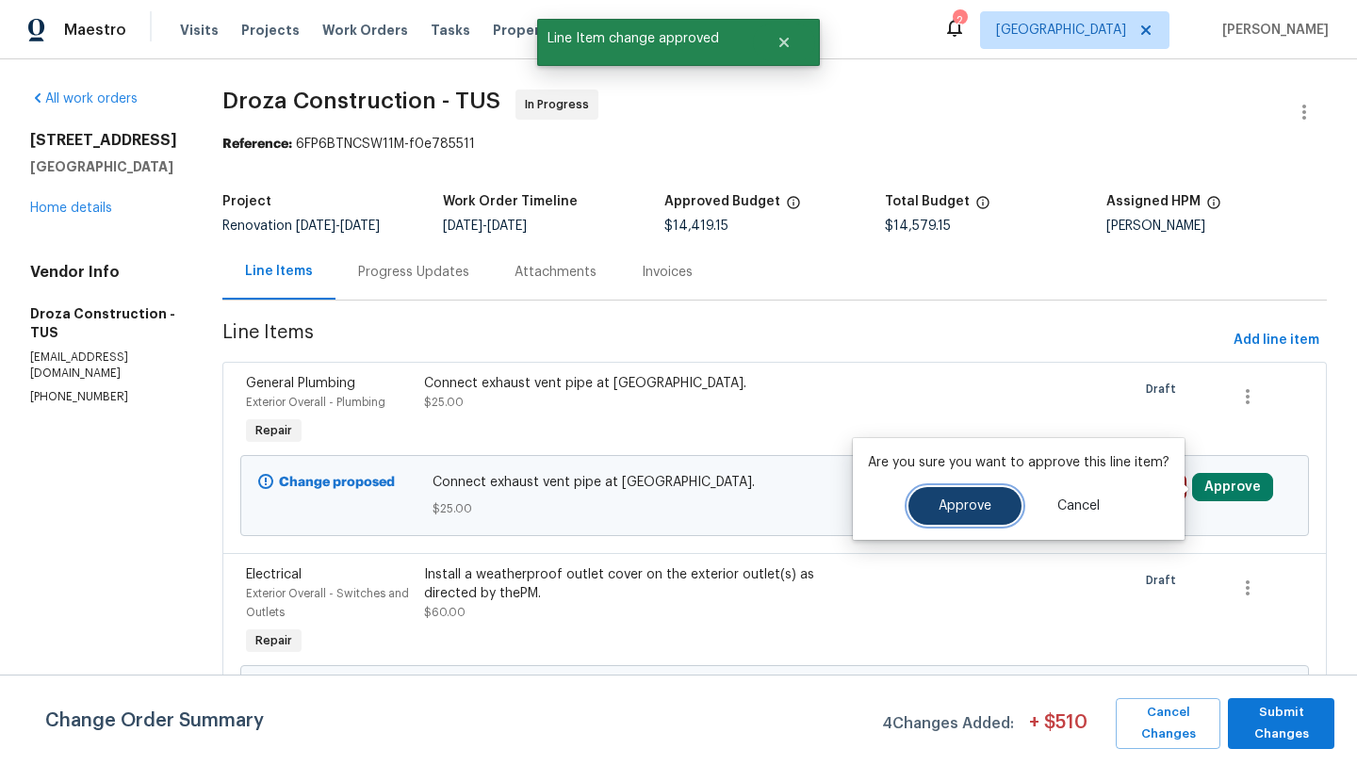
click at [968, 510] on span "Approve" at bounding box center [964, 506] width 53 height 14
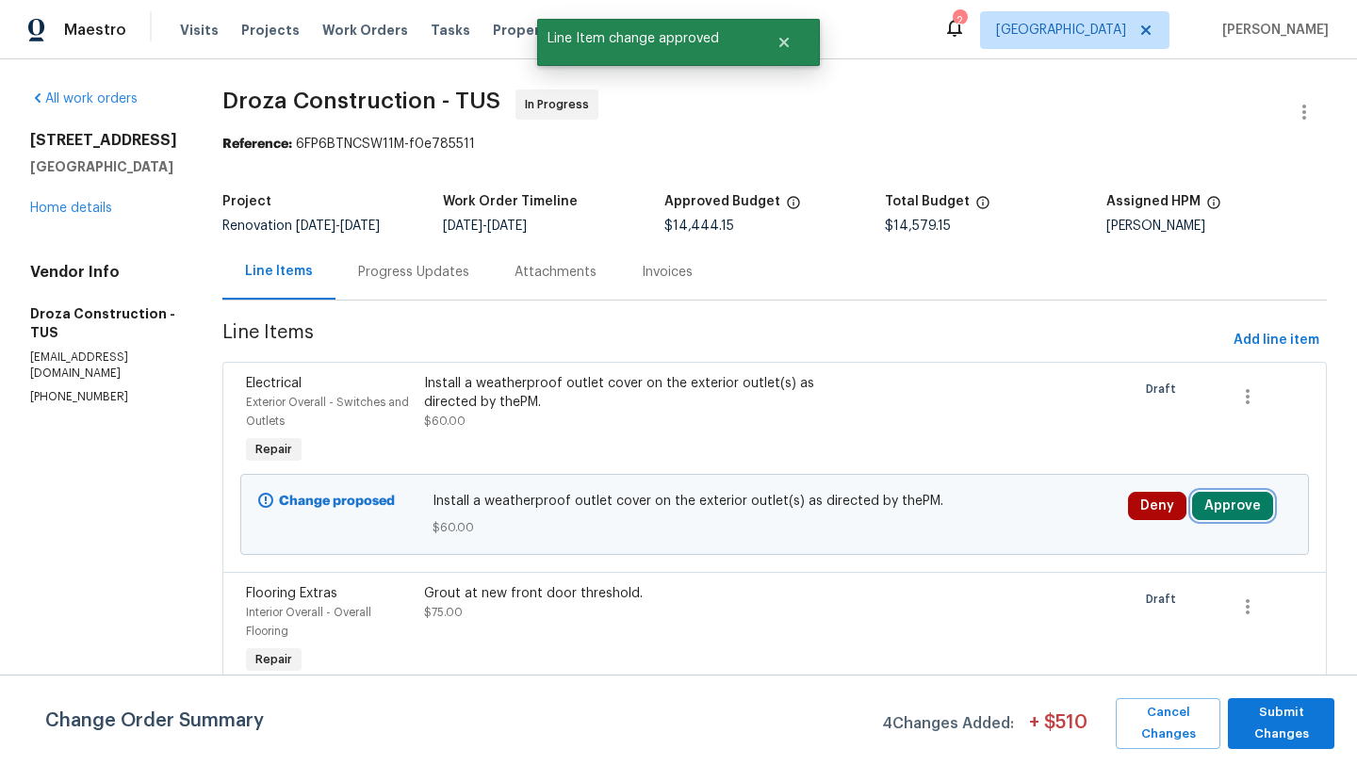
click at [1233, 514] on button "Approve" at bounding box center [1232, 506] width 81 height 28
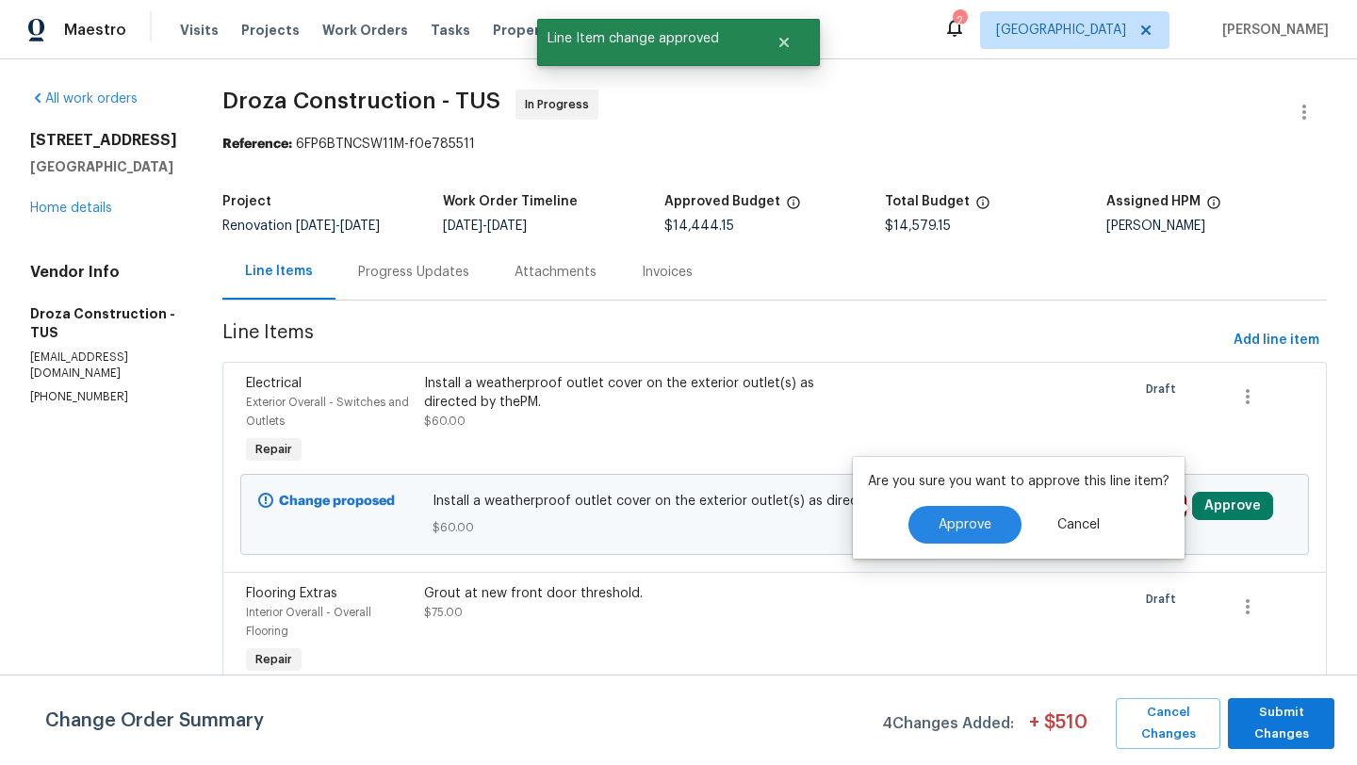
click at [977, 545] on div "Are you sure you want to approve this line item? Approve Cancel" at bounding box center [1019, 508] width 332 height 102
click at [975, 525] on span "Approve" at bounding box center [964, 525] width 53 height 14
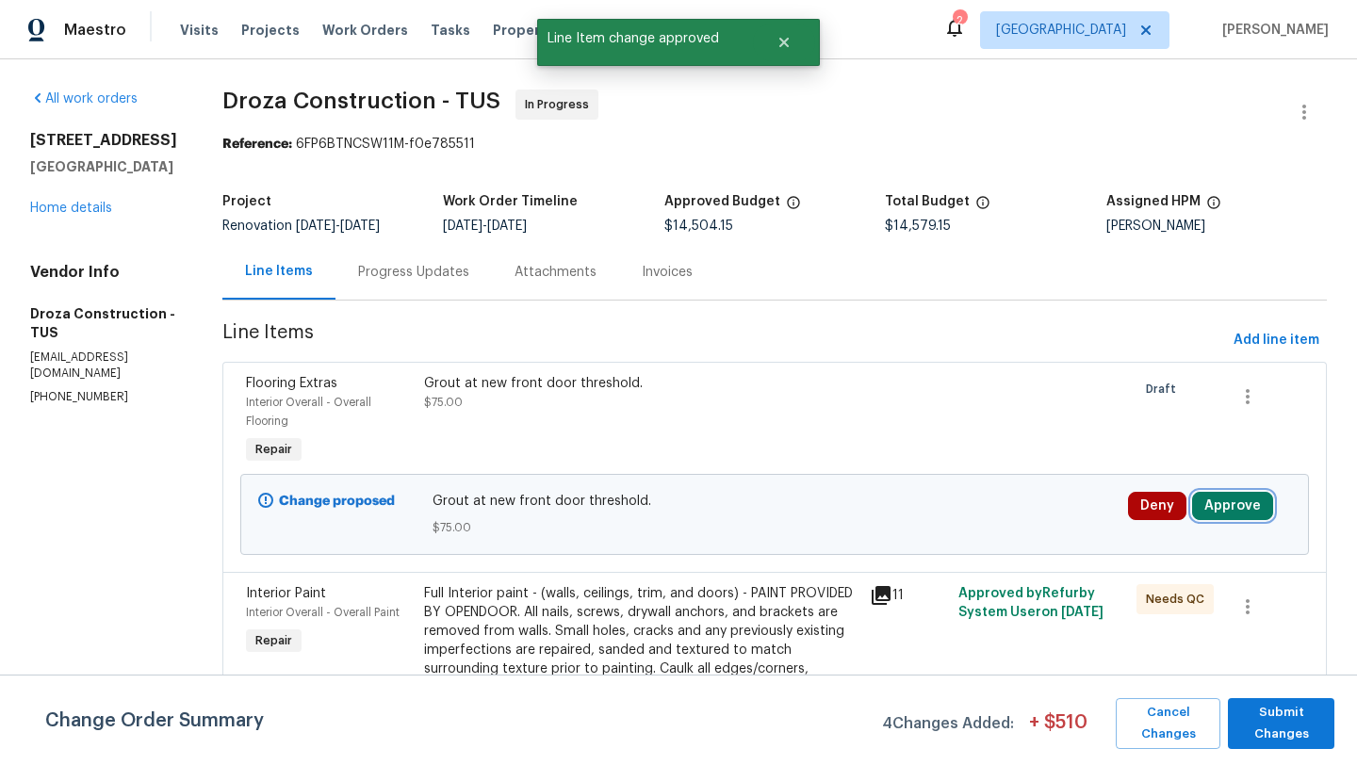
click at [1234, 506] on button "Approve" at bounding box center [1232, 506] width 81 height 28
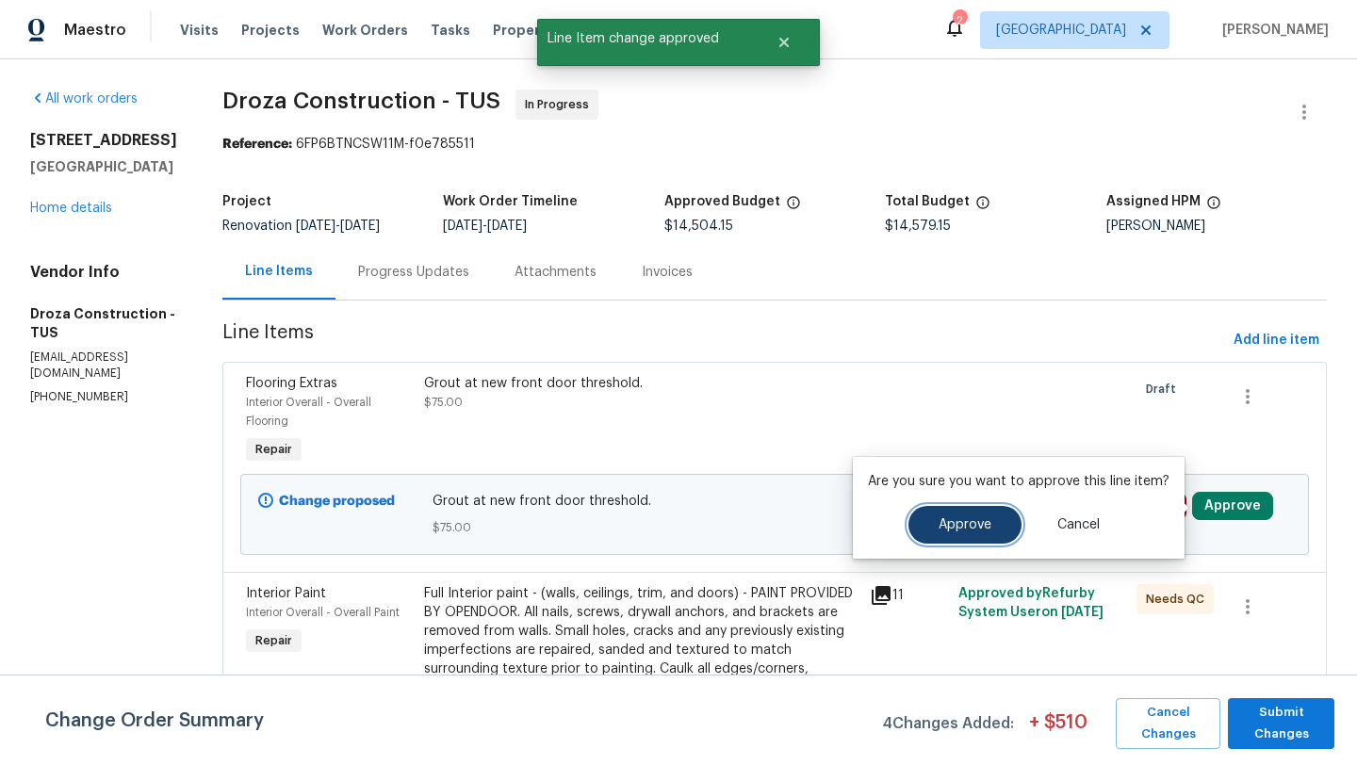
click at [1005, 513] on button "Approve" at bounding box center [964, 525] width 113 height 38
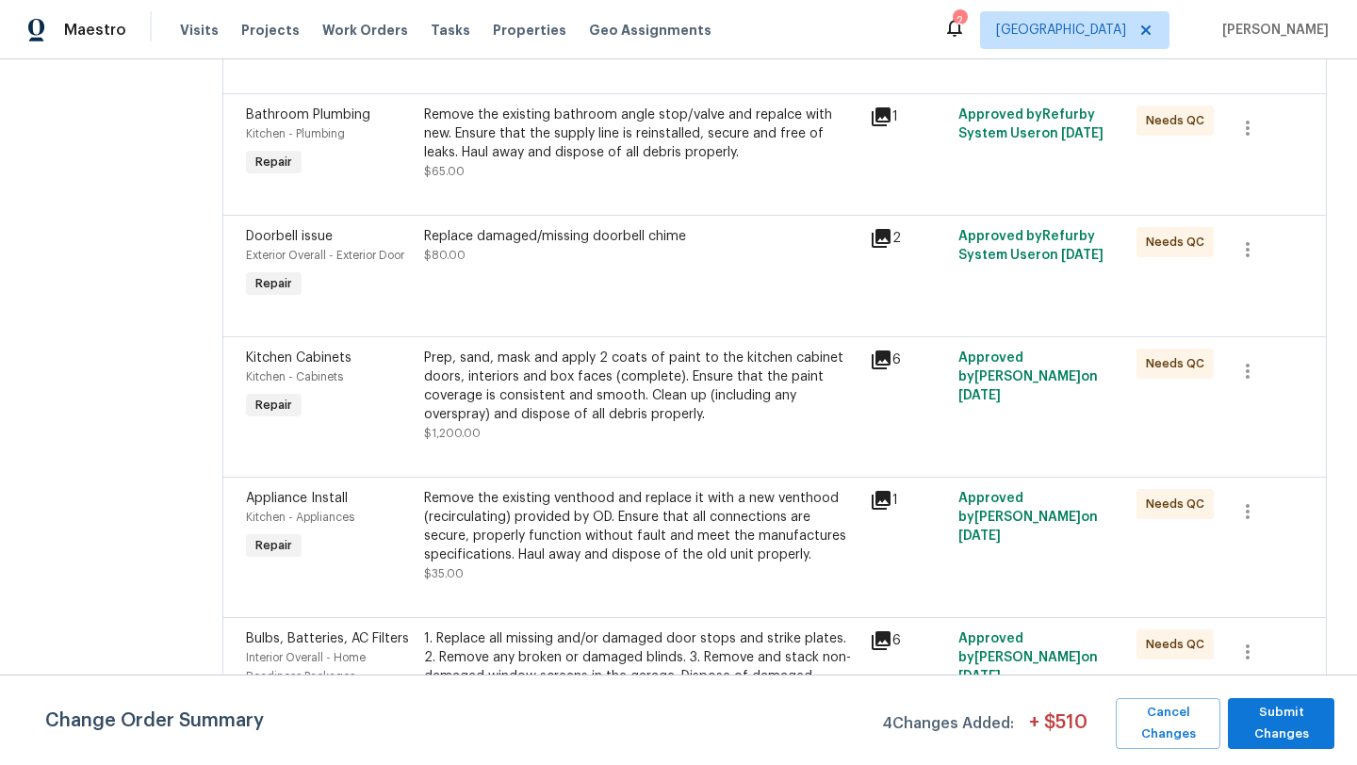
scroll to position [3198, 0]
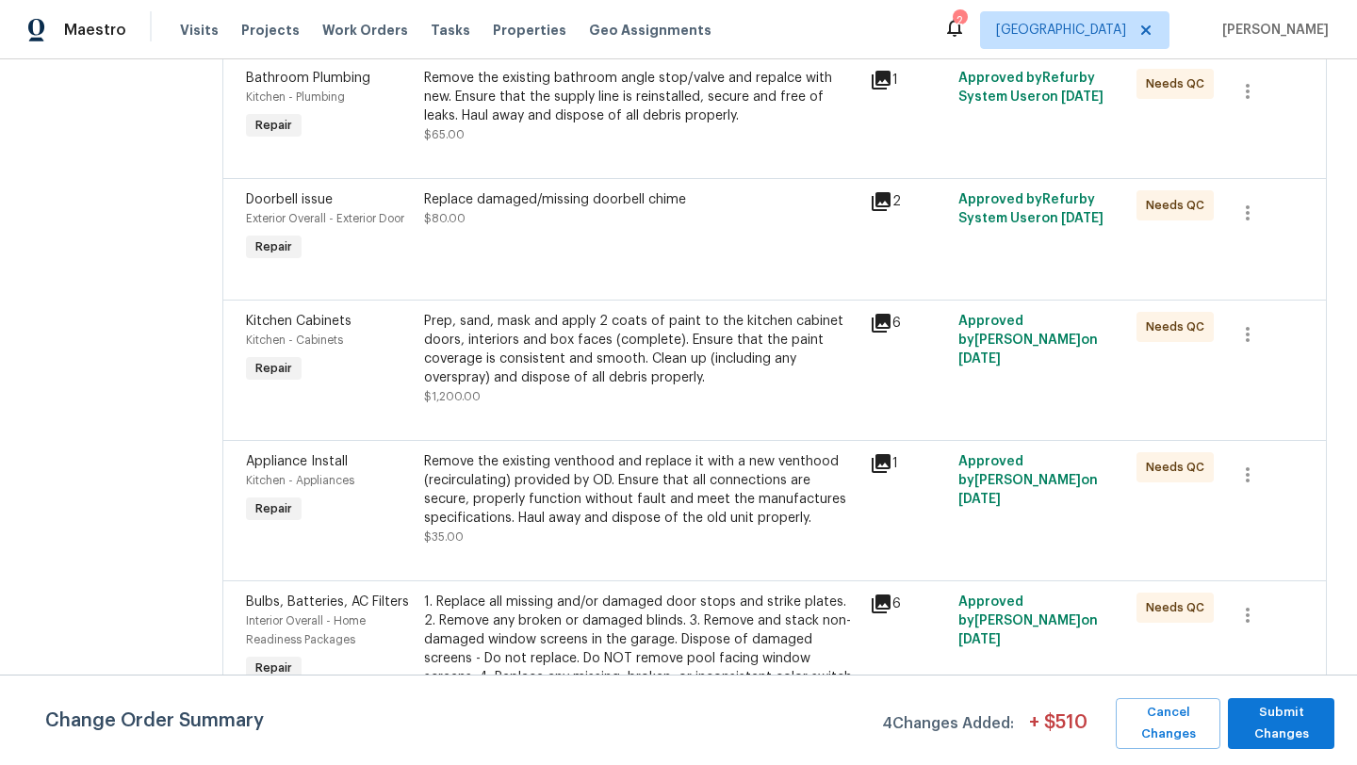
click at [630, 387] on div "Prep, sand, mask and apply 2 coats of paint to the kitchen cabinet doors, inter…" at bounding box center [641, 349] width 434 height 75
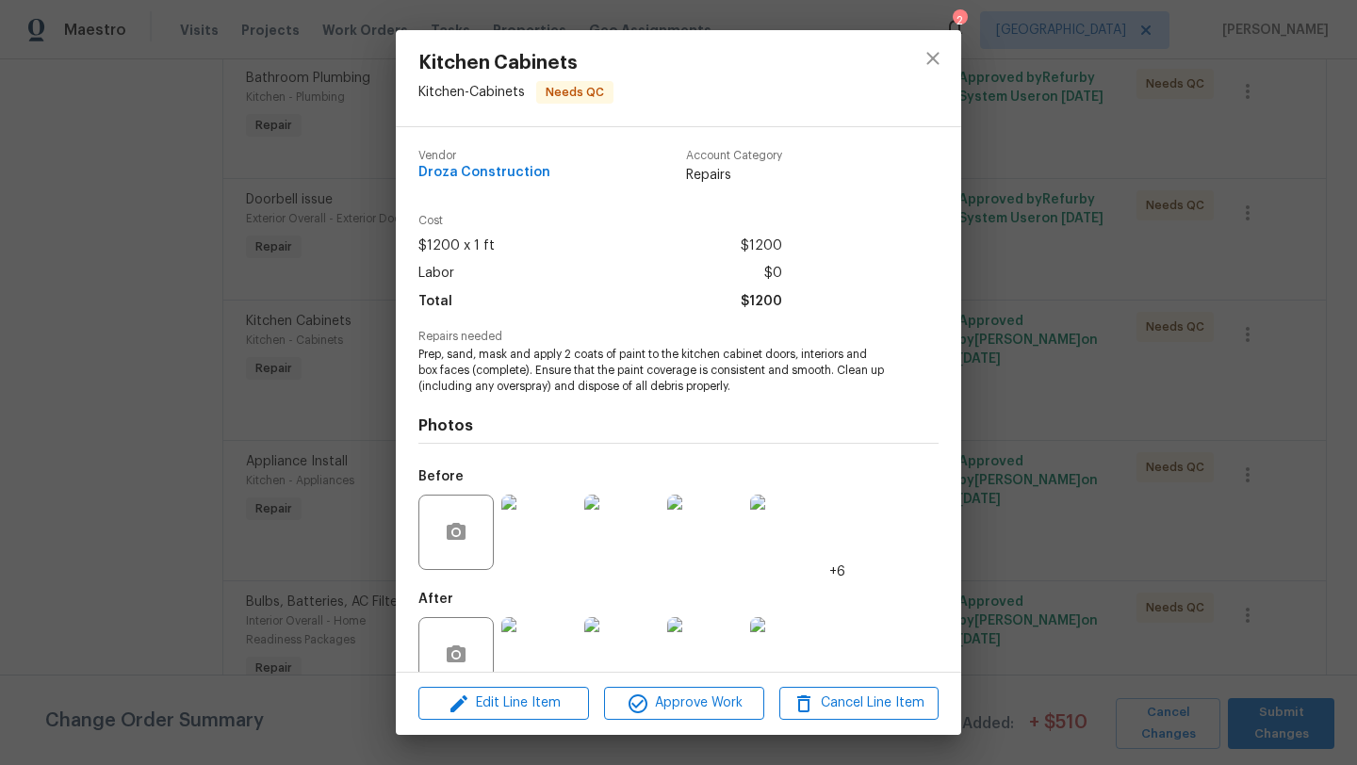
scroll to position [41, 0]
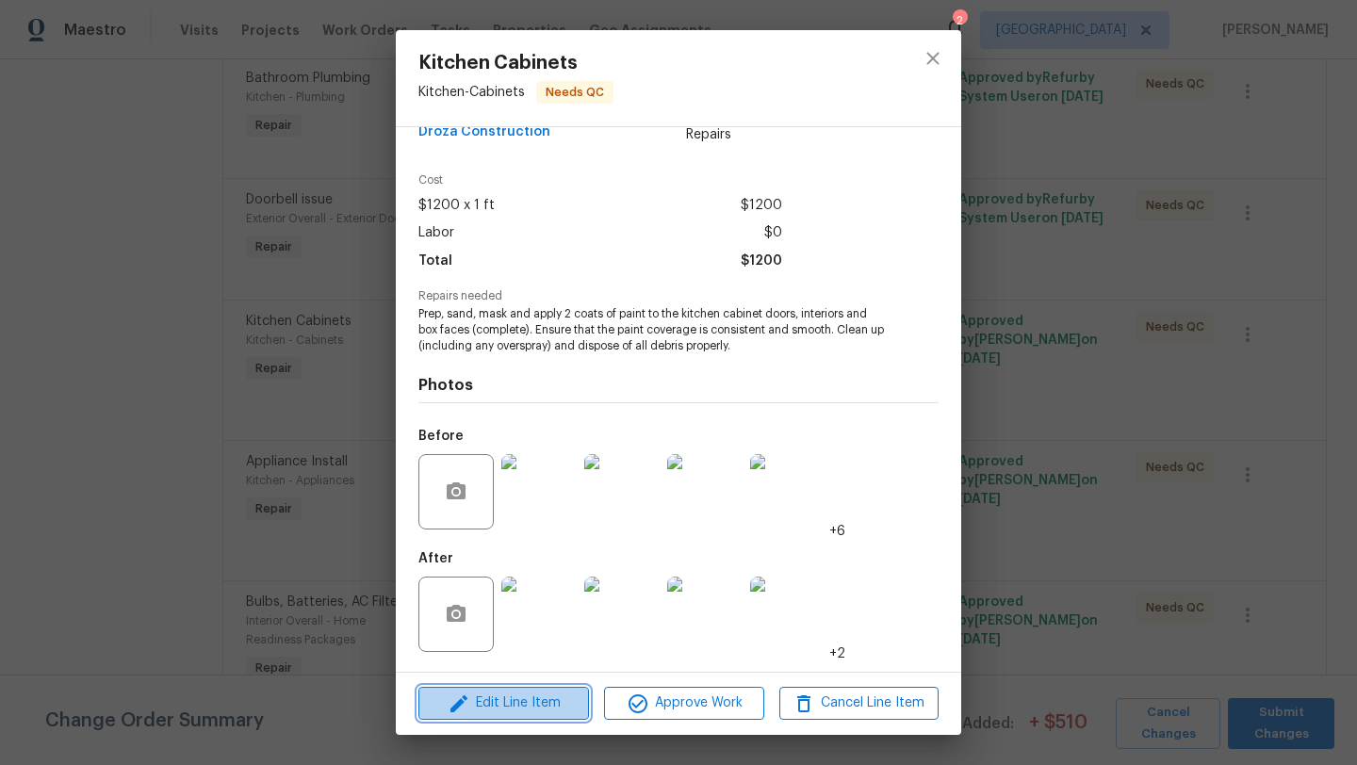
click at [514, 705] on span "Edit Line Item" at bounding box center [503, 704] width 159 height 24
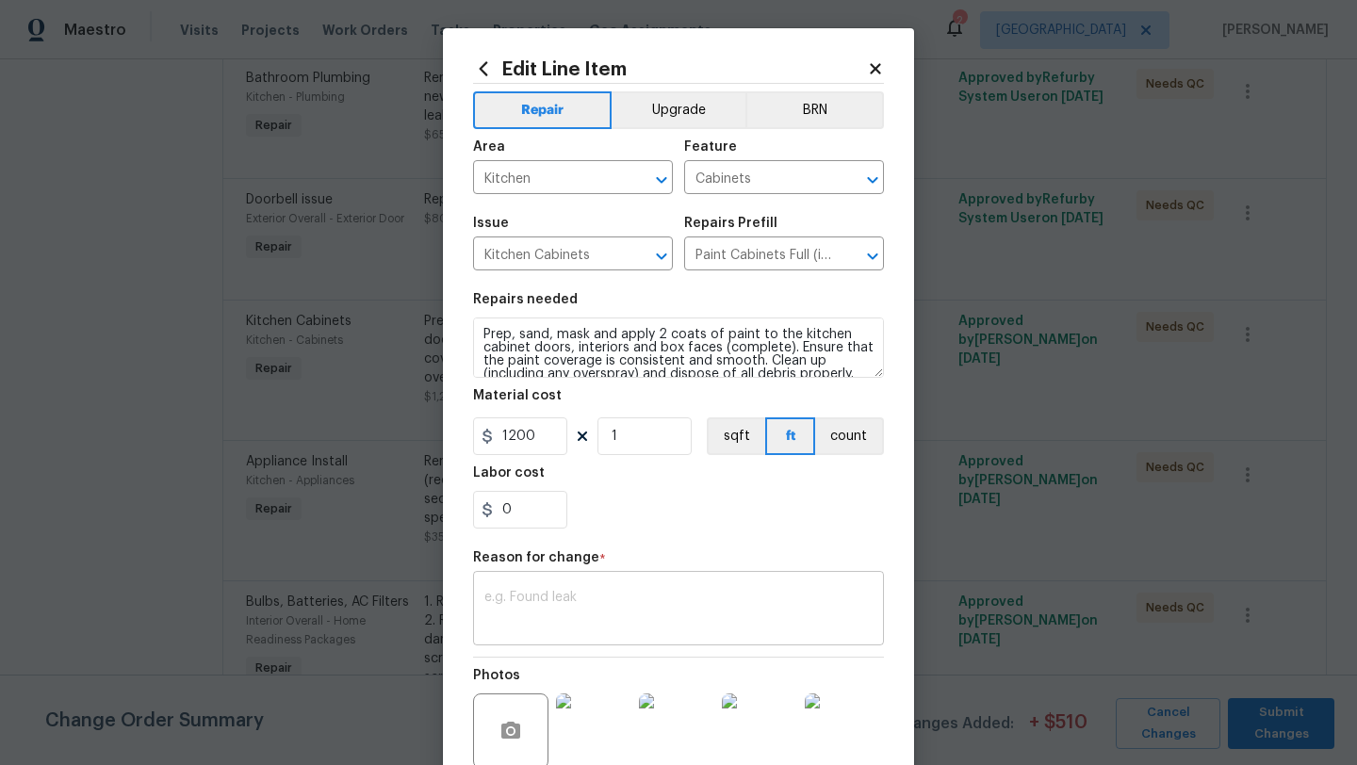
click at [617, 597] on textarea at bounding box center [678, 611] width 388 height 40
type textarea "a"
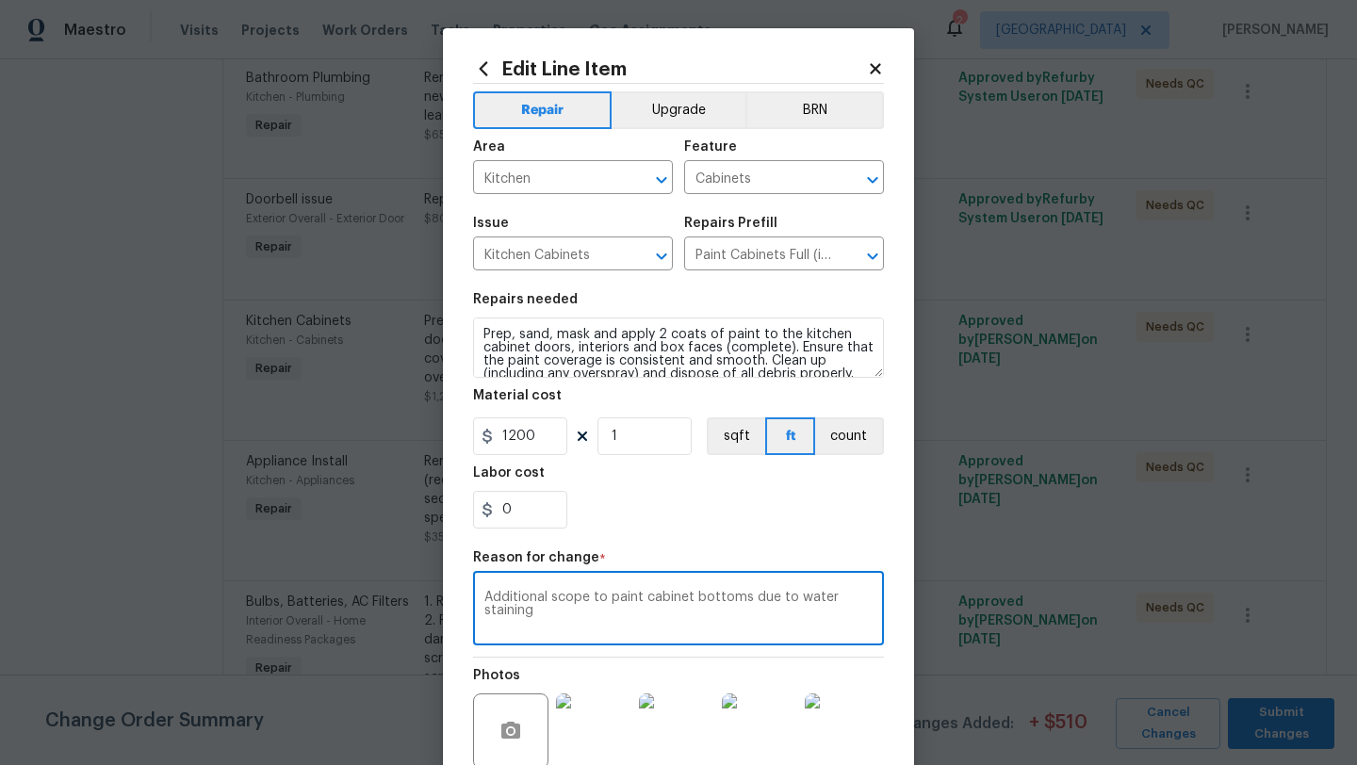
type textarea "Additional scope to paint cabinet bottoms due to water staining"
click at [518, 510] on input "0" at bounding box center [520, 510] width 94 height 38
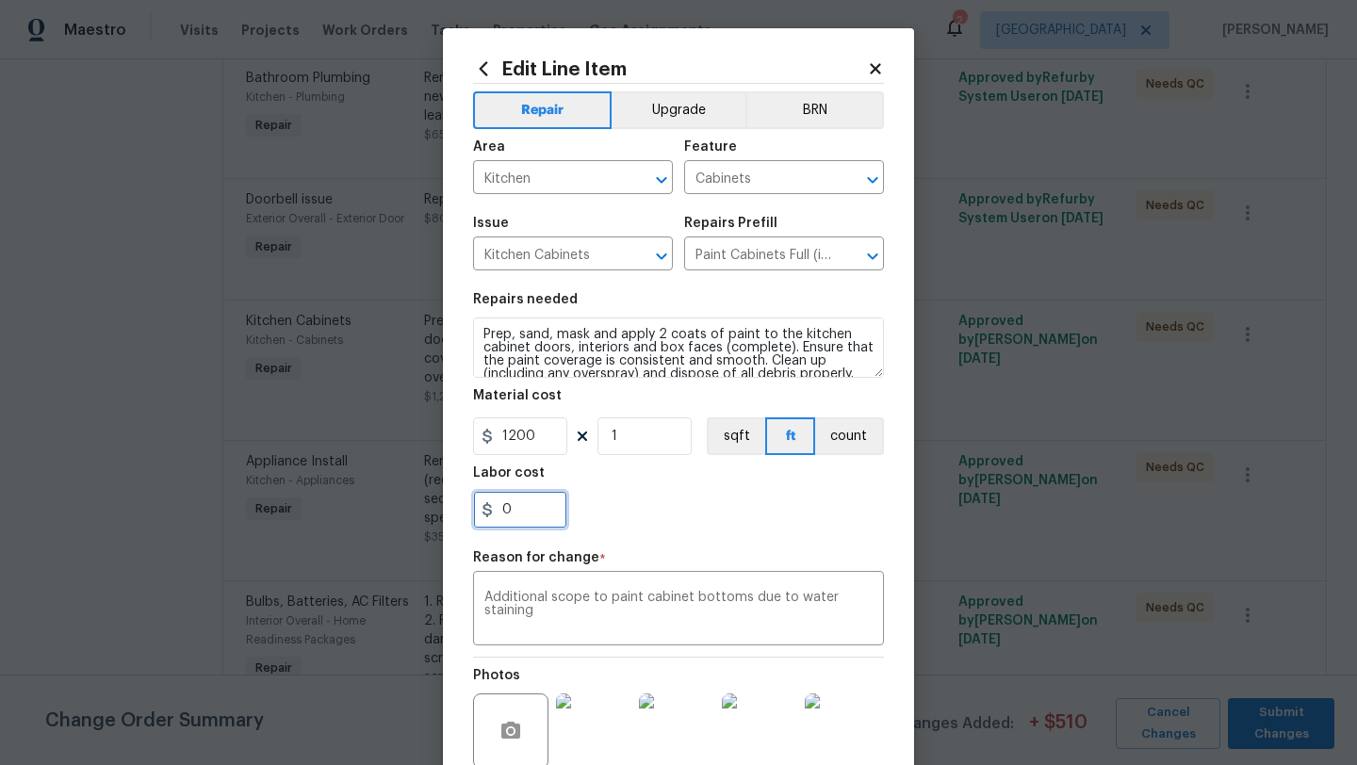
click at [518, 510] on input "0" at bounding box center [520, 510] width 94 height 38
type input "150"
click at [696, 531] on section "Repairs needed Prep, sand, mask and apply 2 coats of paint to the kitchen cabin…" at bounding box center [678, 411] width 411 height 258
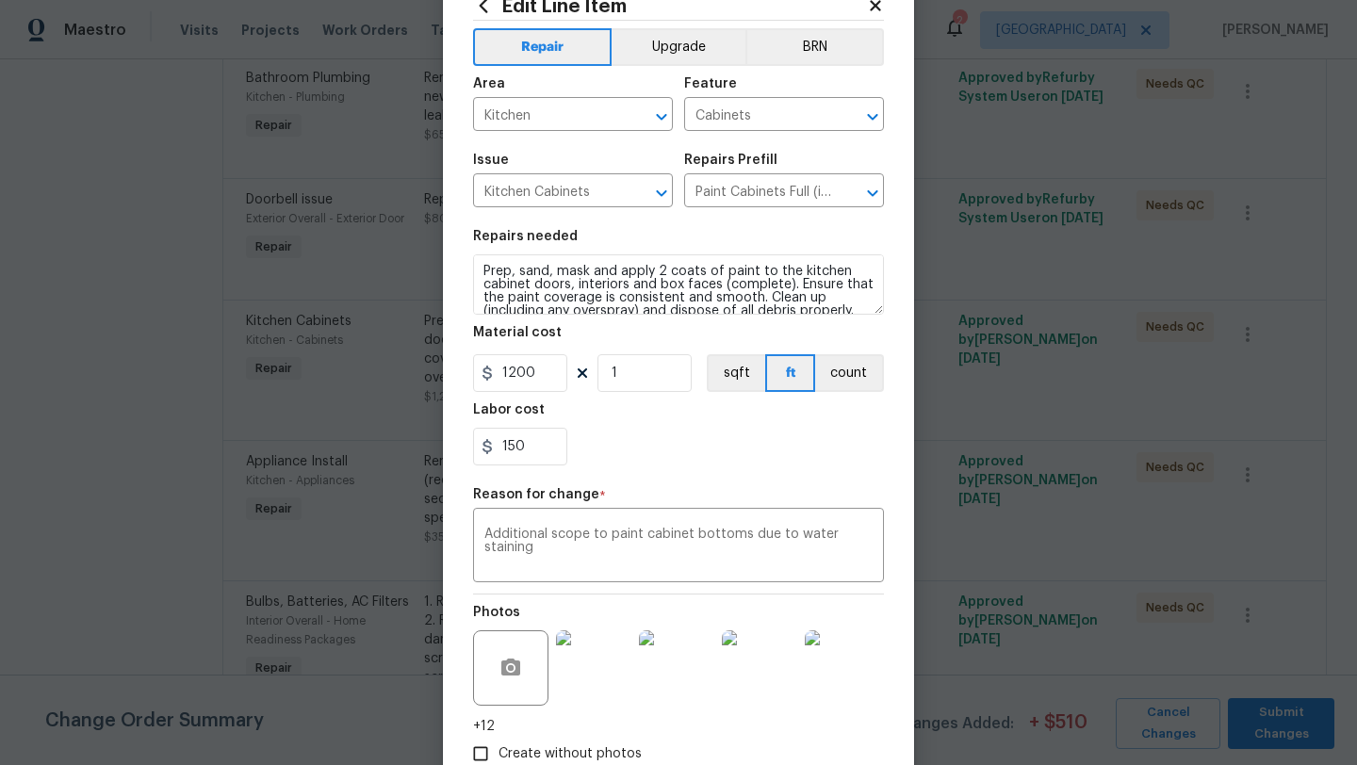
scroll to position [183, 0]
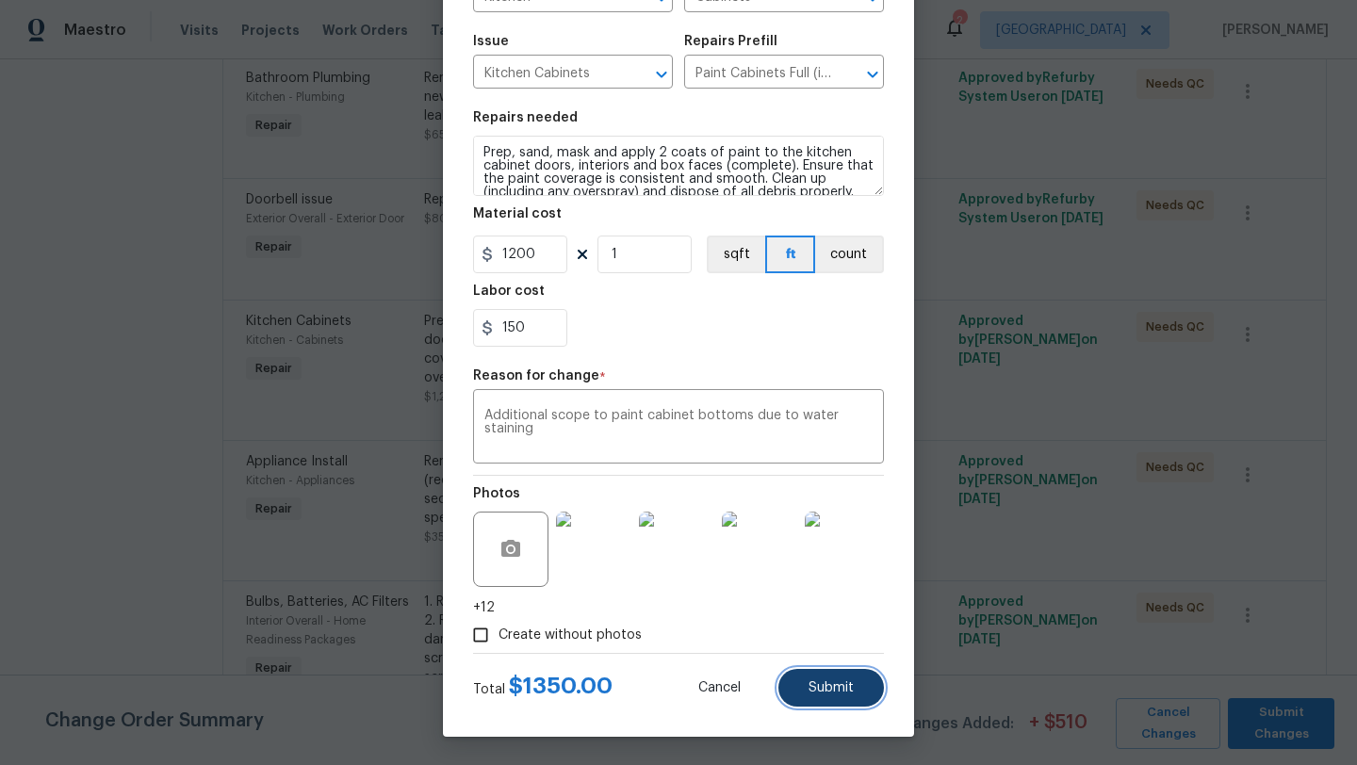
click at [855, 689] on button "Submit" at bounding box center [831, 688] width 106 height 38
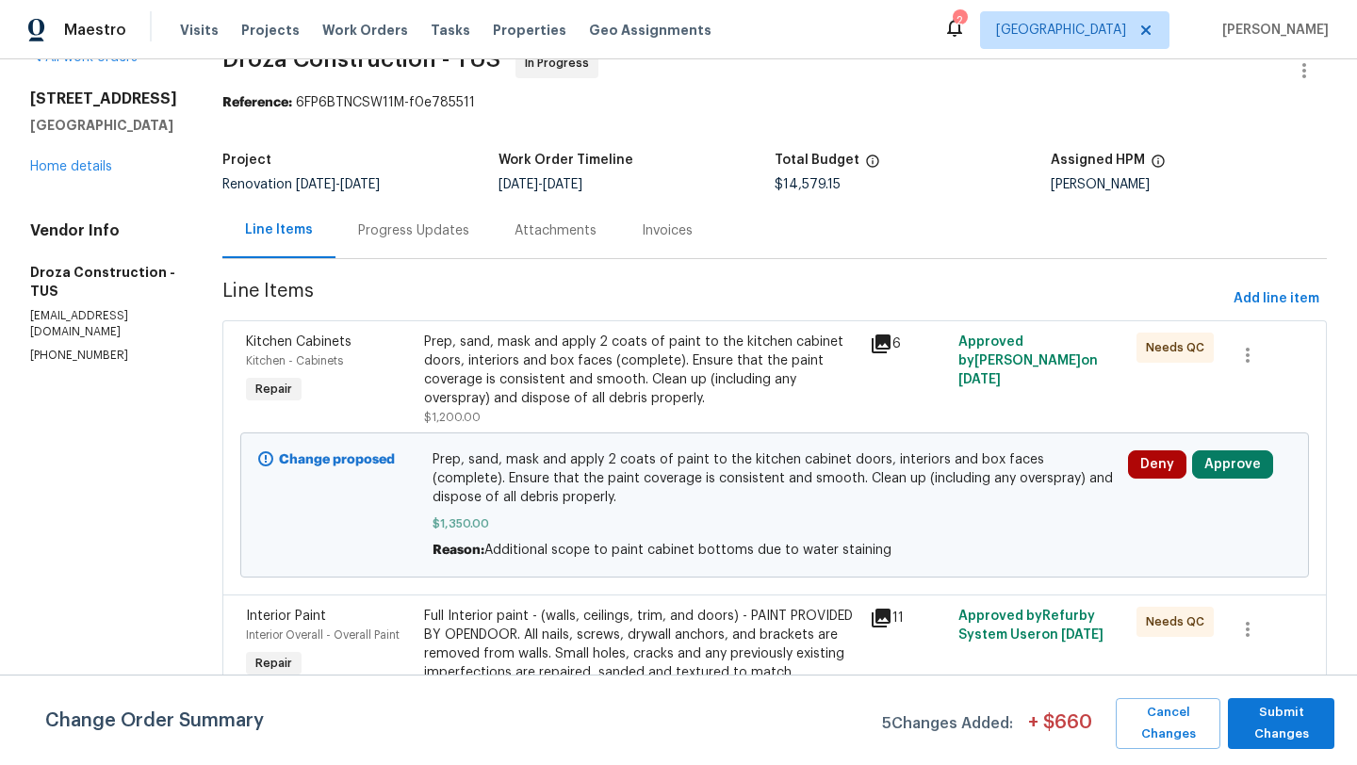
scroll to position [46, 0]
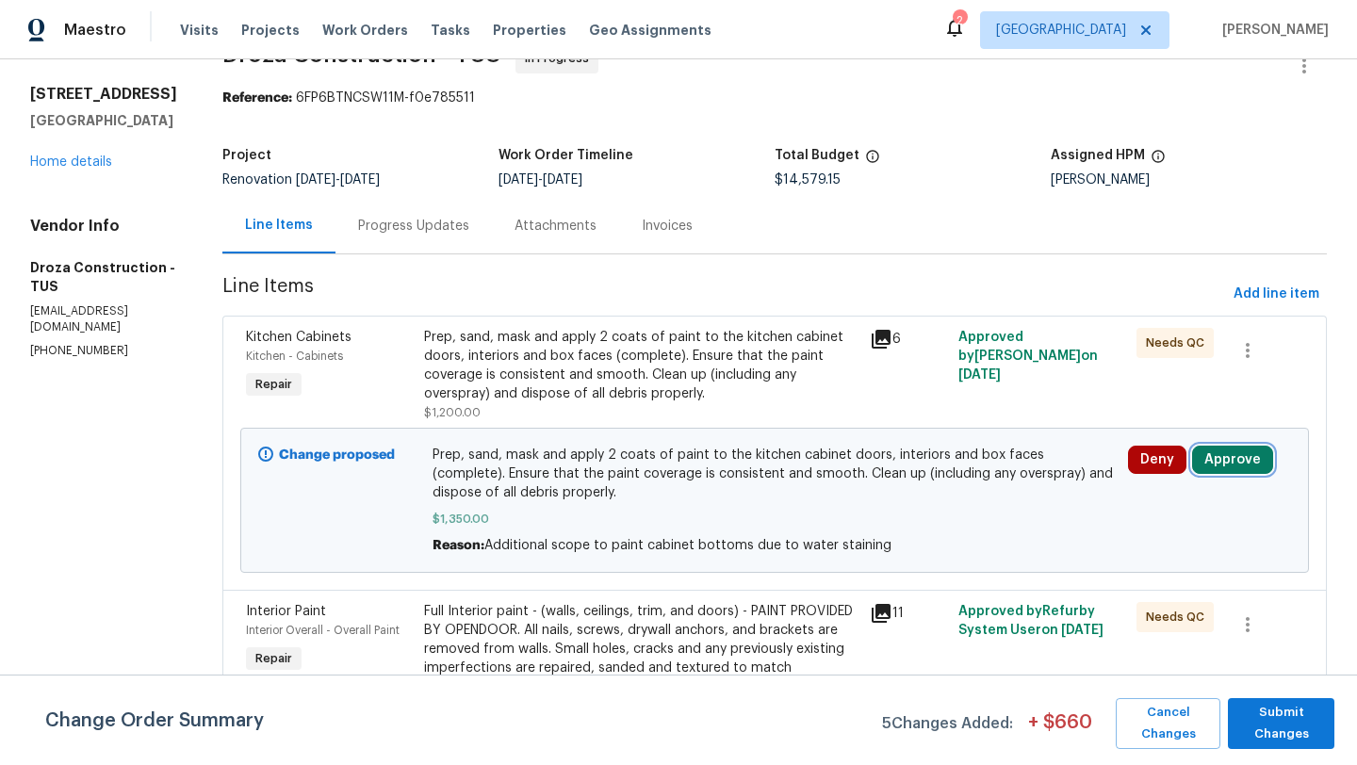
click at [1254, 461] on button "Approve" at bounding box center [1232, 460] width 81 height 28
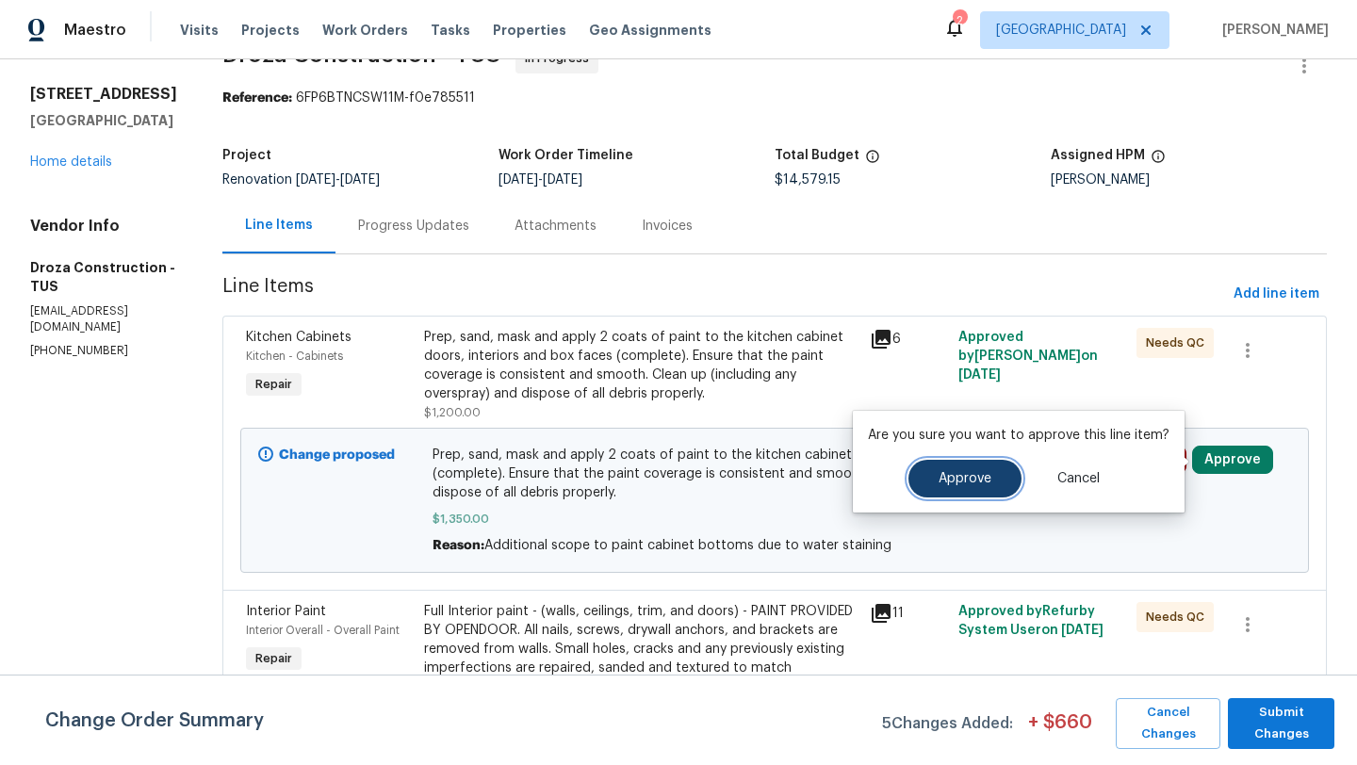
click at [944, 485] on button "Approve" at bounding box center [964, 479] width 113 height 38
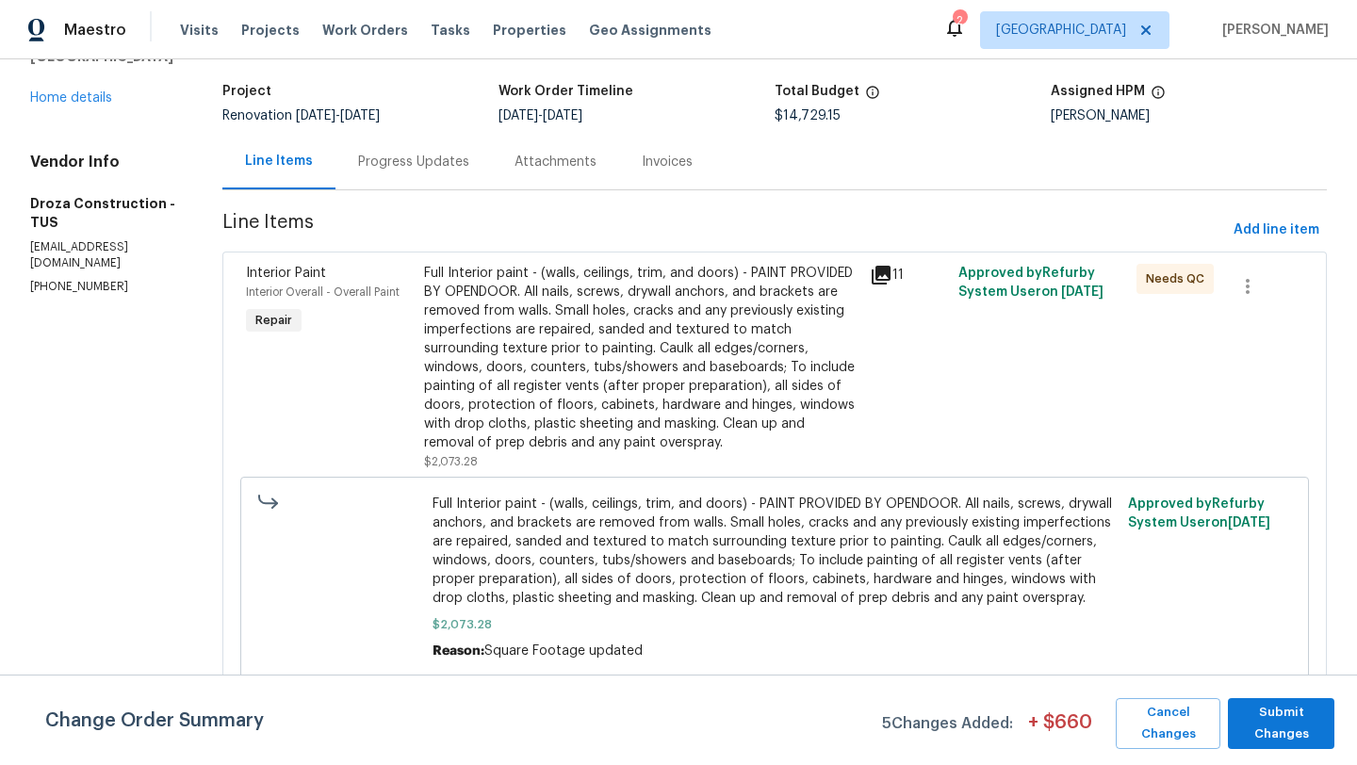
scroll to position [0, 0]
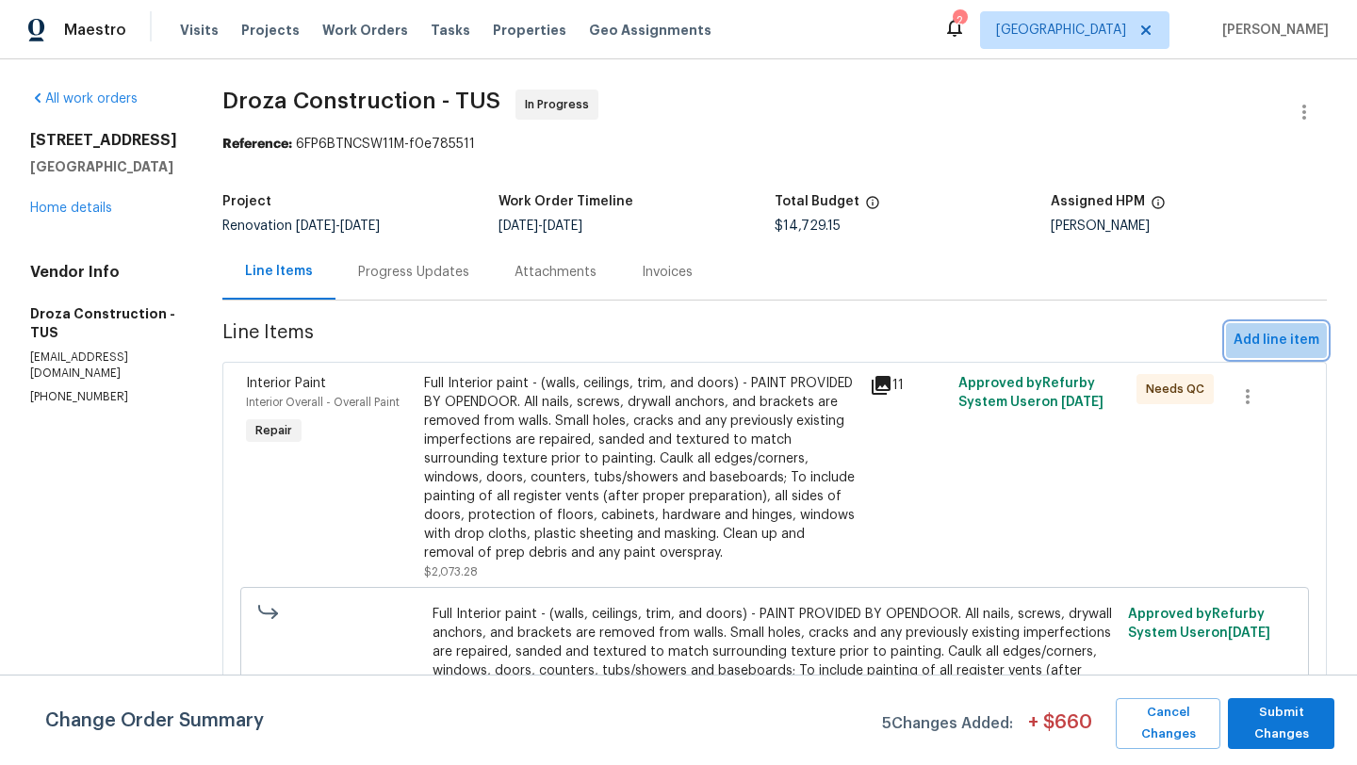
click at [1278, 348] on span "Add line item" at bounding box center [1276, 341] width 86 height 24
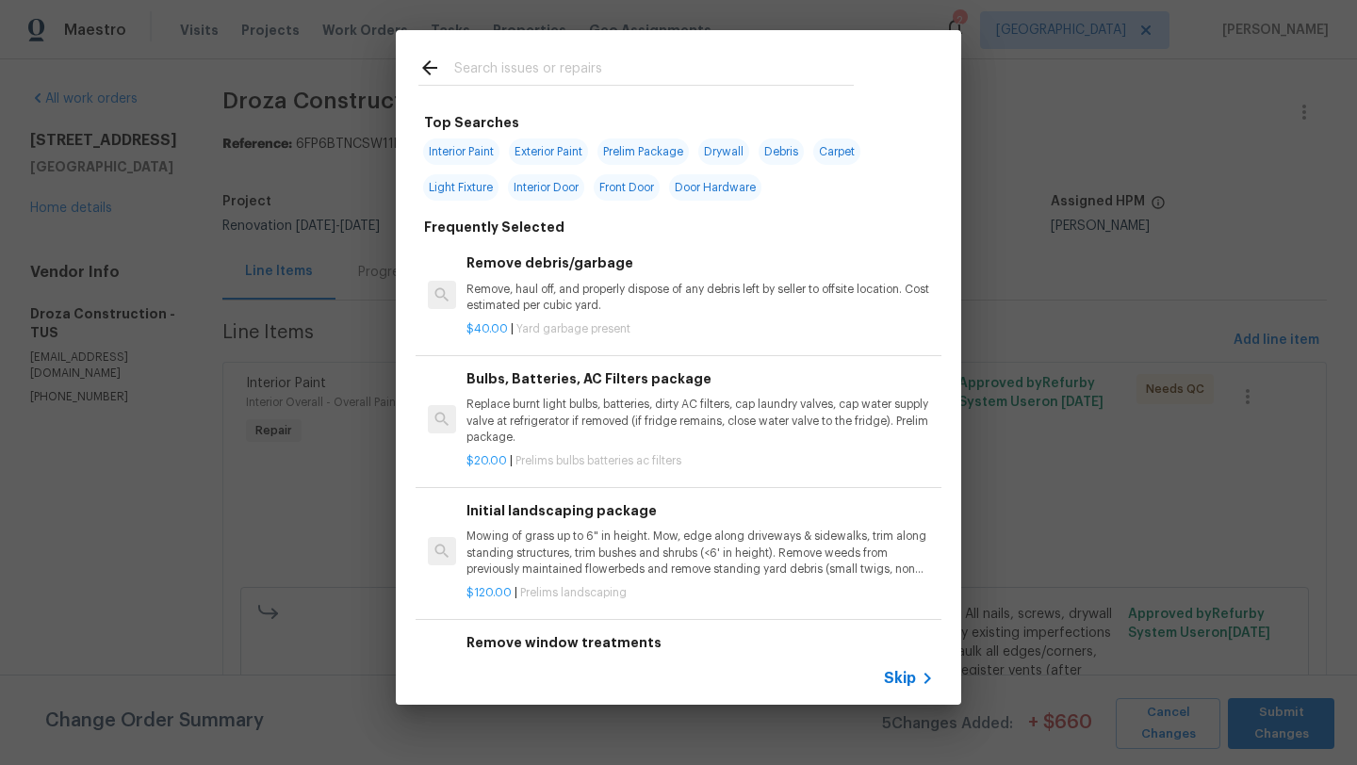
click at [637, 67] on input "text" at bounding box center [654, 71] width 400 height 28
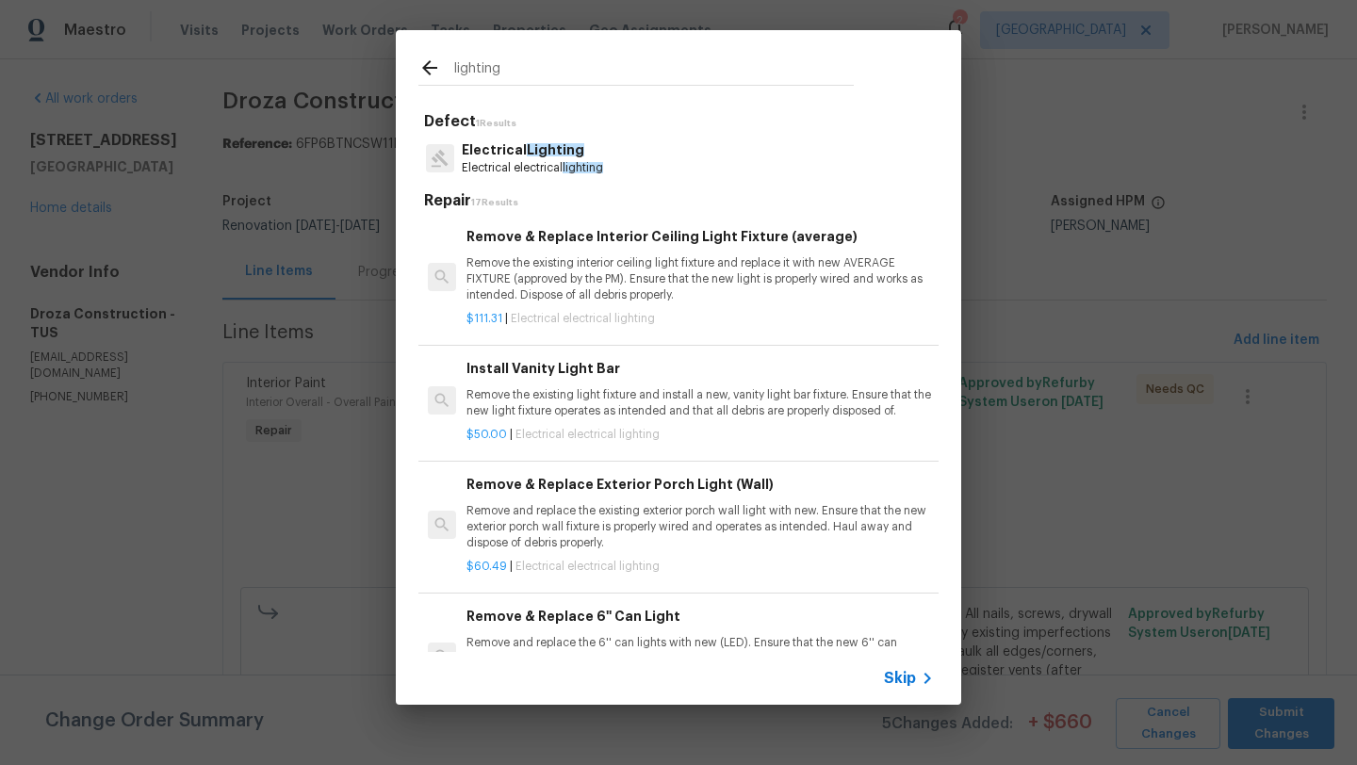
type input "lighting"
click at [563, 156] on p "Electrical Lighting" at bounding box center [532, 150] width 141 height 20
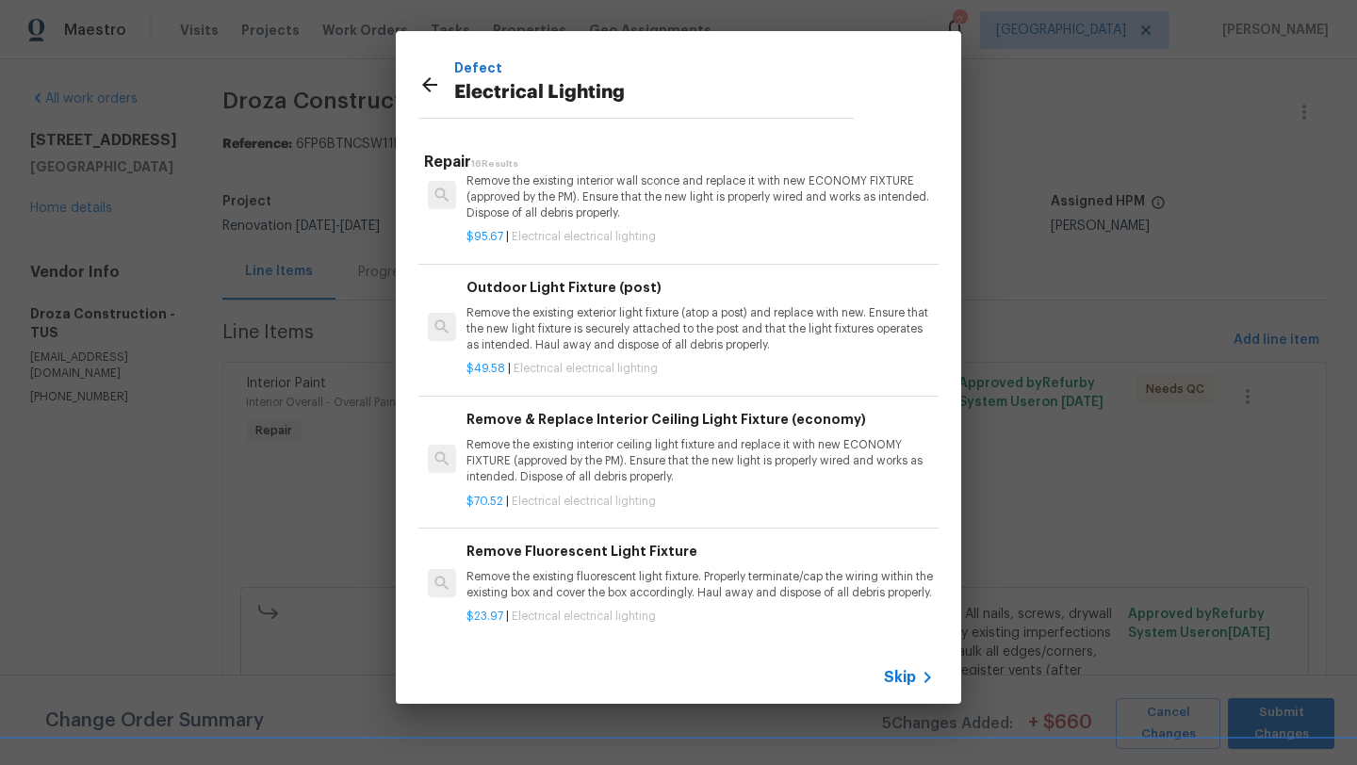
scroll to position [1532, 0]
click at [606, 437] on p "Remove the existing interior ceiling light fixture and replace it with new ECON…" at bounding box center [699, 461] width 467 height 48
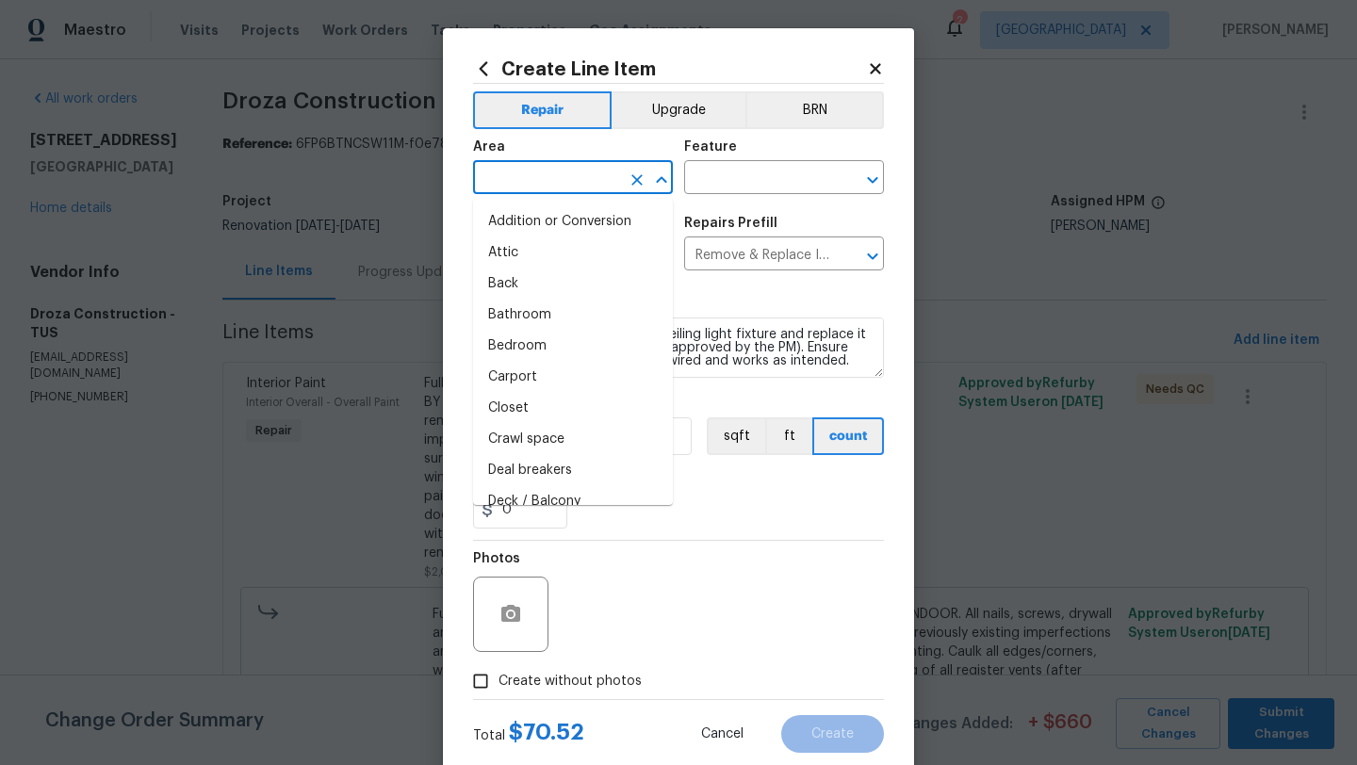
click at [590, 177] on input "text" at bounding box center [546, 179] width 147 height 29
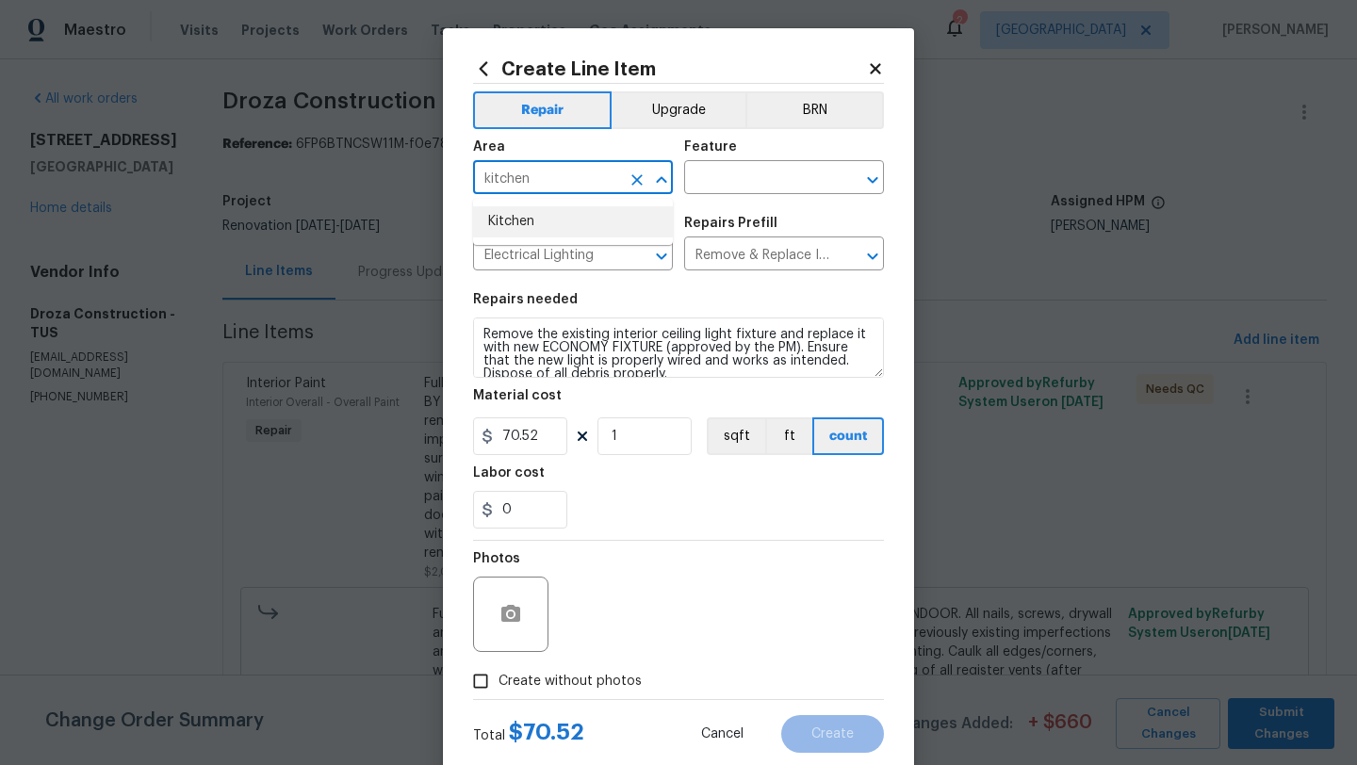
click at [536, 220] on li "Kitchen" at bounding box center [573, 221] width 200 height 31
type input "Kitchen"
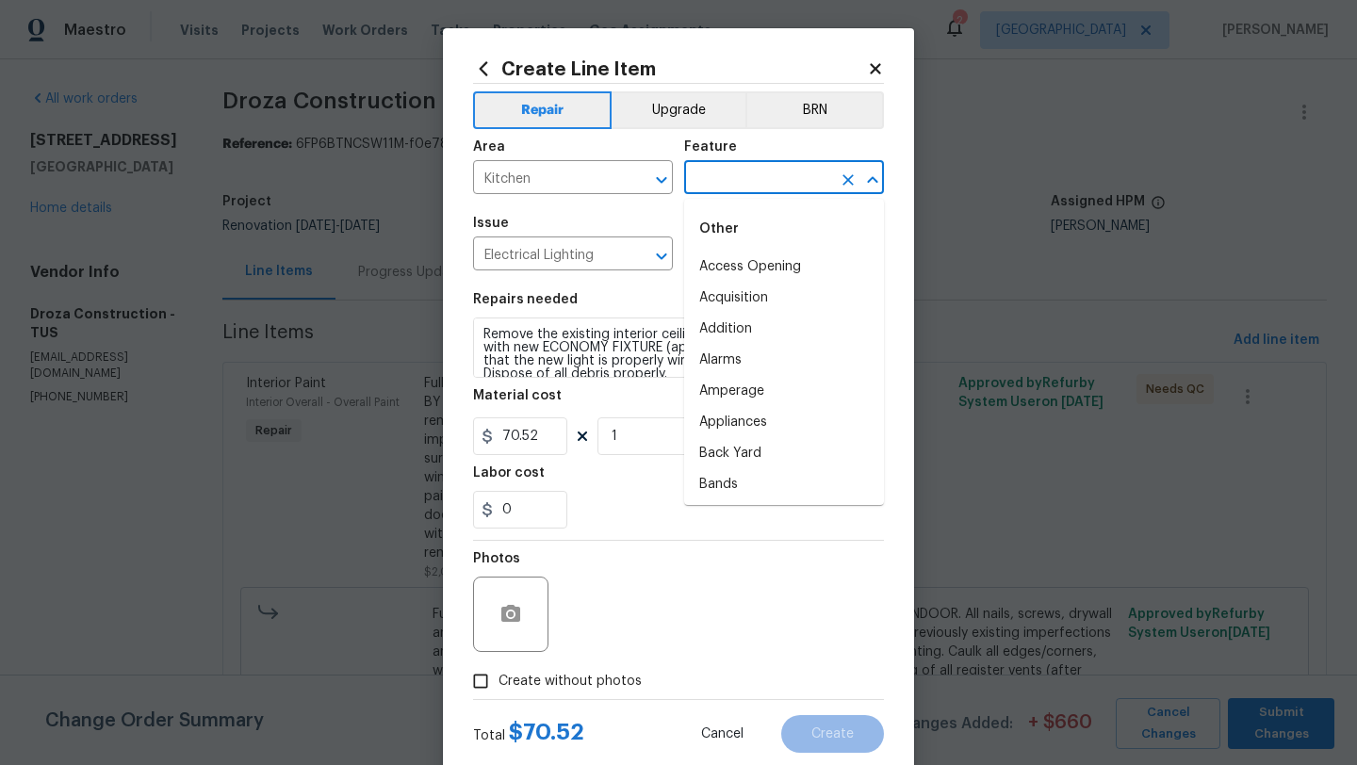
click at [756, 177] on input "text" at bounding box center [757, 179] width 147 height 29
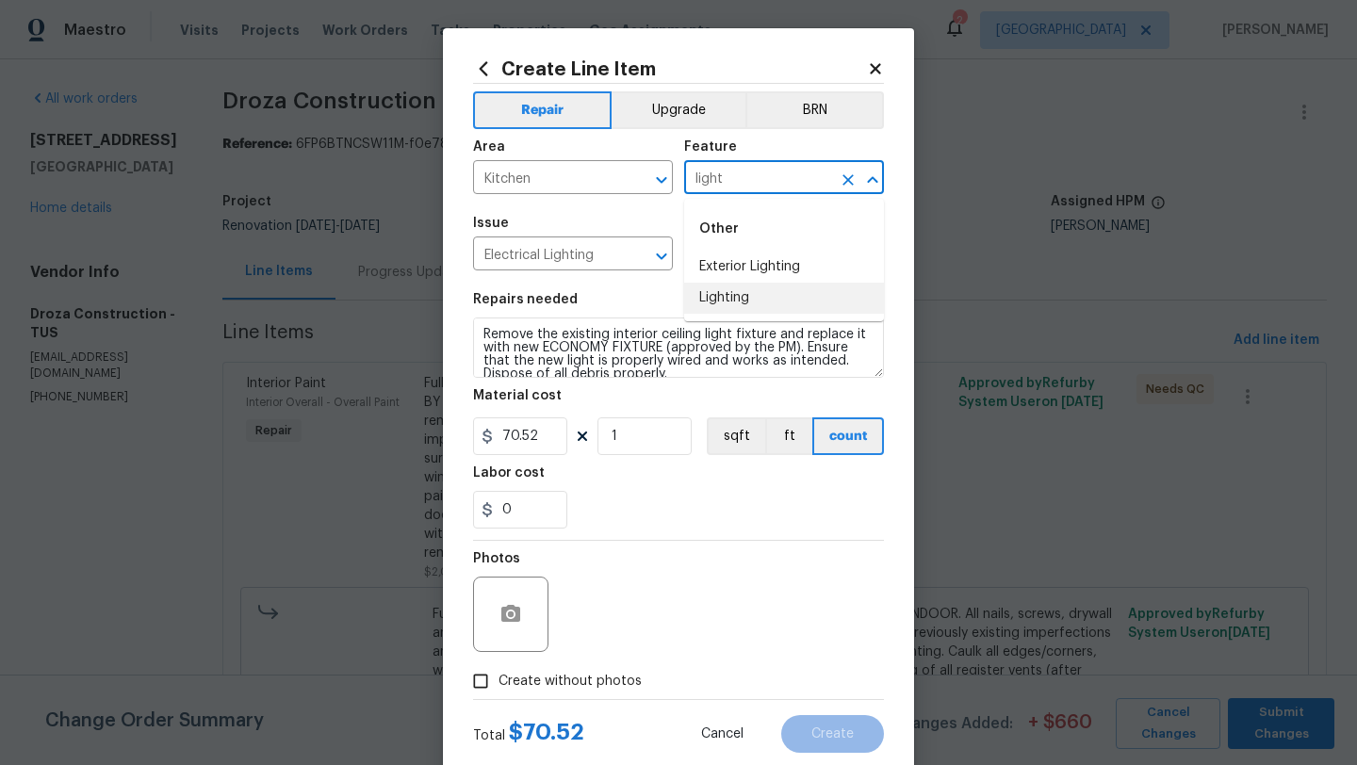
click at [752, 298] on li "Lighting" at bounding box center [784, 298] width 200 height 31
type input "Lighting"
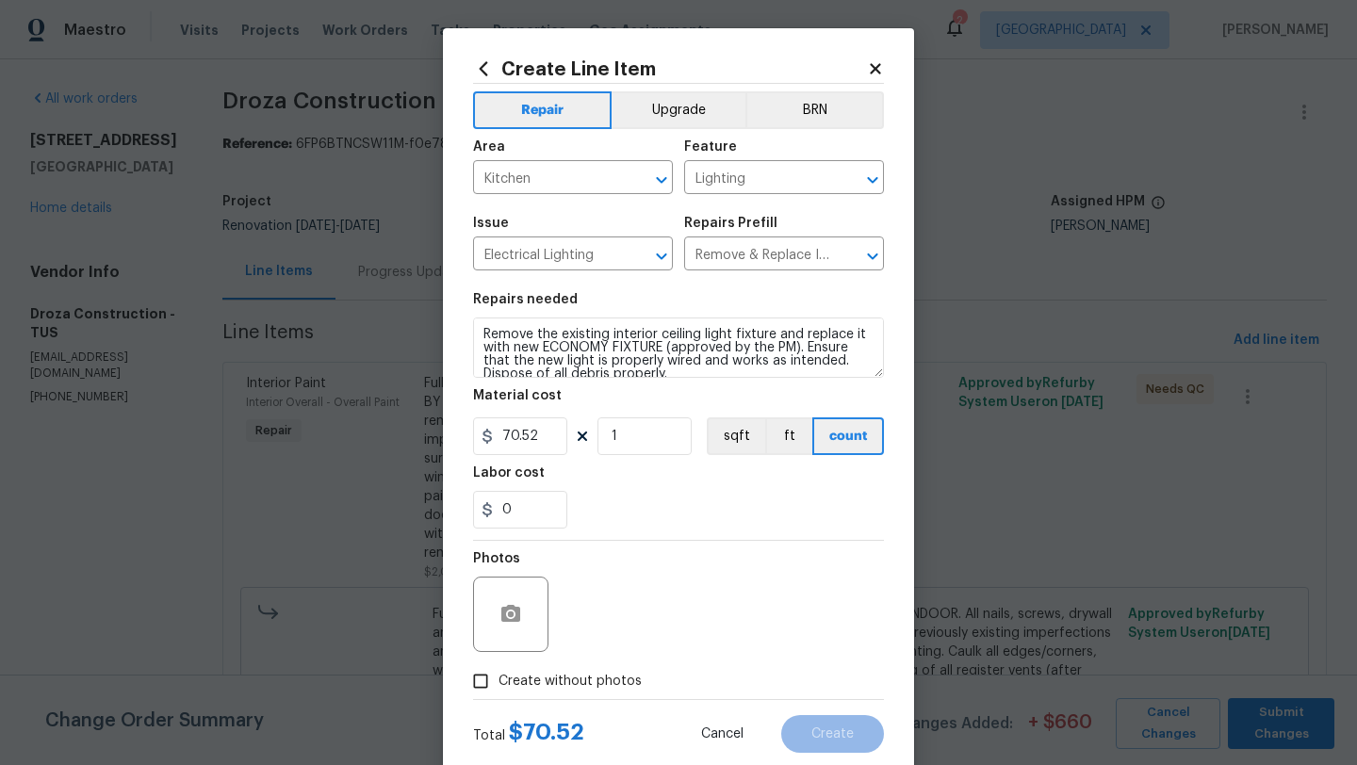
click at [552, 682] on span "Create without photos" at bounding box center [569, 682] width 143 height 20
click at [498, 682] on input "Create without photos" at bounding box center [481, 681] width 36 height 36
checkbox input "true"
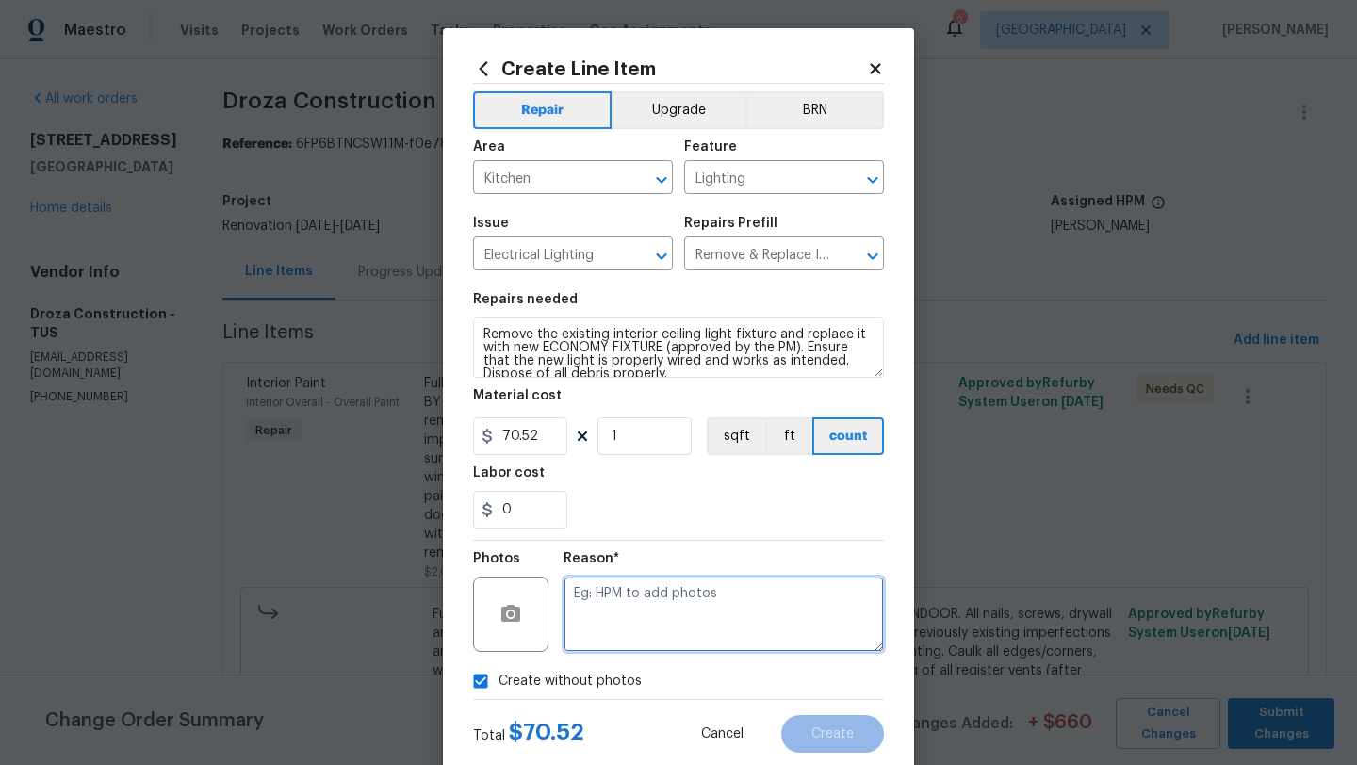
click at [655, 639] on textarea at bounding box center [723, 614] width 320 height 75
type textarea "Interior kitchen light"
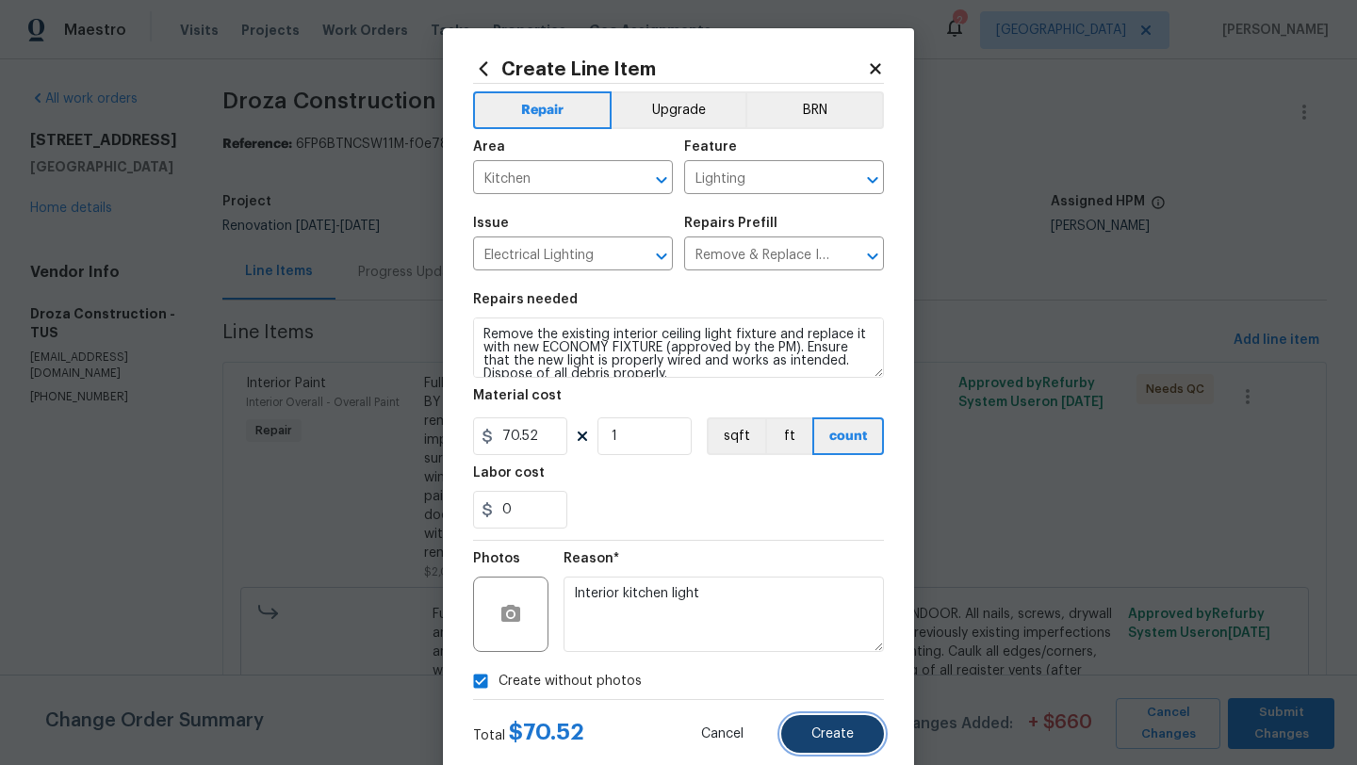
click at [841, 741] on span "Create" at bounding box center [832, 734] width 42 height 14
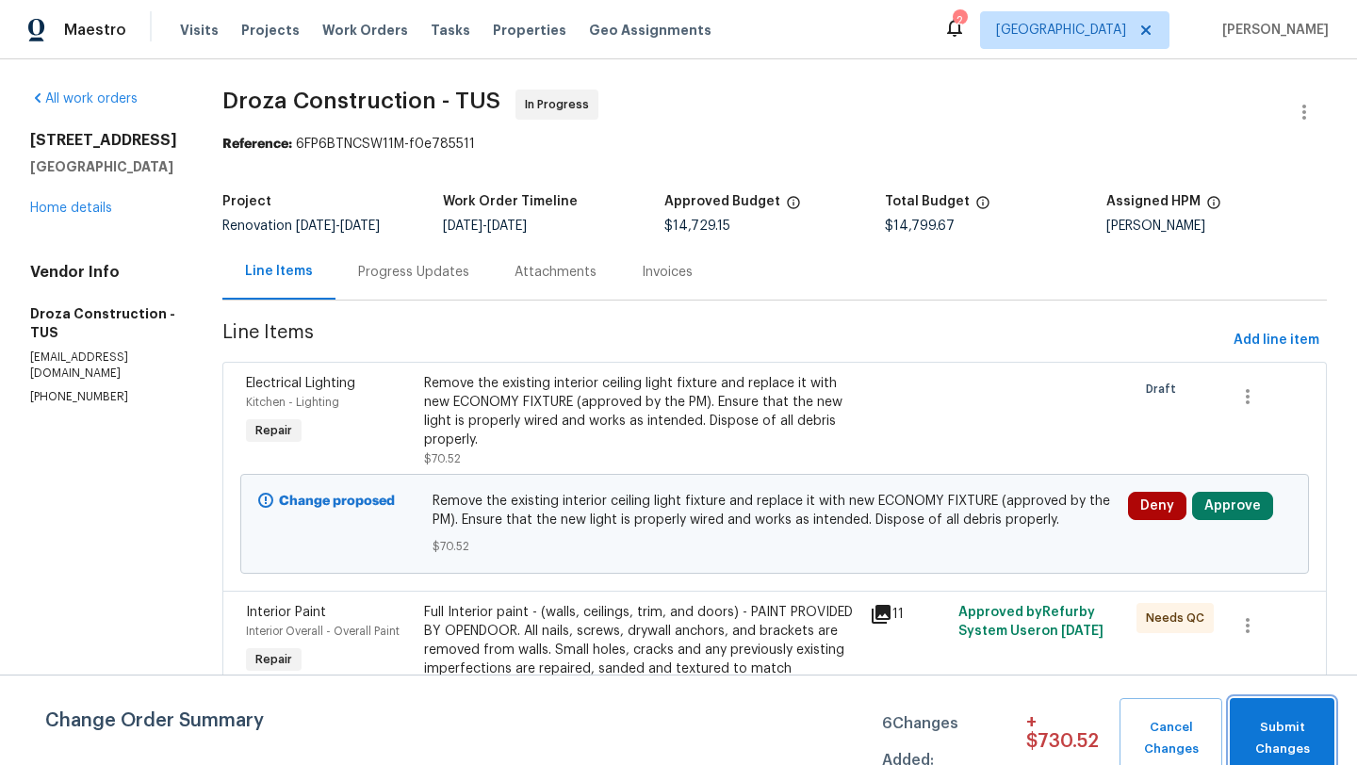
click at [1289, 764] on button "Submit Changes" at bounding box center [1282, 738] width 105 height 81
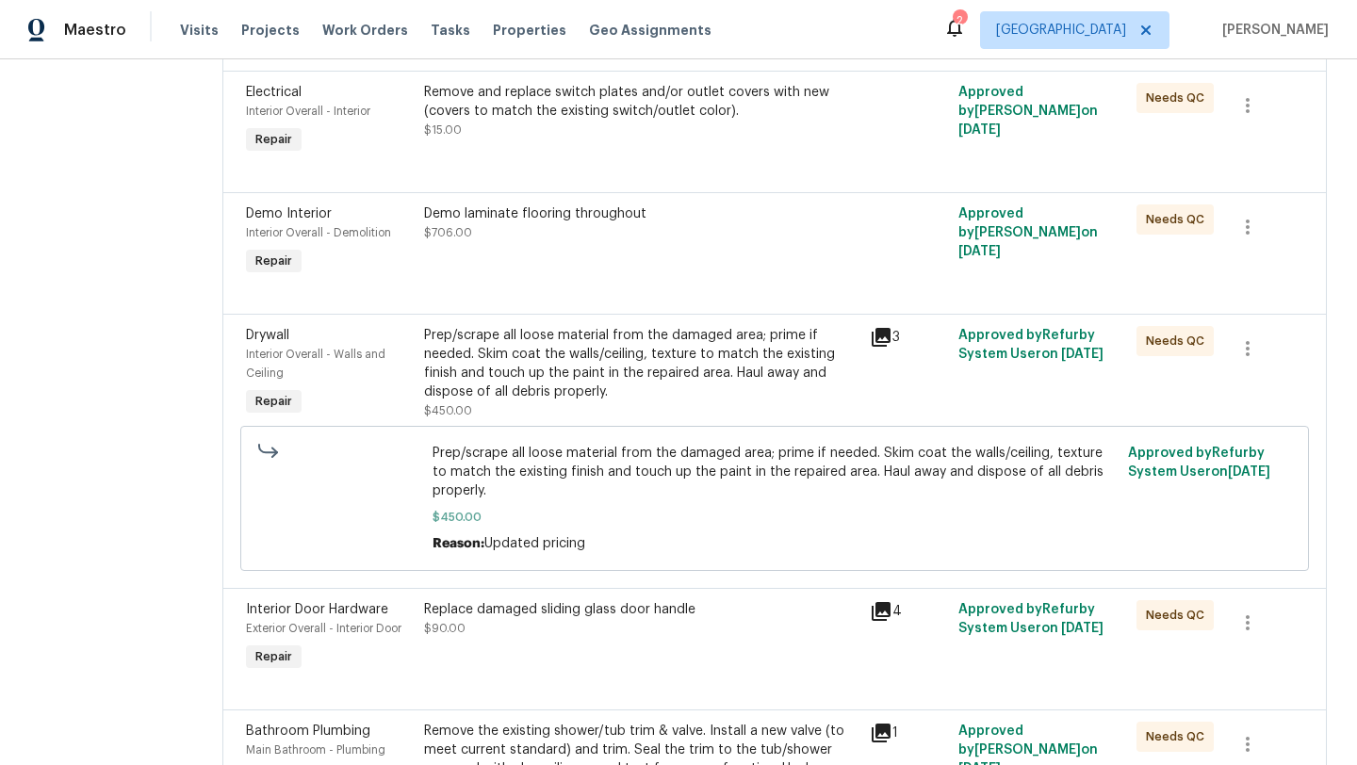
scroll to position [0, 0]
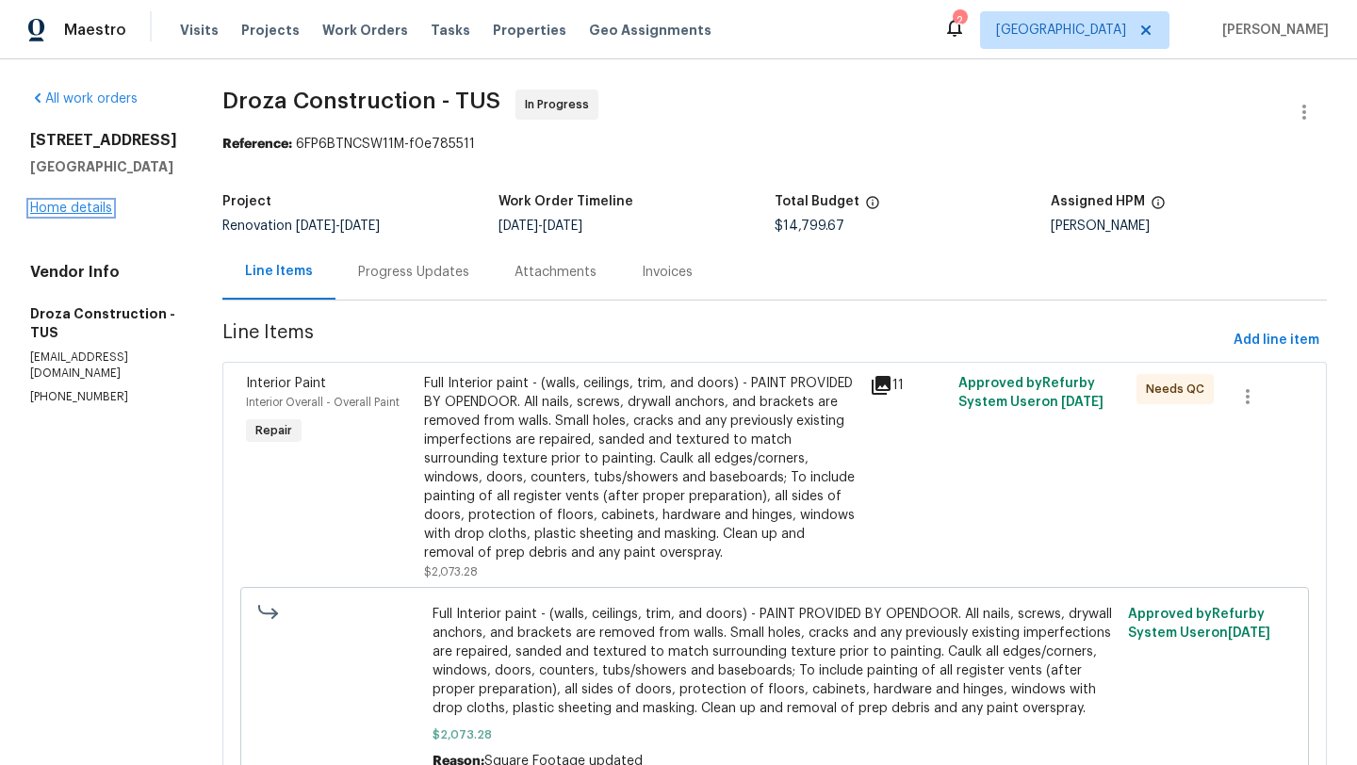
click at [73, 211] on link "Home details" at bounding box center [71, 208] width 82 height 13
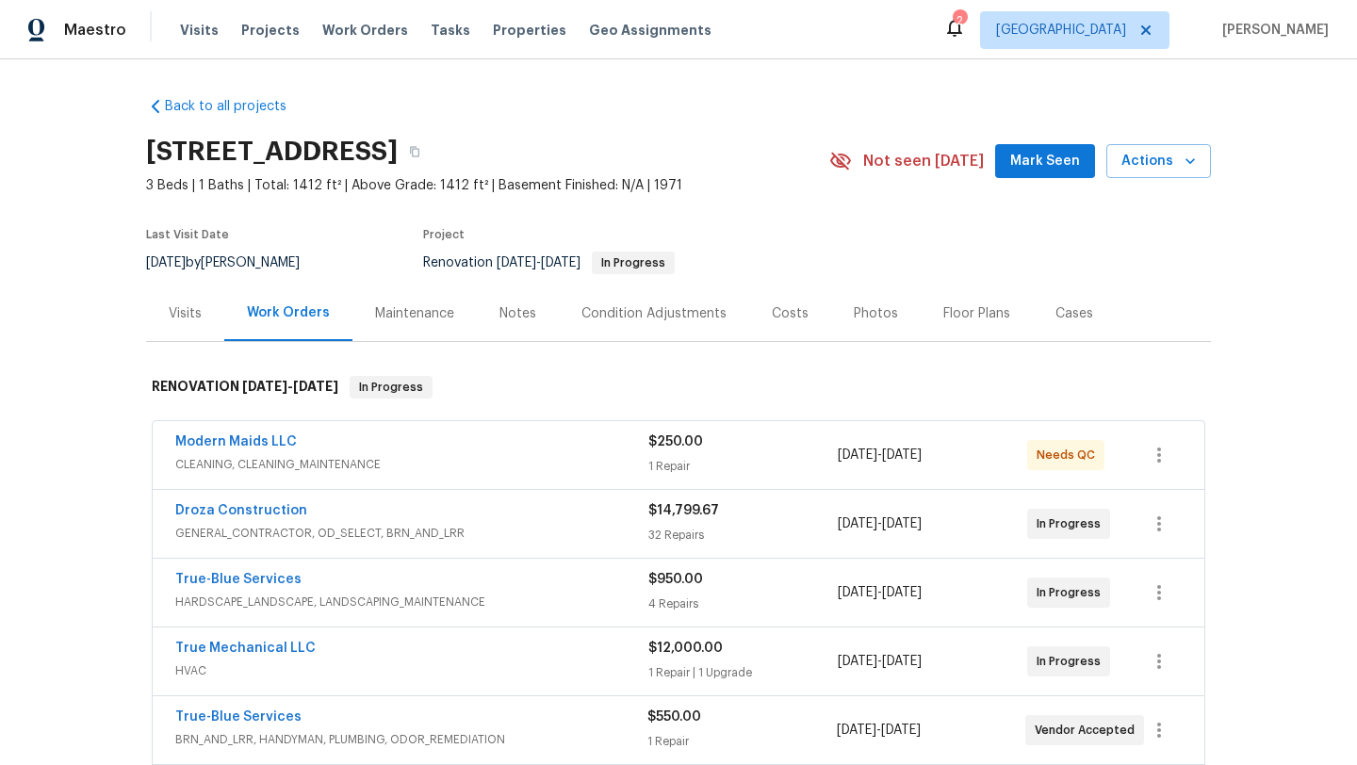
click at [785, 312] on div "Costs" at bounding box center [790, 313] width 37 height 19
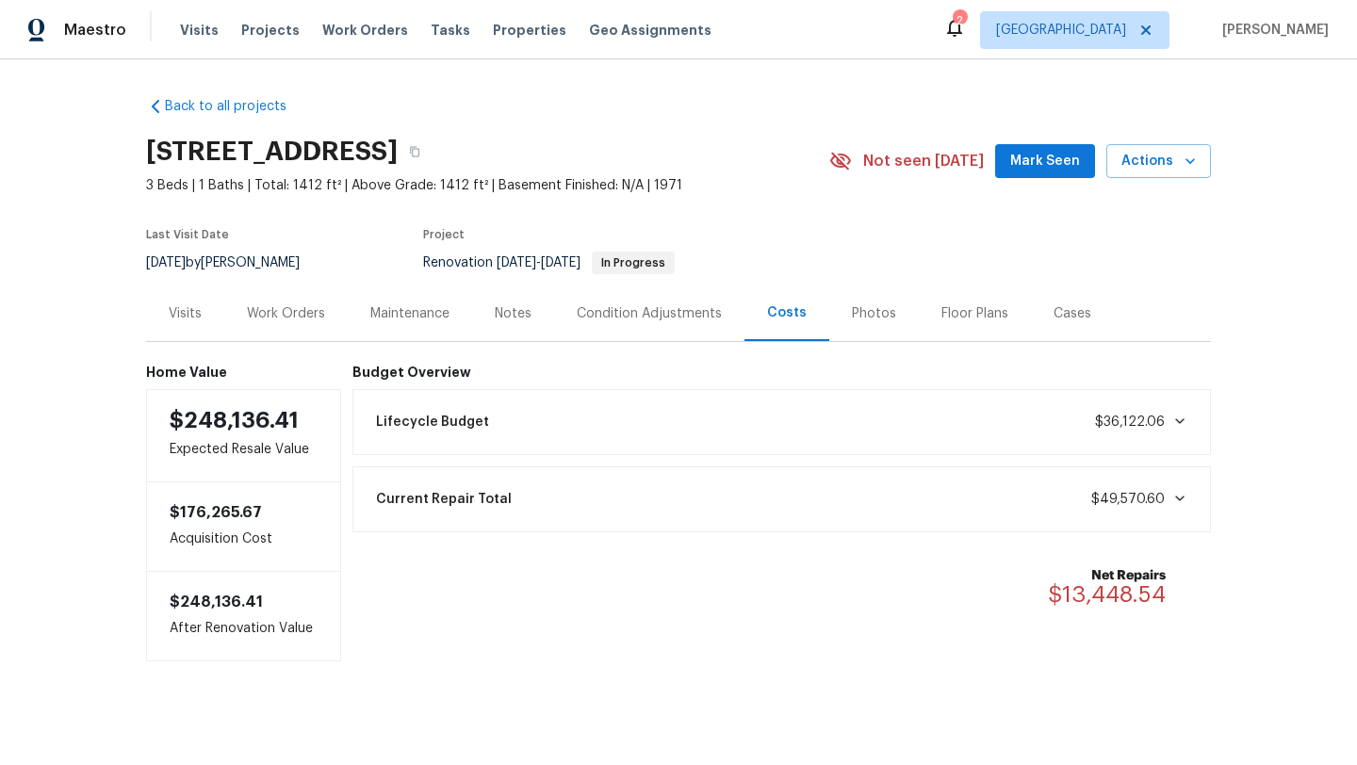
click at [275, 308] on div "Work Orders" at bounding box center [286, 313] width 78 height 19
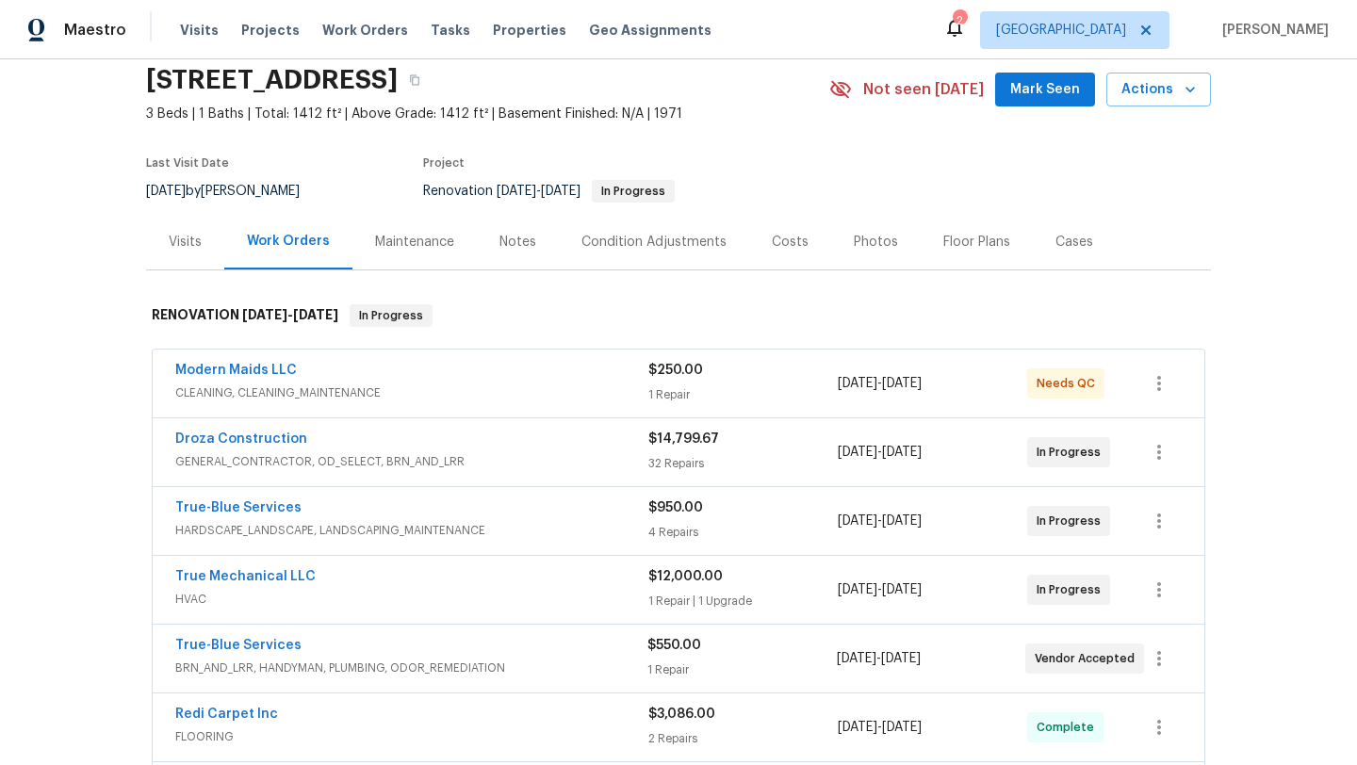
scroll to position [41, 0]
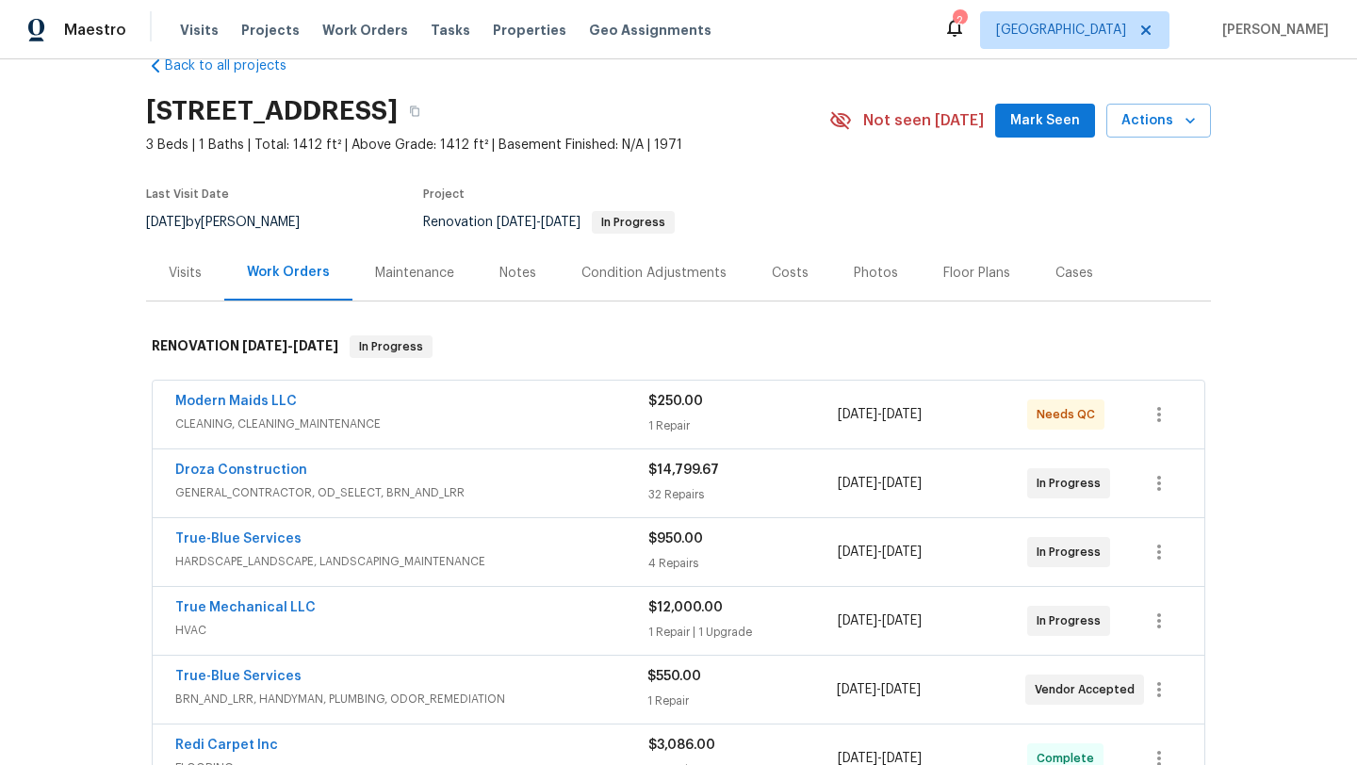
click at [783, 276] on div "Costs" at bounding box center [790, 273] width 37 height 19
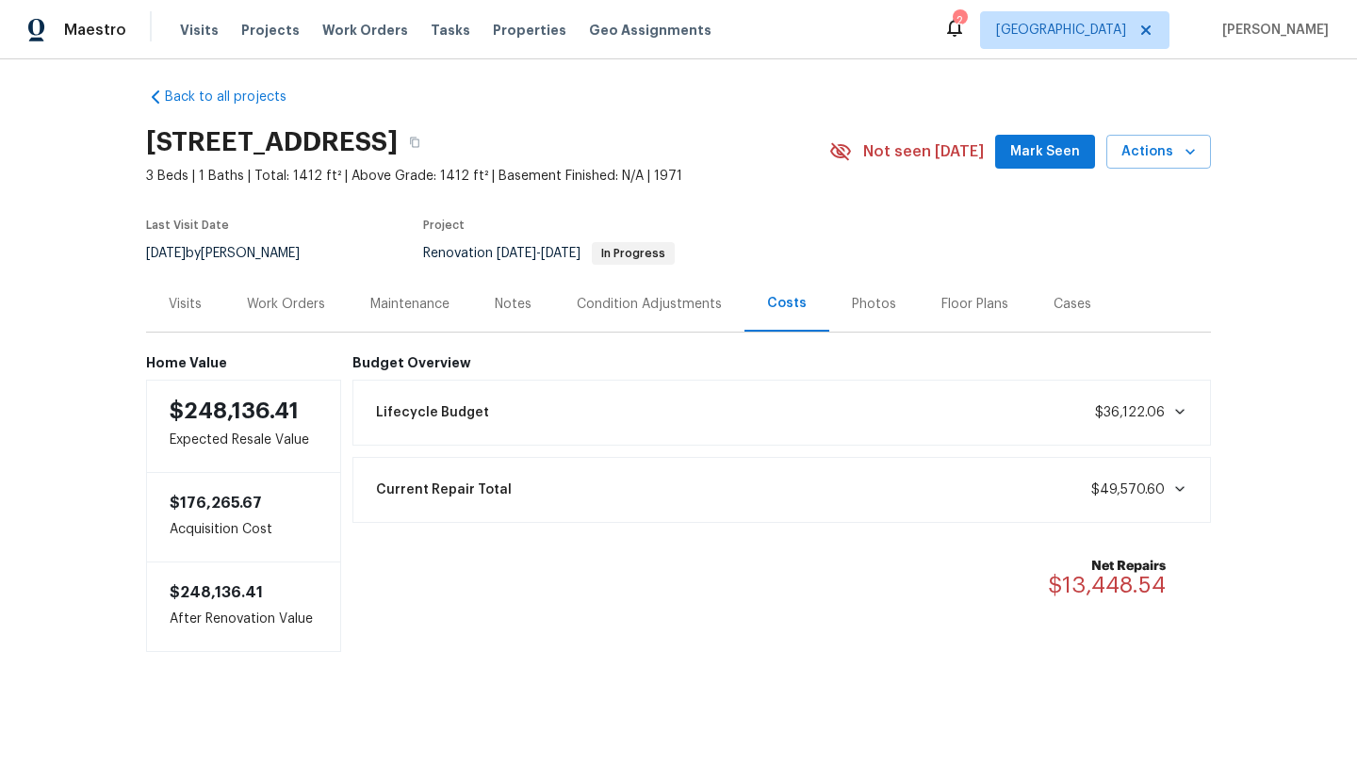
click at [261, 300] on div "Work Orders" at bounding box center [286, 304] width 78 height 19
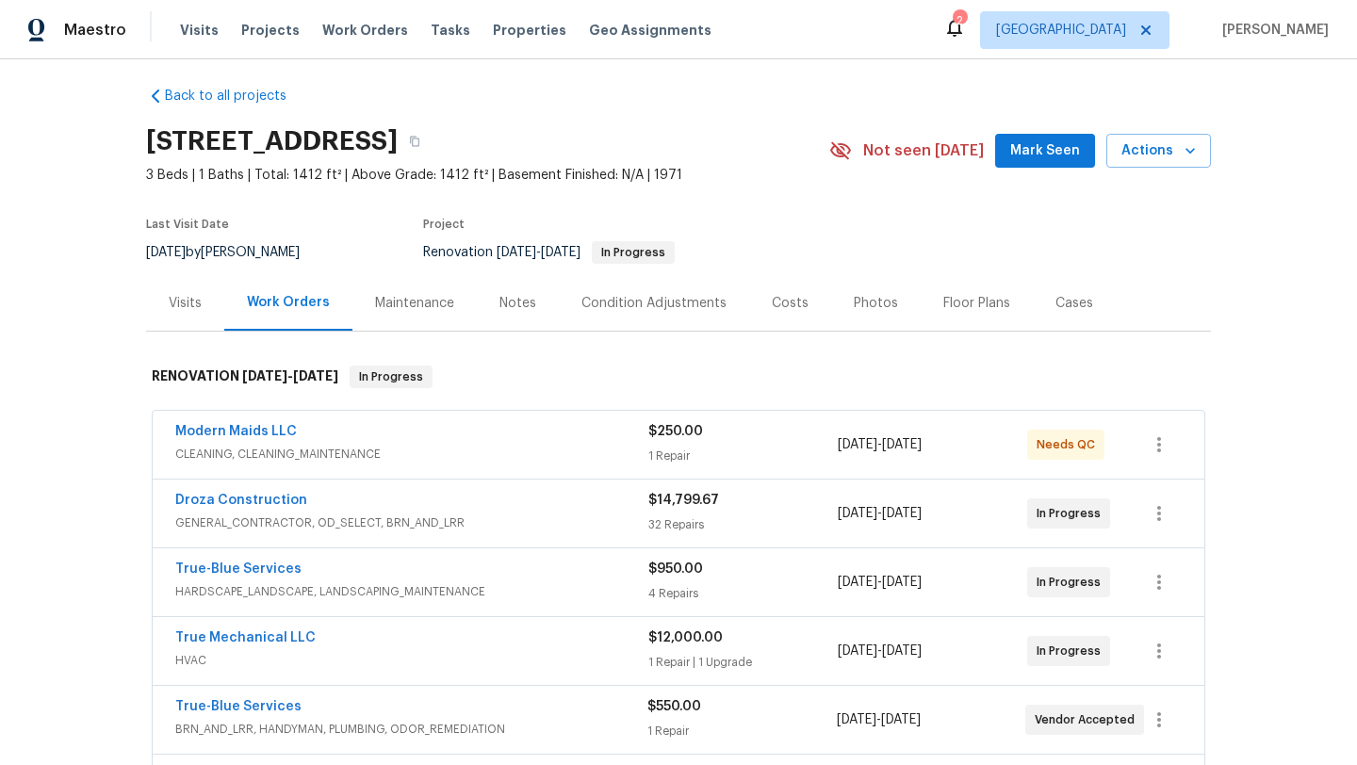
scroll to position [41, 0]
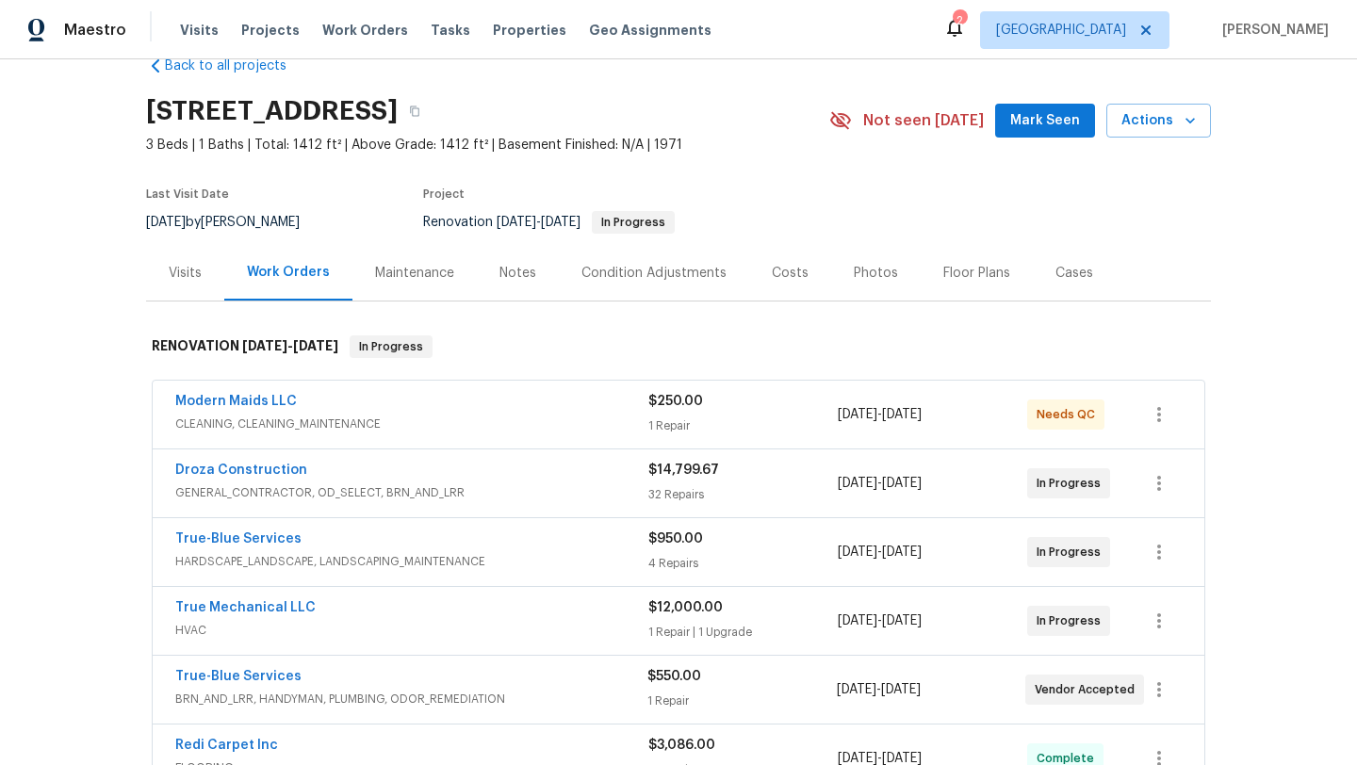
click at [1216, 243] on div "Back to all projects 1917 W Saxony Rd, Tucson, AZ 85713 3 Beds | 1 Baths | Tota…" at bounding box center [678, 412] width 1357 height 706
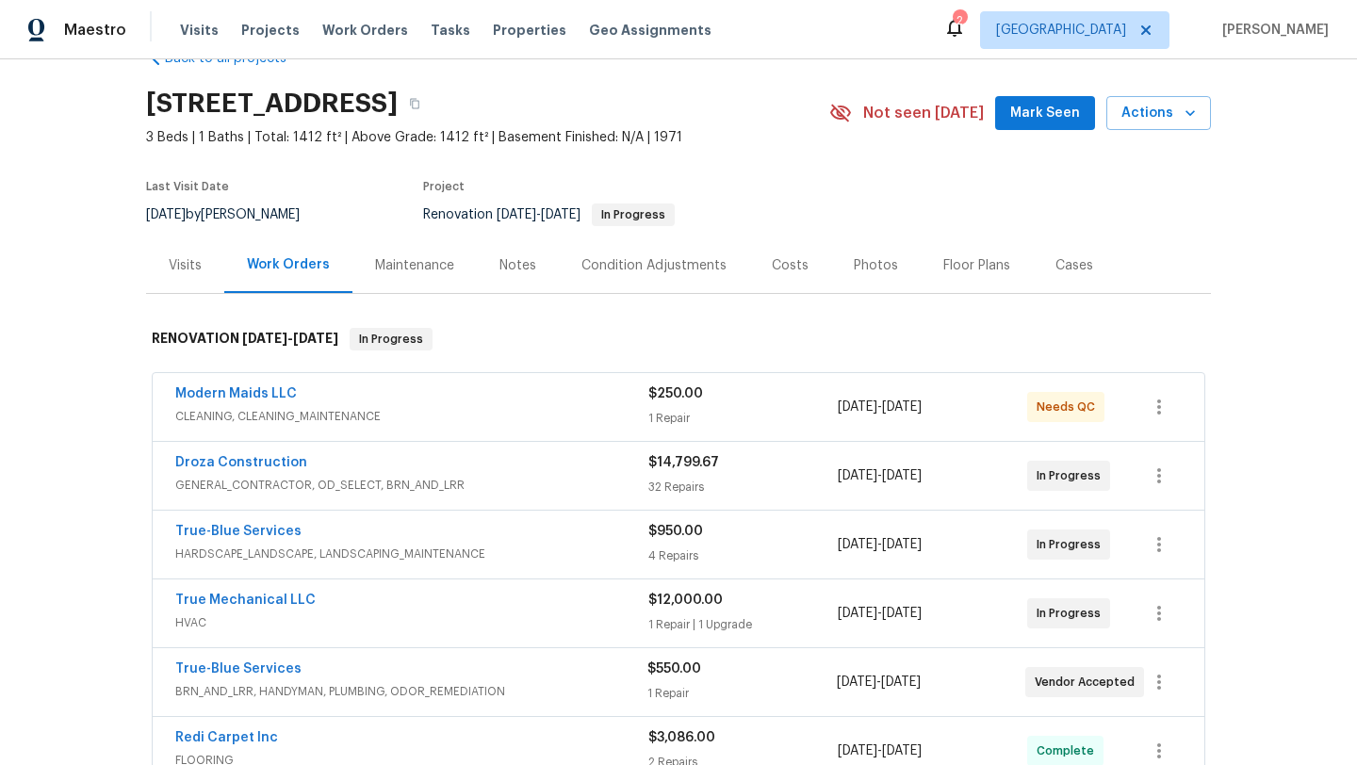
scroll to position [0, 0]
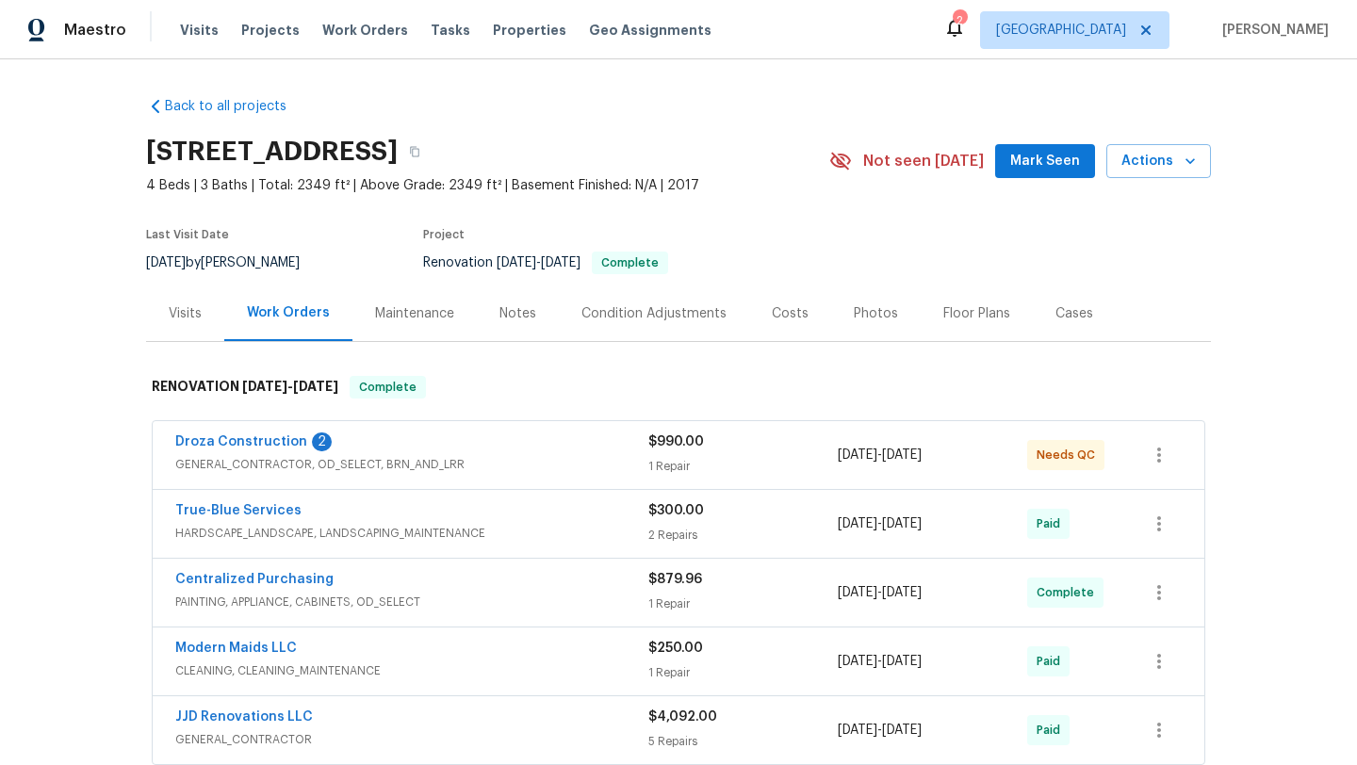
click at [476, 456] on span "GENERAL_CONTRACTOR, OD_SELECT, BRN_AND_LRR" at bounding box center [411, 464] width 473 height 19
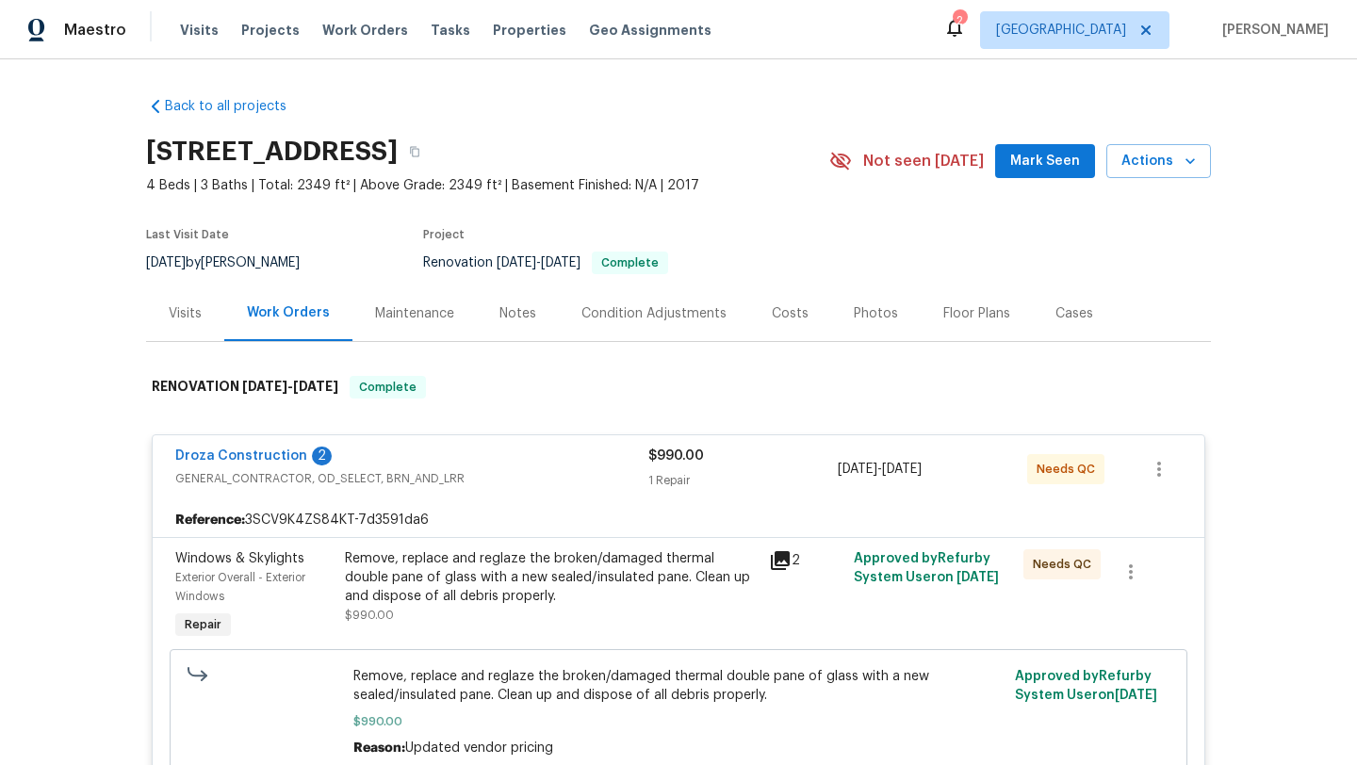
click at [546, 602] on div "Remove, replace and reglaze the broken/damaged thermal double pane of glass wit…" at bounding box center [551, 577] width 413 height 57
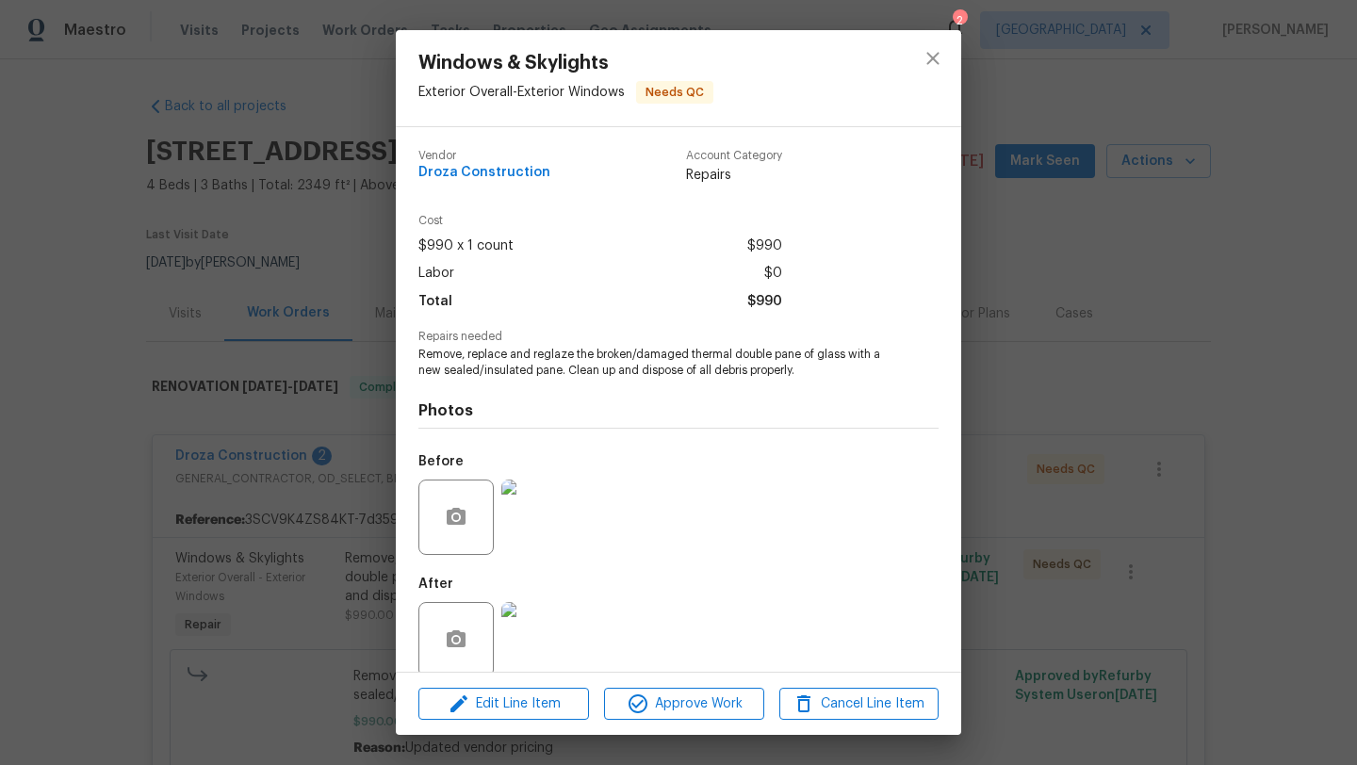
click at [536, 626] on img at bounding box center [538, 639] width 75 height 75
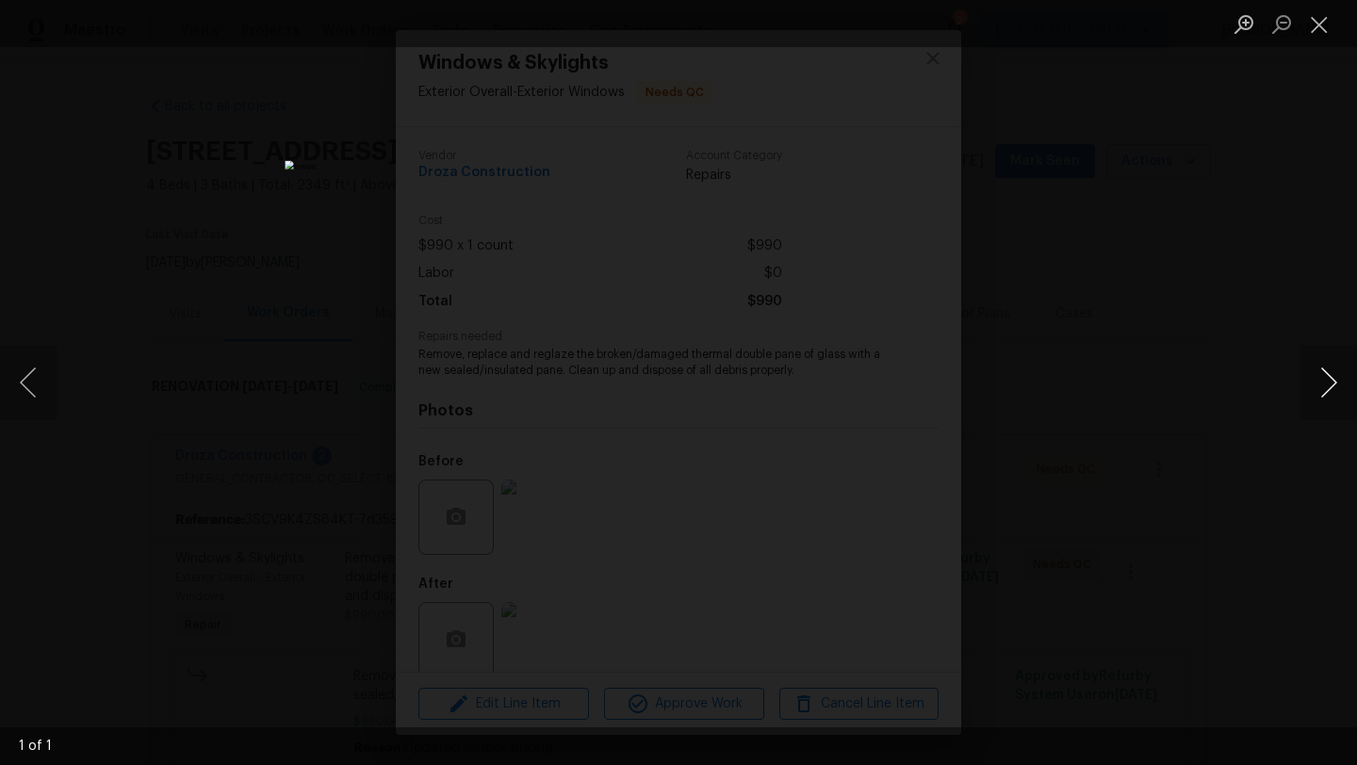
click at [1335, 380] on button "Next image" at bounding box center [1328, 382] width 57 height 75
click at [1328, 24] on button "Close lightbox" at bounding box center [1319, 24] width 38 height 33
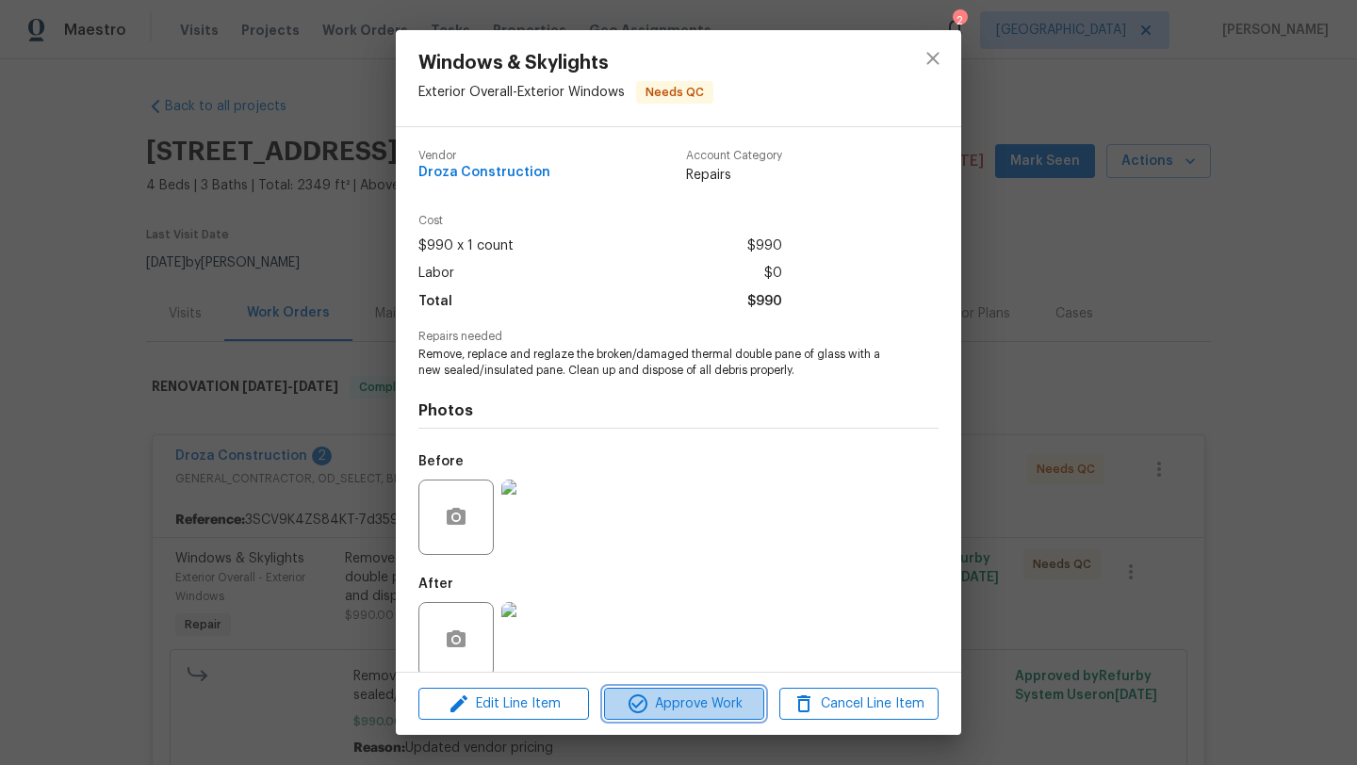
click at [674, 699] on span "Approve Work" at bounding box center [684, 705] width 148 height 24
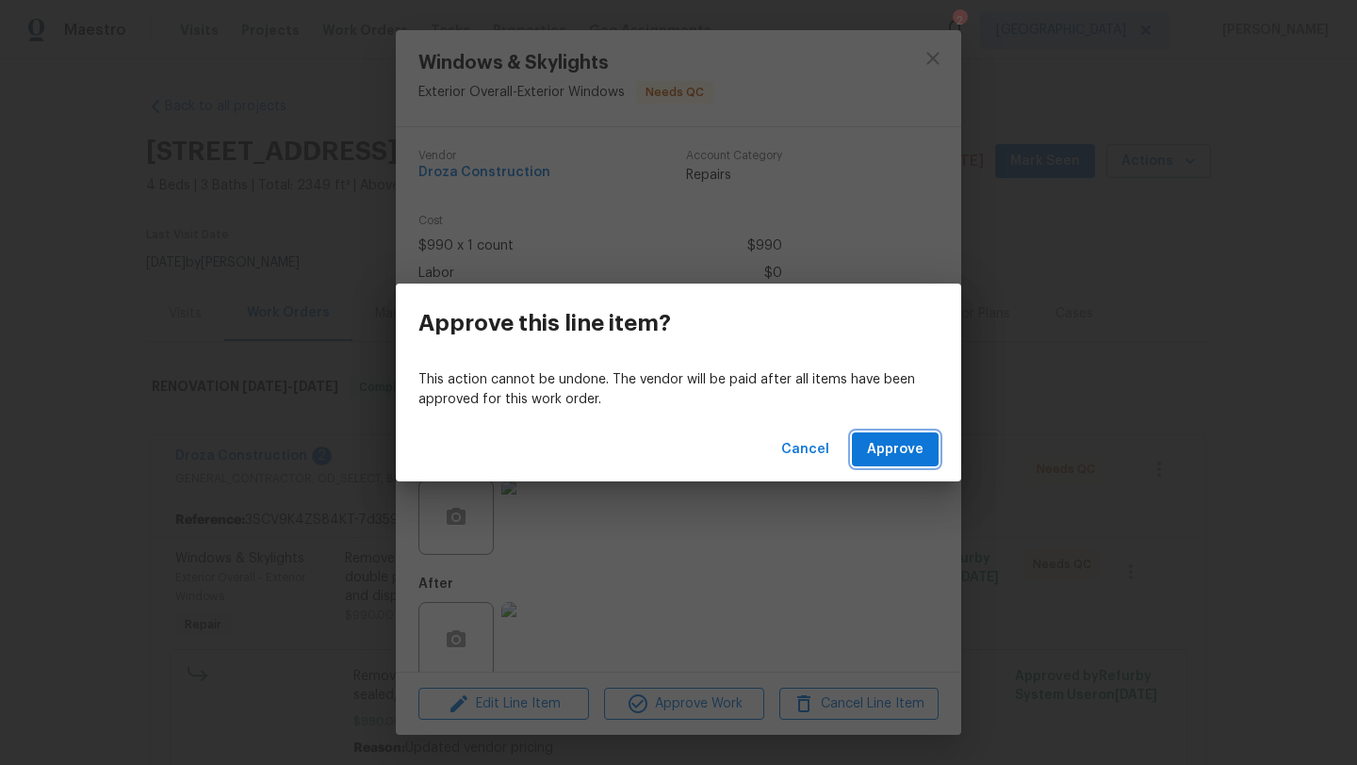
click at [873, 442] on span "Approve" at bounding box center [895, 450] width 57 height 24
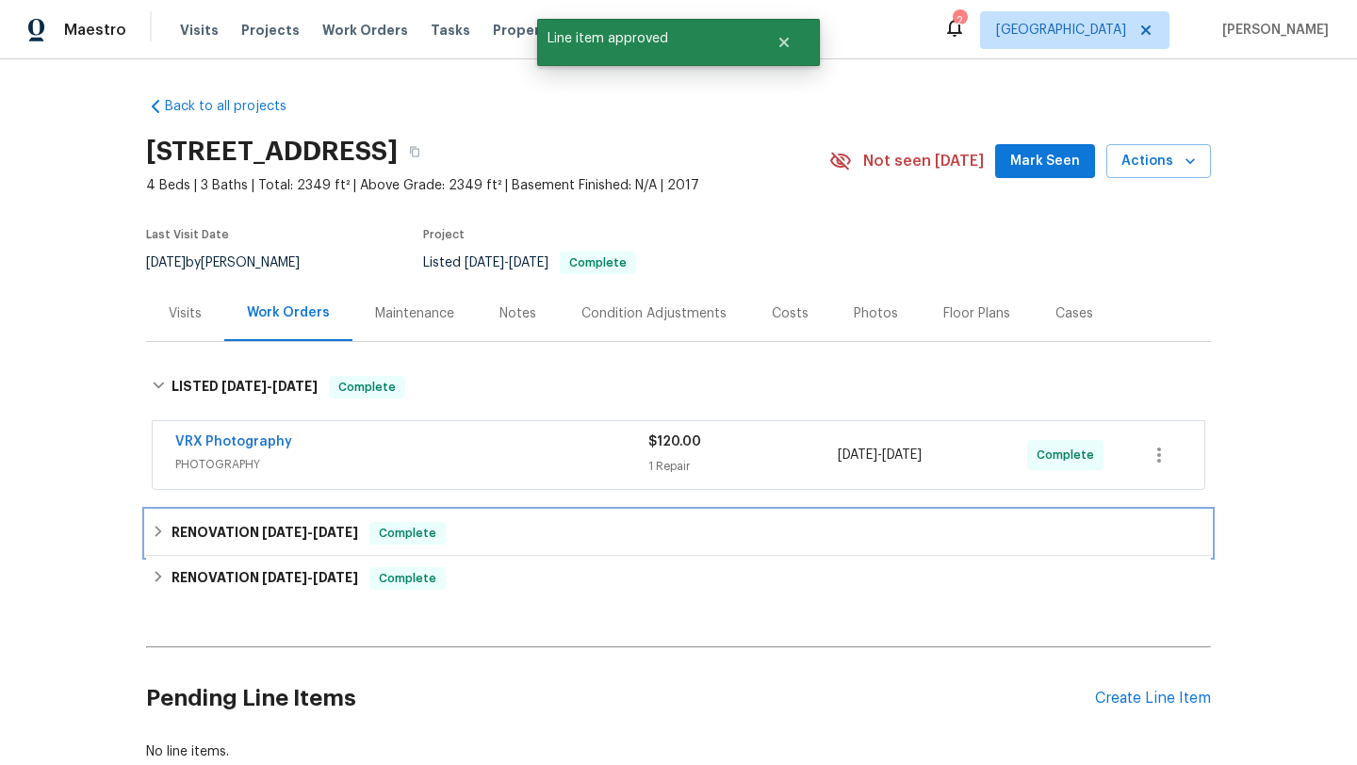
click at [318, 534] on span "9/6/25" at bounding box center [335, 532] width 45 height 13
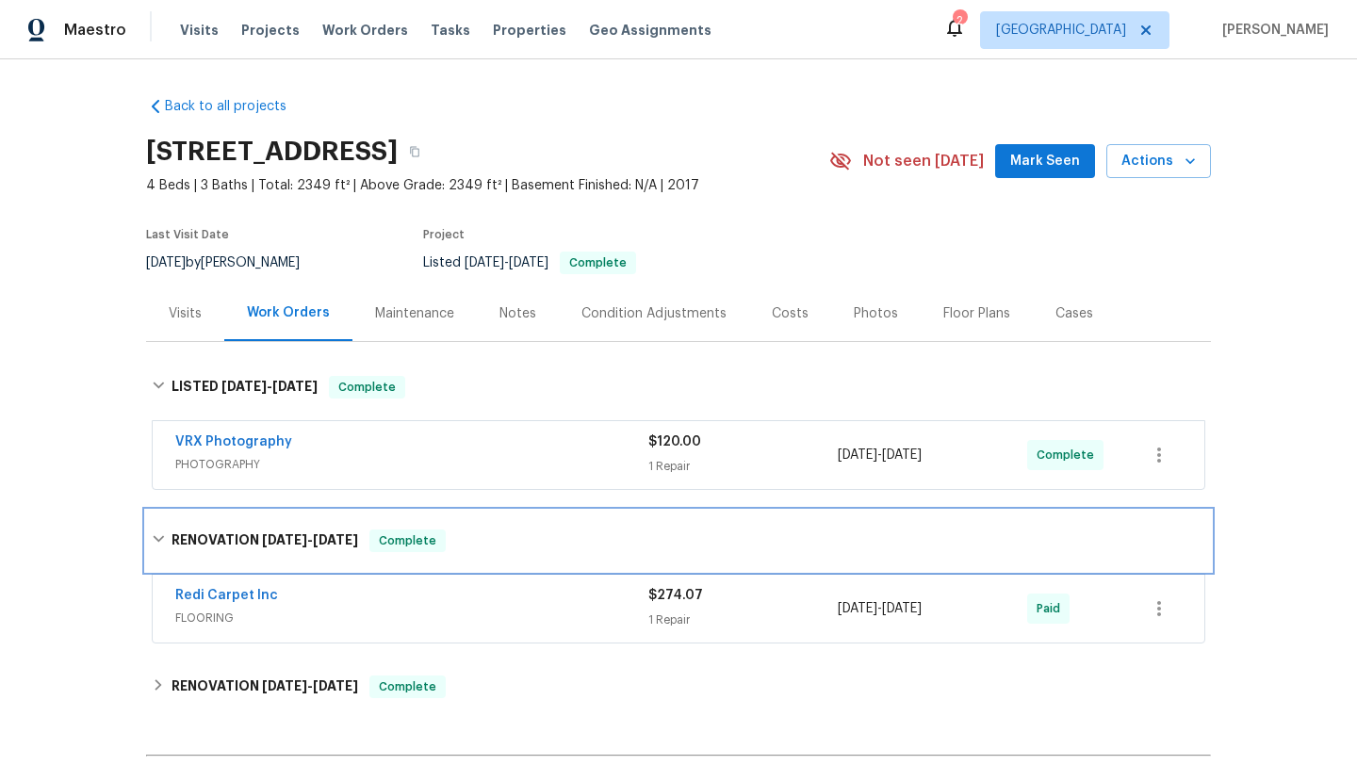
click at [283, 542] on span "9/5/25" at bounding box center [284, 539] width 45 height 13
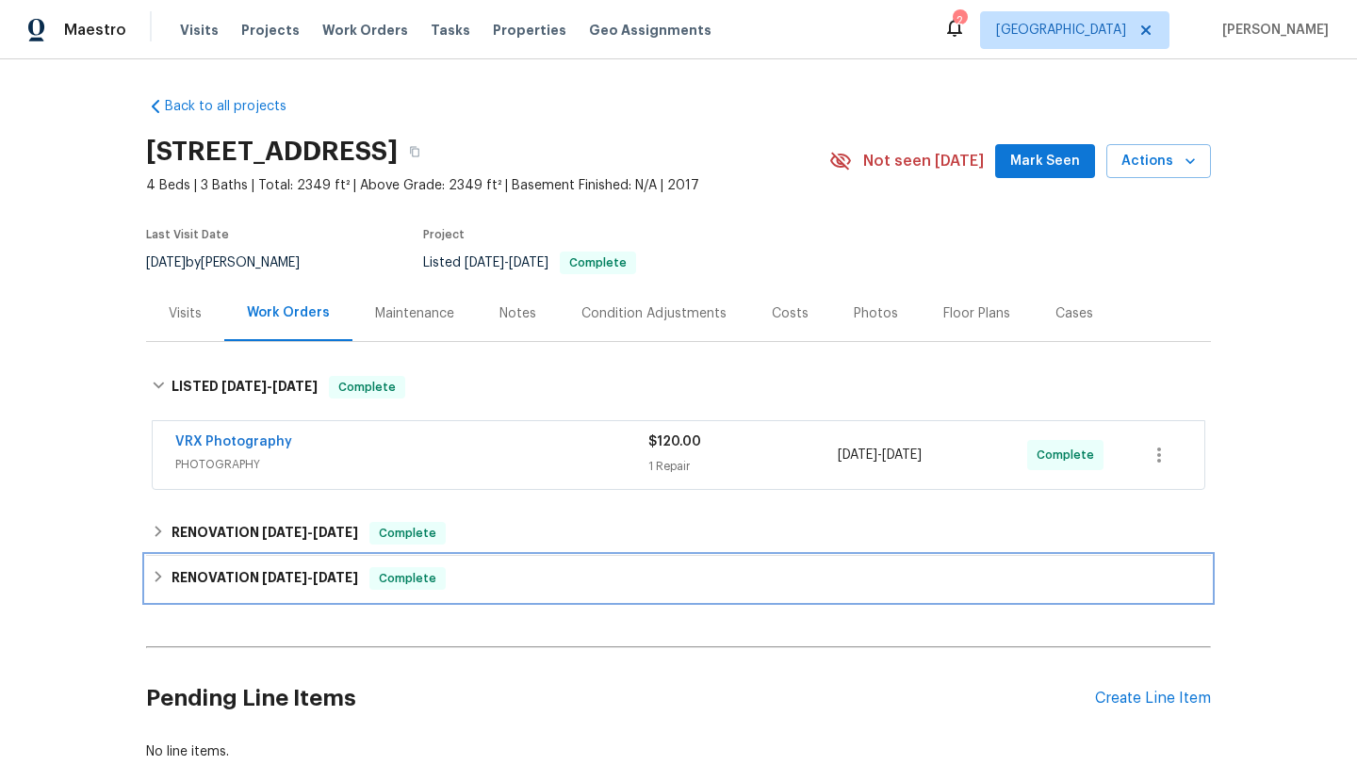
click at [311, 583] on span "9/2/25 - 9/4/25" at bounding box center [310, 577] width 96 height 13
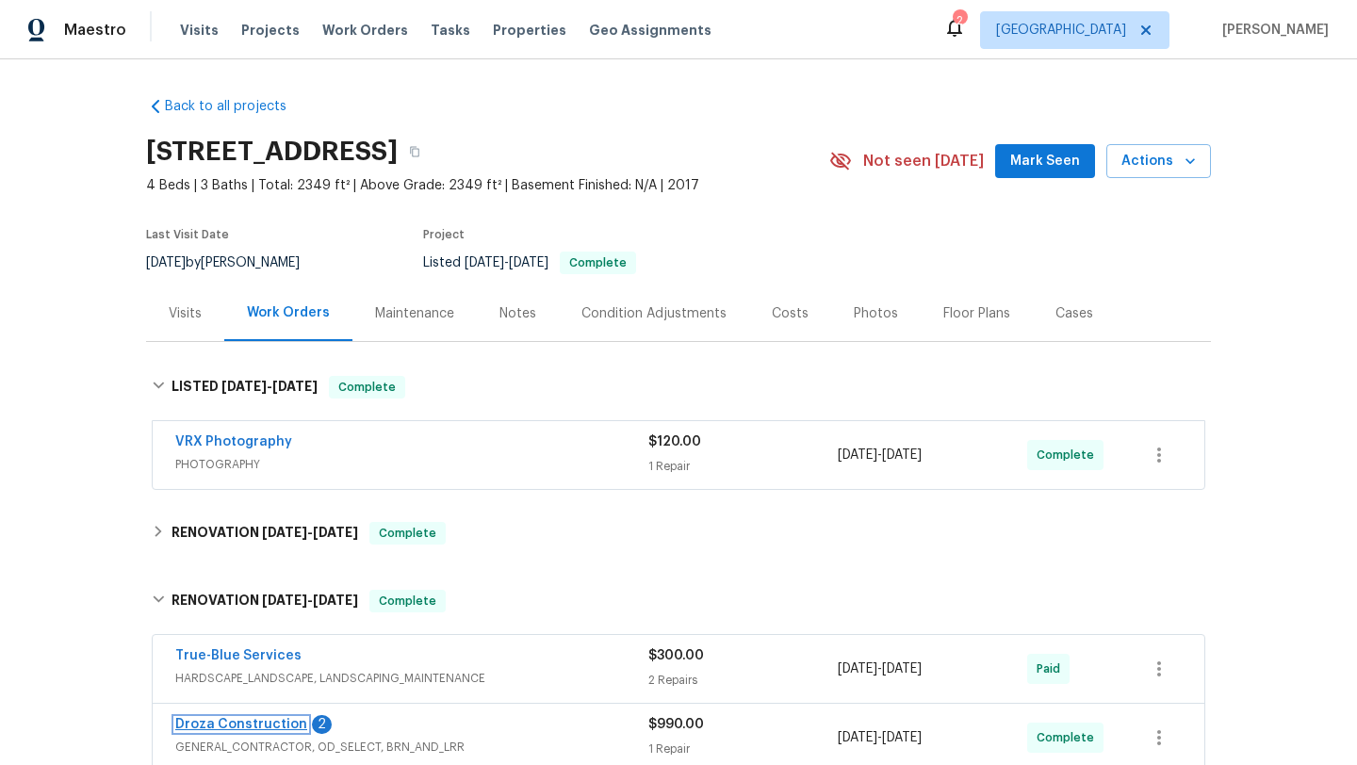
click at [281, 728] on link "Droza Construction" at bounding box center [241, 724] width 132 height 13
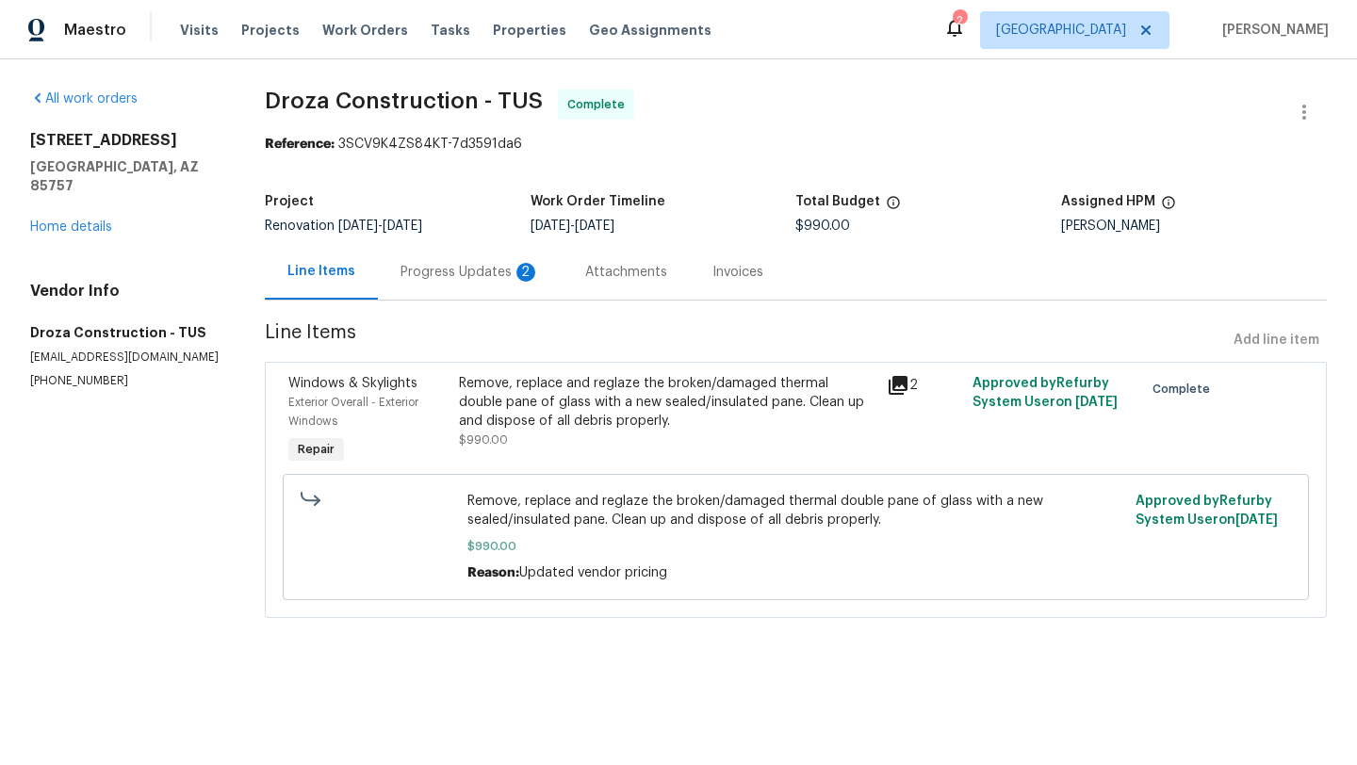
click at [491, 269] on div "Progress Updates 2" at bounding box center [469, 272] width 139 height 19
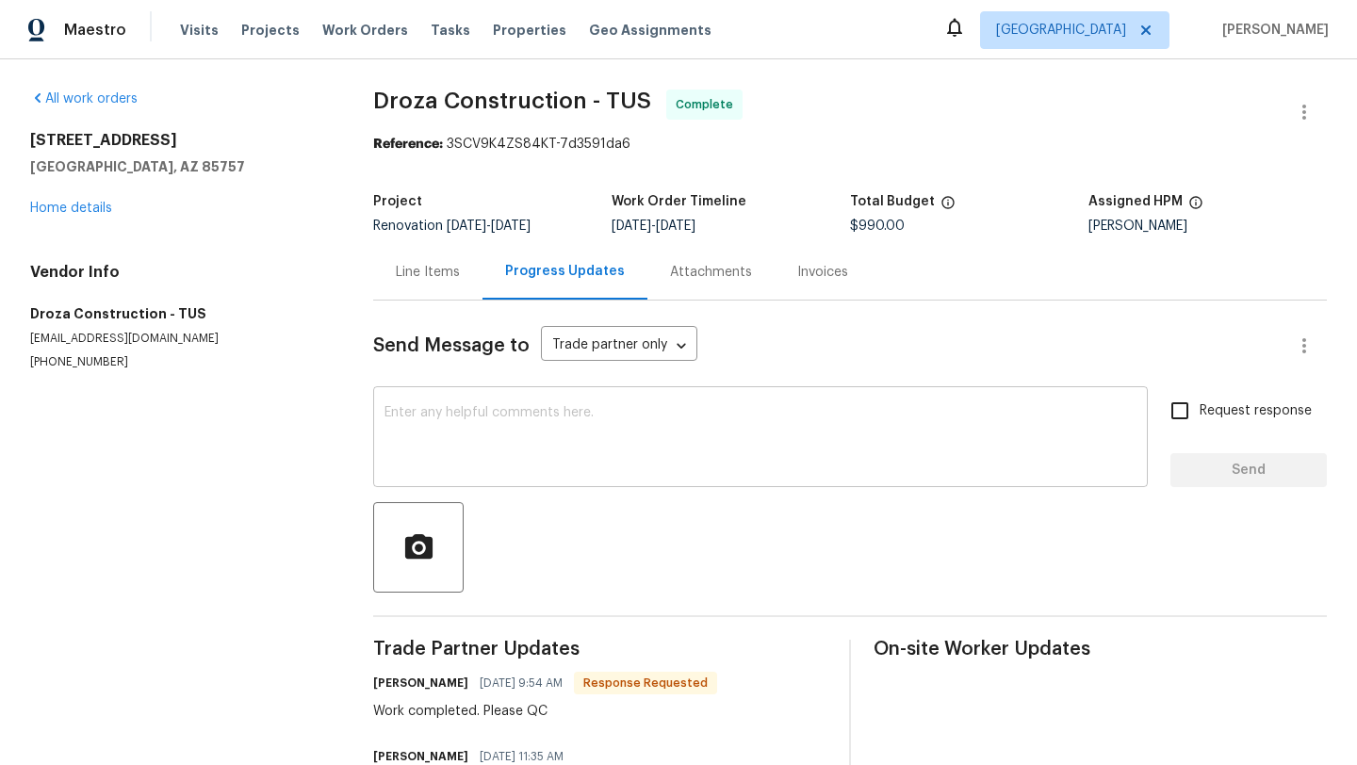
click at [615, 428] on textarea at bounding box center [760, 439] width 752 height 66
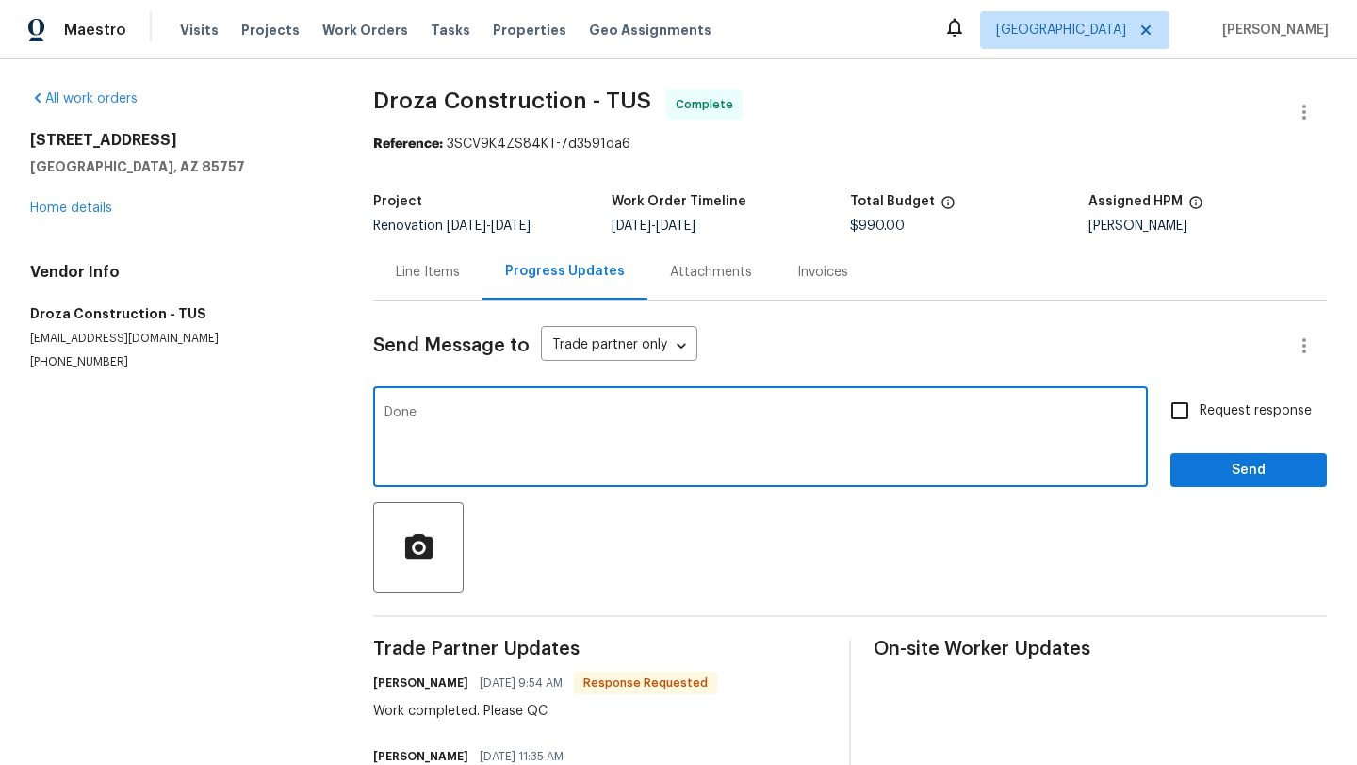
type textarea "Done"
click at [1257, 465] on span "Send" at bounding box center [1248, 471] width 126 height 24
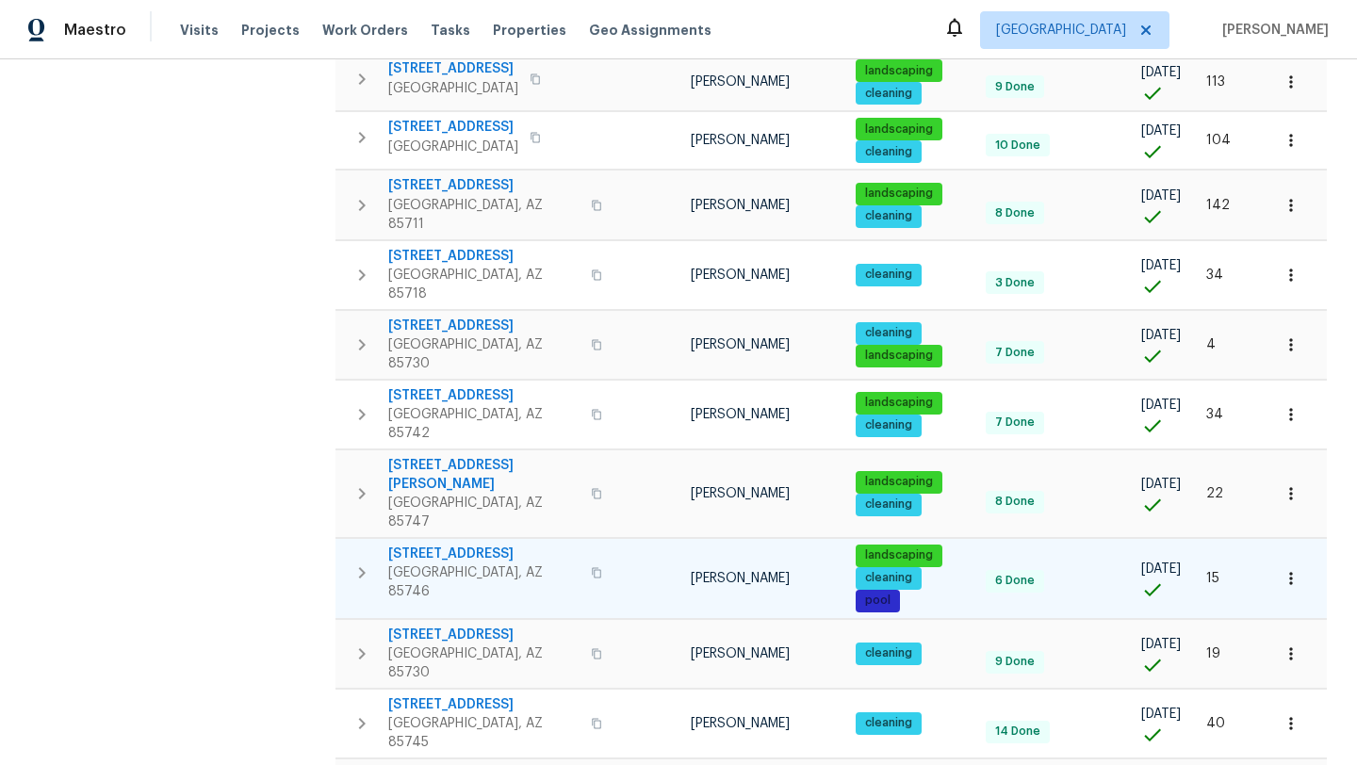
scroll to position [517, 0]
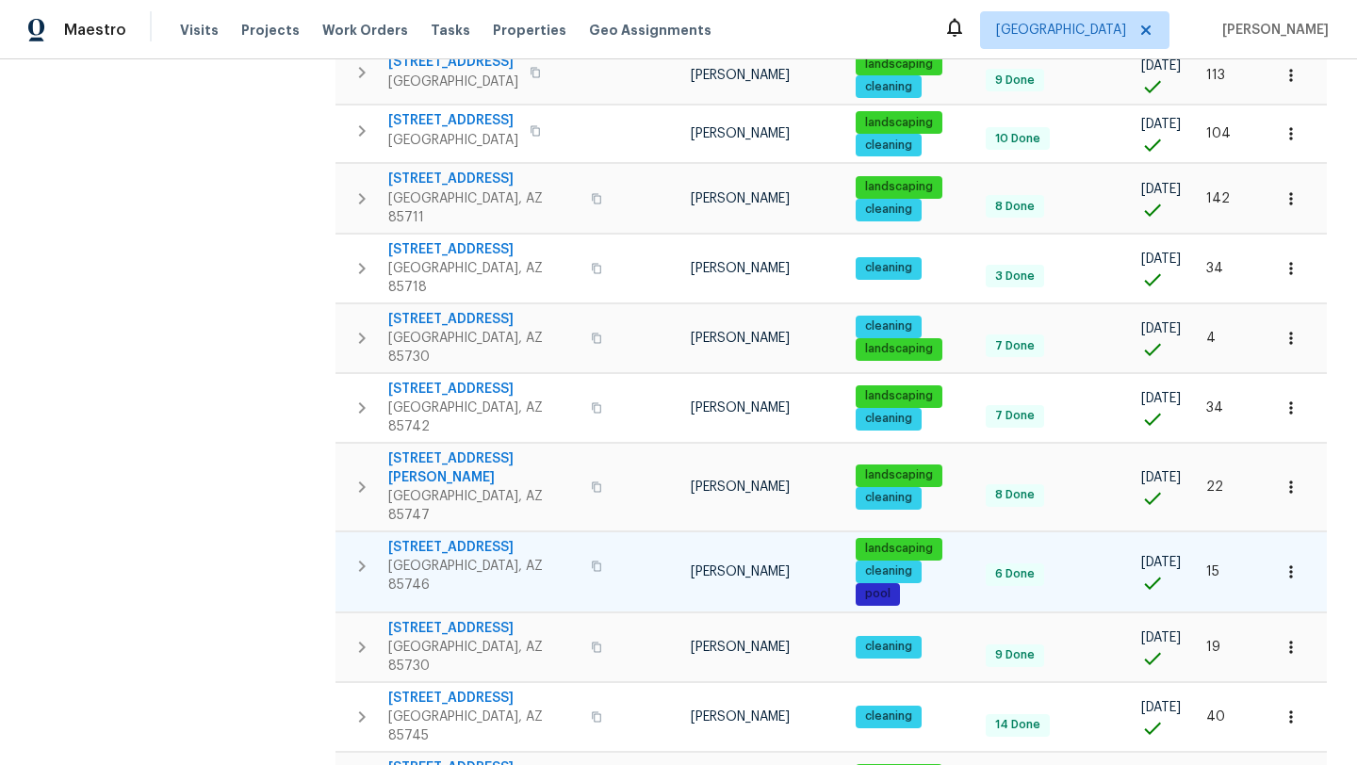
click at [442, 538] on span "[STREET_ADDRESS]" at bounding box center [483, 547] width 191 height 19
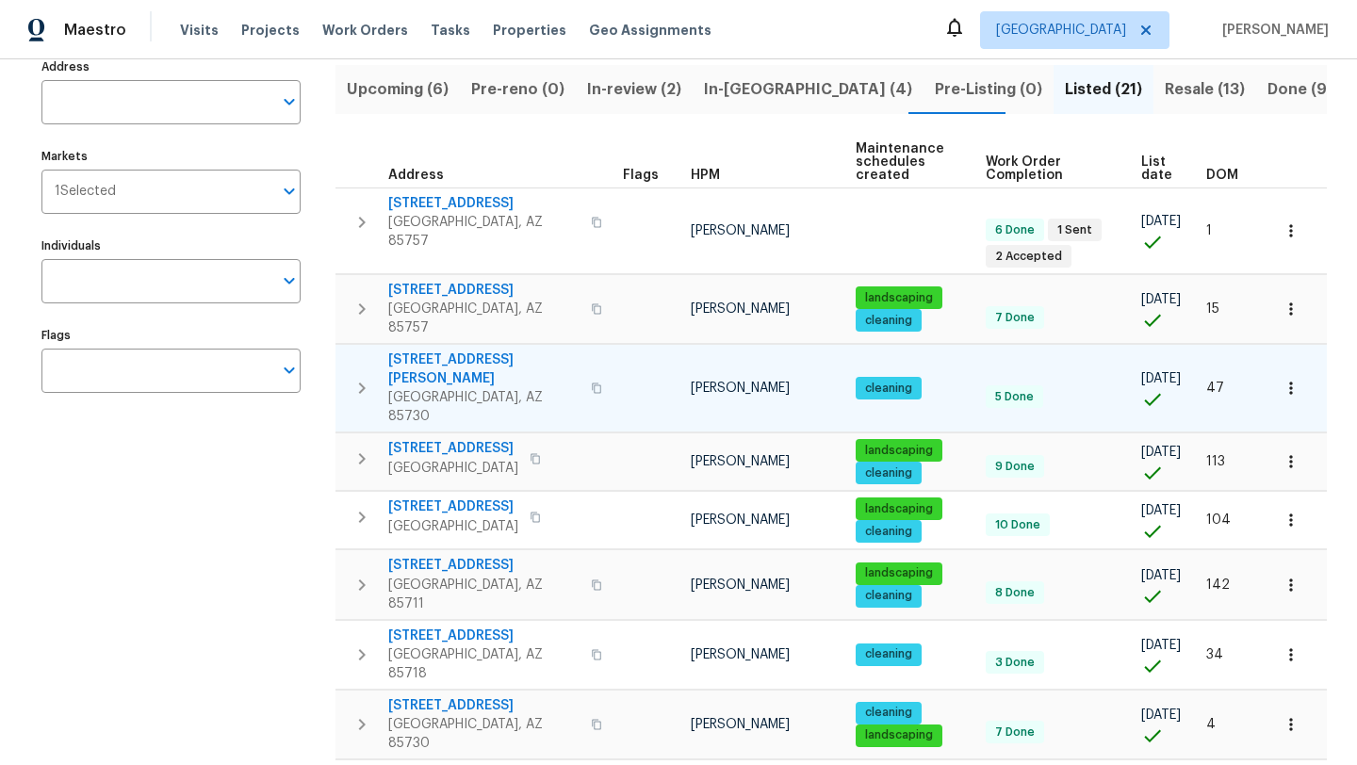
scroll to position [0, 0]
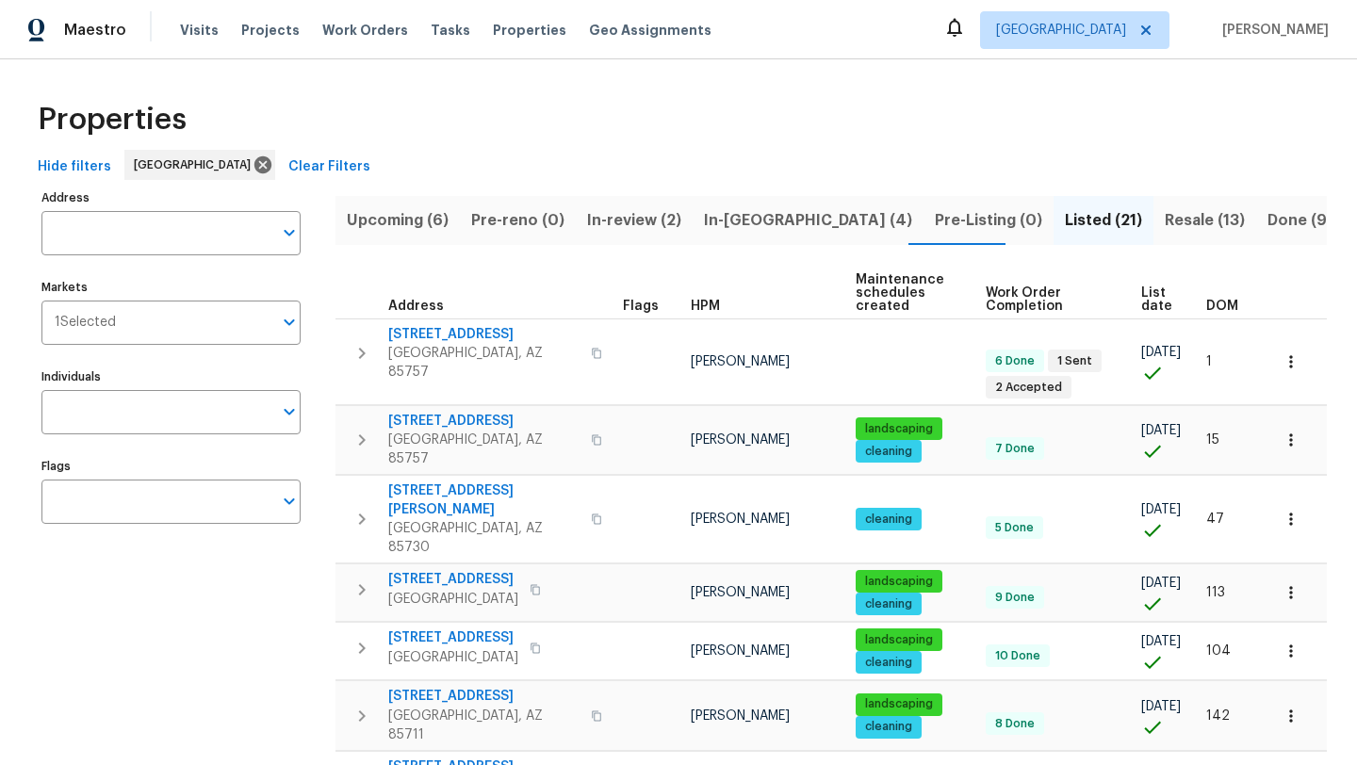
click at [413, 220] on span "Upcoming (6)" at bounding box center [398, 220] width 102 height 26
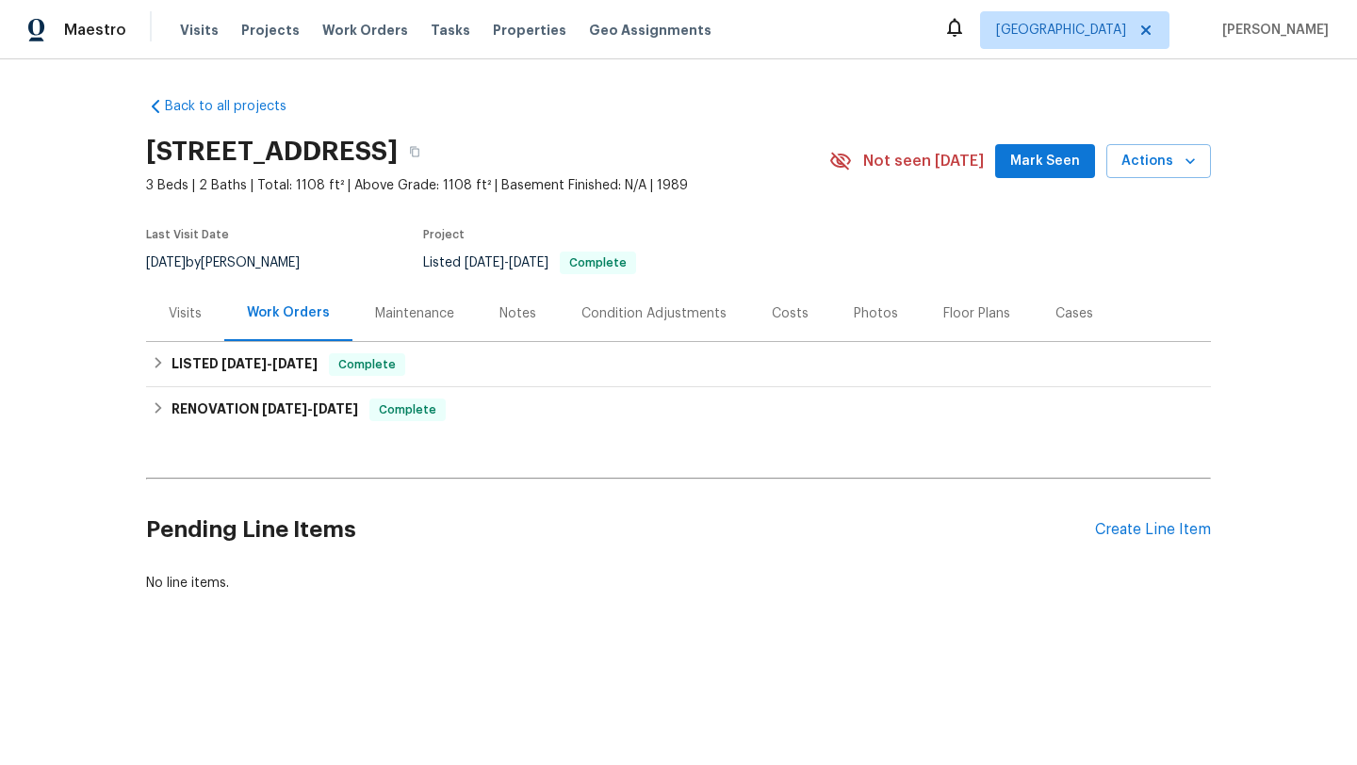
click at [434, 313] on div "Maintenance" at bounding box center [414, 313] width 79 height 19
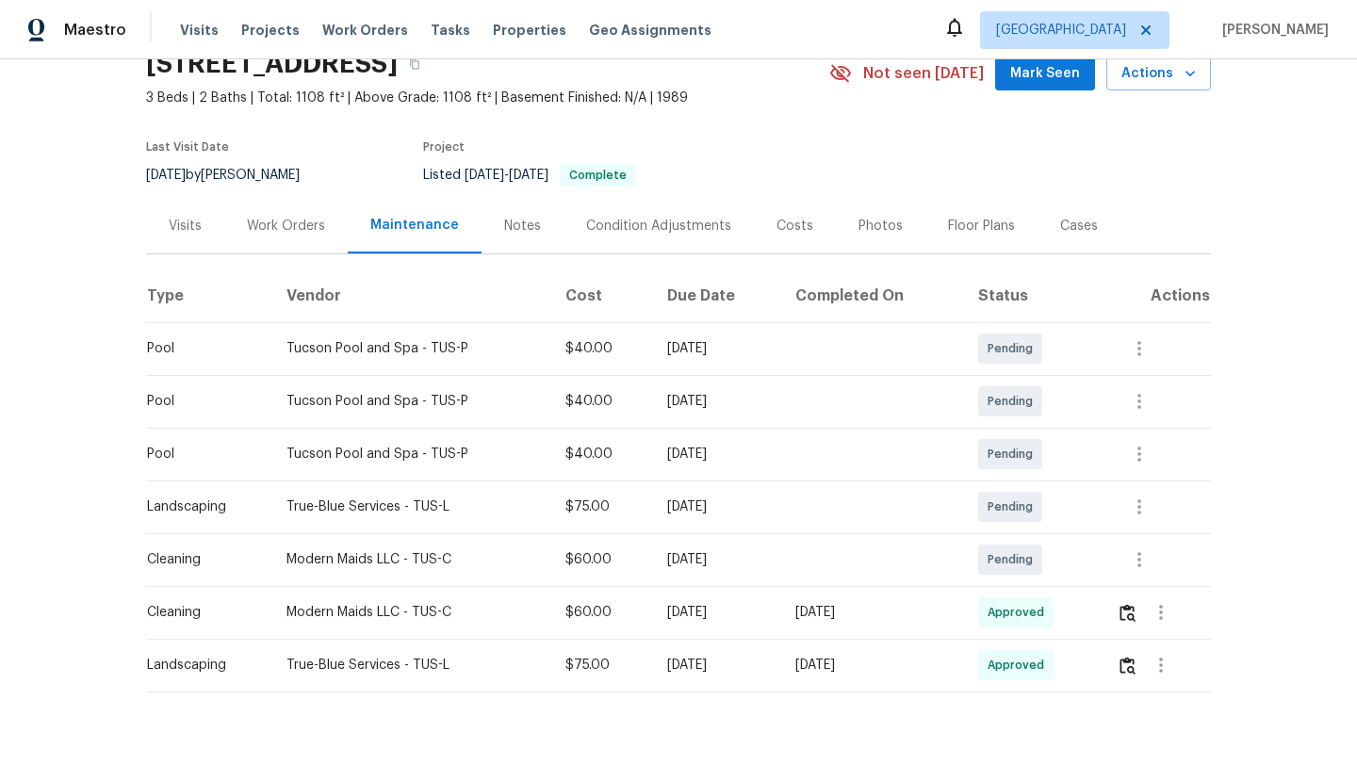
scroll to position [123, 0]
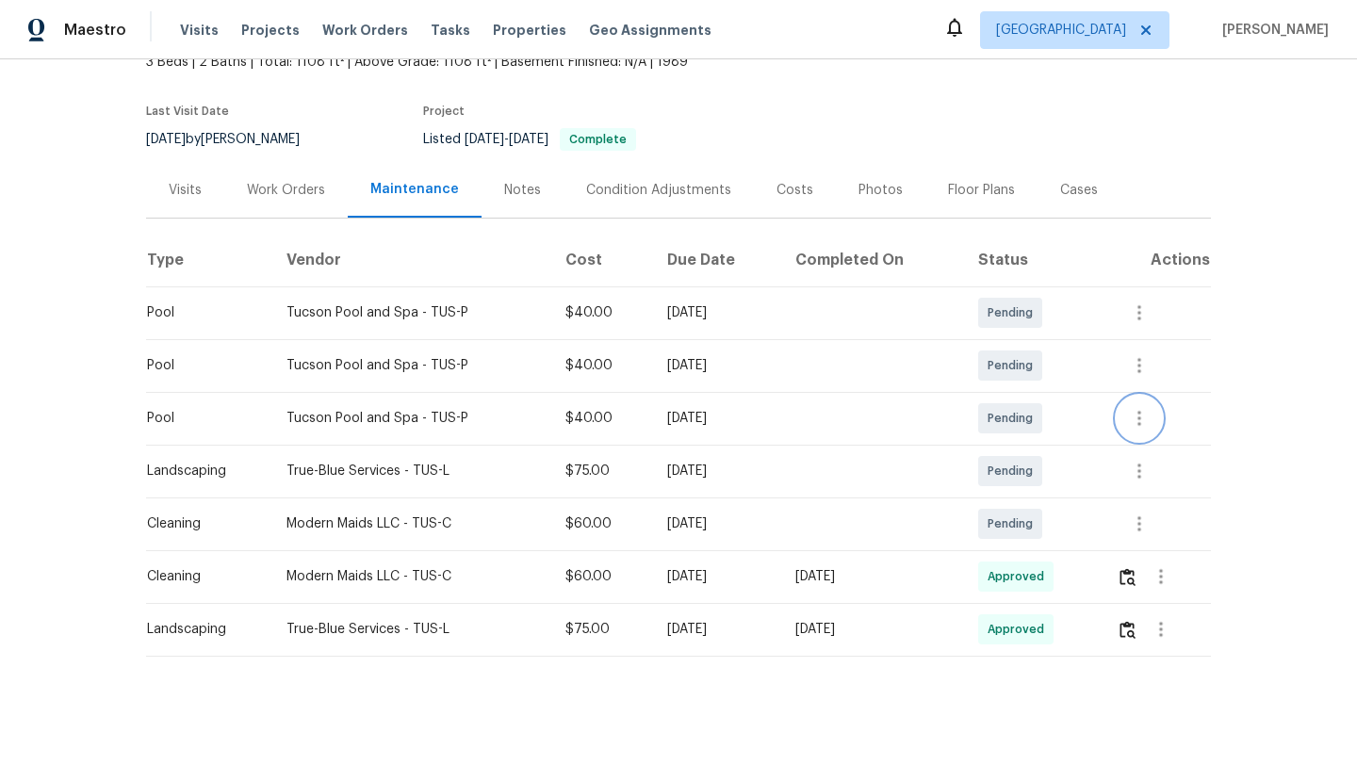
click at [1145, 416] on icon "button" at bounding box center [1139, 418] width 23 height 23
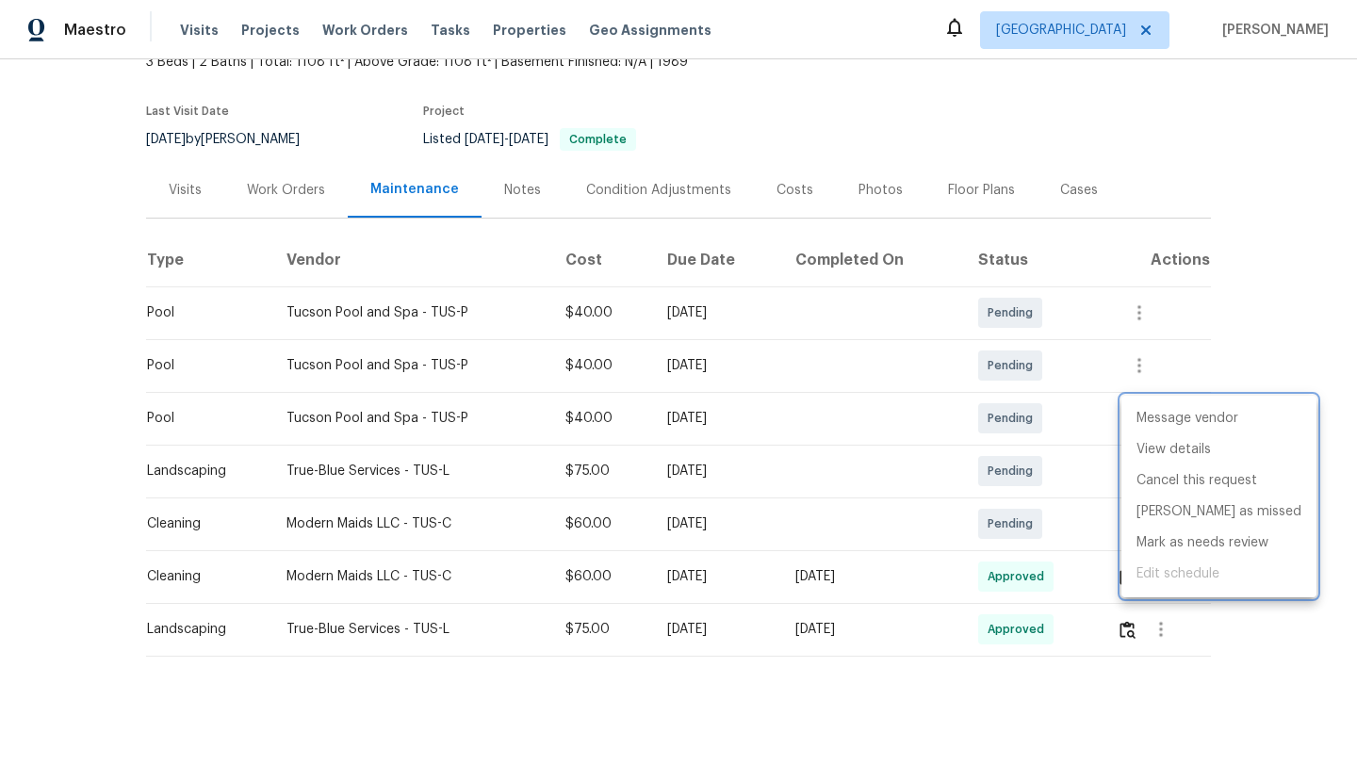
click at [1286, 300] on div at bounding box center [678, 382] width 1357 height 765
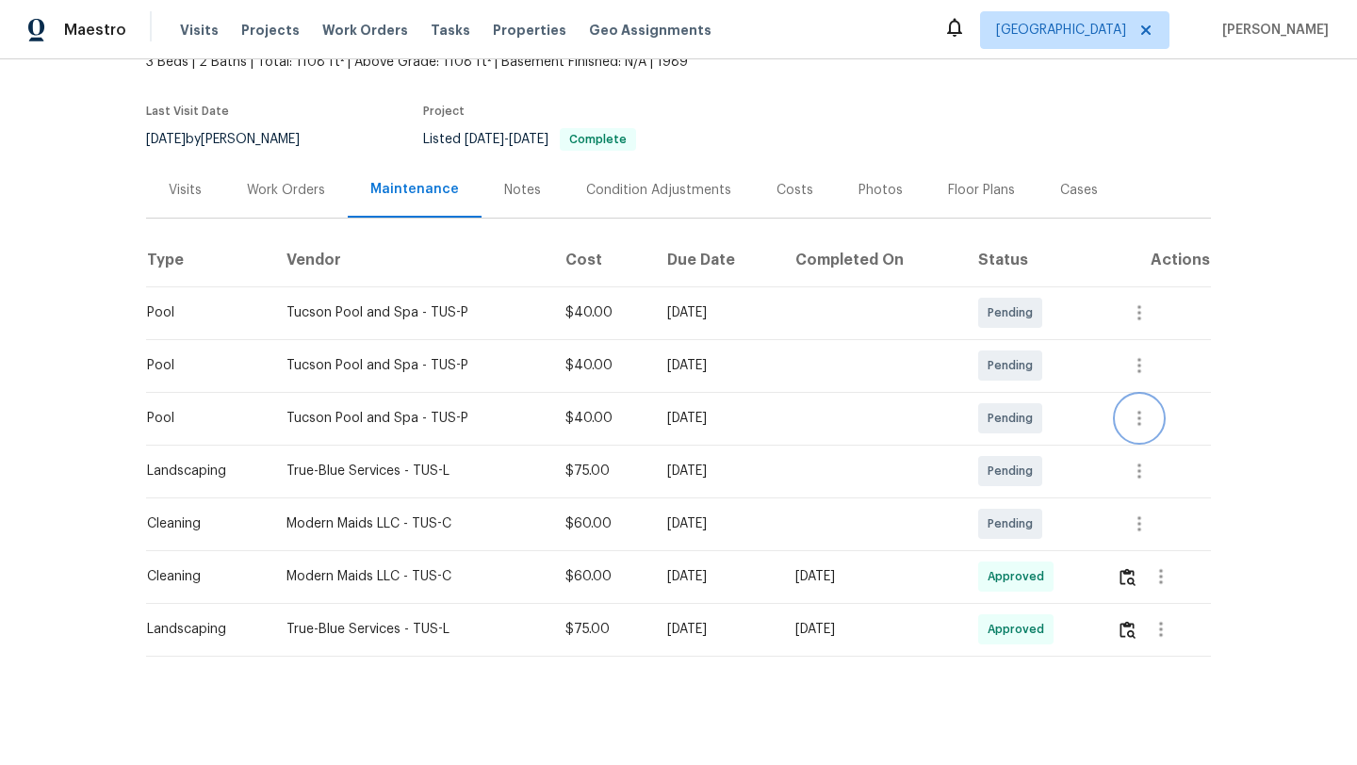
scroll to position [0, 0]
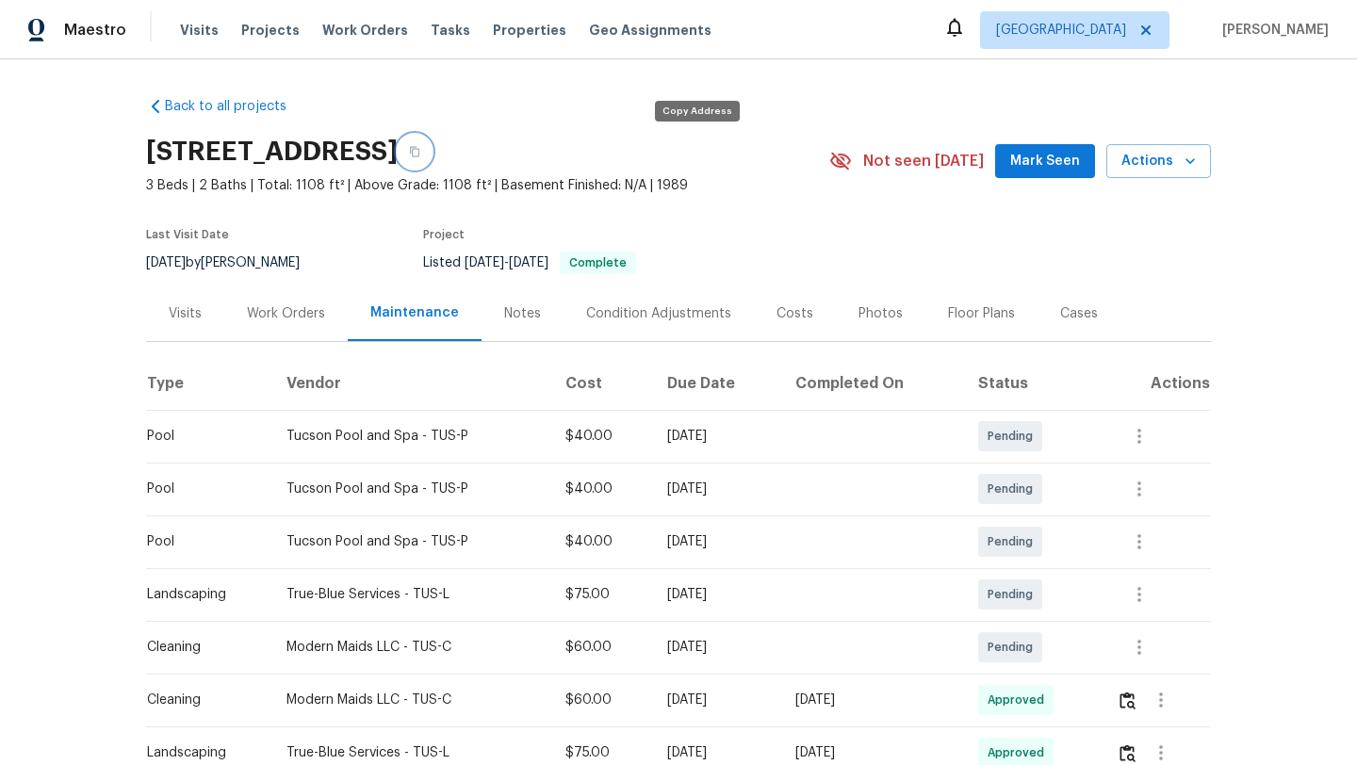
click at [420, 153] on icon "button" at bounding box center [414, 151] width 11 height 11
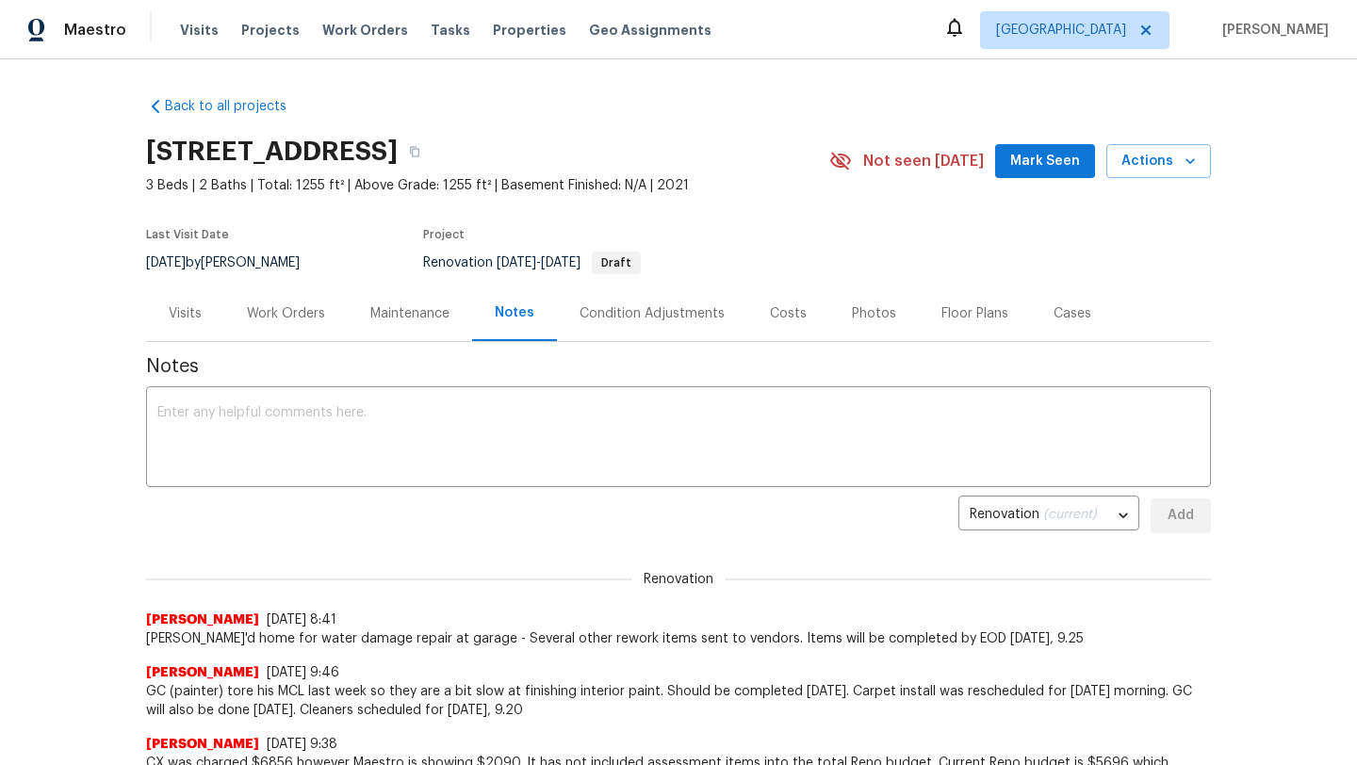
click at [296, 317] on div "Work Orders" at bounding box center [286, 313] width 78 height 19
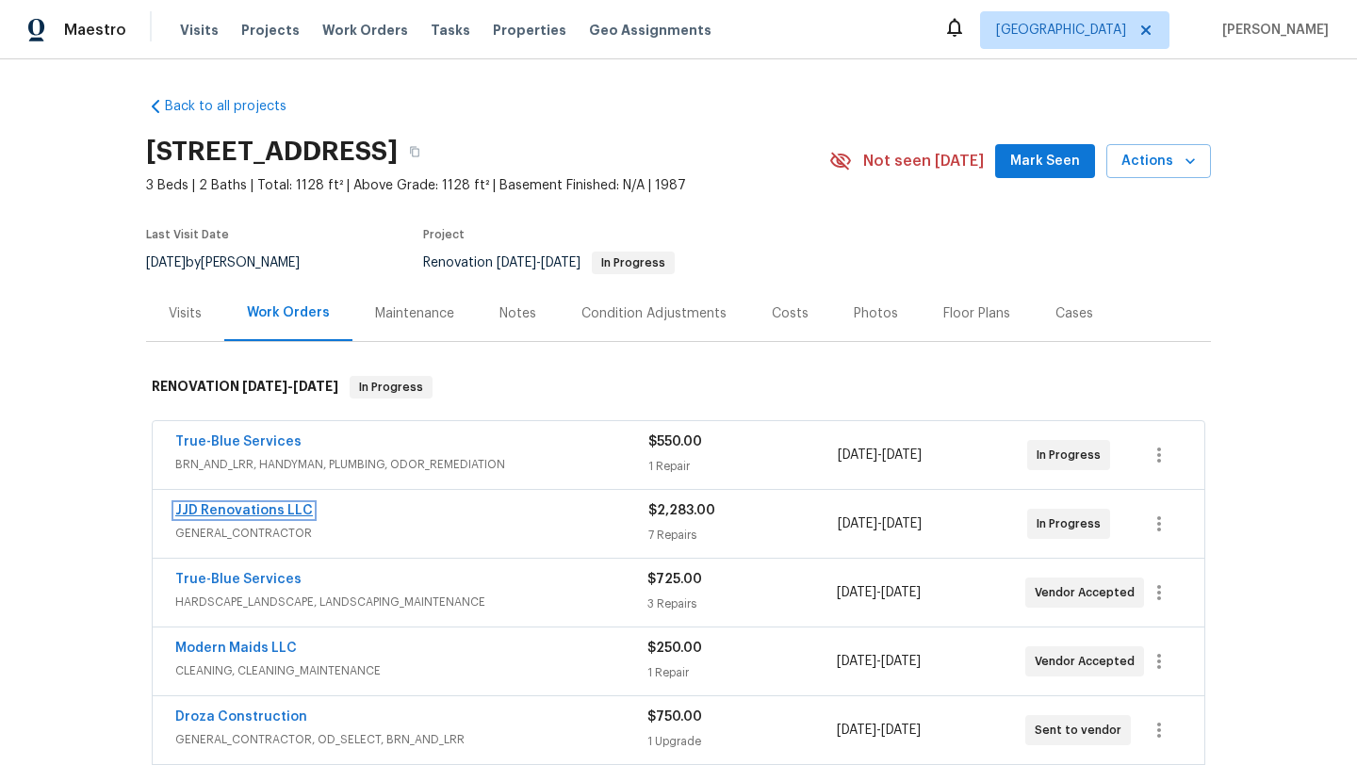
click at [263, 511] on link "JJD Renovations LLC" at bounding box center [244, 510] width 138 height 13
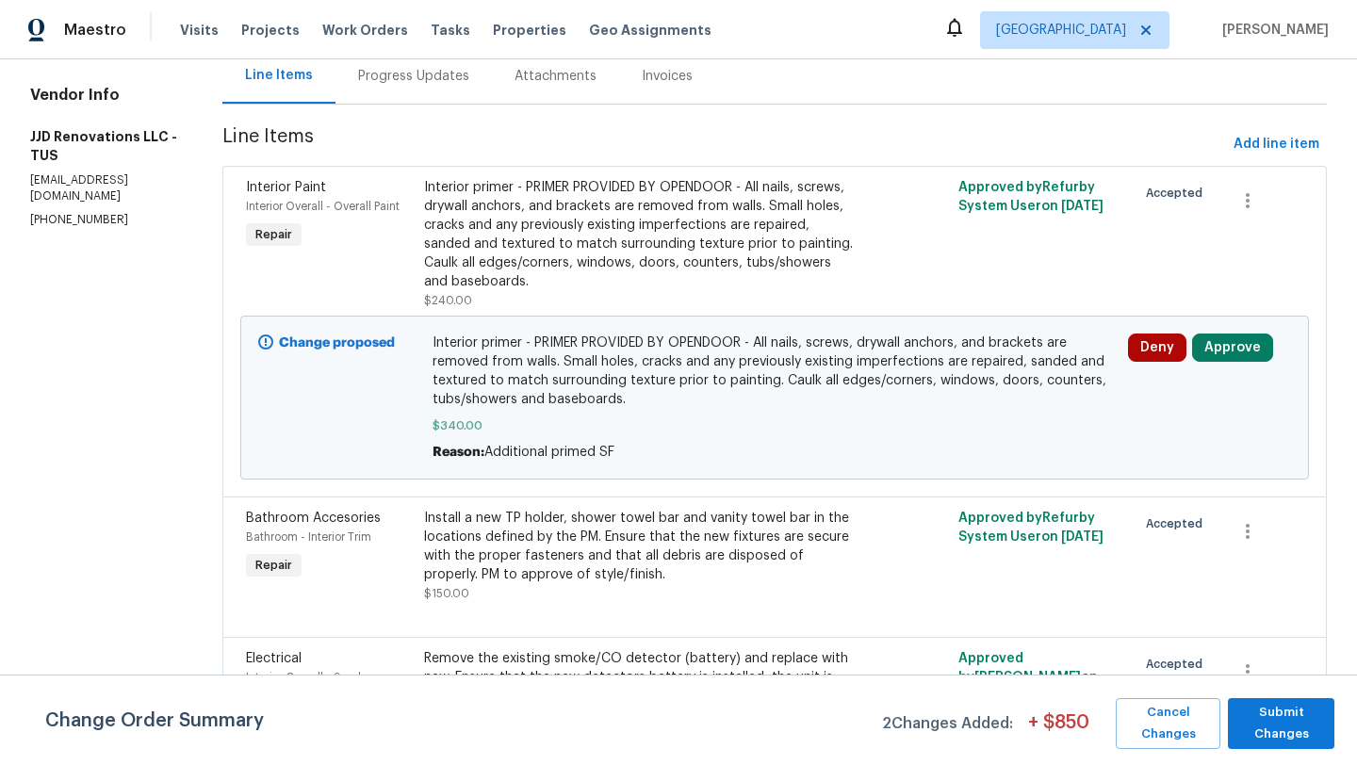
scroll to position [183, 0]
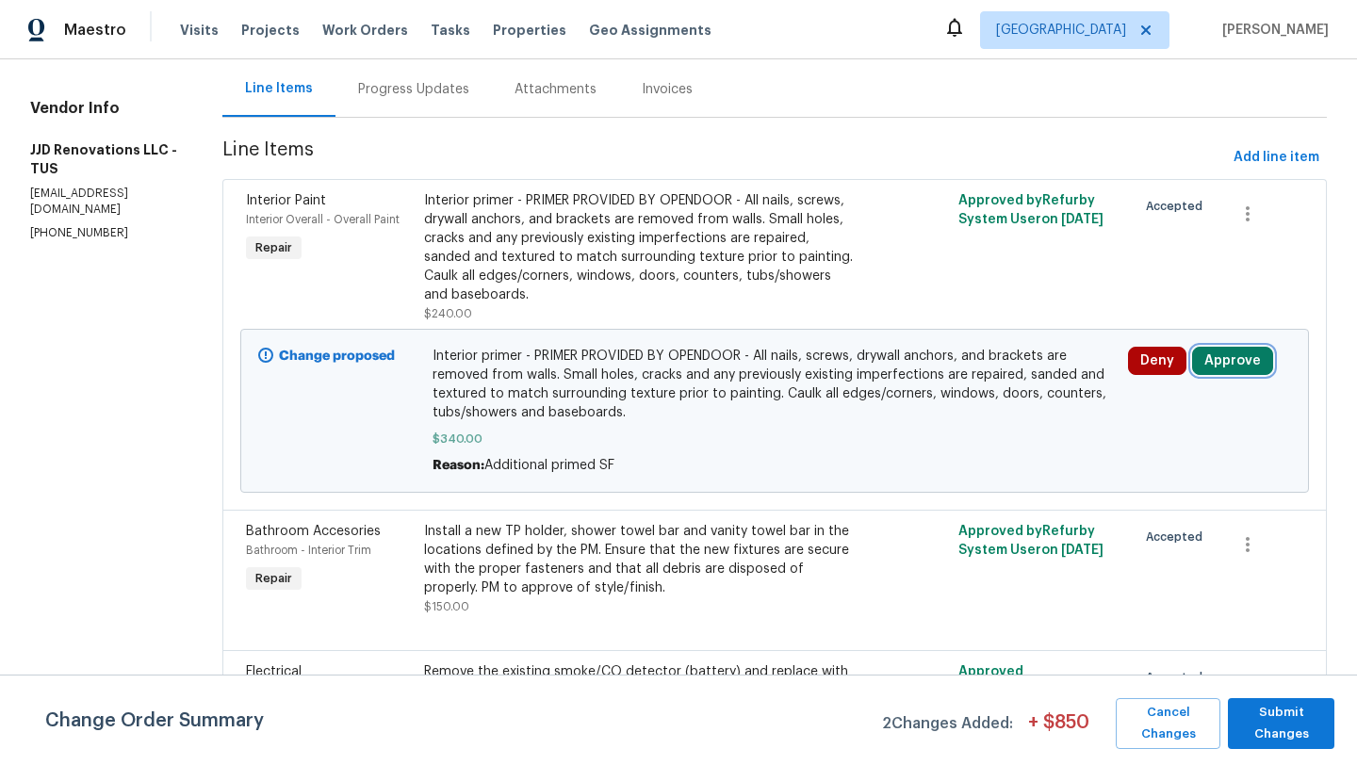
click at [1243, 367] on button "Approve" at bounding box center [1232, 361] width 81 height 28
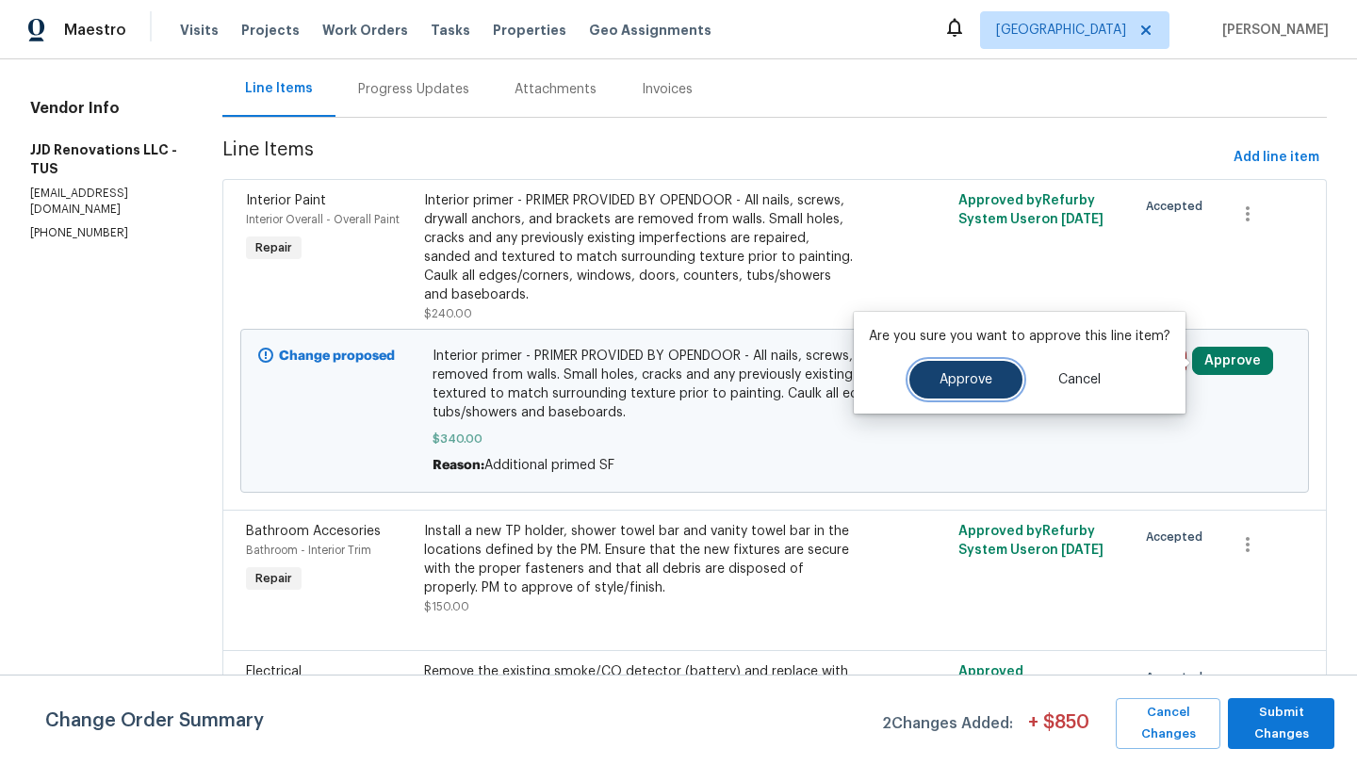
click at [957, 392] on button "Approve" at bounding box center [965, 380] width 113 height 38
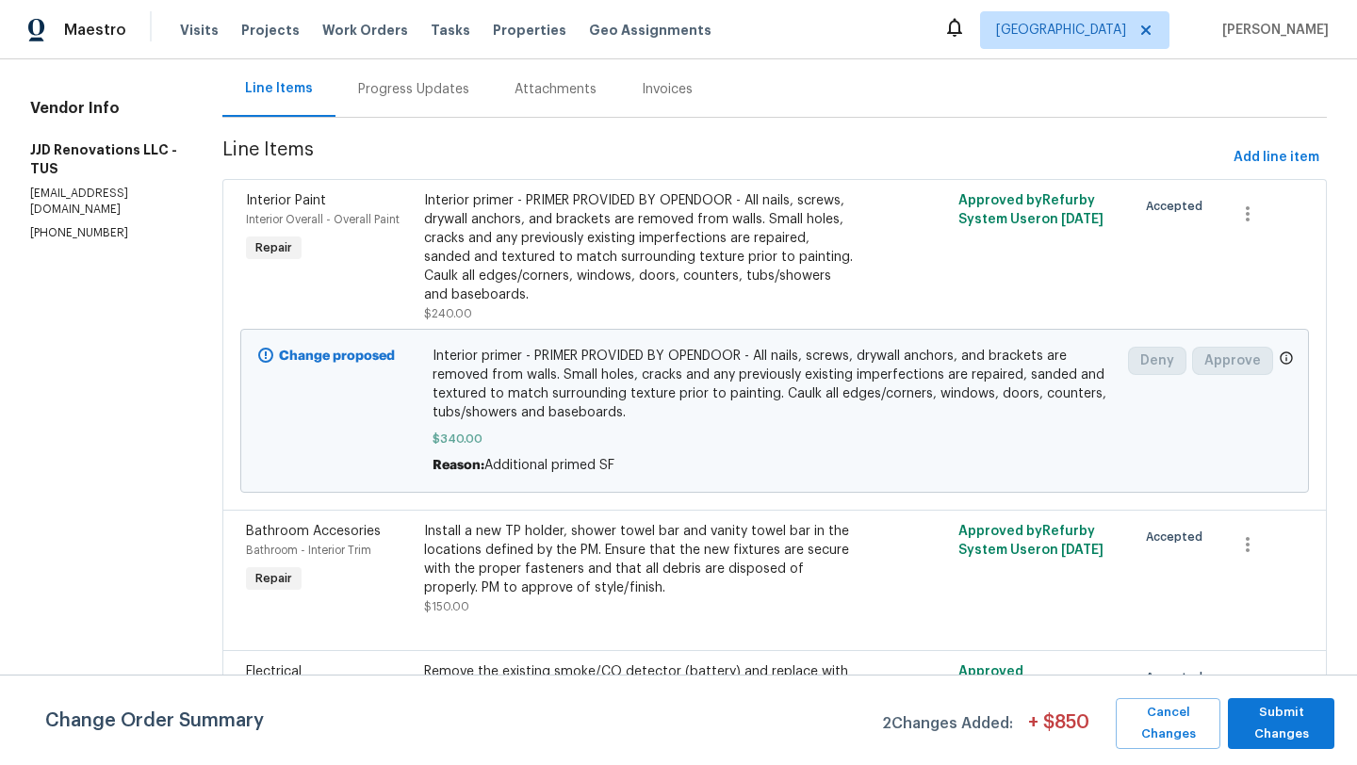
scroll to position [0, 0]
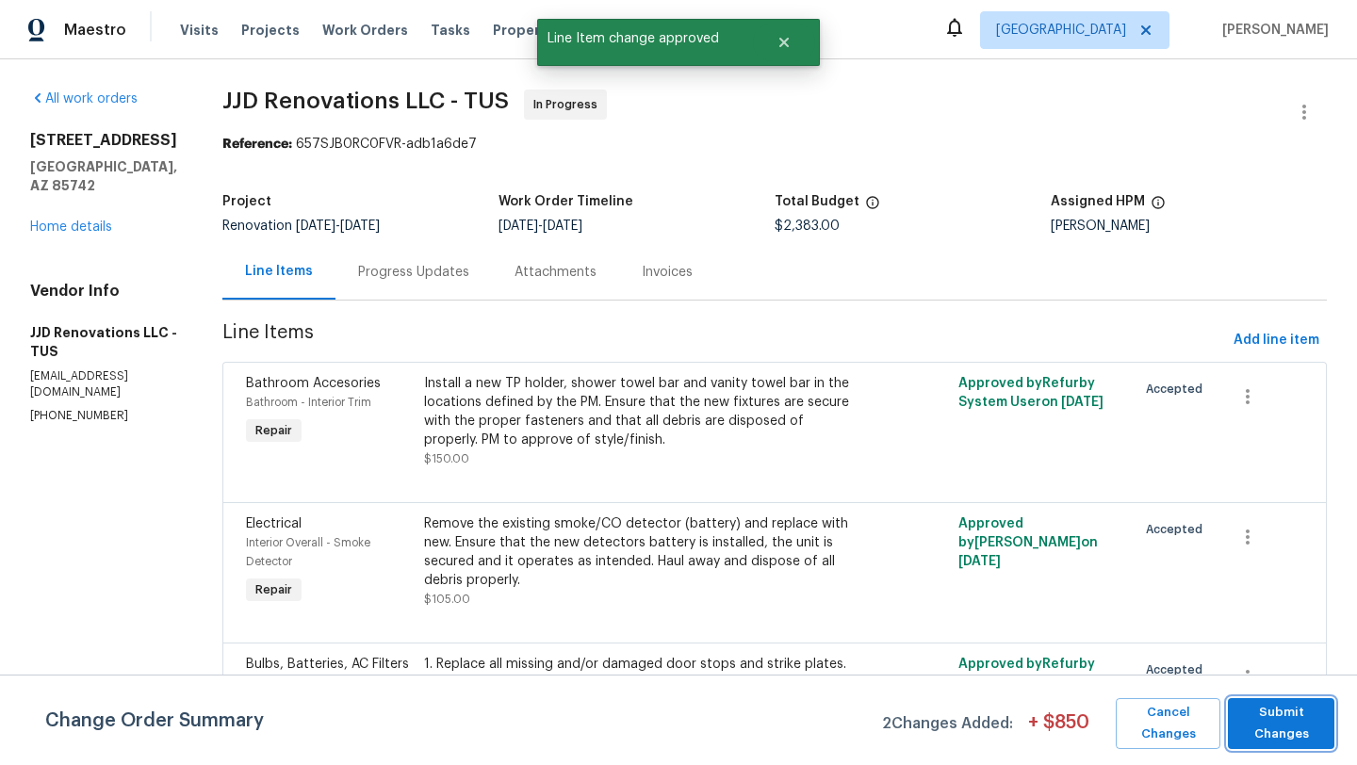
click at [1305, 727] on span "Submit Changes" at bounding box center [1281, 723] width 88 height 43
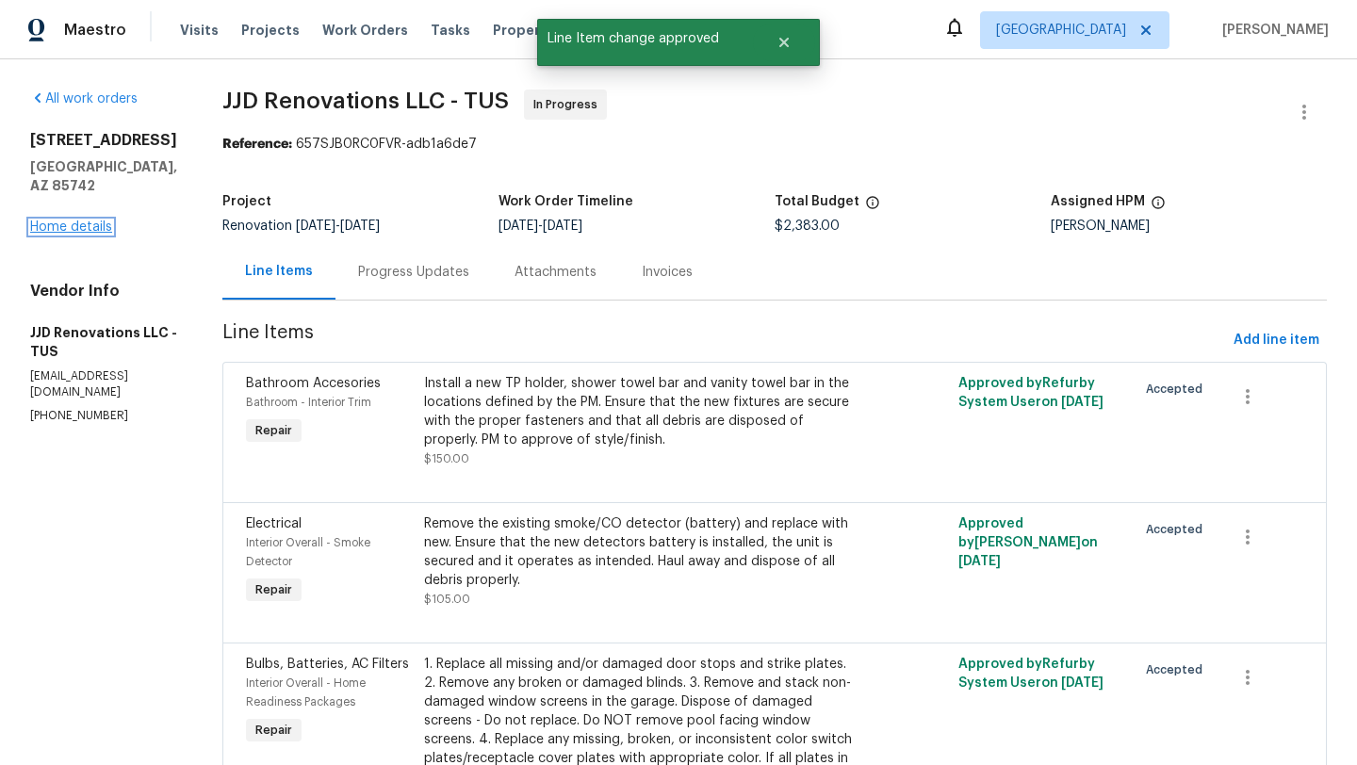
click at [64, 220] on link "Home details" at bounding box center [71, 226] width 82 height 13
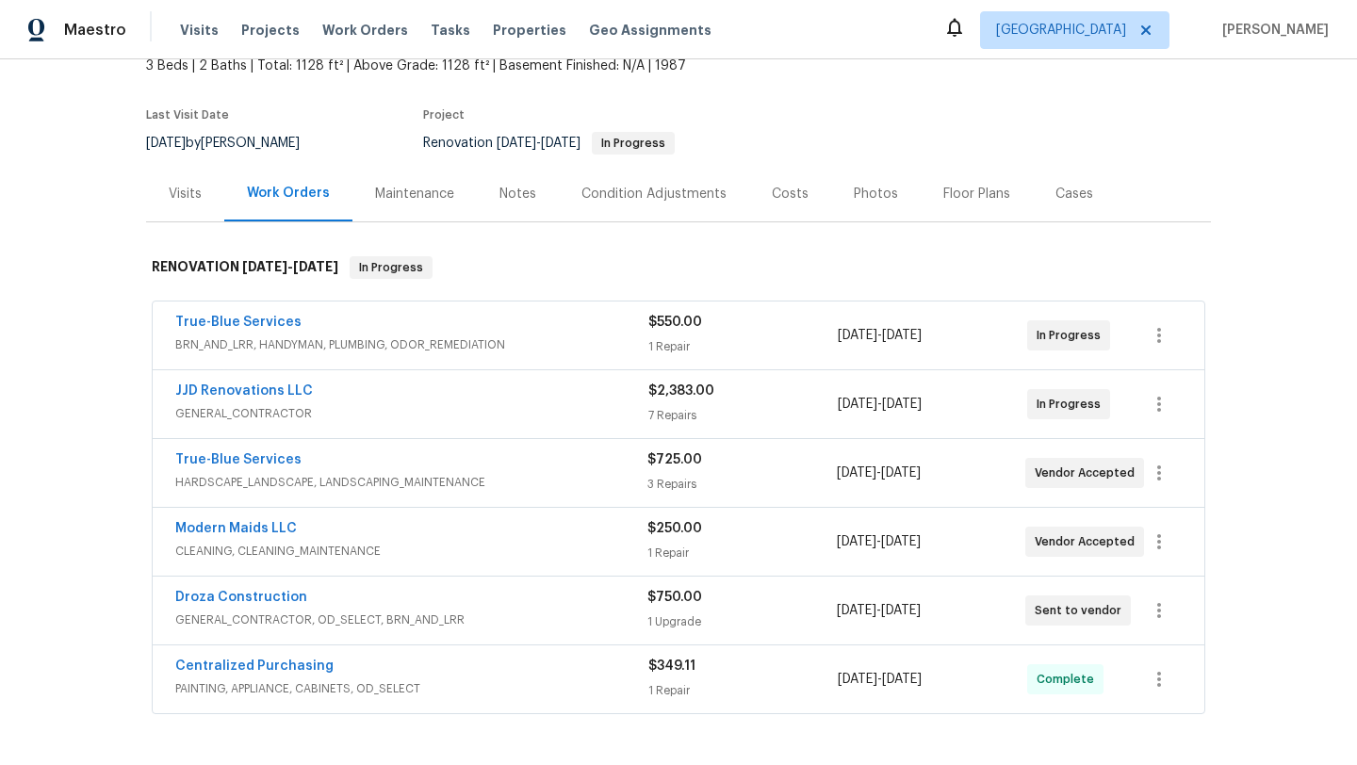
scroll to position [129, 0]
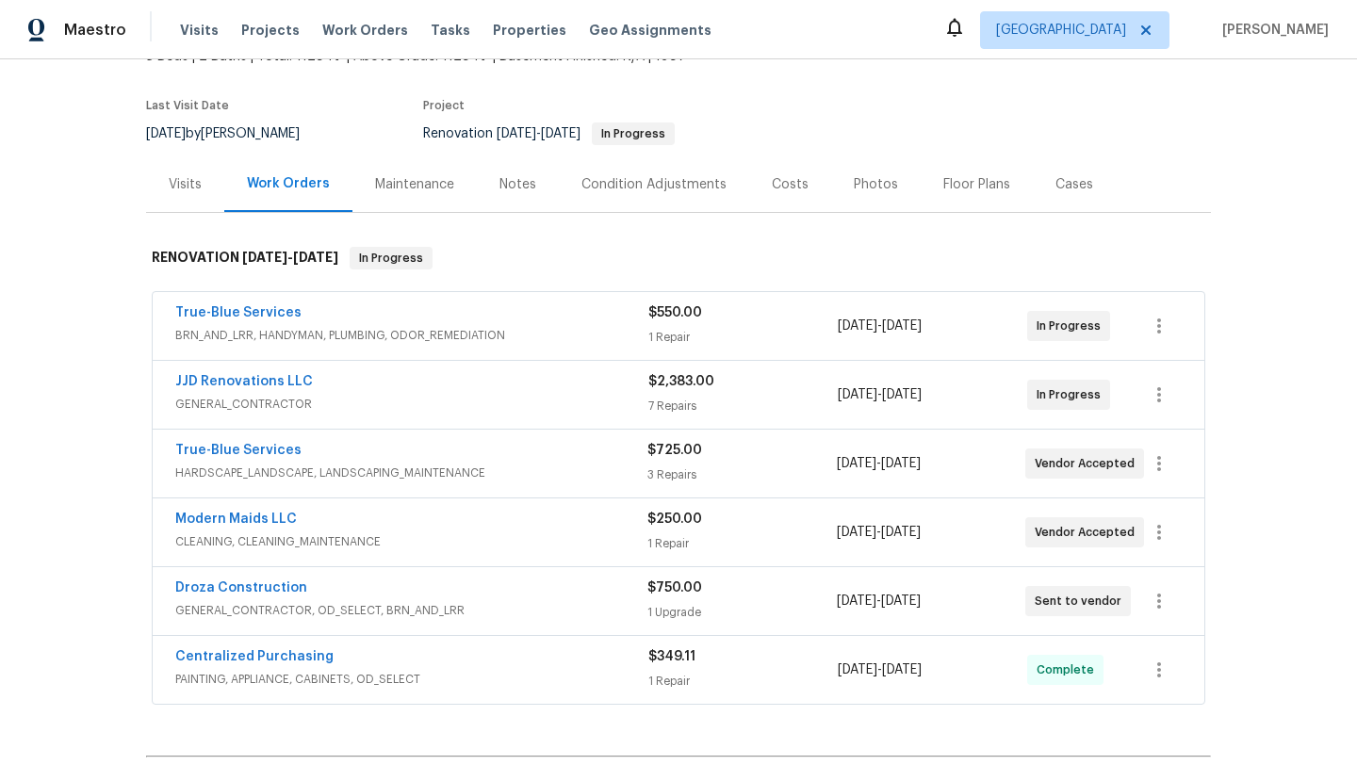
click at [792, 184] on div "Costs" at bounding box center [790, 184] width 37 height 19
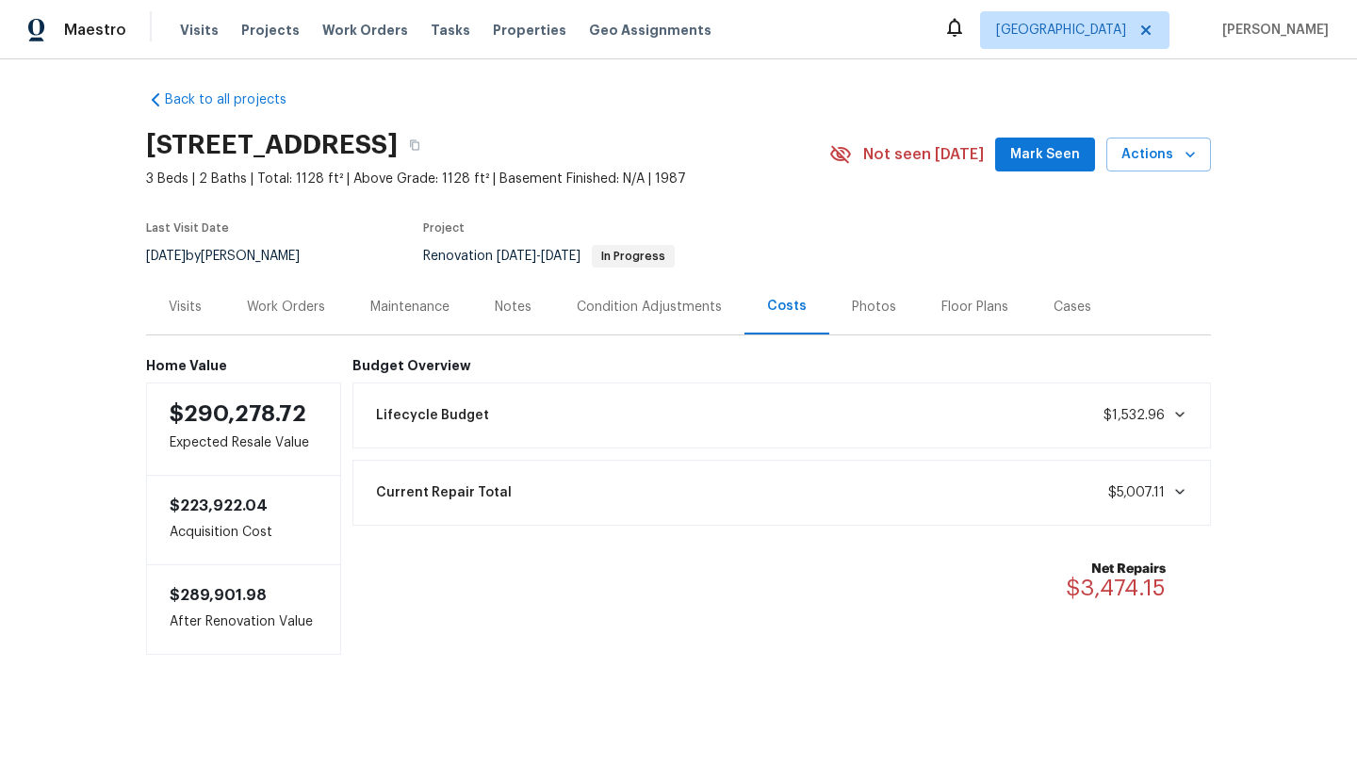
scroll to position [10, 0]
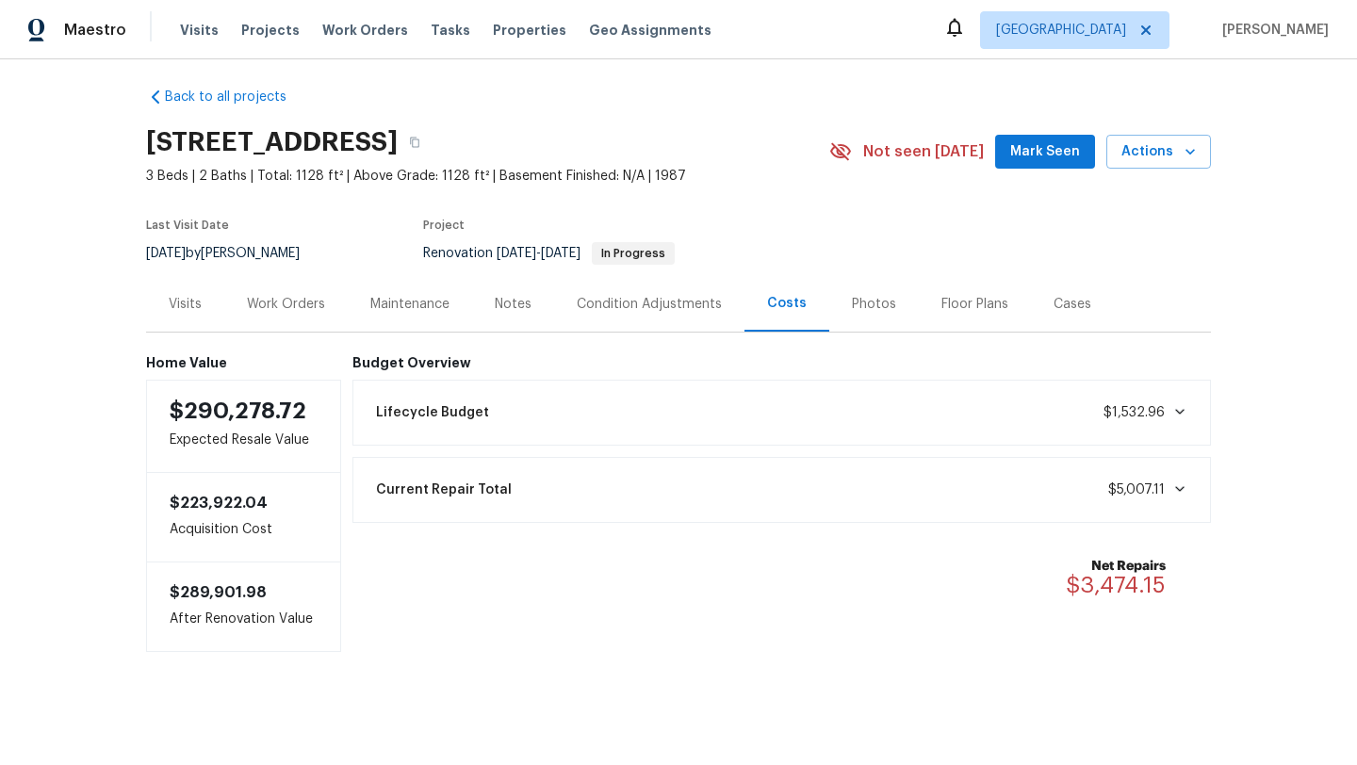
click at [509, 299] on div "Notes" at bounding box center [513, 304] width 37 height 19
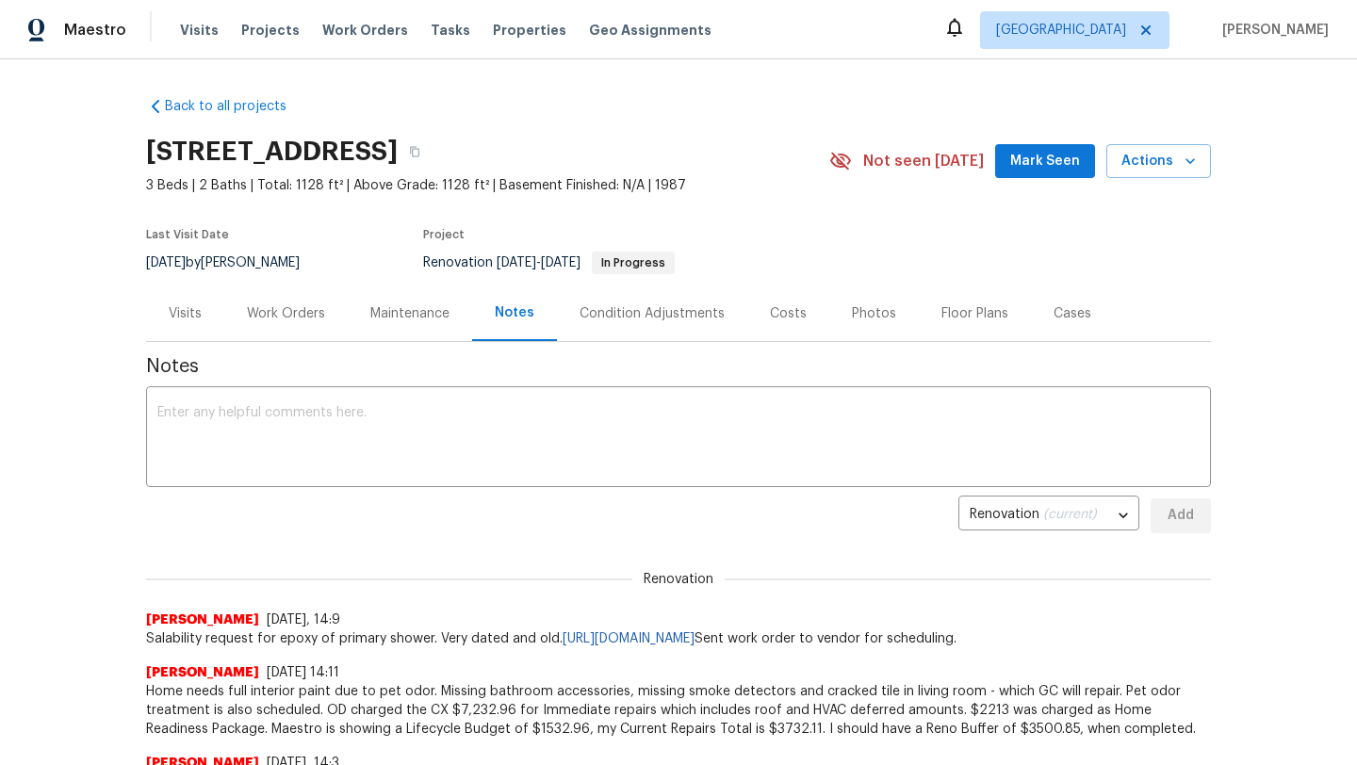
click at [302, 325] on div "Work Orders" at bounding box center [285, 313] width 123 height 56
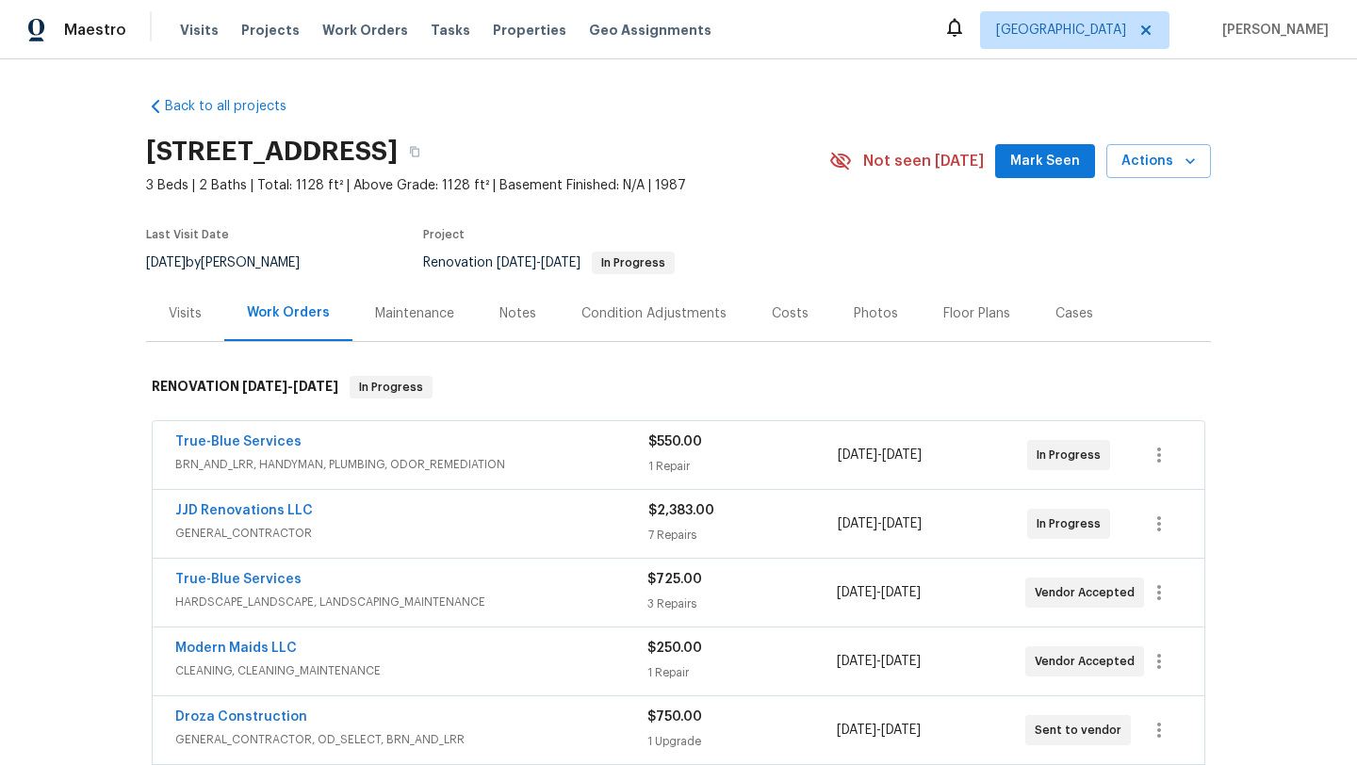
click at [1264, 328] on div "Back to all projects [STREET_ADDRESS] 3 Beds | 2 Baths | Total: 1128 ft² | Abov…" at bounding box center [678, 412] width 1357 height 706
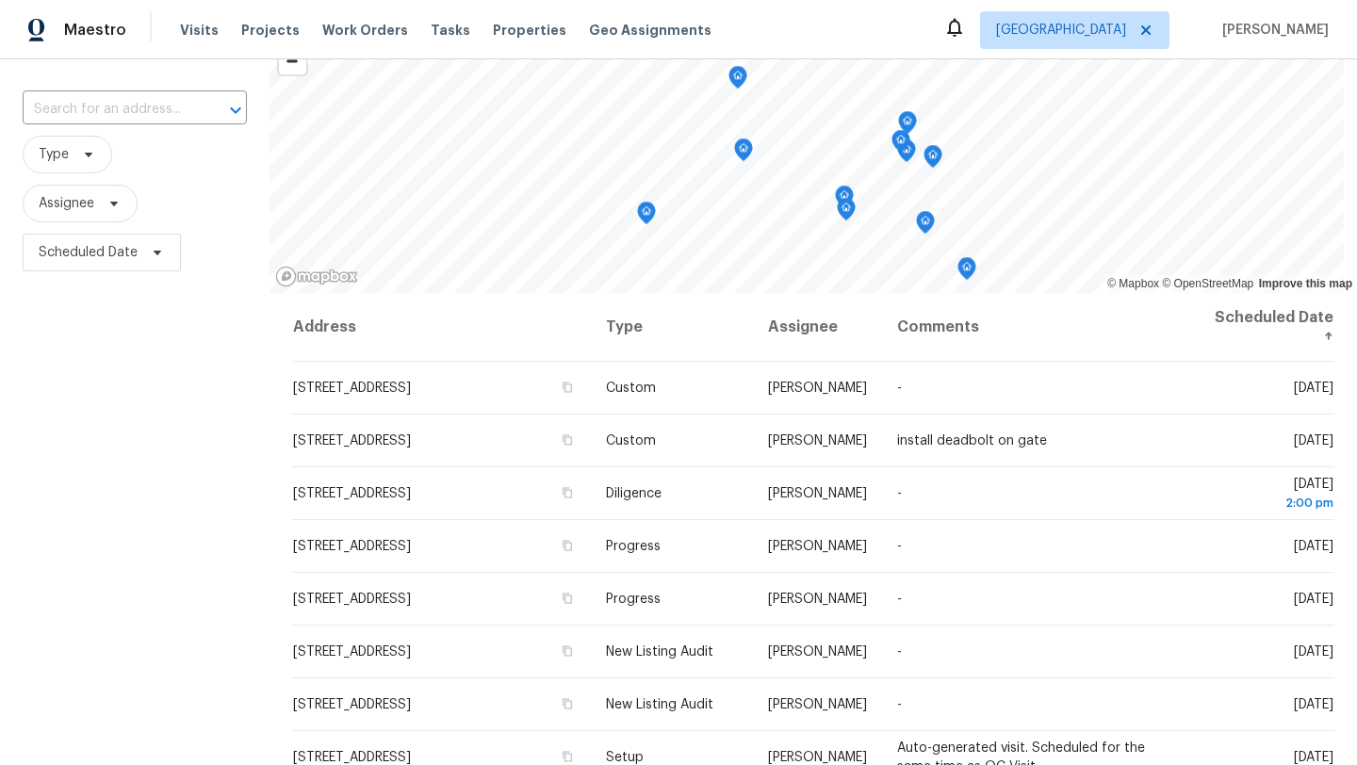
scroll to position [106, 0]
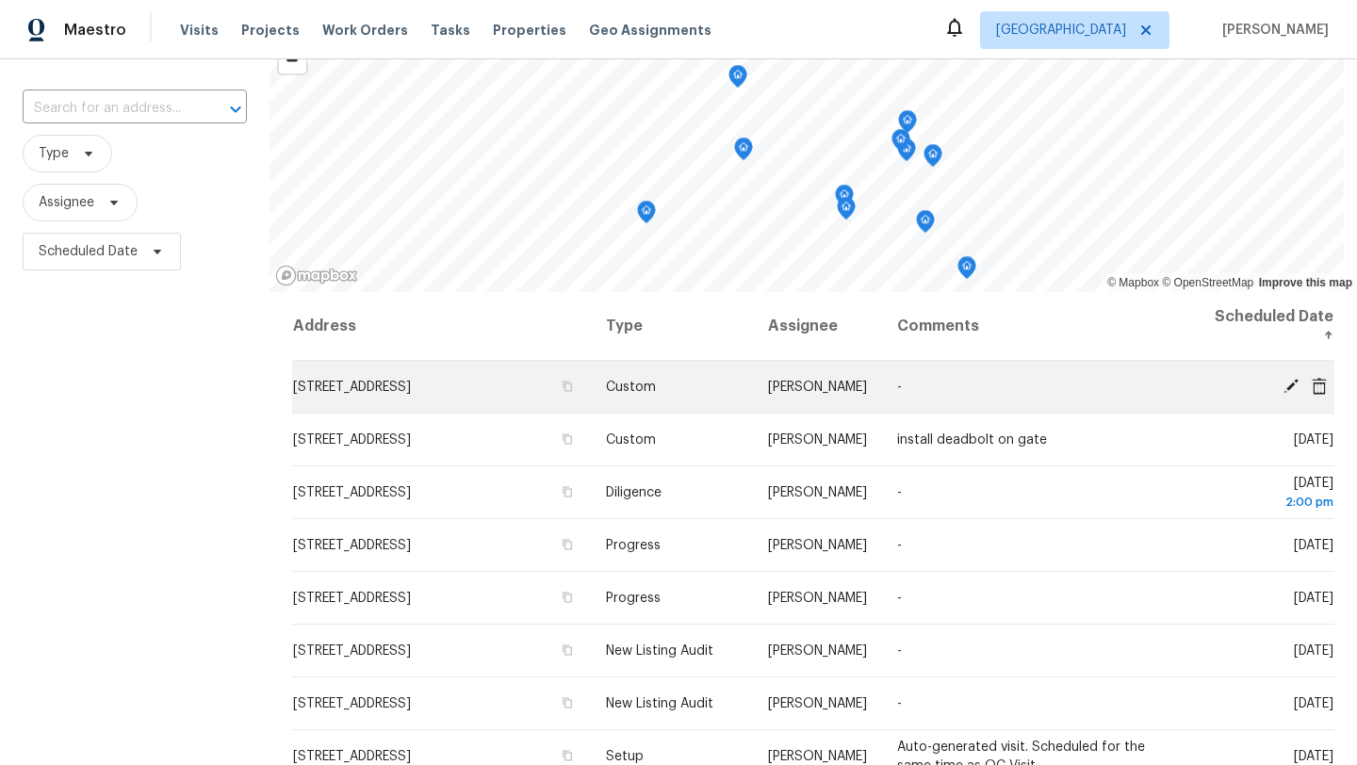
click at [970, 386] on td "-" at bounding box center [1038, 387] width 313 height 53
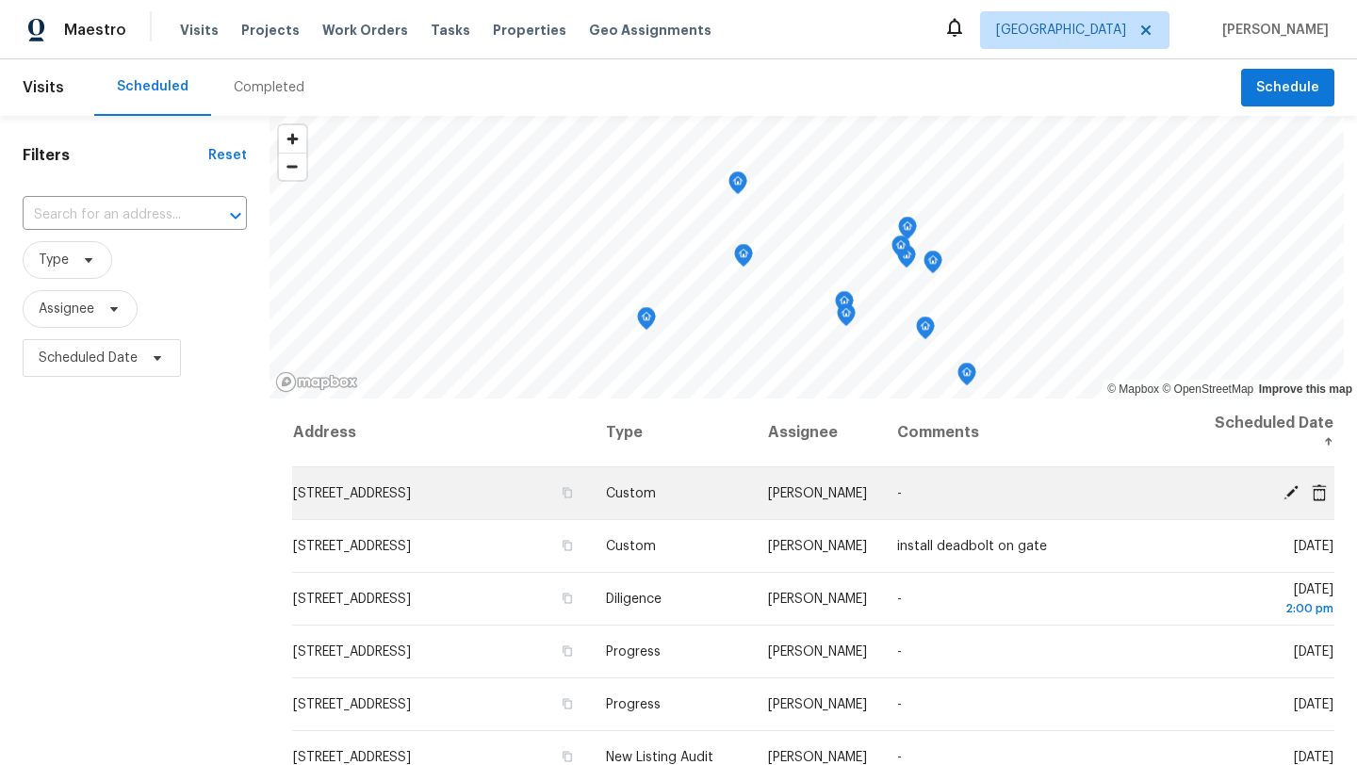
click at [1290, 493] on icon at bounding box center [1290, 491] width 15 height 15
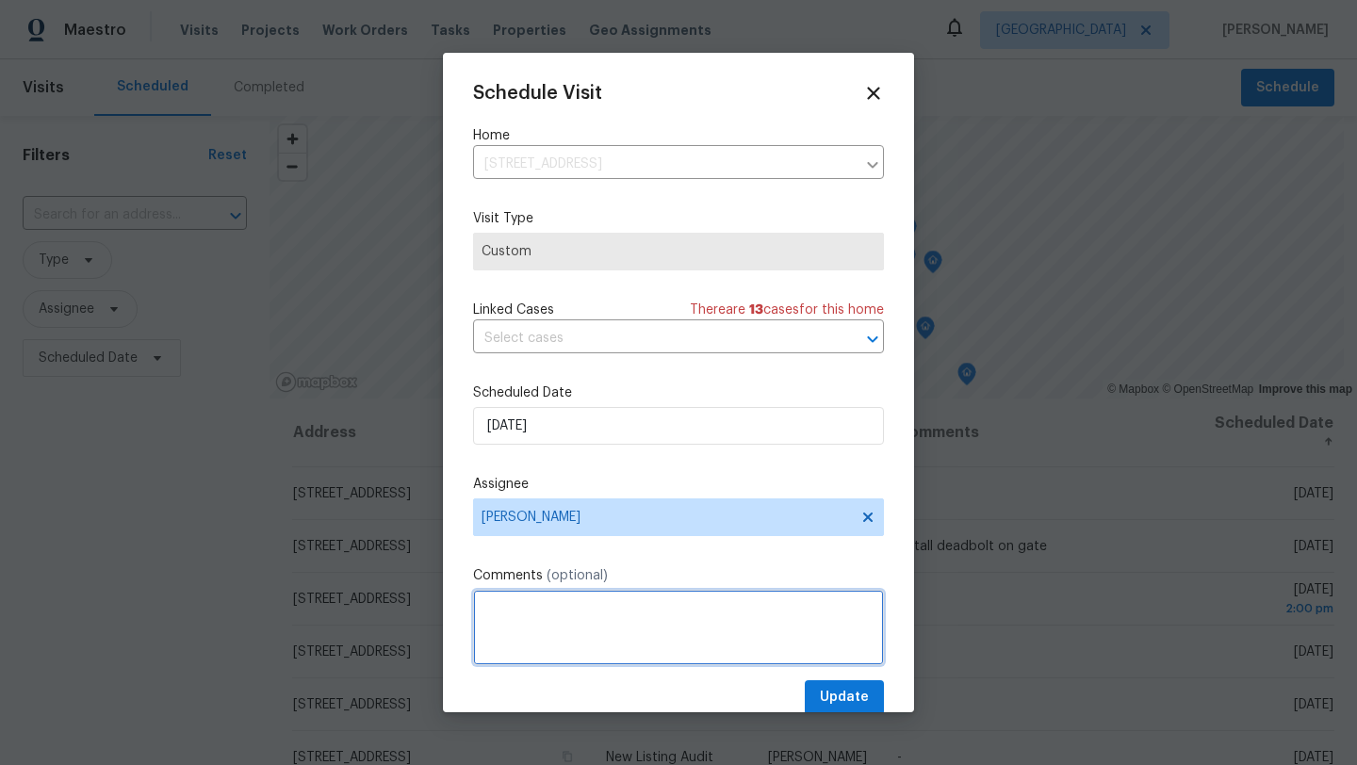
click at [581, 624] on textarea at bounding box center [678, 627] width 411 height 75
type textarea "Salability"
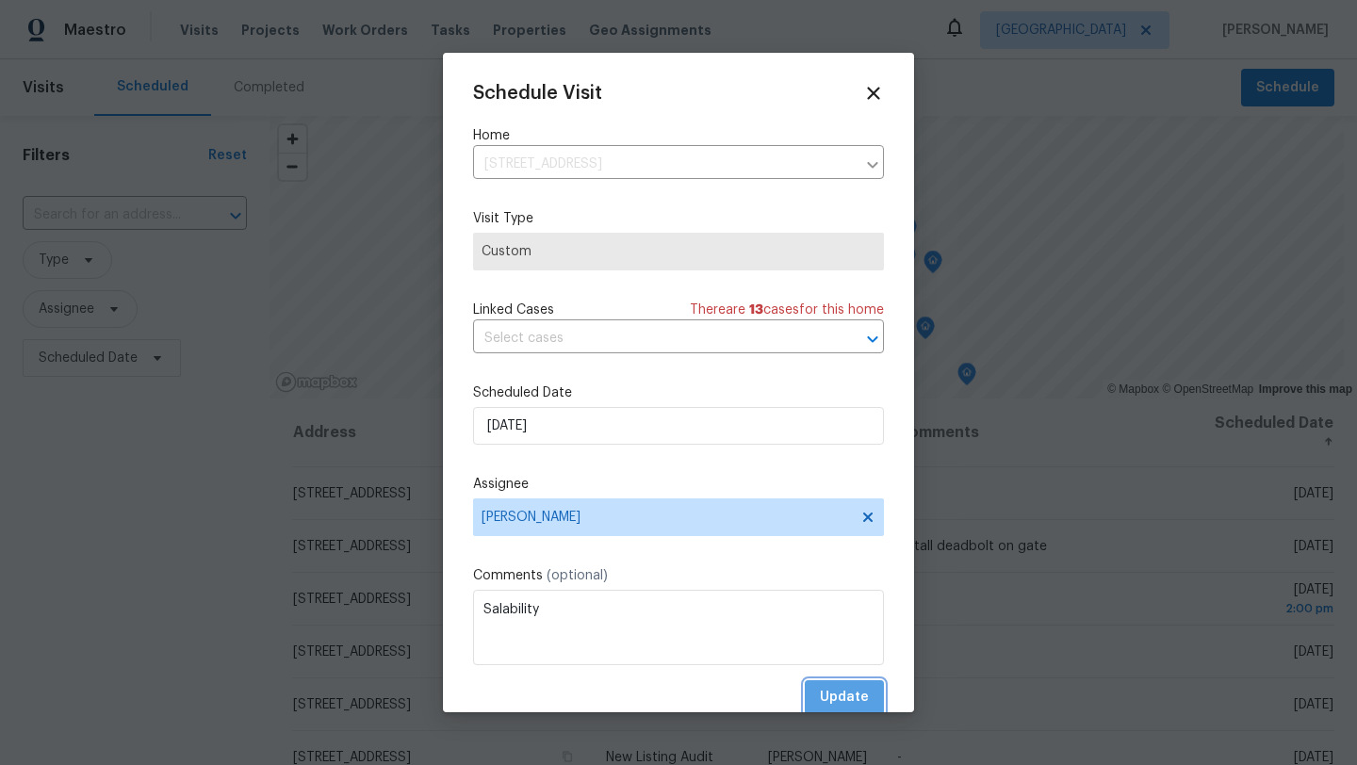
click at [850, 705] on span "Update" at bounding box center [844, 698] width 49 height 24
